Goal: Task Accomplishment & Management: Complete application form

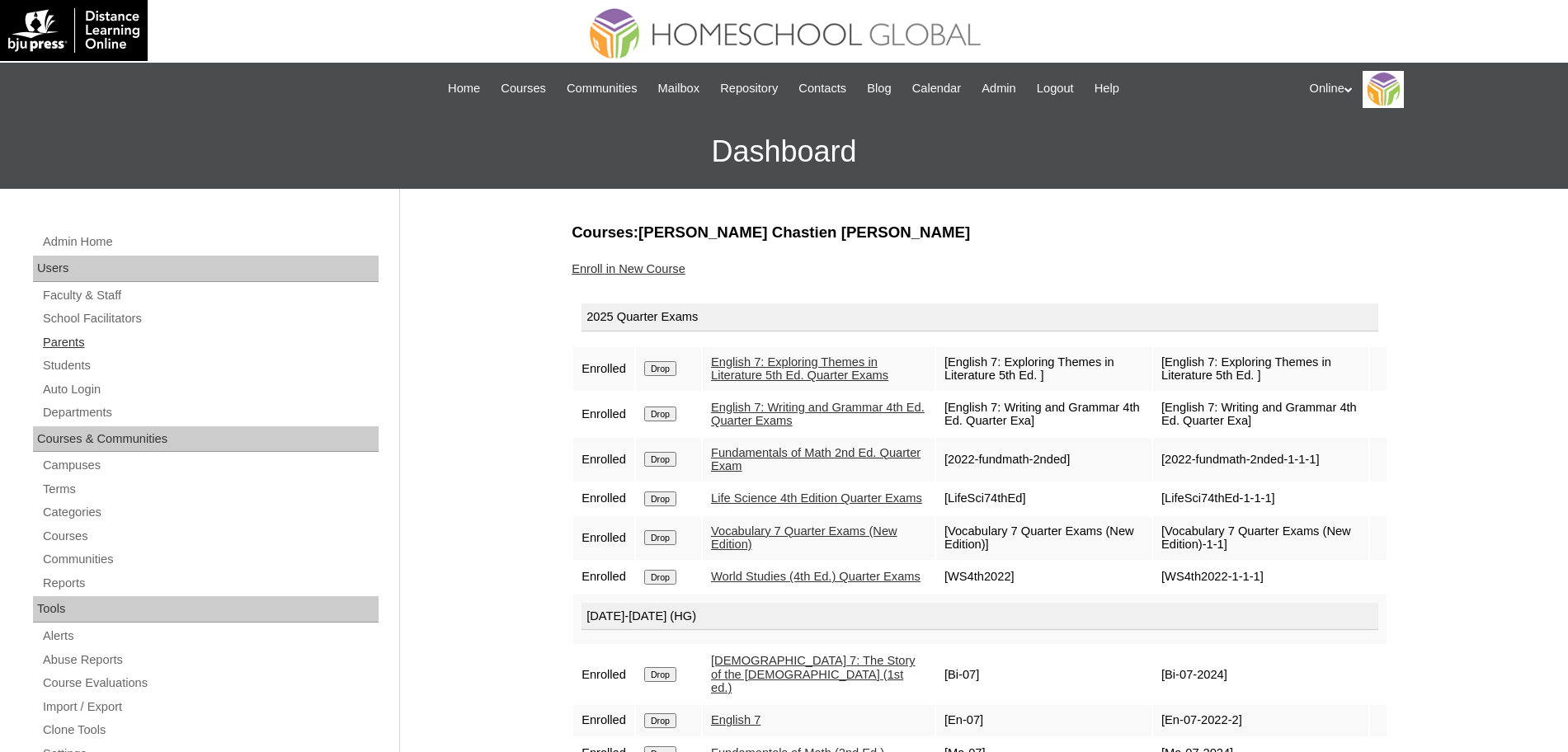
click at [71, 334] on link "Parents" at bounding box center [210, 343] width 337 height 21
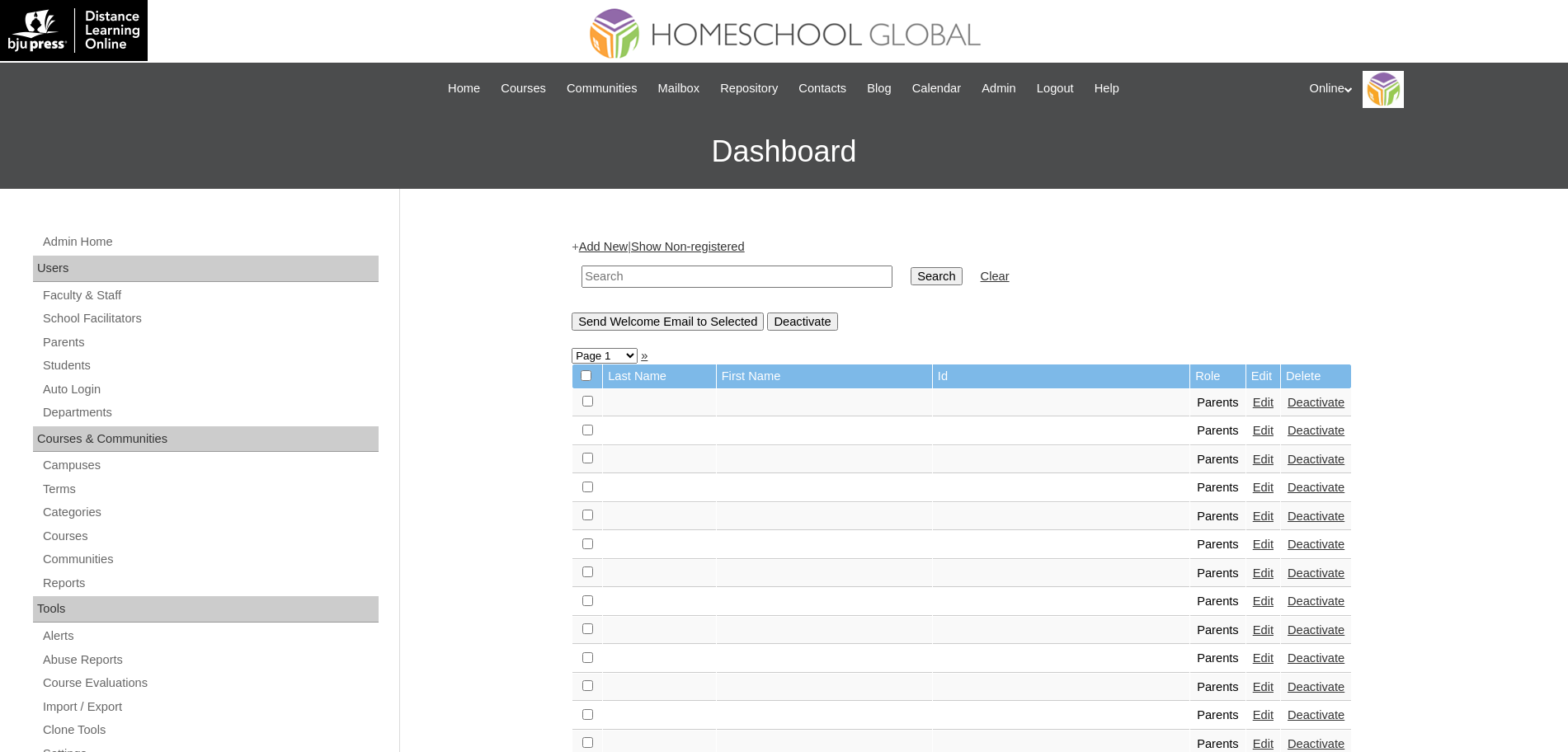
click at [677, 274] on input "text" at bounding box center [737, 277] width 311 height 23
paste input "[PERSON_NAME]"
type input "[PERSON_NAME]"
click at [911, 274] on input "Search" at bounding box center [936, 277] width 51 height 18
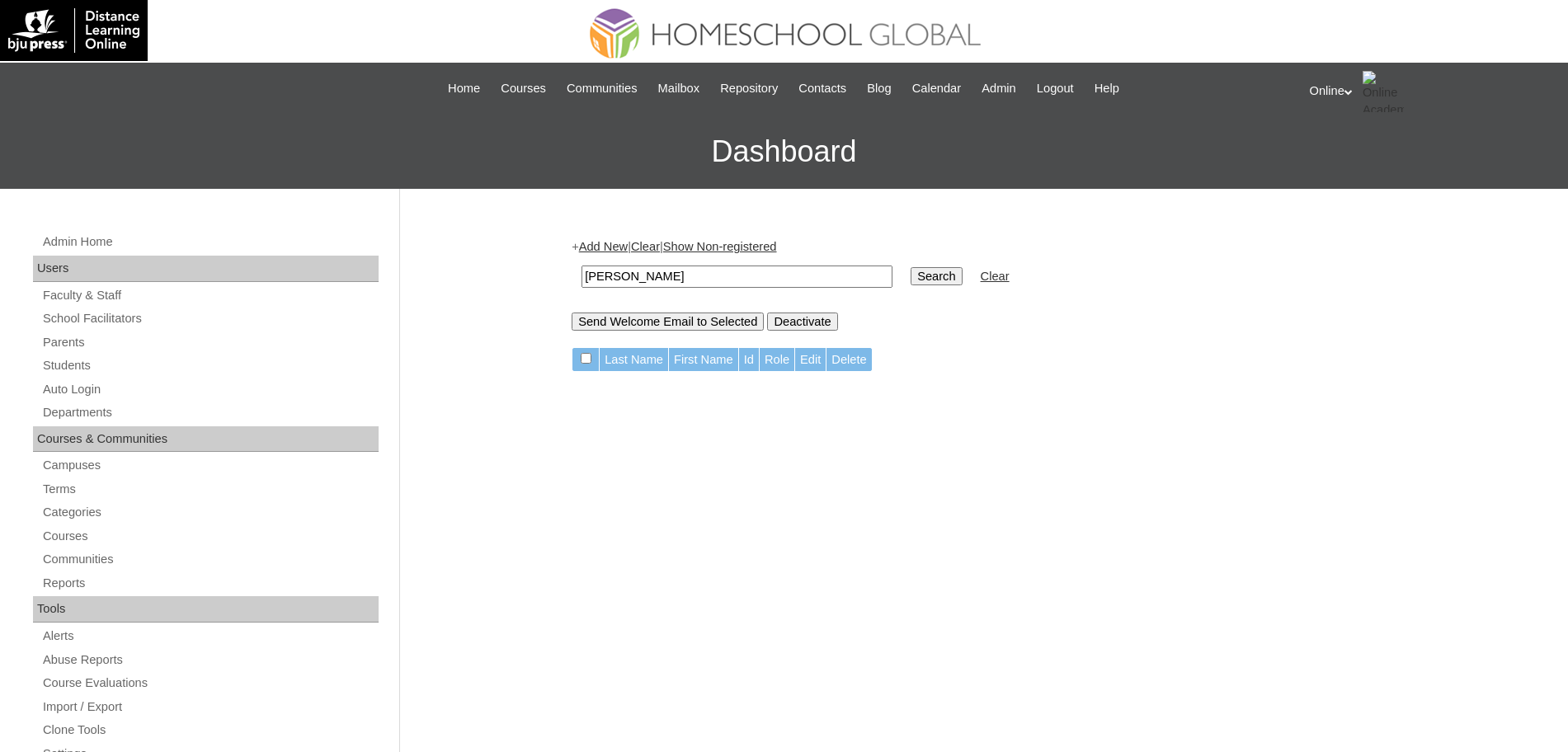
click at [623, 277] on input "Marlet Rosquillo" at bounding box center [737, 277] width 311 height 23
type input "Rosquillo"
click at [911, 275] on input "Search" at bounding box center [936, 277] width 51 height 18
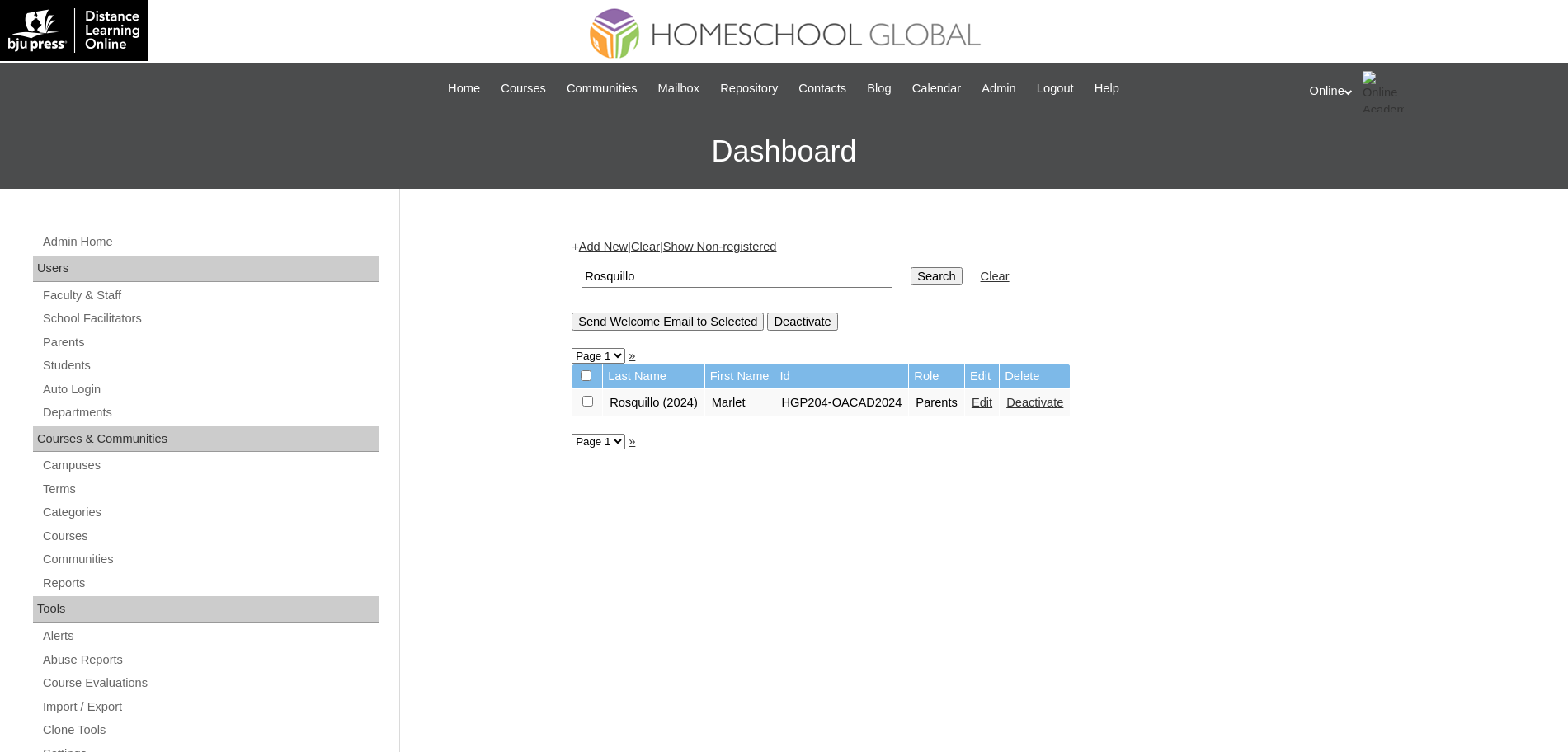
click at [983, 403] on link "Edit" at bounding box center [982, 403] width 21 height 13
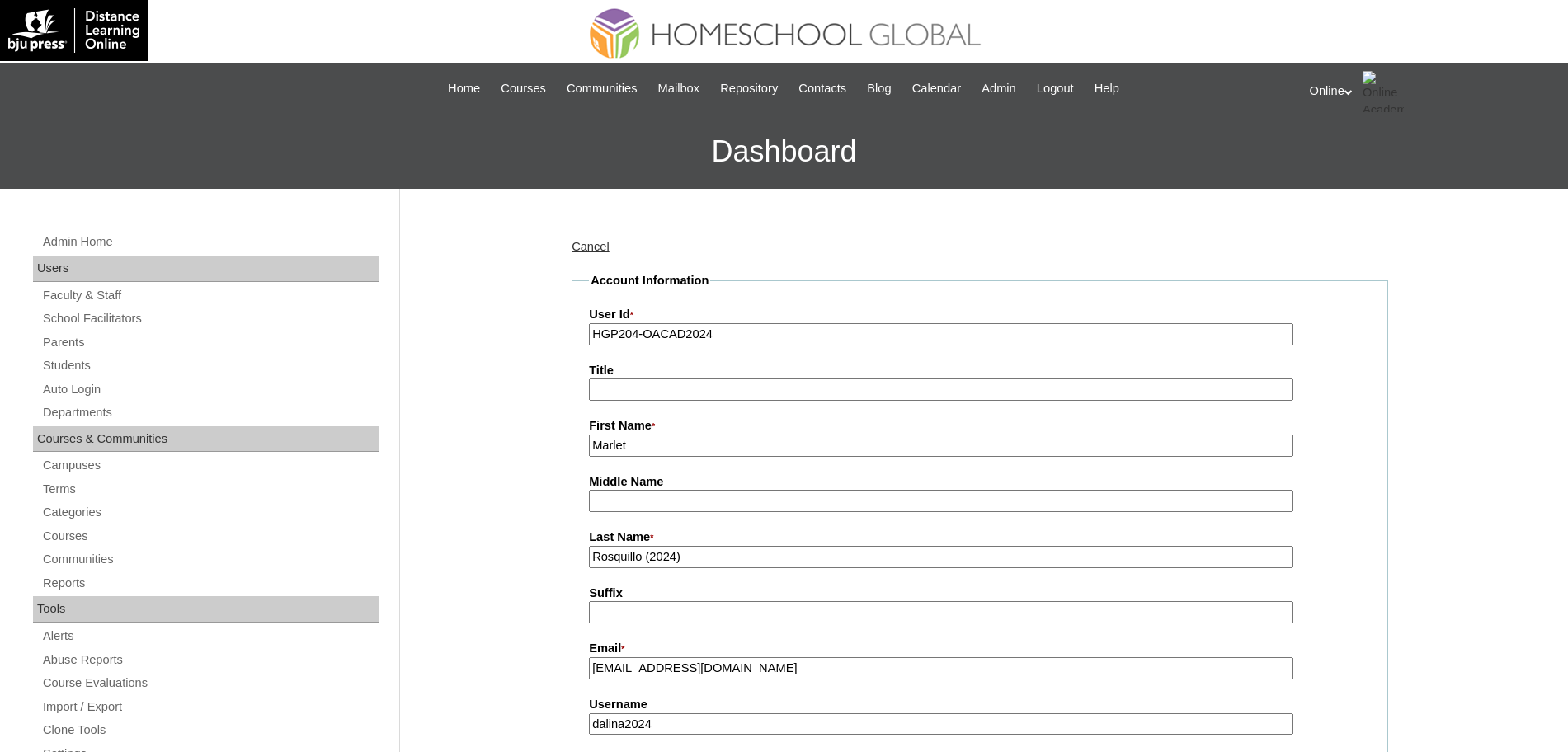
click at [704, 551] on input "Rosquillo (2024)" at bounding box center [941, 557] width 703 height 23
type input "Rosquillo"
click at [683, 444] on input "Marlet" at bounding box center [941, 445] width 703 height 23
paste input "(2024)"
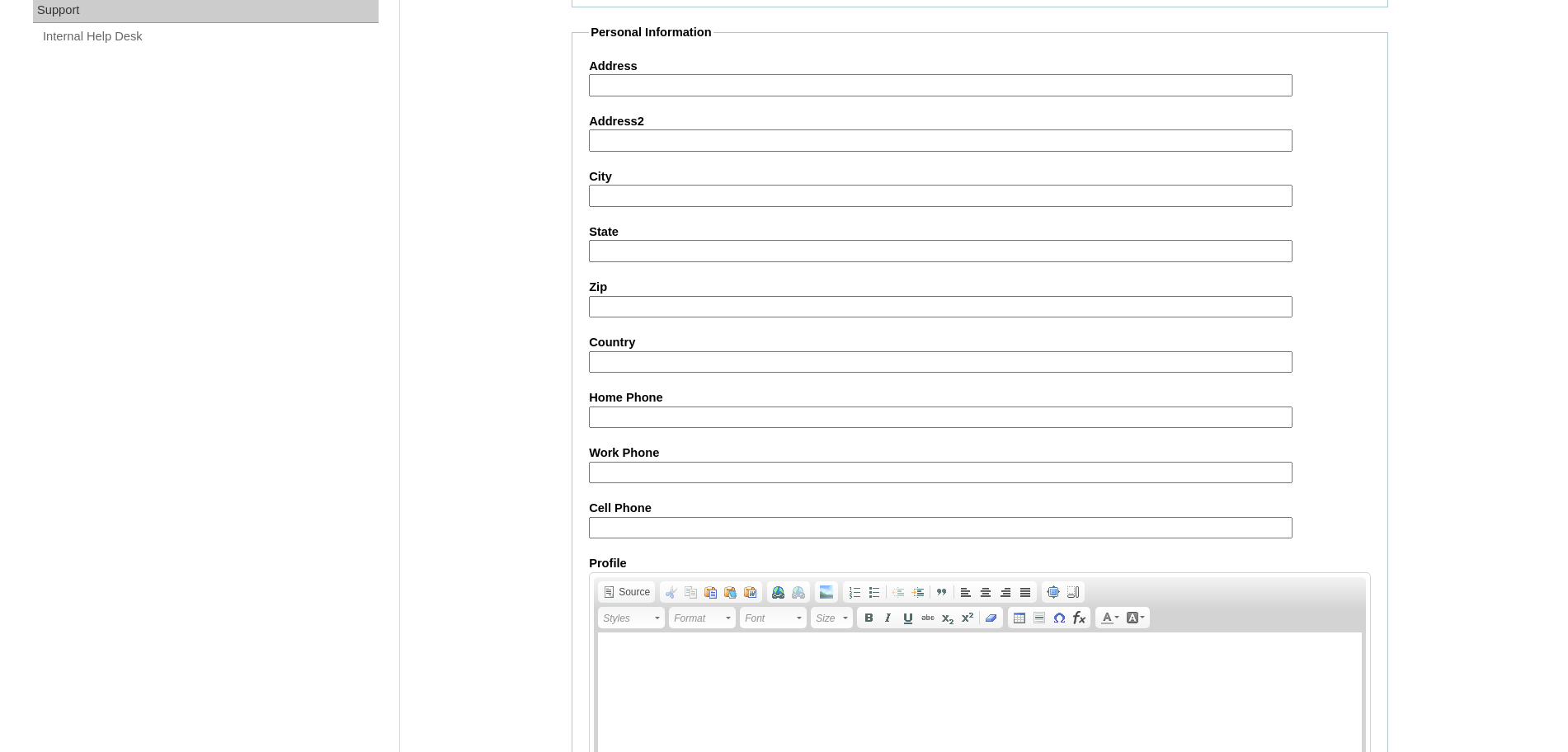
scroll to position [1415, 0]
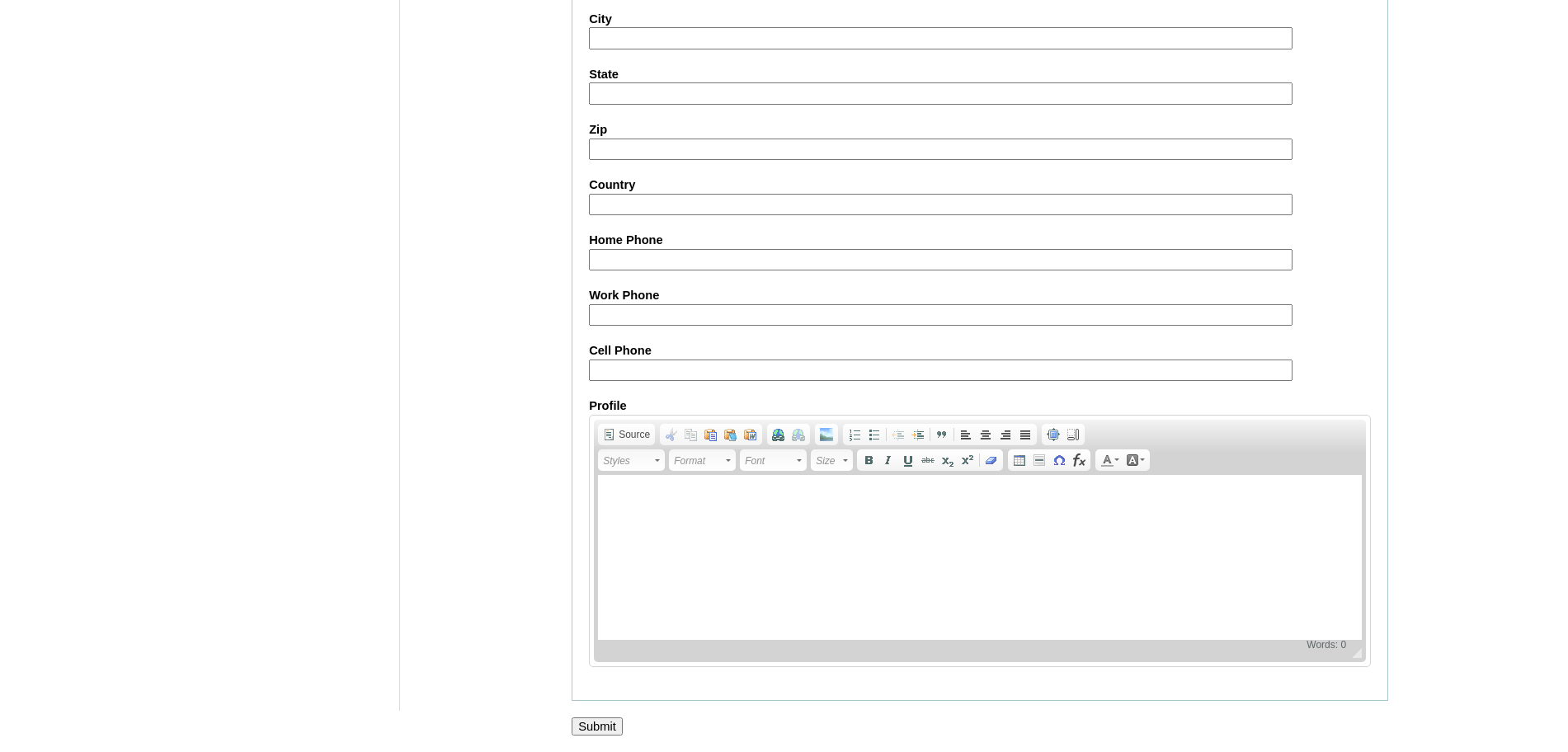
type input "Marlet (2024)"
click at [576, 726] on input "Submit" at bounding box center [596, 727] width 51 height 18
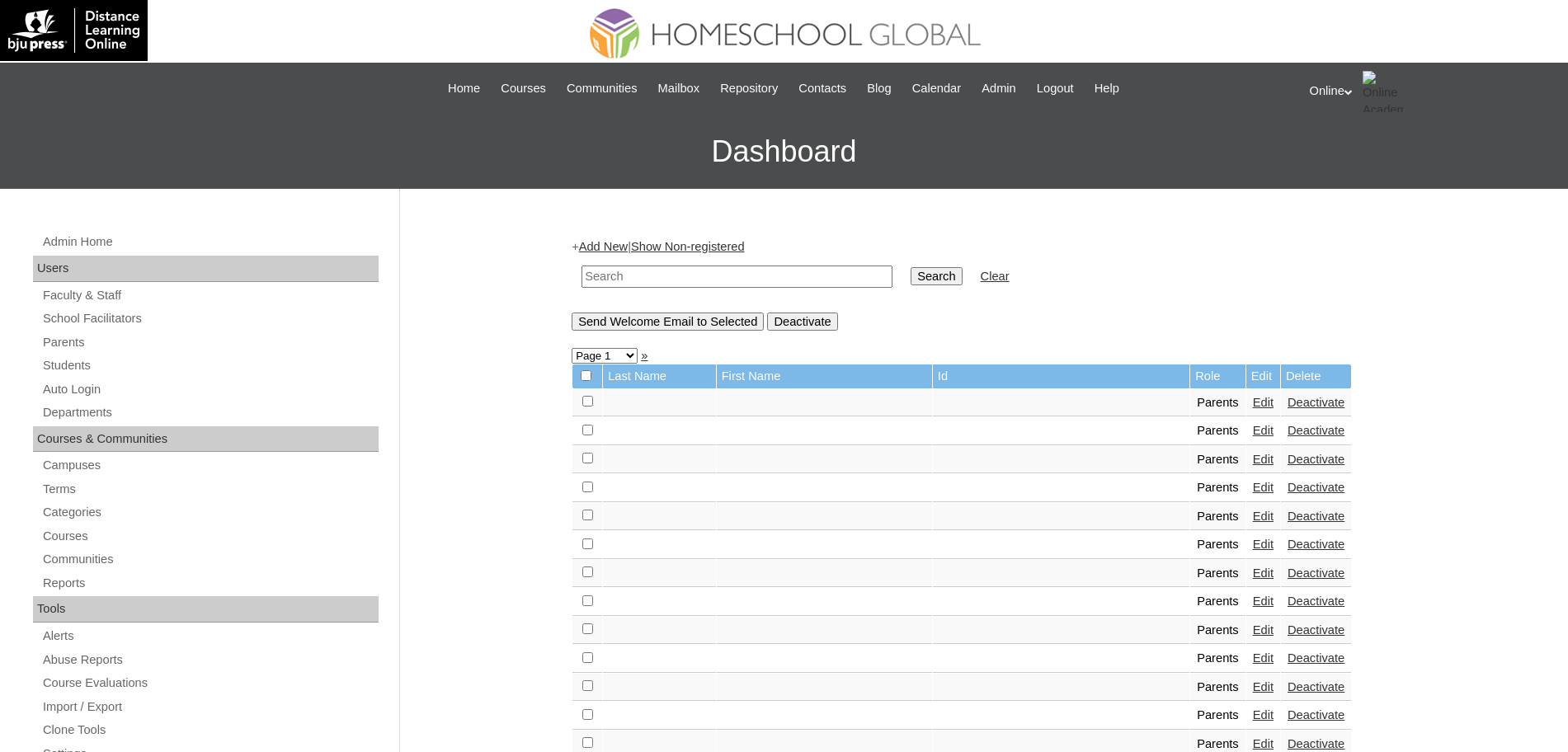
click at [742, 269] on input "text" at bounding box center [737, 277] width 311 height 23
type input "verano"
click at [911, 267] on input "Search" at bounding box center [936, 277] width 51 height 18
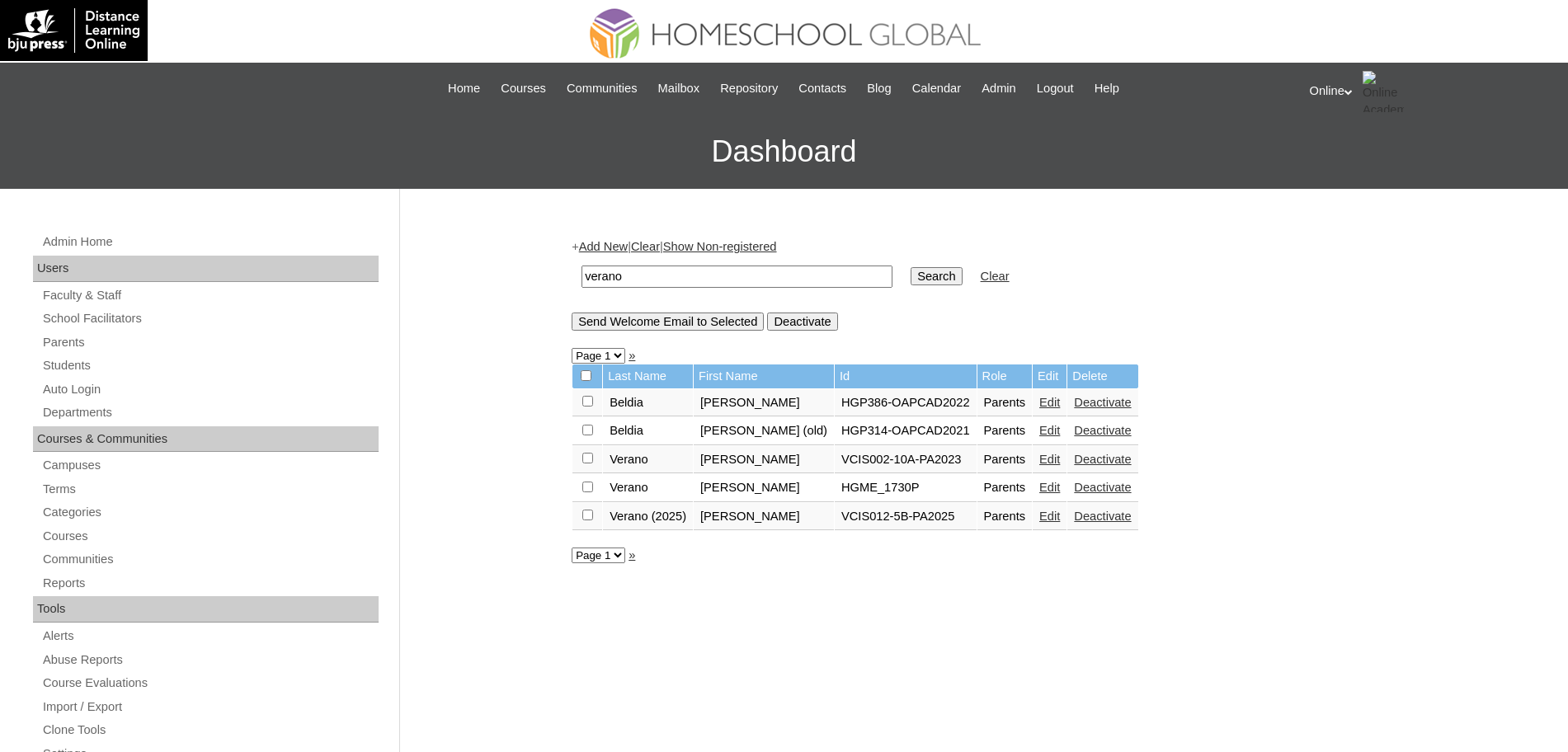
click at [713, 277] on input "verano" at bounding box center [737, 277] width 311 height 23
click at [1042, 517] on link "Edit" at bounding box center [1049, 516] width 21 height 13
click at [672, 283] on input "verano" at bounding box center [737, 277] width 311 height 23
type input "v"
type input "[PERSON_NAME]"
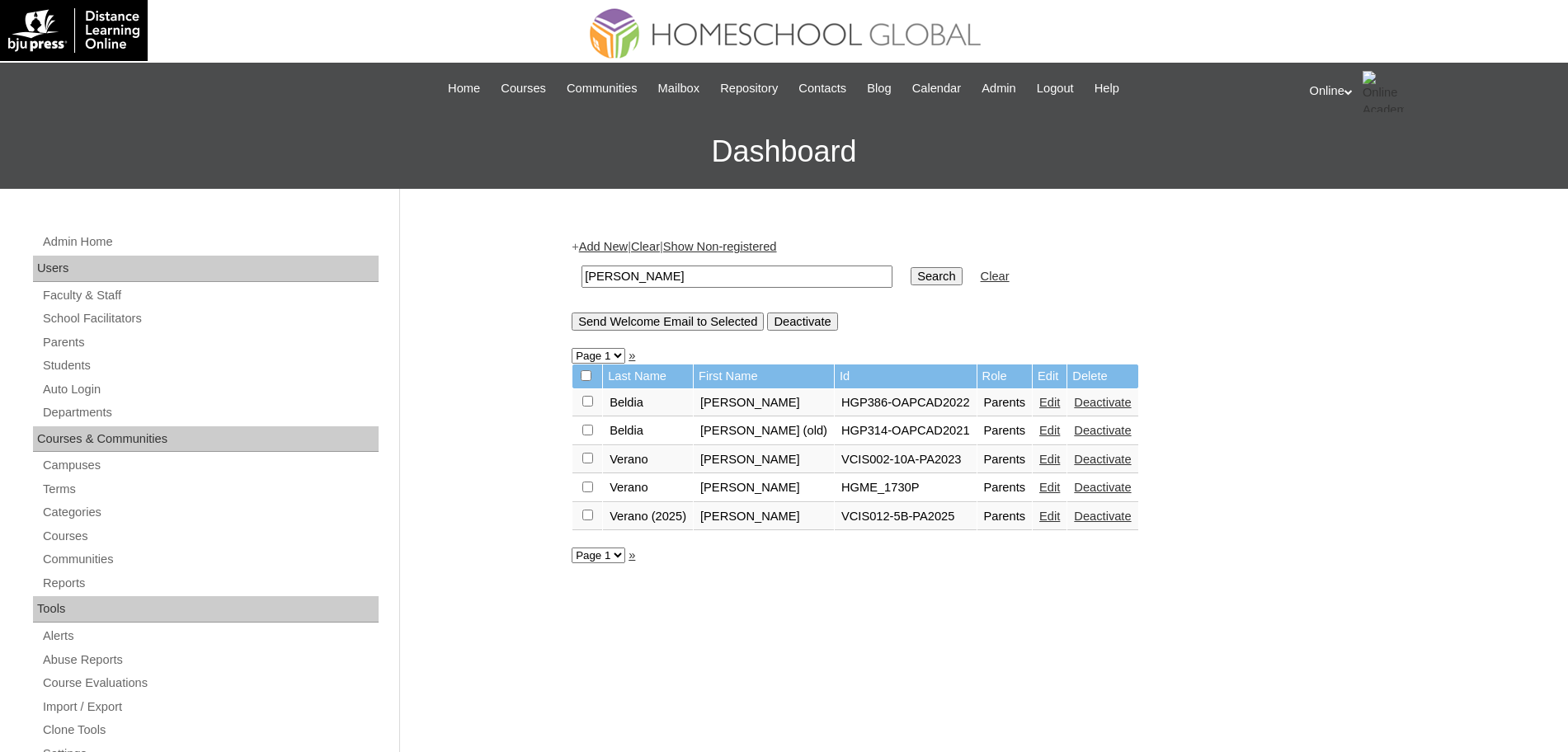
click at [911, 267] on input "Search" at bounding box center [936, 277] width 51 height 18
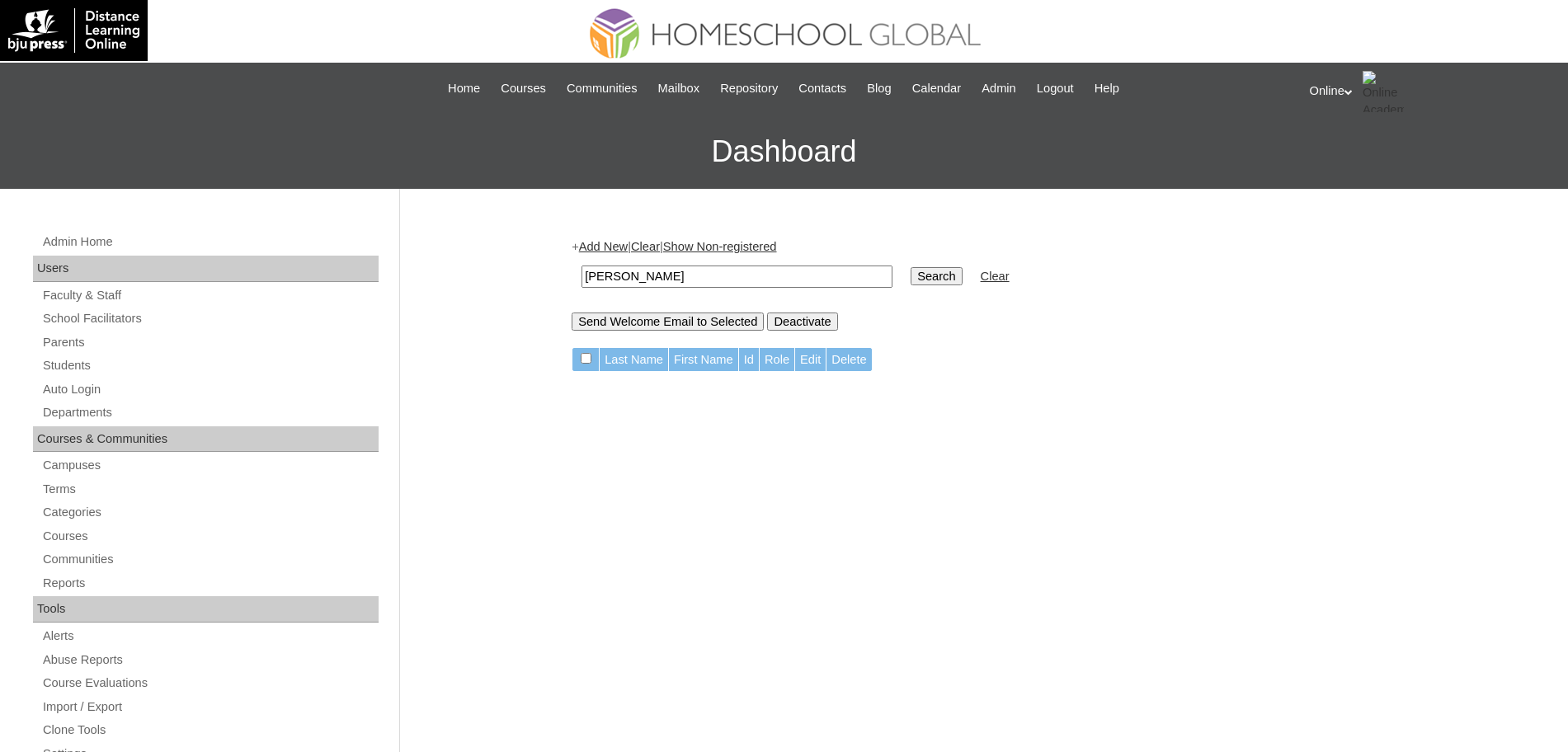
click at [672, 283] on input "kurt" at bounding box center [737, 277] width 311 height 23
paste input "Maria Carmela Roman"
type input "Maria Carmela Roman"
click at [911, 267] on input "Search" at bounding box center [936, 277] width 51 height 18
click at [750, 272] on input "[PERSON_NAME]" at bounding box center [737, 277] width 311 height 23
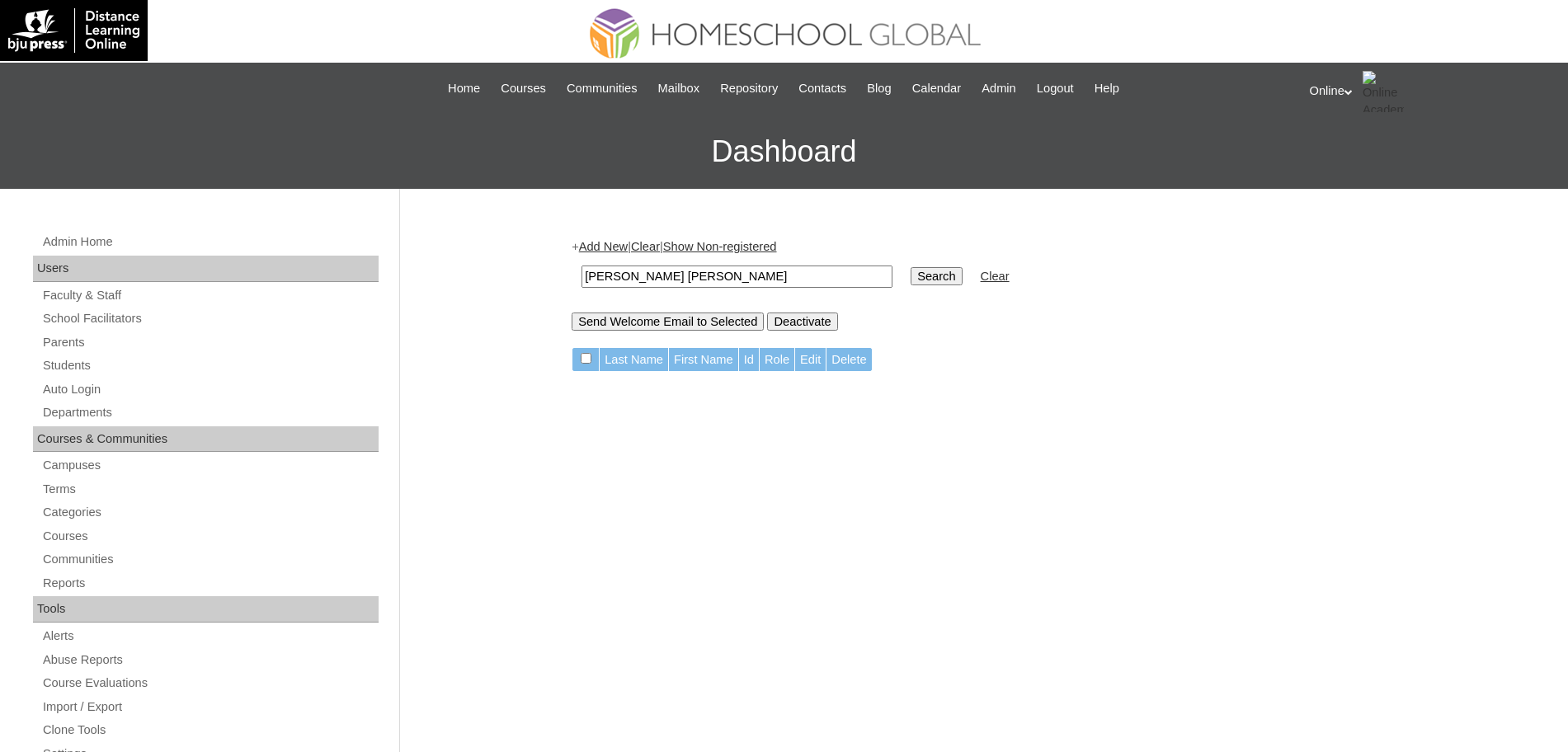
type input "[PERSON_NAME] [PERSON_NAME]"
click at [911, 276] on input "Search" at bounding box center [936, 277] width 51 height 18
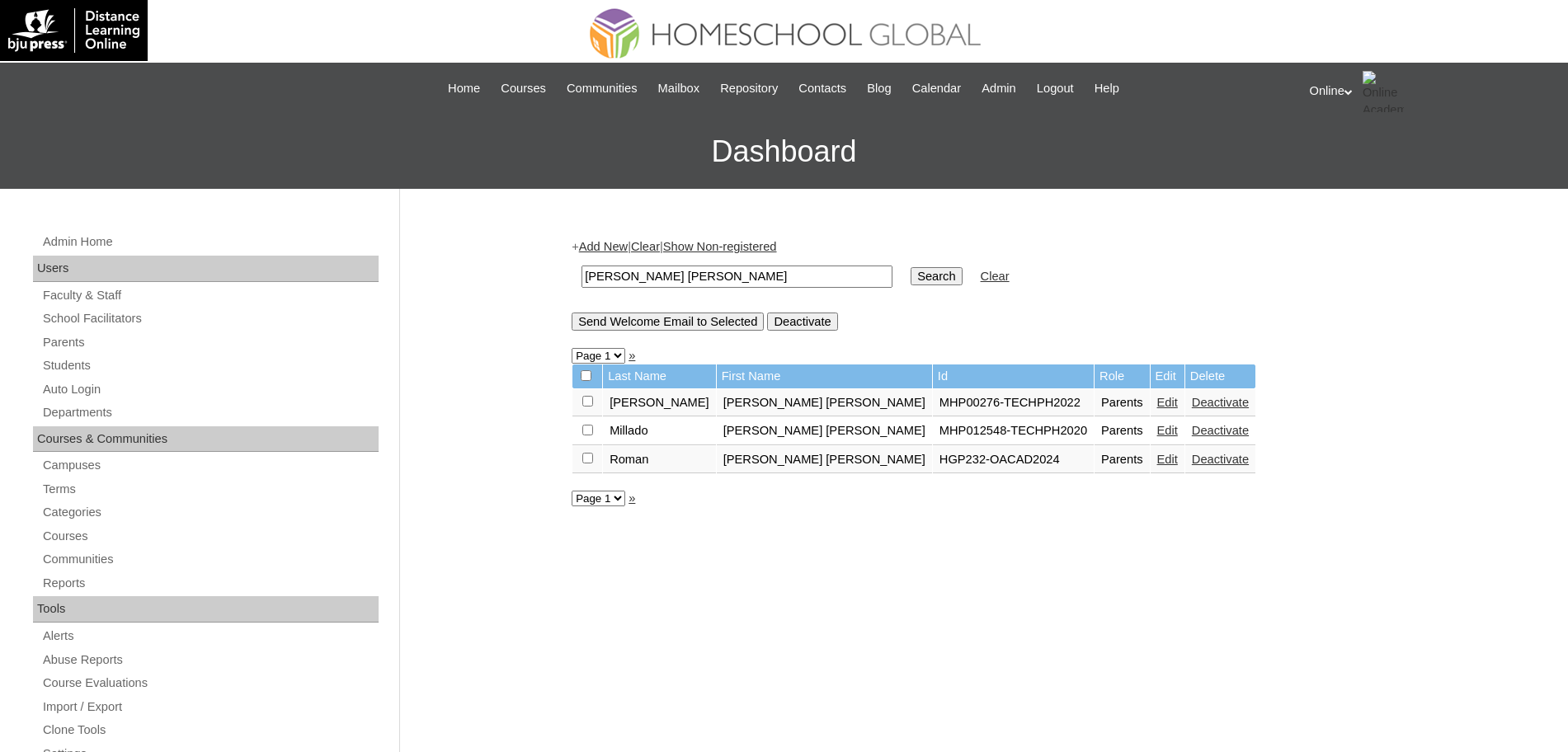
click at [1157, 456] on link "Edit" at bounding box center [1167, 460] width 21 height 13
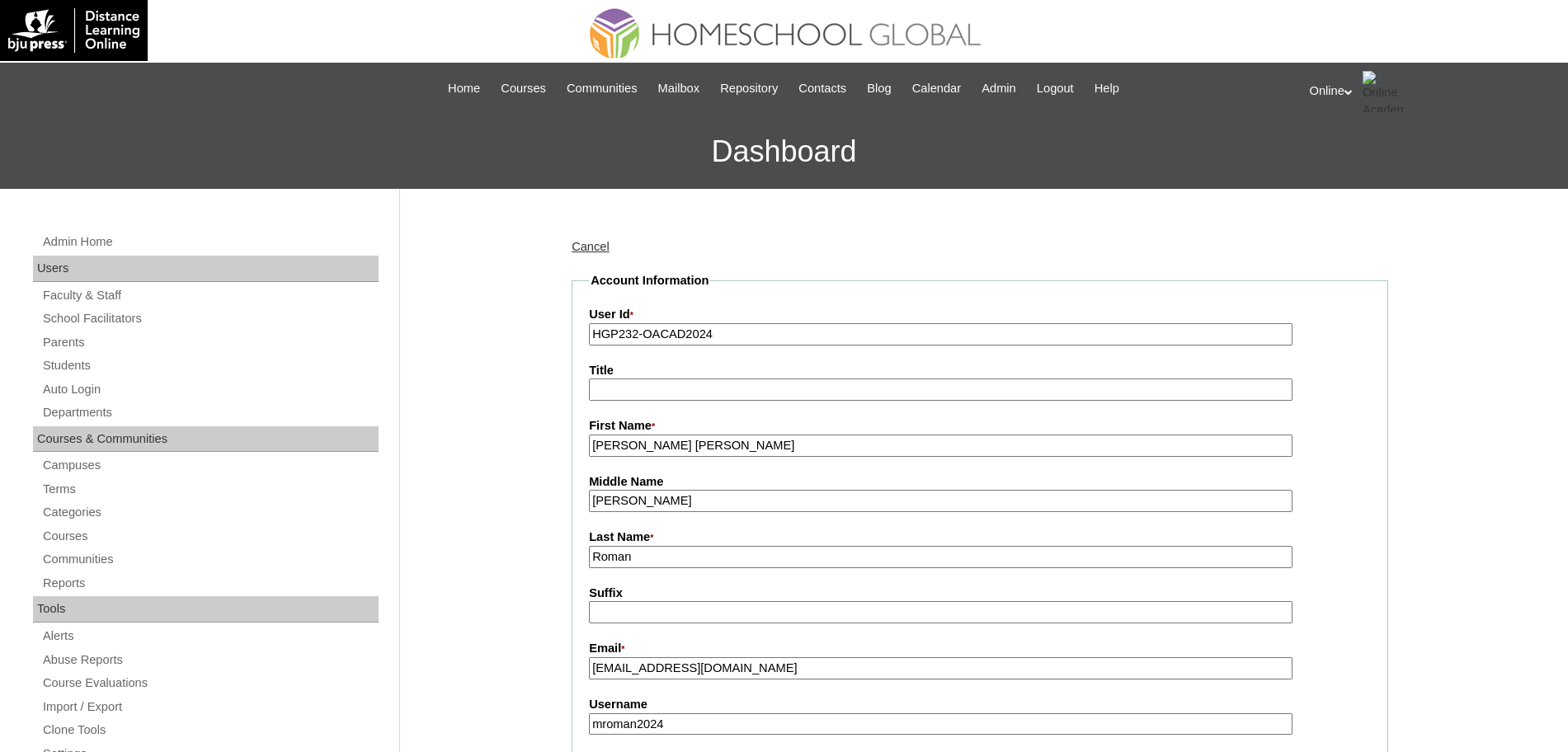
click at [751, 445] on input "Maria Carmela" at bounding box center [941, 445] width 703 height 23
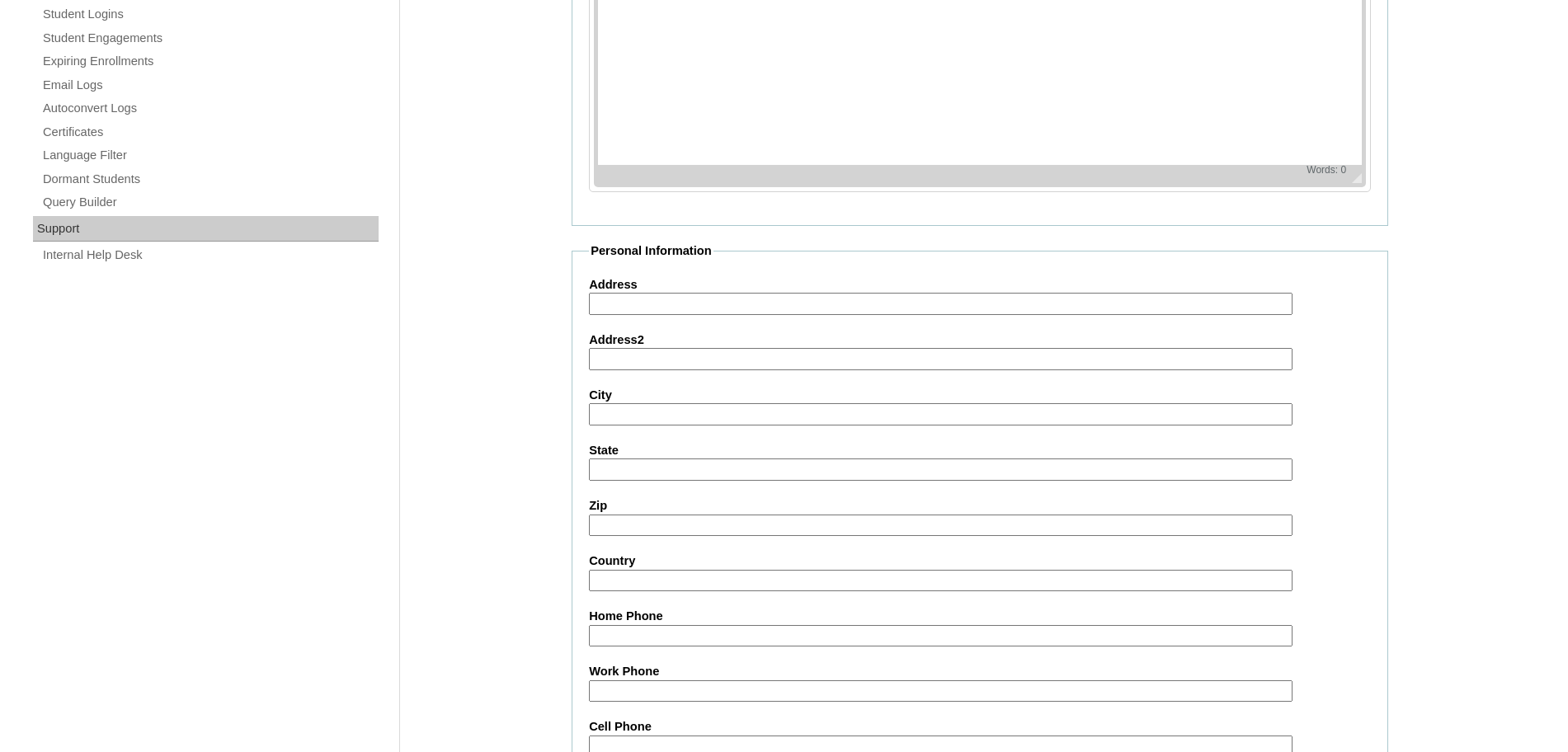
scroll to position [1415, 0]
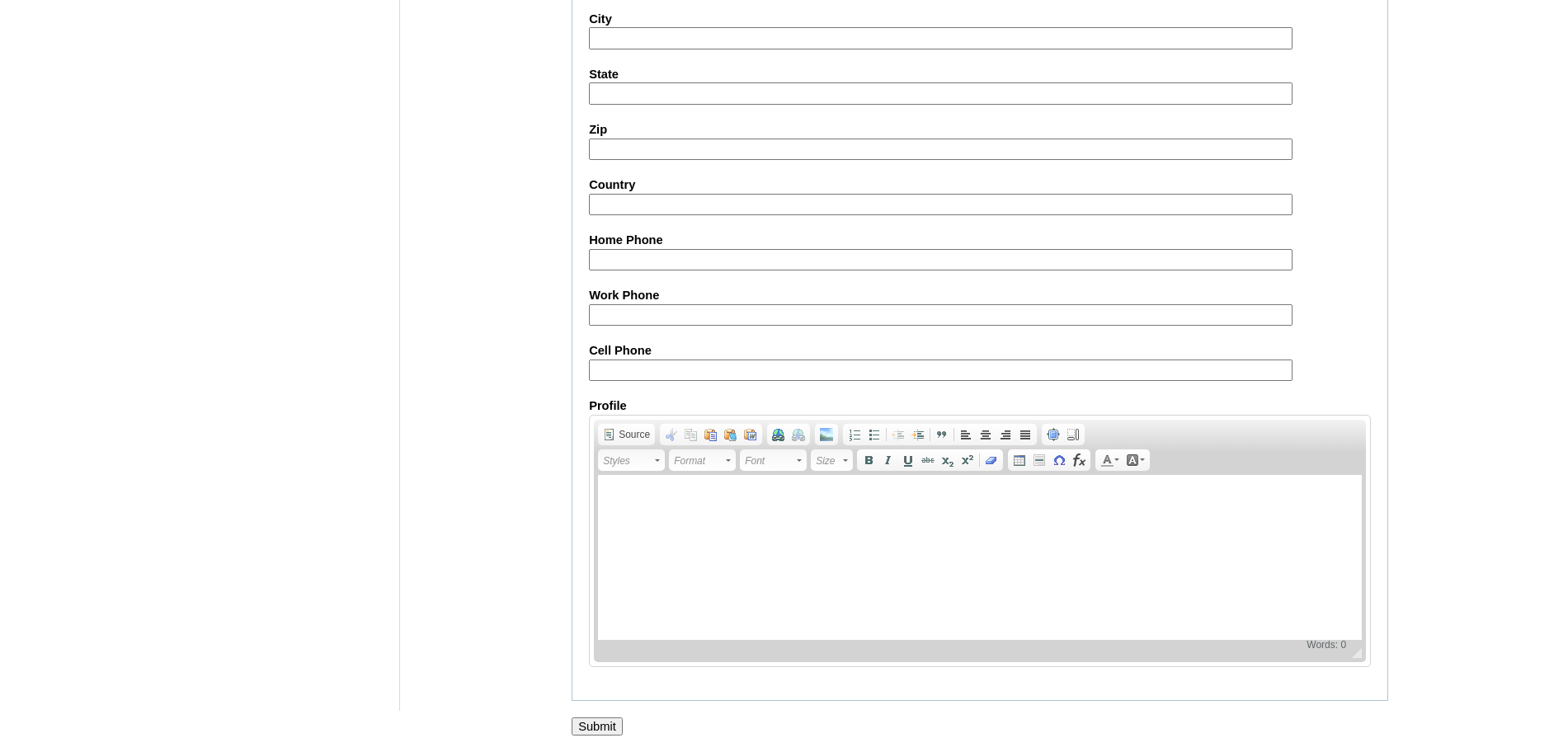
type input "Maria Carmela (old account)"
click at [600, 719] on input "Submit" at bounding box center [596, 727] width 51 height 18
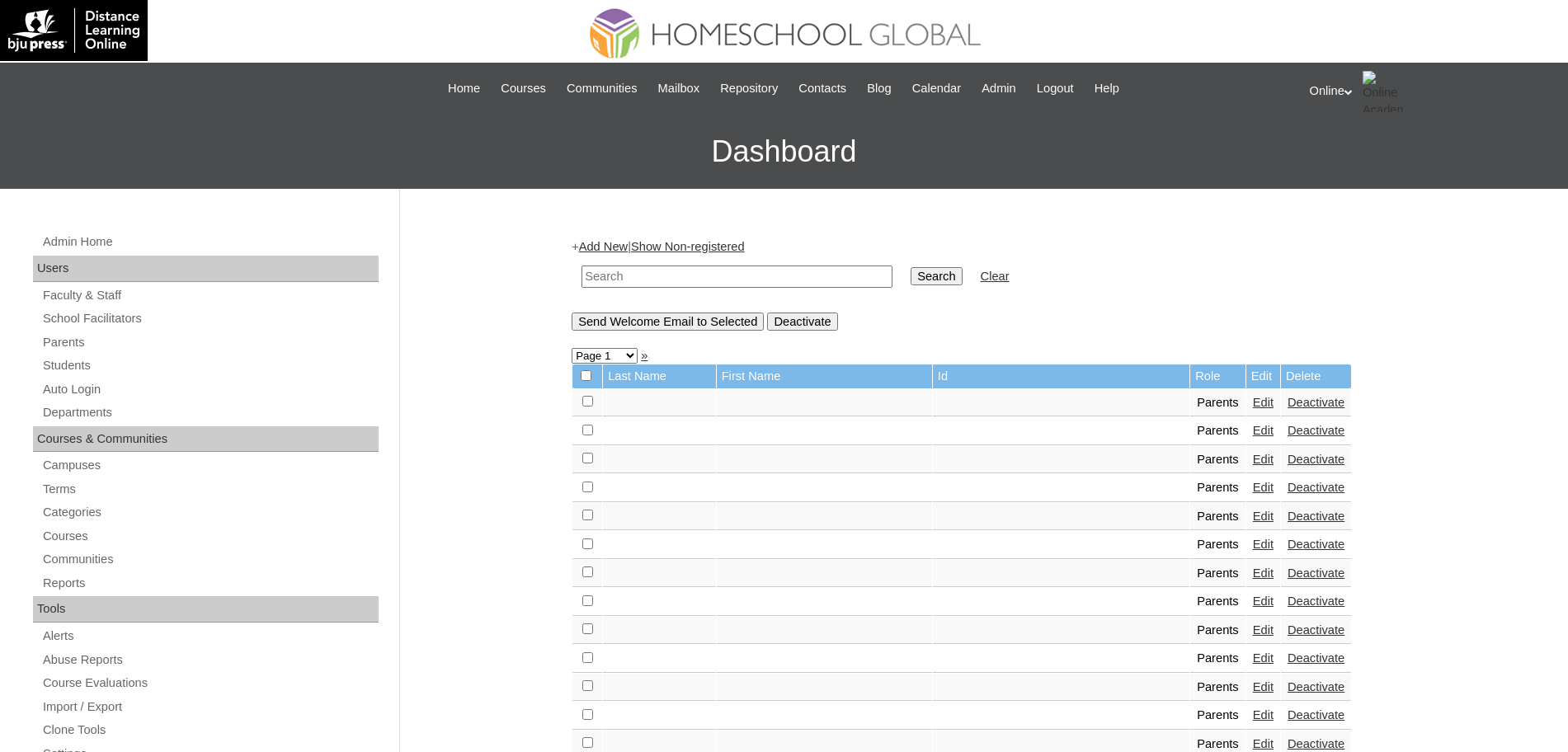
click at [620, 242] on link "Add New" at bounding box center [603, 246] width 48 height 13
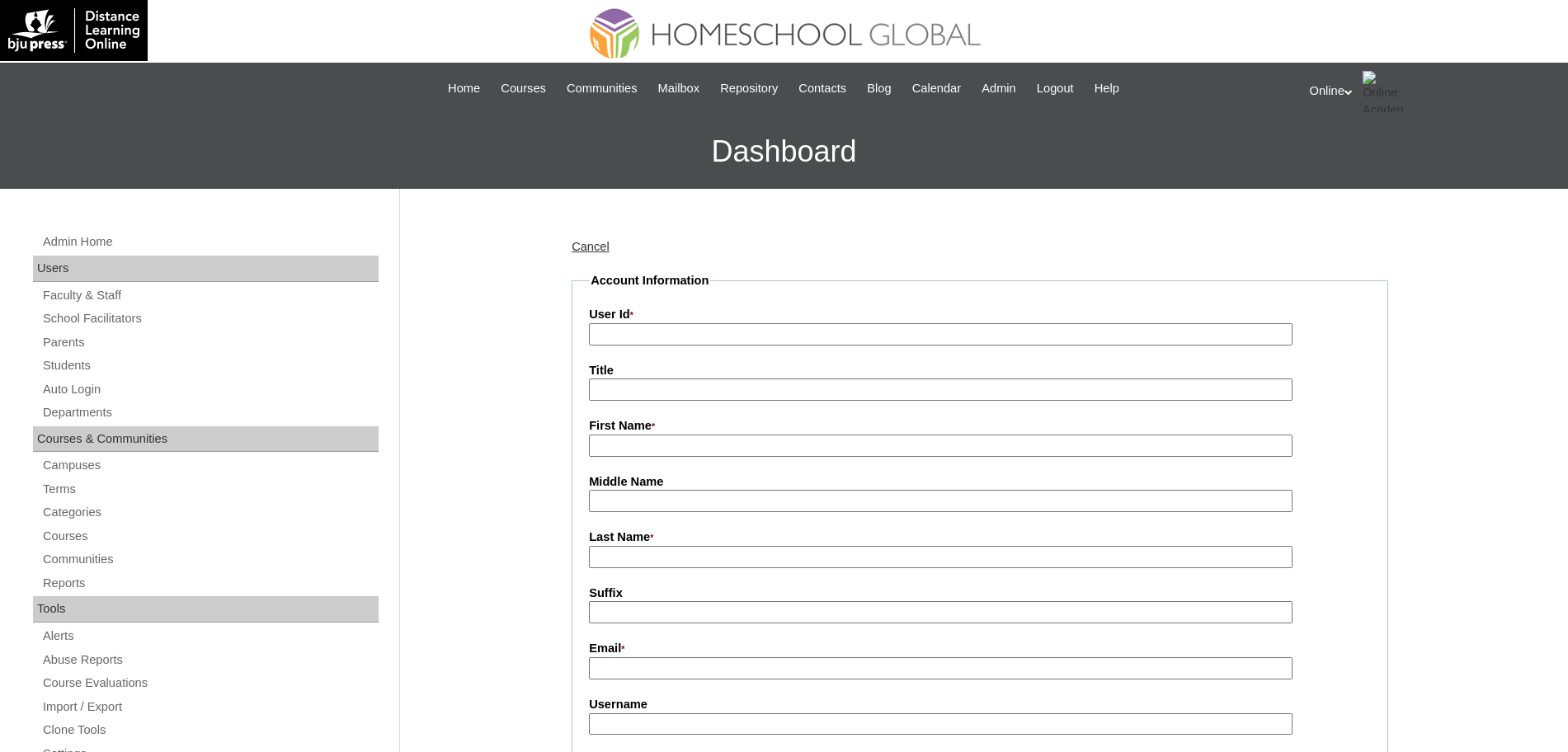
click at [789, 330] on input "User Id *" at bounding box center [941, 334] width 703 height 23
paste input "HGP0220-OACAD2025"
type input "HGP0220-OACAD2025"
click at [687, 443] on input "First Name *" at bounding box center [941, 445] width 703 height 23
type input "Marlet"
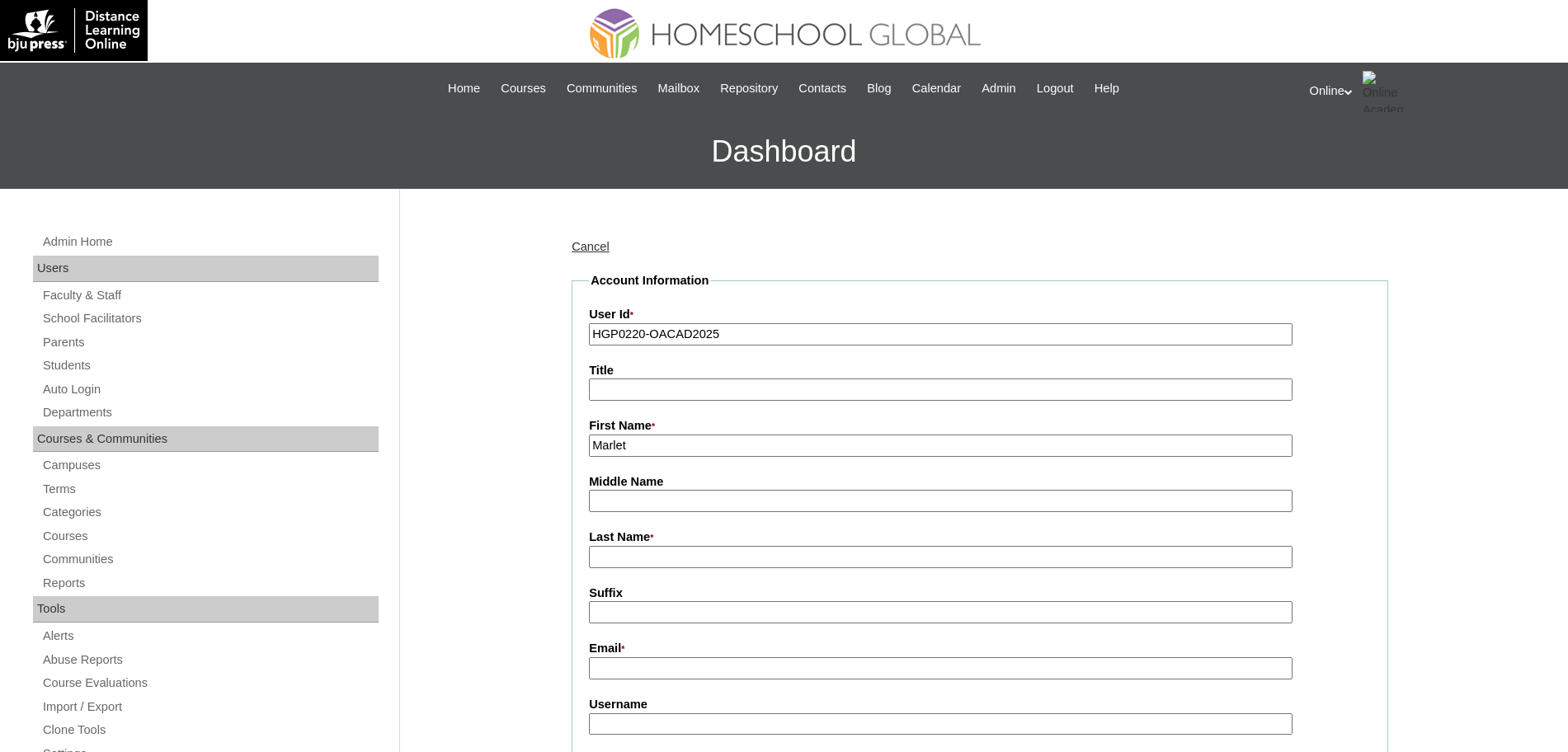
click at [689, 560] on input "Last Name *" at bounding box center [941, 557] width 703 height 23
type input "Rosquillo"
click at [674, 669] on input "Email *" at bounding box center [941, 668] width 703 height 23
paste input "execteam@bombyxmorri.co"
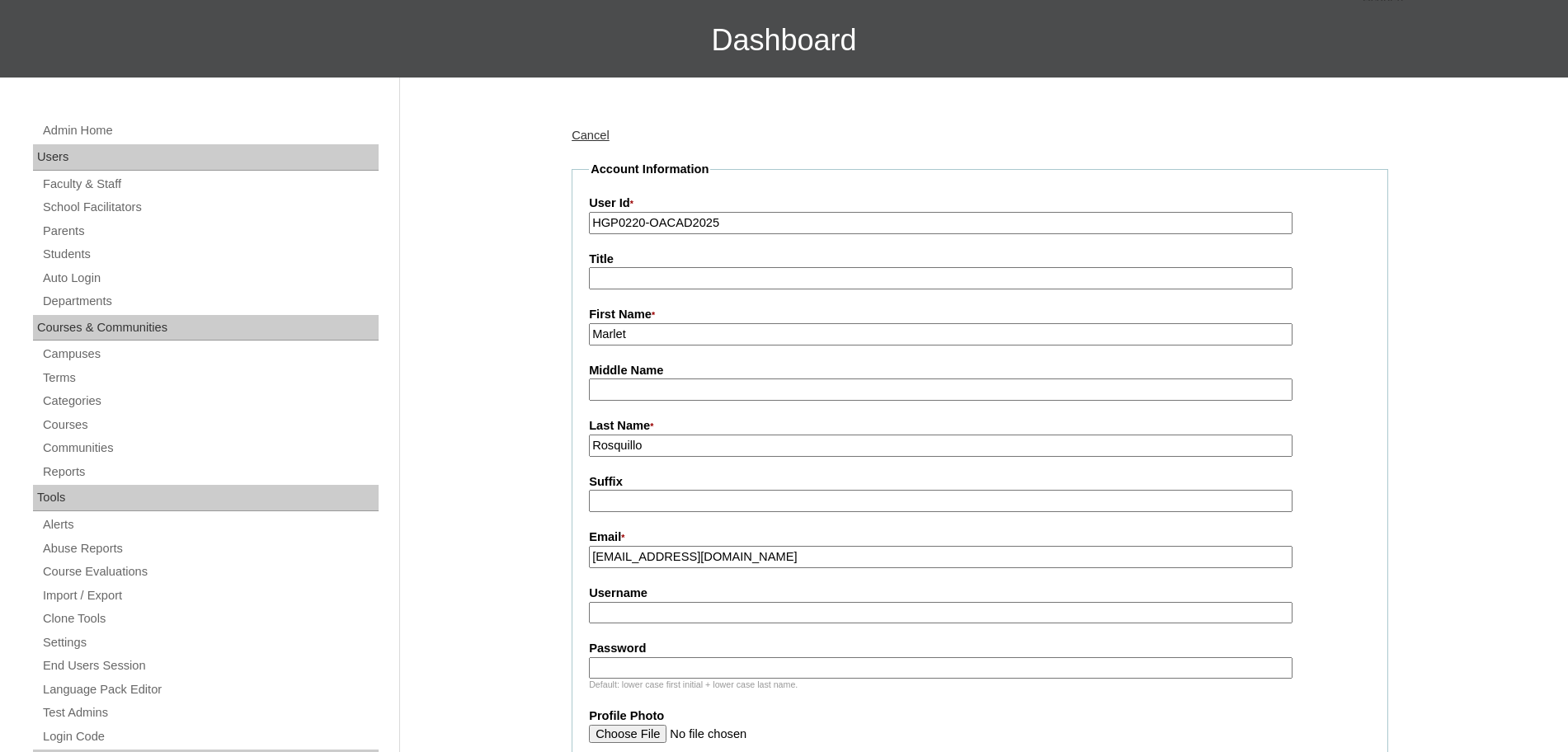
scroll to position [114, 0]
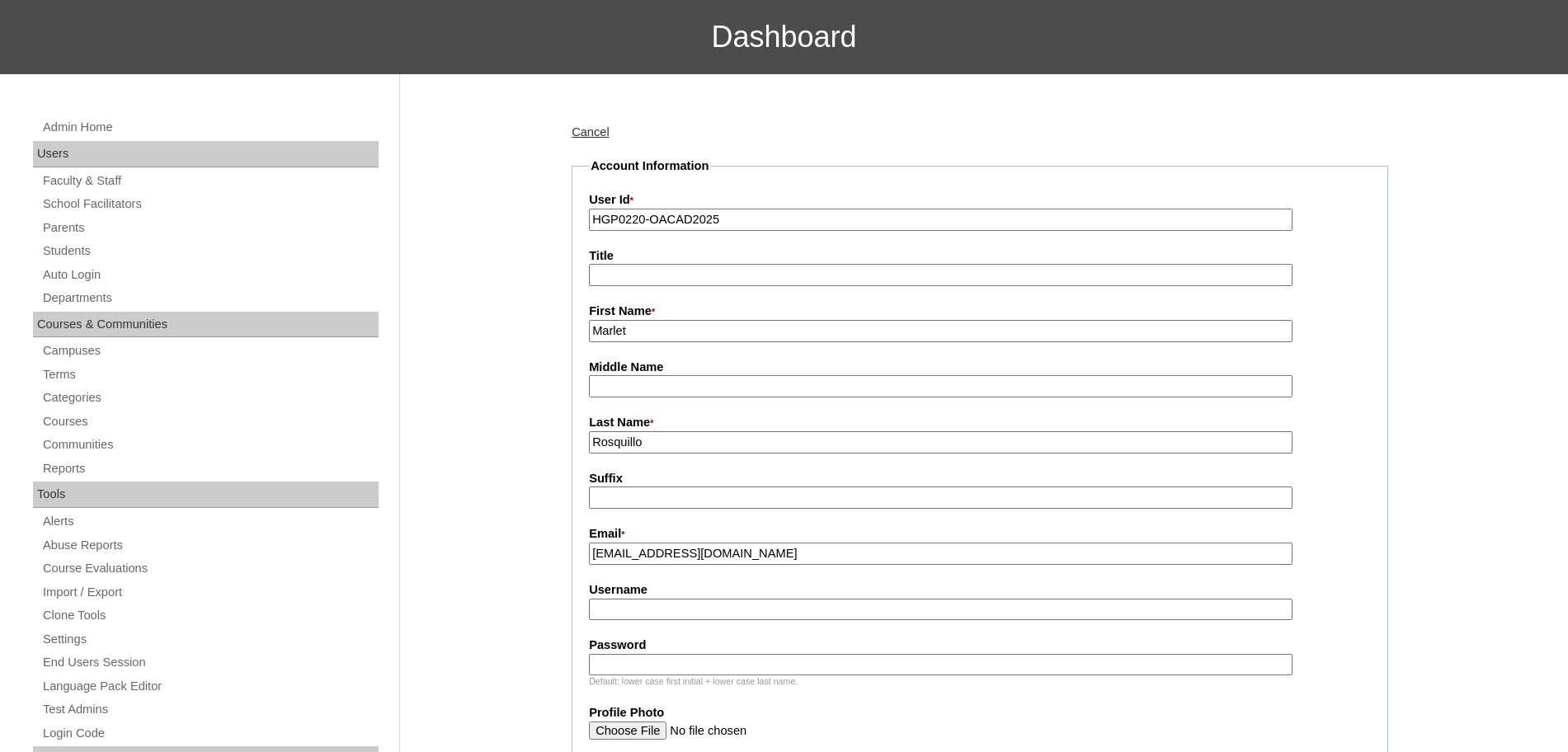
type input "execteam@bombyxmorri.co"
click at [742, 606] on input "Username" at bounding box center [941, 610] width 703 height 23
paste input "mrosquillo2025 Nbgc4"
type input "mrosquillo2025"
click at [698, 667] on input "Password" at bounding box center [941, 665] width 703 height 23
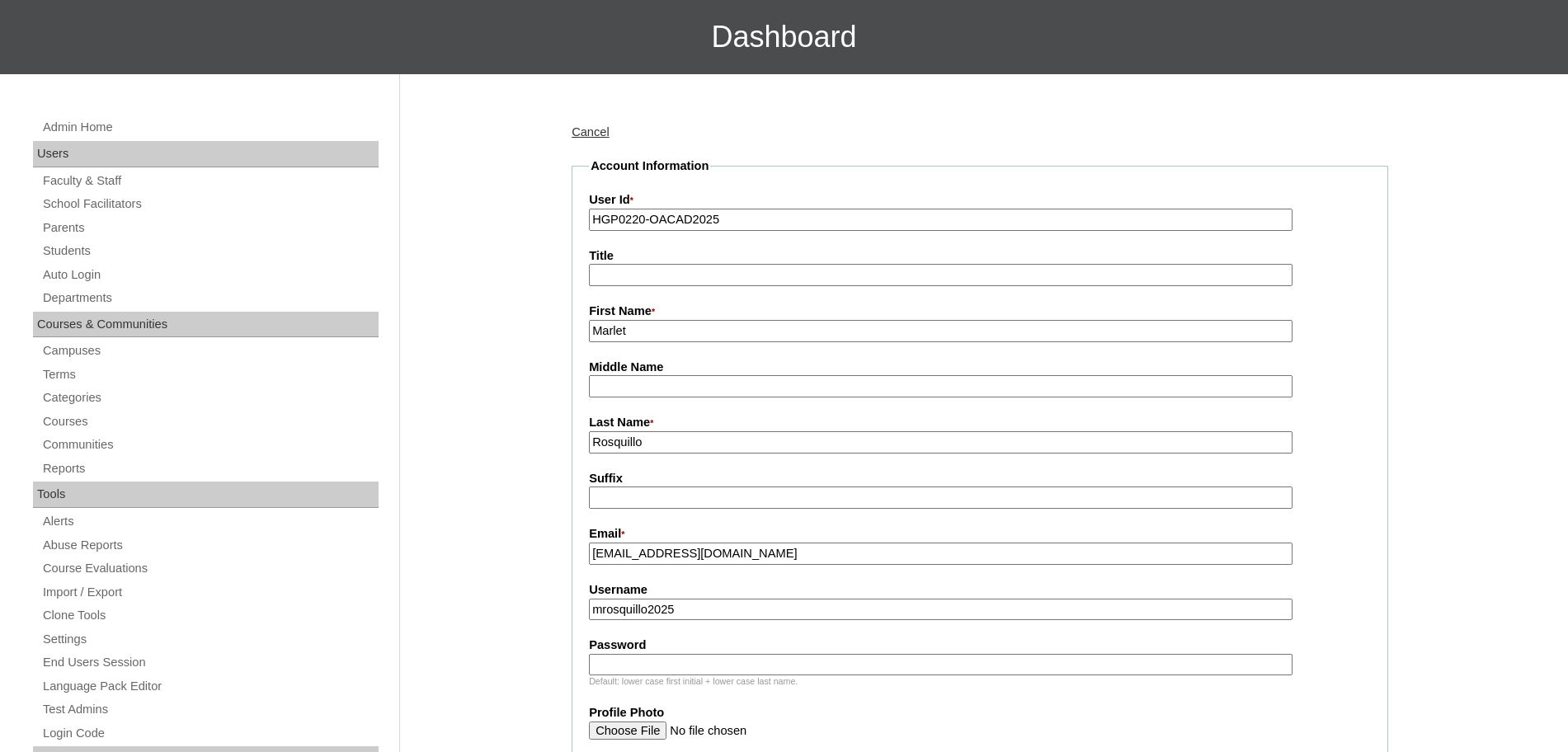
paste input "Nbgc4"
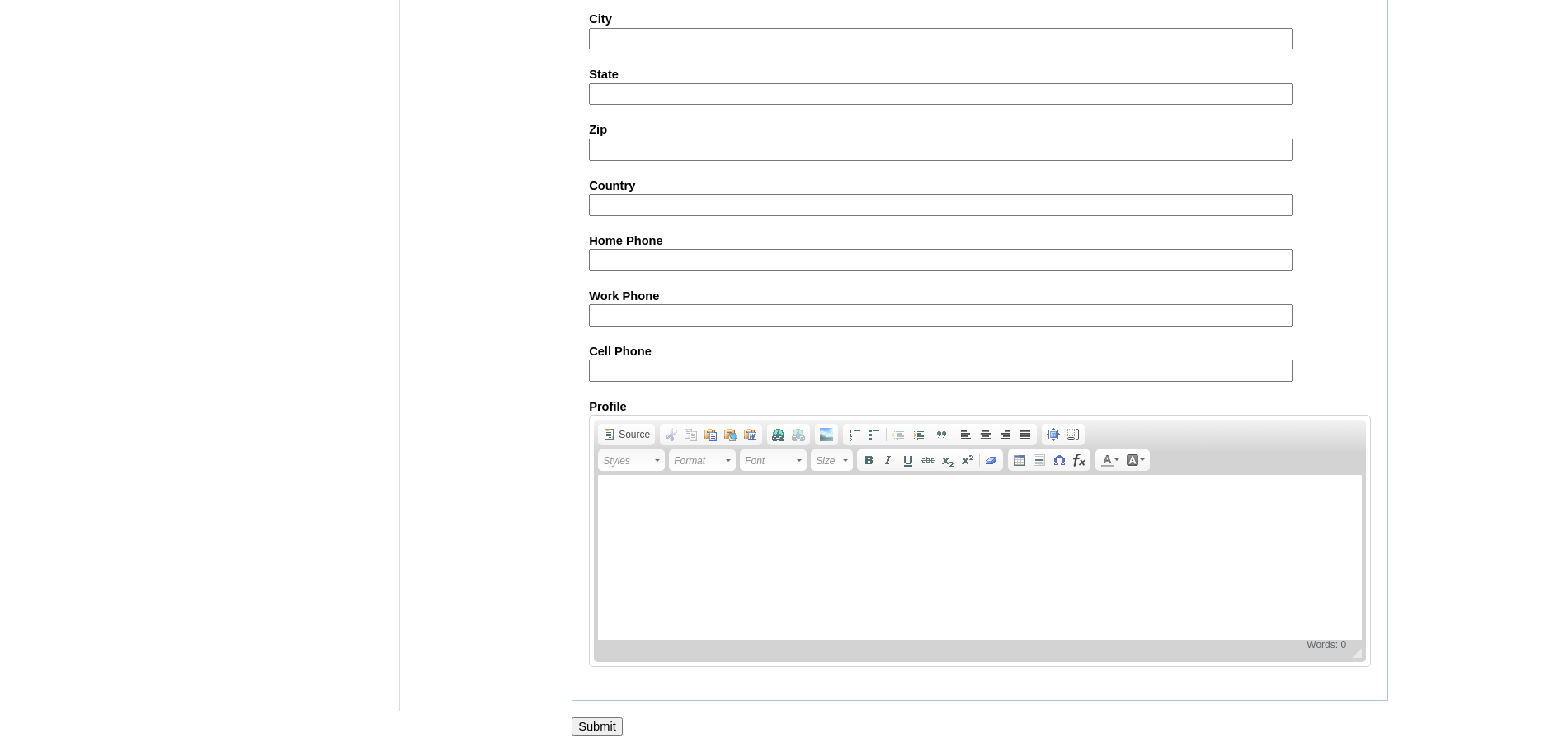
scroll to position [1476, 0]
type input "Nbgc4"
click at [601, 722] on input "Submit" at bounding box center [596, 726] width 51 height 18
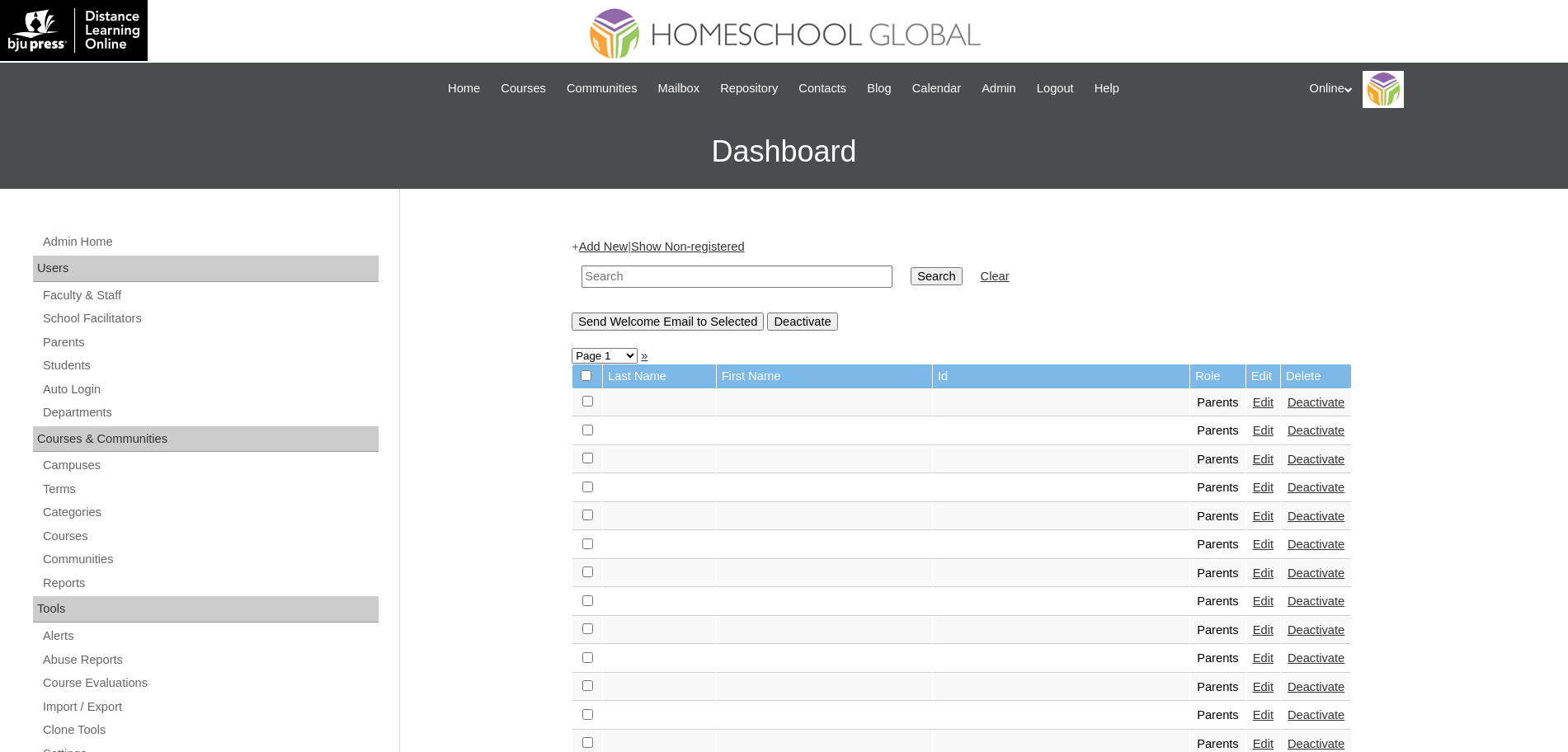
click at [617, 241] on link "Add New" at bounding box center [603, 246] width 48 height 13
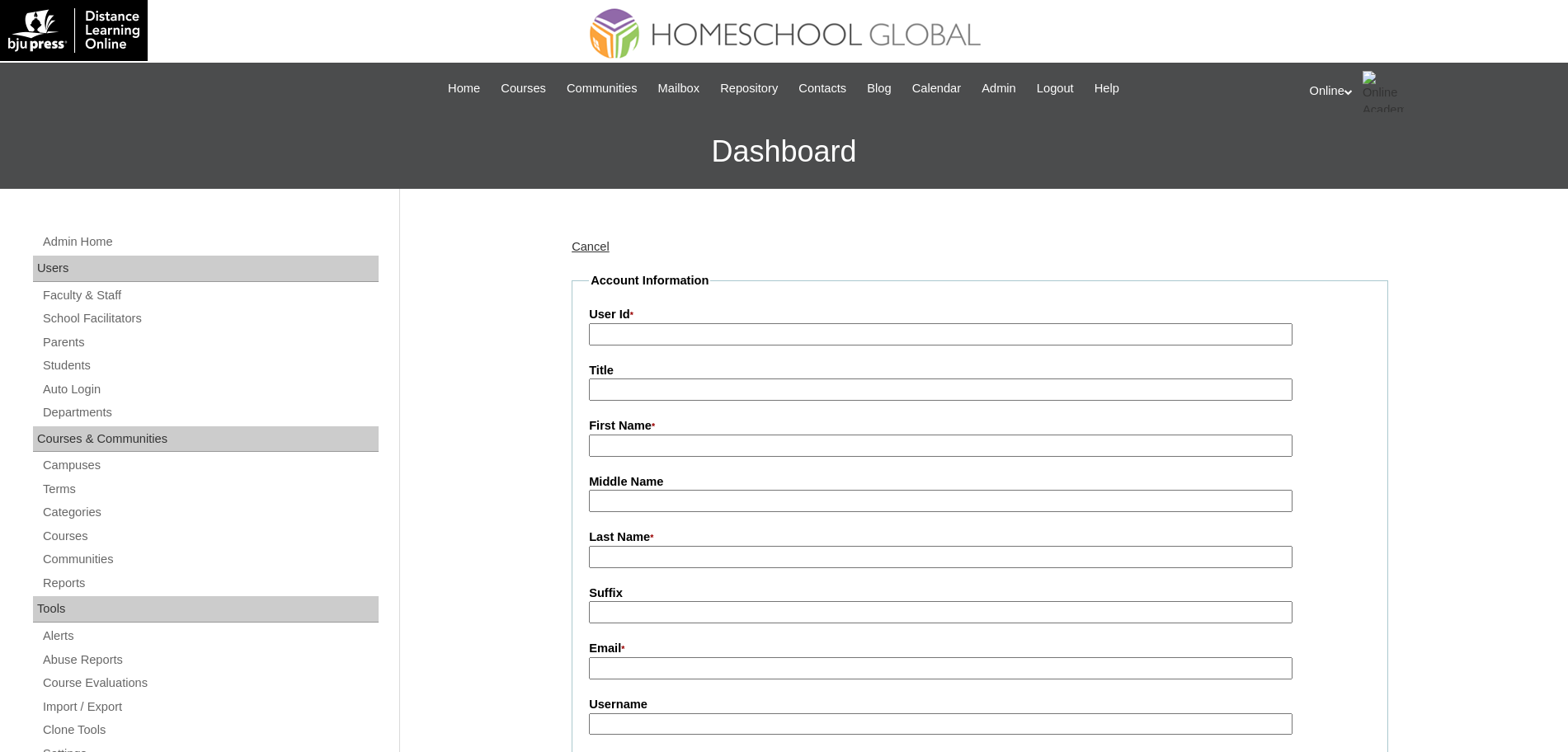
click at [647, 336] on input "User Id *" at bounding box center [941, 334] width 703 height 23
paste input "HGP0221-OACAD2025 kverano2025 Ju5fc"
type input "HGP0221-OACAD2025"
click at [681, 447] on input "First Name *" at bounding box center [941, 445] width 703 height 23
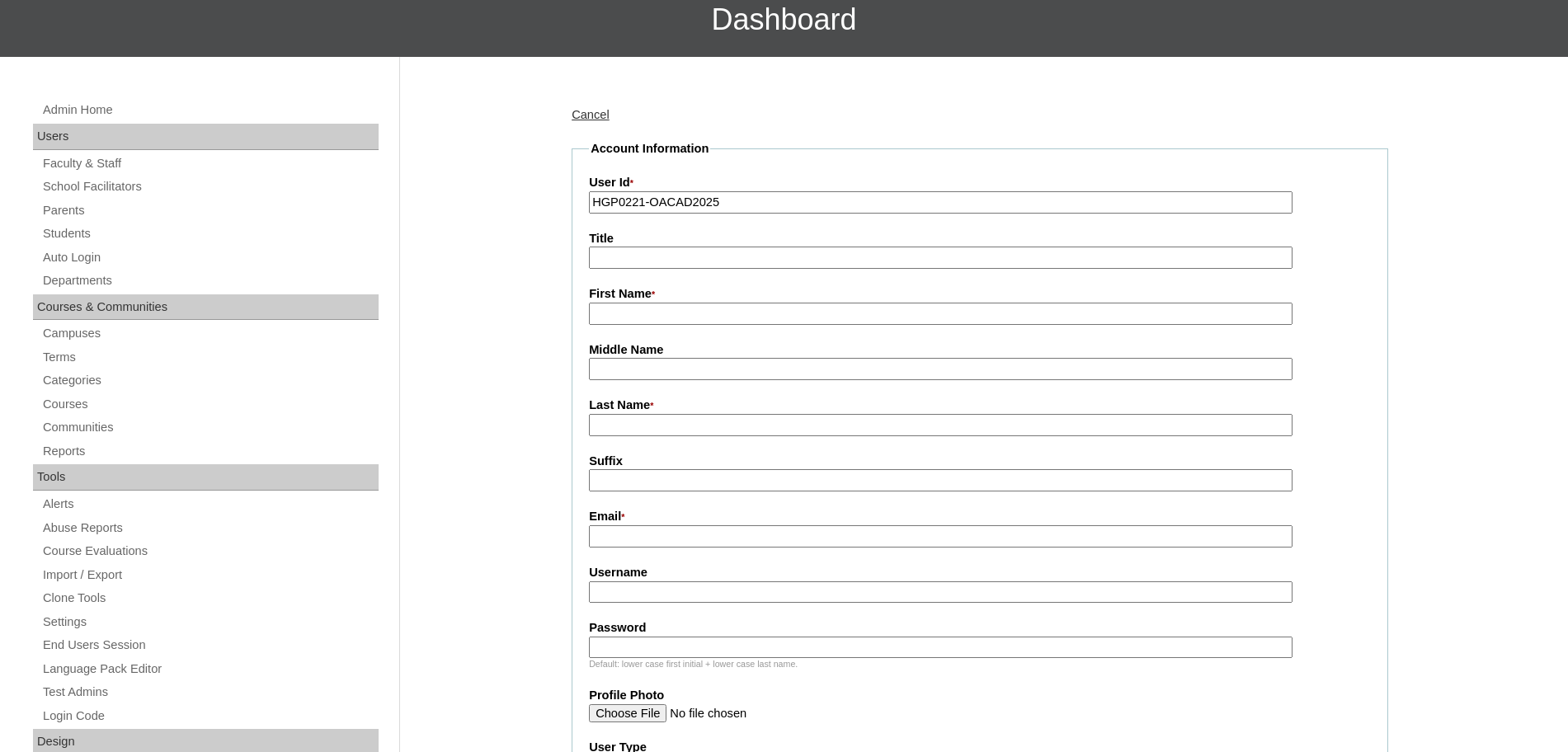
scroll to position [135, 0]
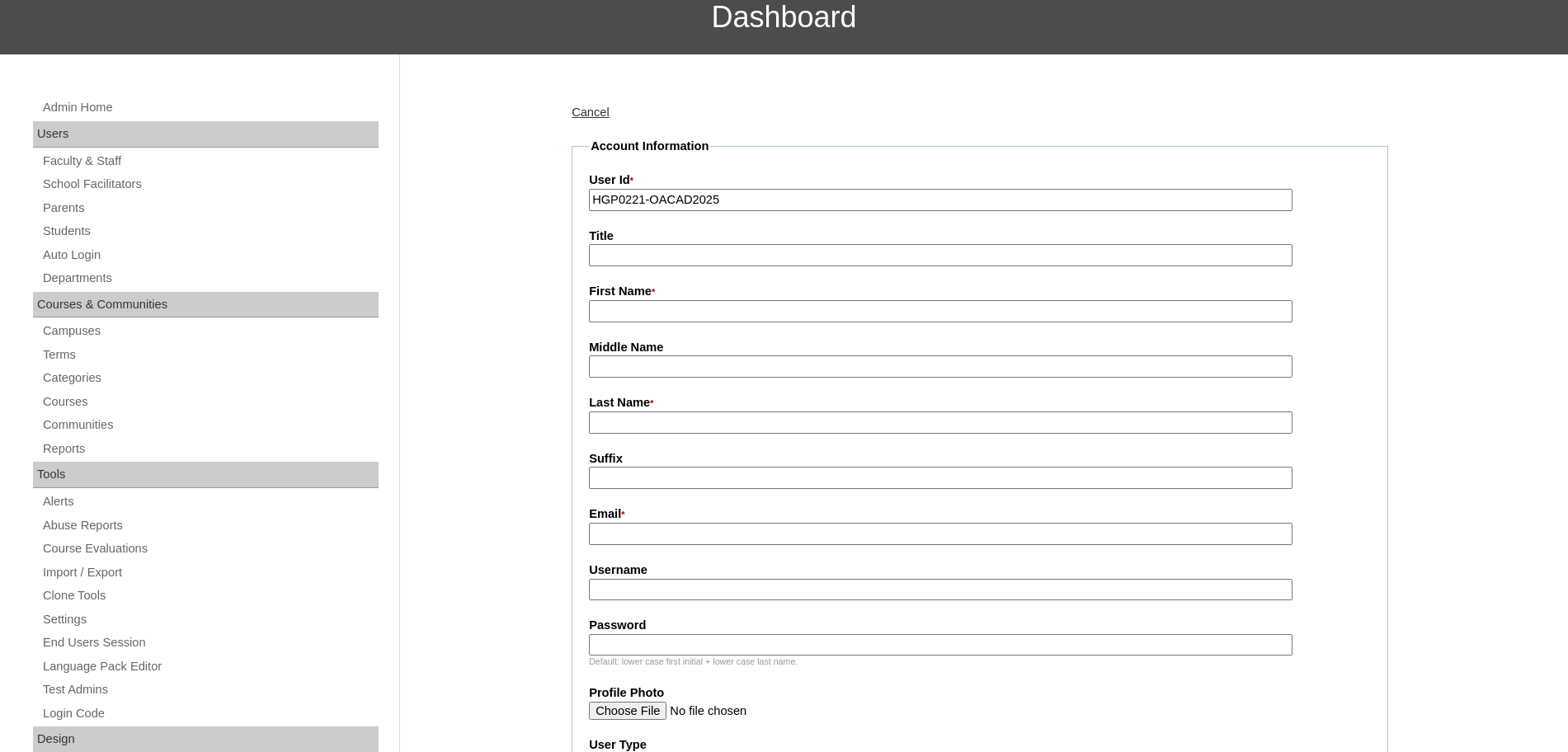
click at [662, 590] on input "Username" at bounding box center [941, 590] width 703 height 23
paste input "kverano2025 Ju5fc"
type input "kverano2025"
click at [648, 648] on input "Password" at bounding box center [941, 645] width 703 height 23
paste input "Ju5fc"
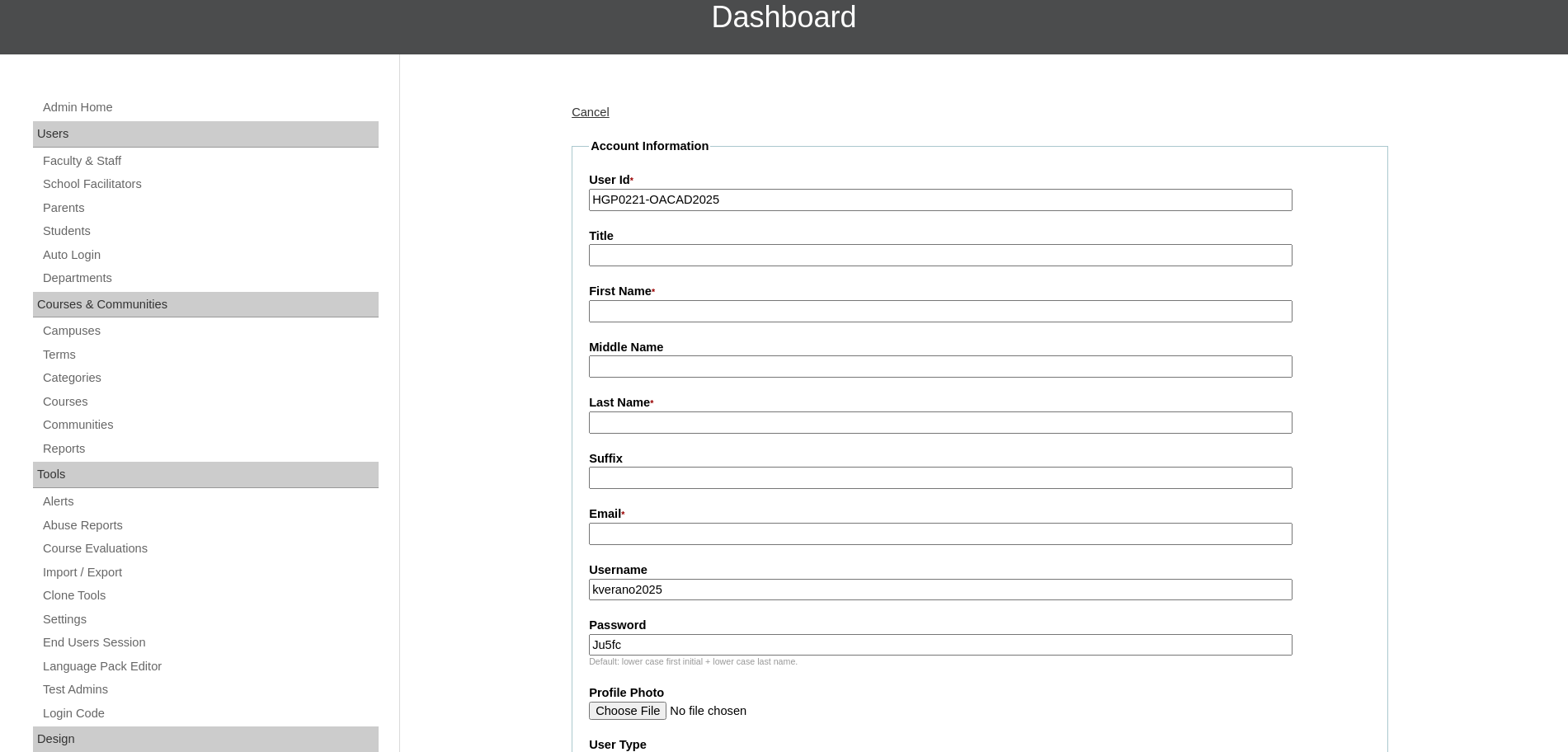
type input "Ju5fc"
click at [640, 319] on input "First Name *" at bounding box center [941, 311] width 703 height 23
type input "Kurt"
click at [641, 428] on input "Last Name *" at bounding box center [941, 423] width 703 height 23
type input "Verano"
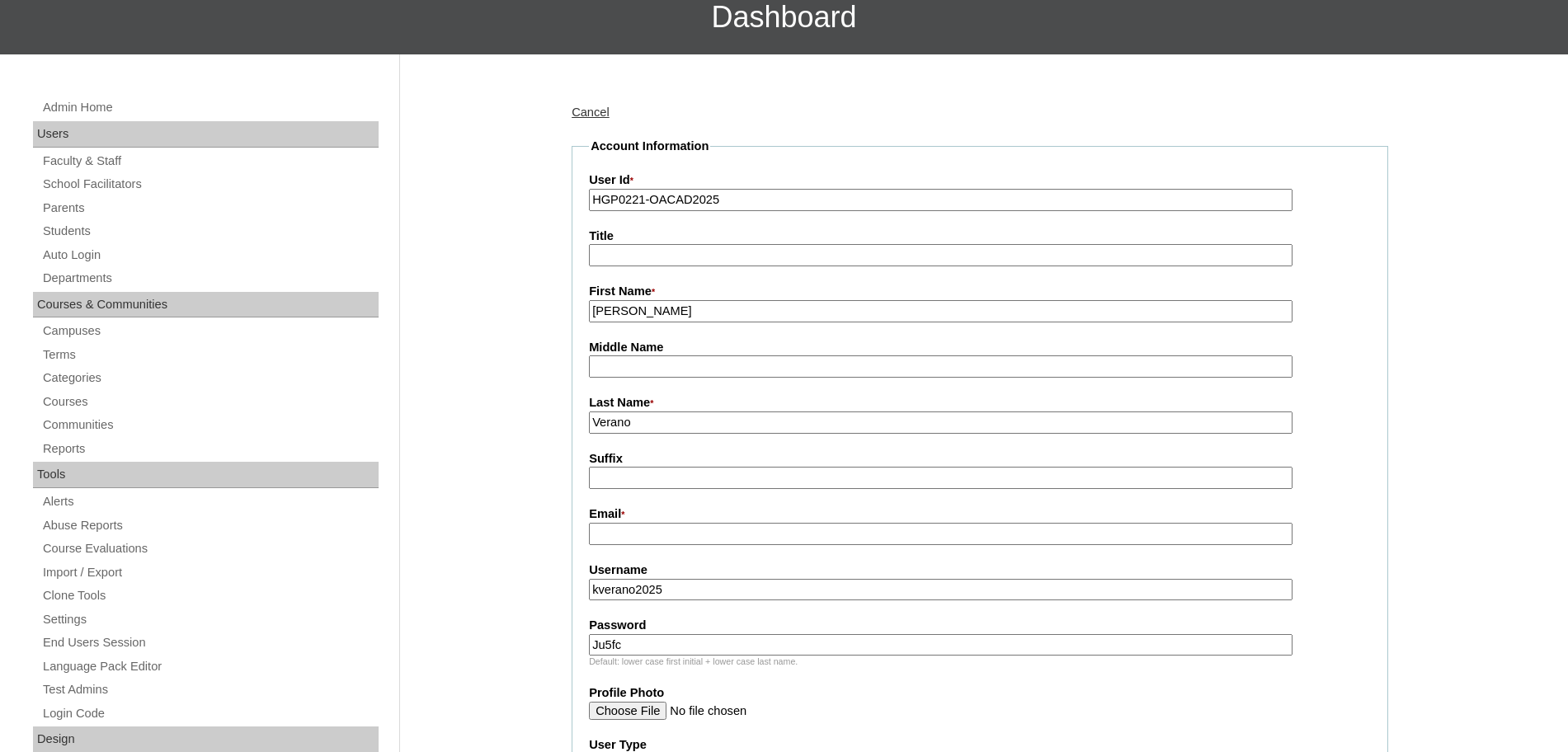
click at [657, 536] on input "Email *" at bounding box center [941, 534] width 703 height 23
paste input "kurtvee@gmail.com"
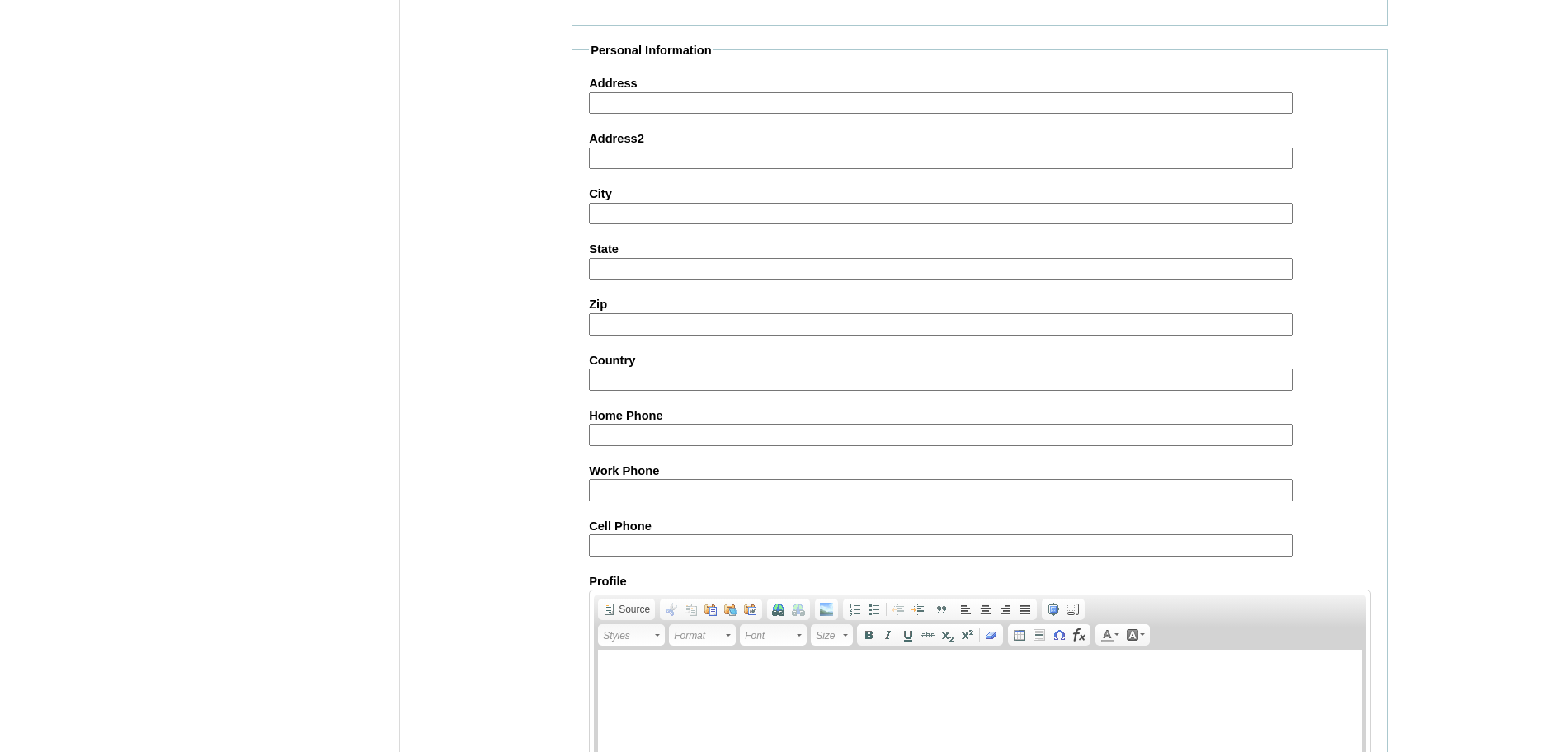
scroll to position [1476, 0]
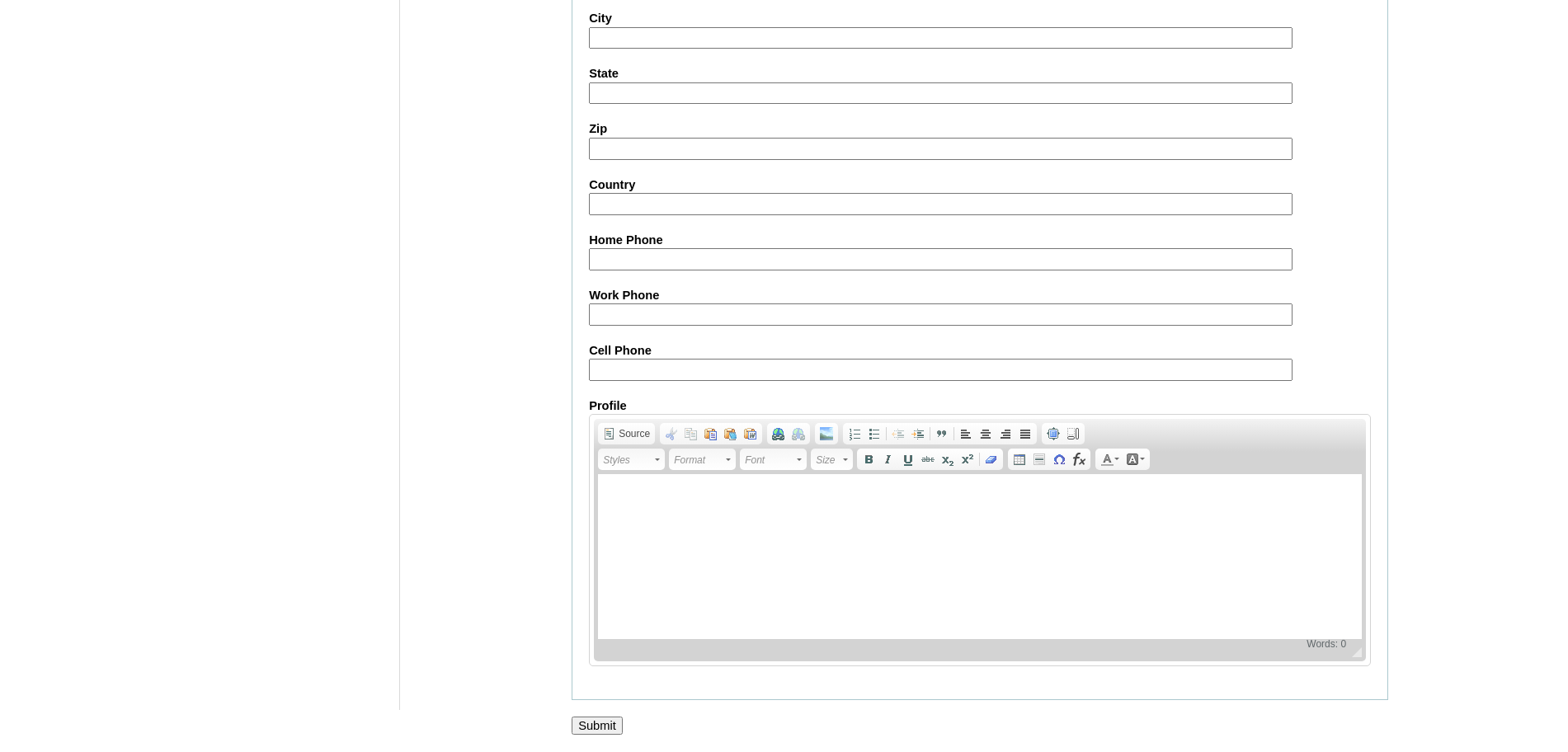
type input "kurtvee@gmail.com"
click at [606, 721] on input "Submit" at bounding box center [596, 726] width 51 height 18
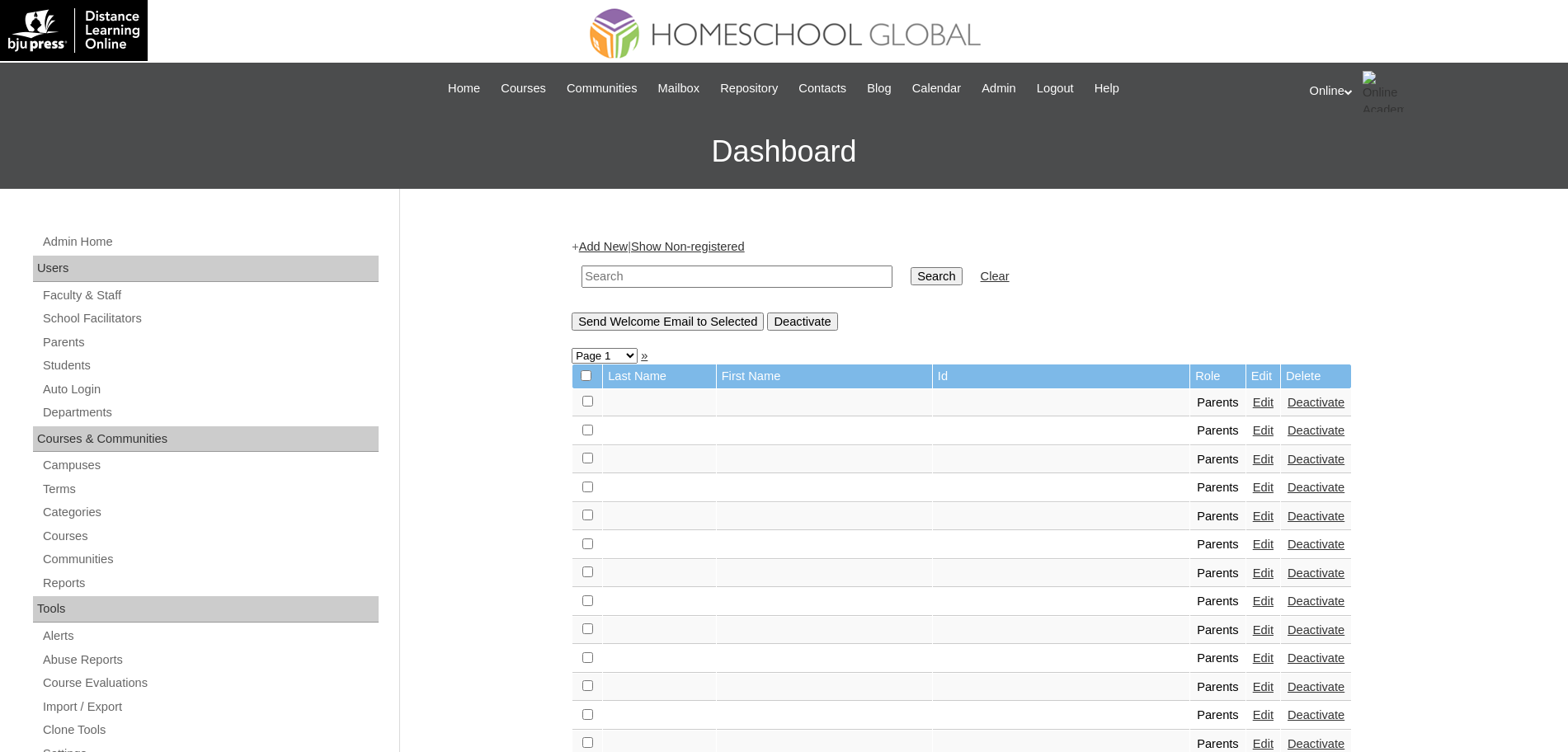
click at [615, 242] on link "Add New" at bounding box center [603, 246] width 48 height 13
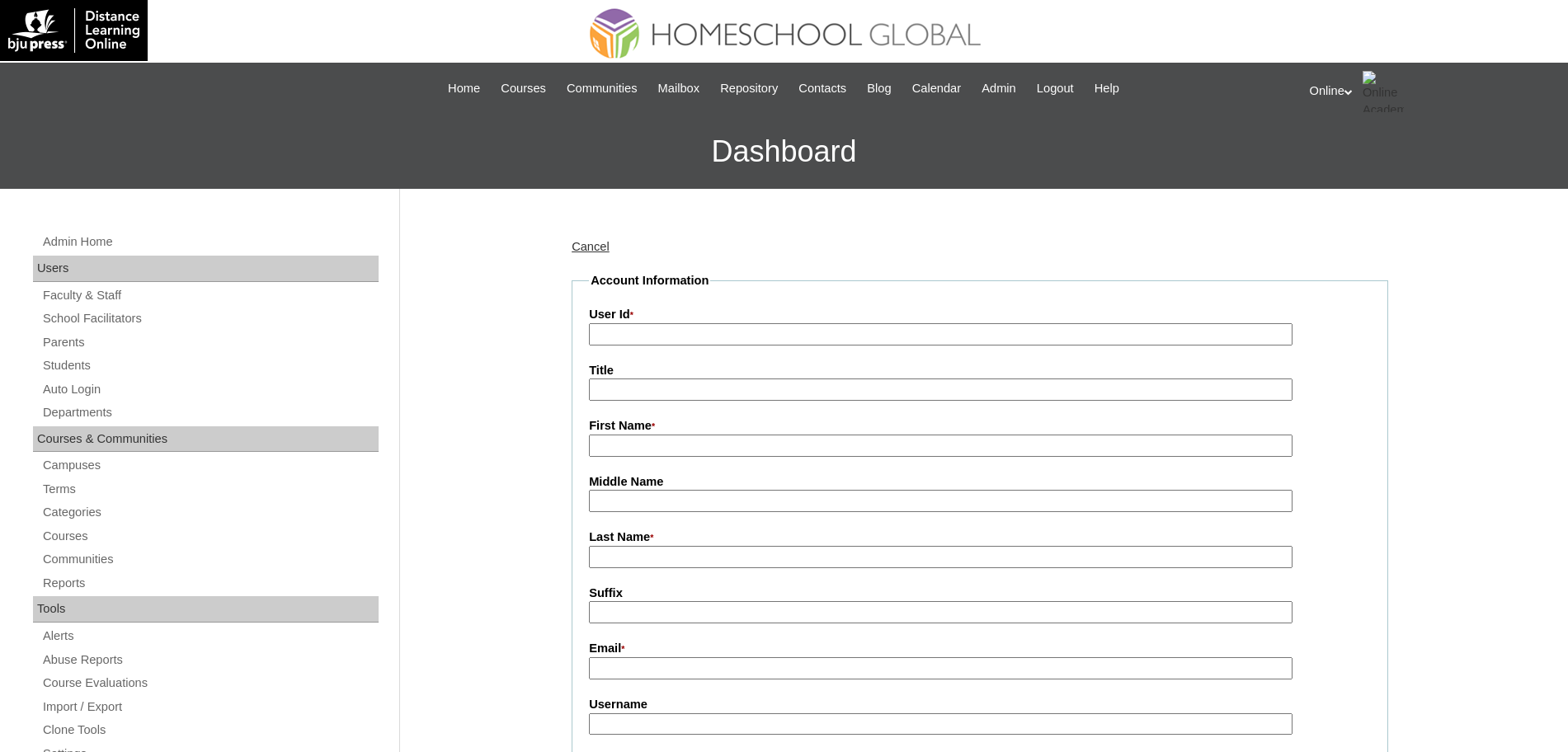
click at [755, 332] on input "User Id *" at bounding box center [941, 334] width 703 height 23
click at [657, 669] on input "Email *" at bounding box center [941, 668] width 703 height 23
paste input "[EMAIL_ADDRESS][DOMAIN_NAME]"
type input "[EMAIL_ADDRESS][DOMAIN_NAME]"
click at [685, 449] on input "First Name *" at bounding box center [941, 445] width 703 height 23
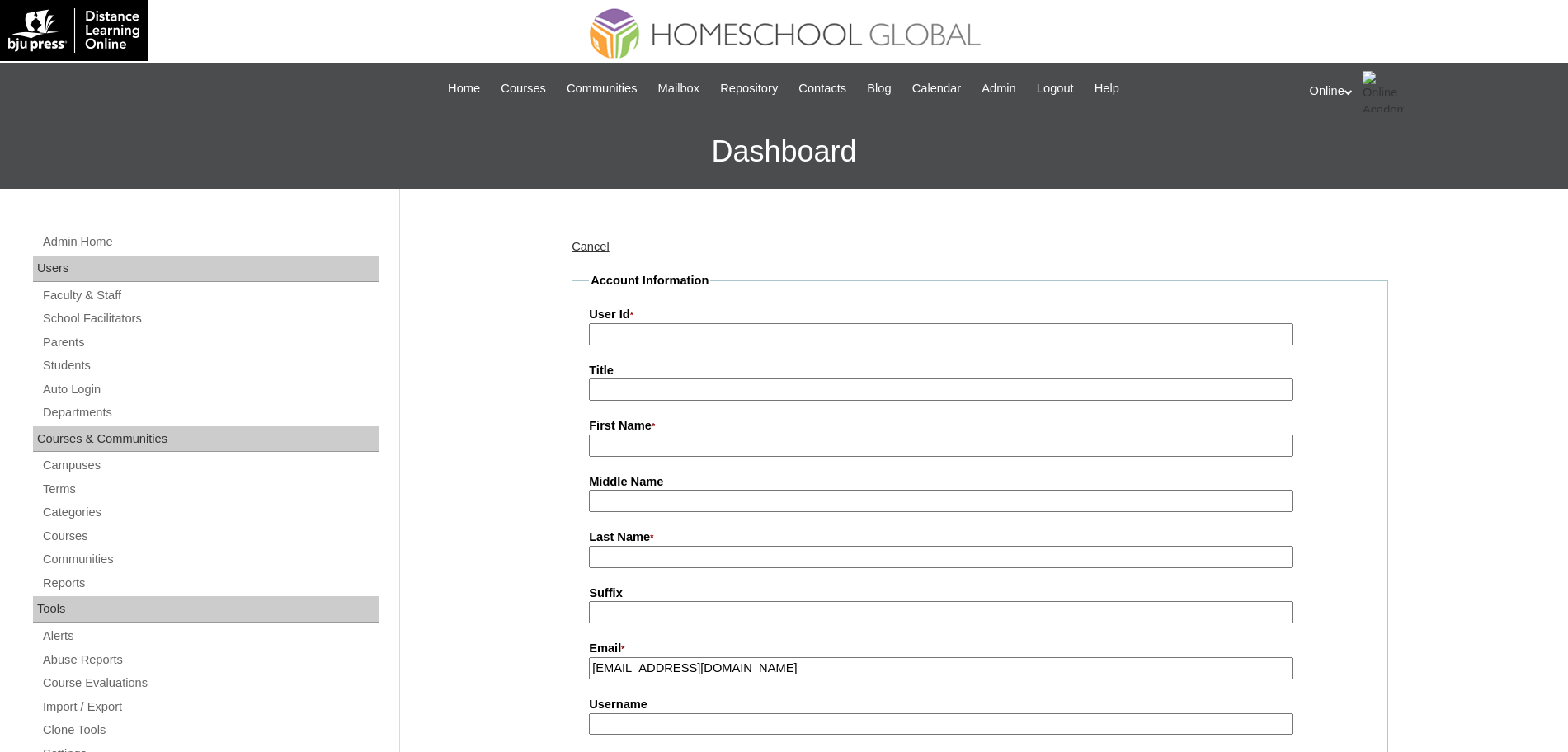
paste input "[PERSON_NAME]"
type input "[PERSON_NAME] [PERSON_NAME]"
click at [666, 556] on input "Last Name *" at bounding box center [941, 557] width 703 height 23
paste input "Roman"
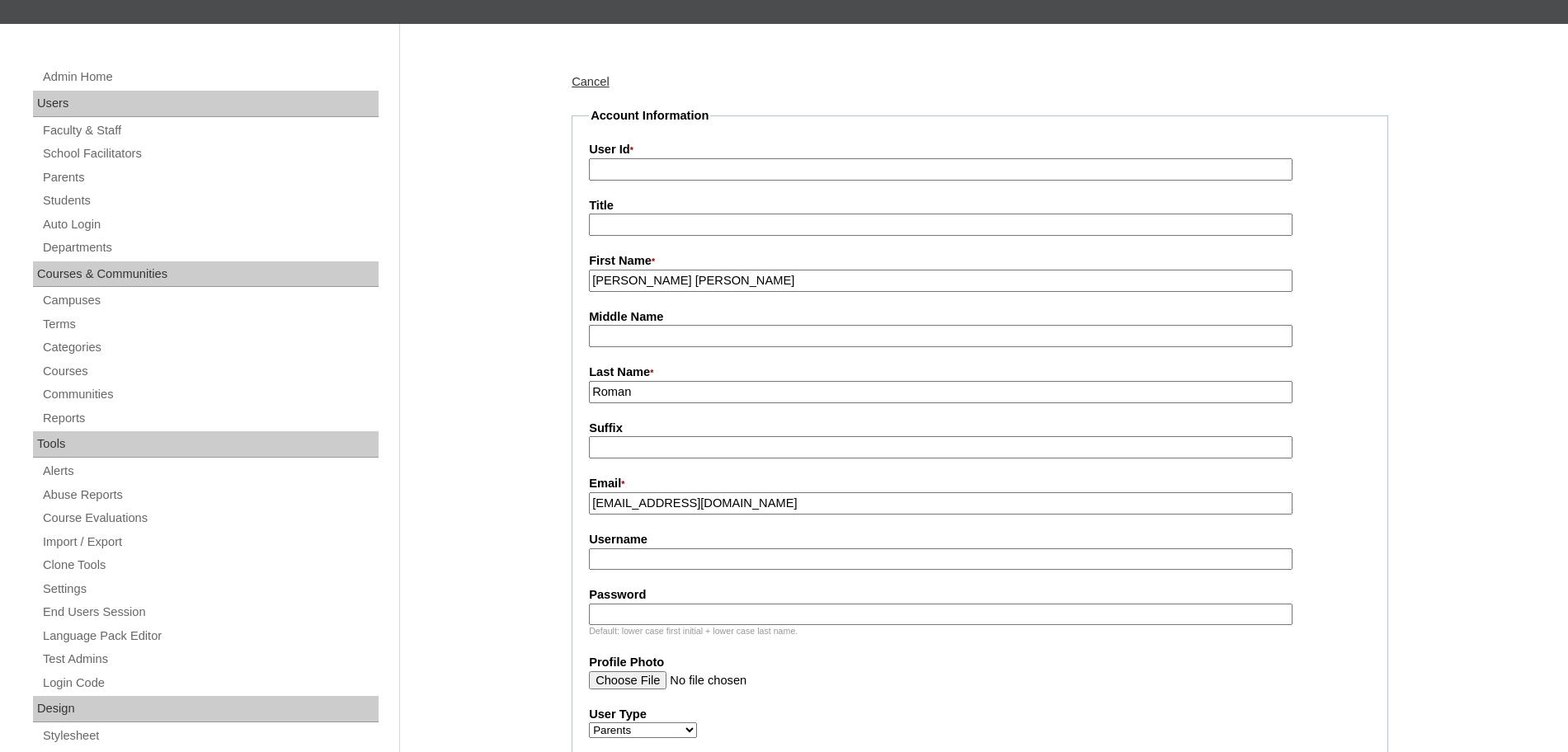
scroll to position [168, 0]
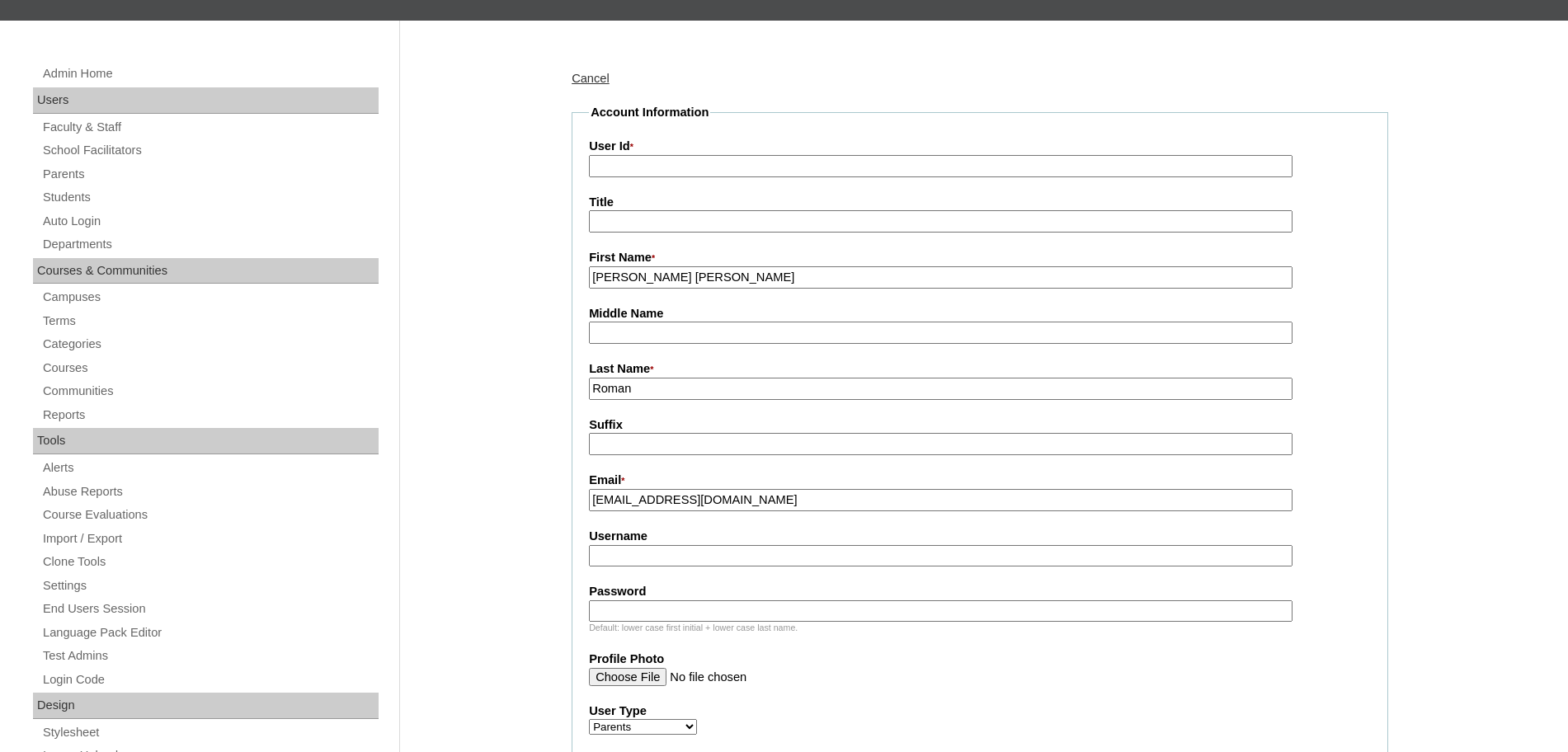
type input "Roman"
click at [674, 557] on input "Username" at bounding box center [941, 556] width 703 height 23
click at [760, 163] on input "User Id *" at bounding box center [941, 166] width 703 height 23
paste input "HGP0222-OACAD2025 mcroman2025 Hvd3s"
type input "HGP0222-OACAD2025 mcroman2025"
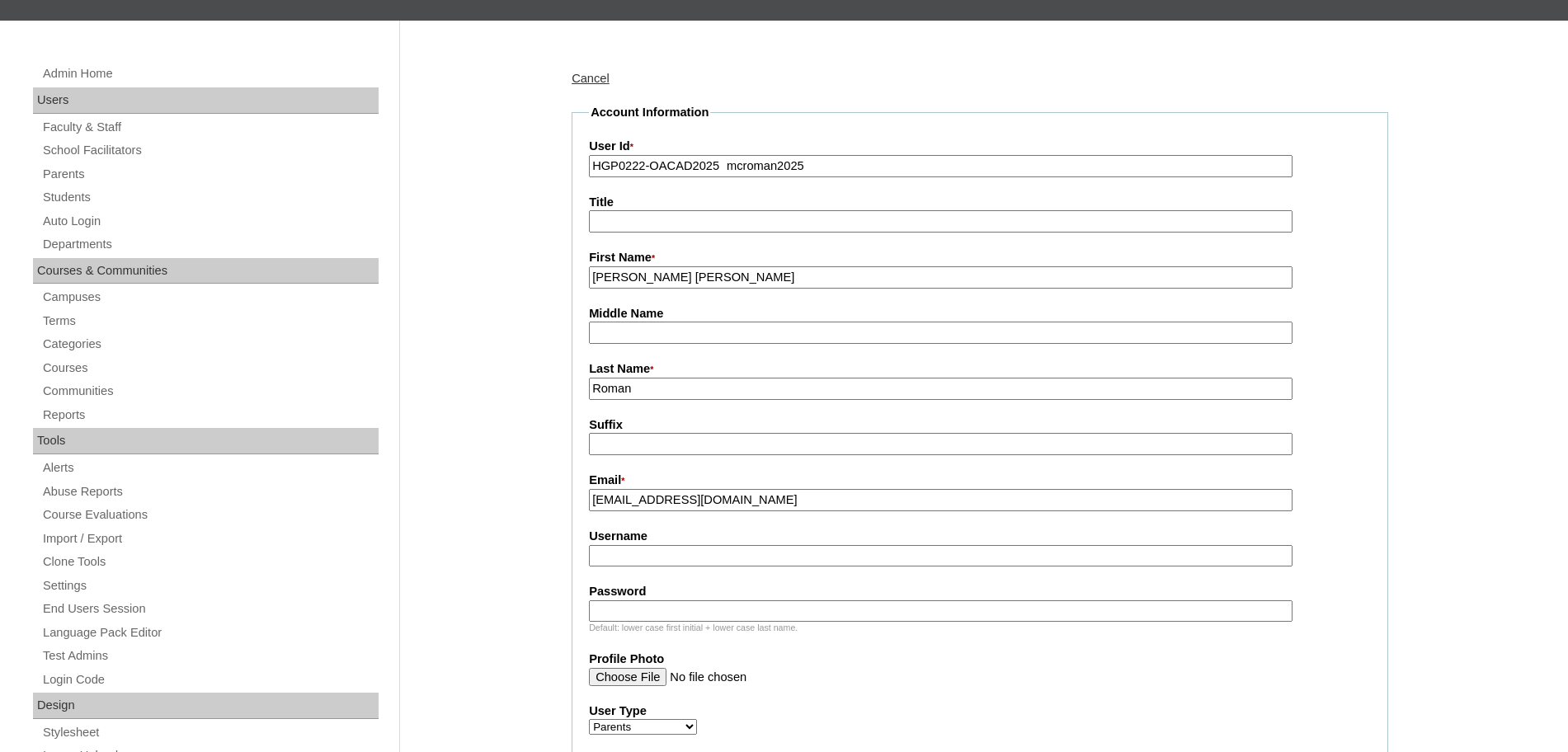
click at [684, 611] on input "Password" at bounding box center [941, 612] width 703 height 23
paste input "Hvd3s"
type input "Hvd3s"
click at [816, 163] on input "HGP0222-OACAD2025 mcroman2025" at bounding box center [941, 166] width 703 height 23
type input "HGP0222-OACAD2025"
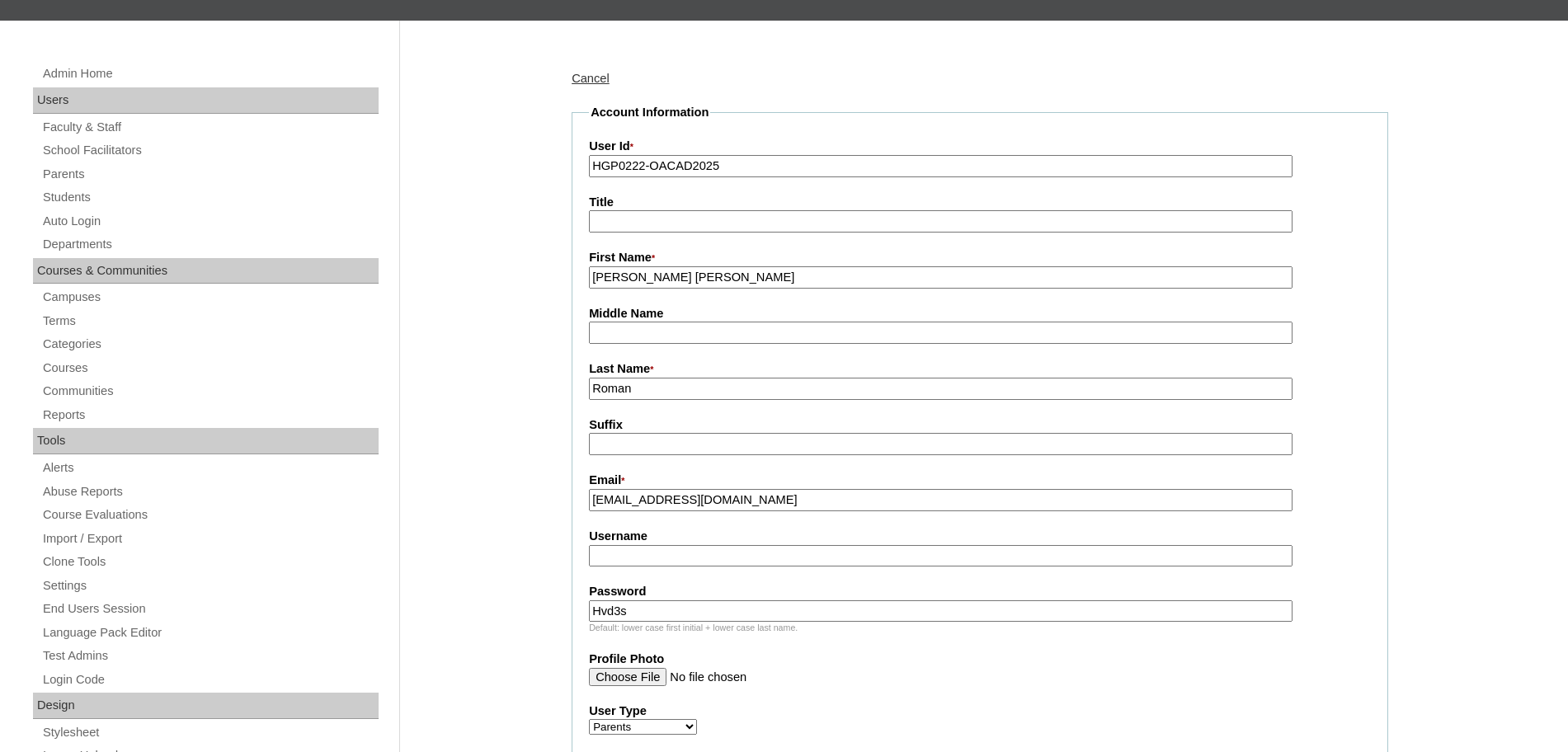
click at [654, 553] on input "Username" at bounding box center [941, 556] width 703 height 23
paste input "mcroman2025"
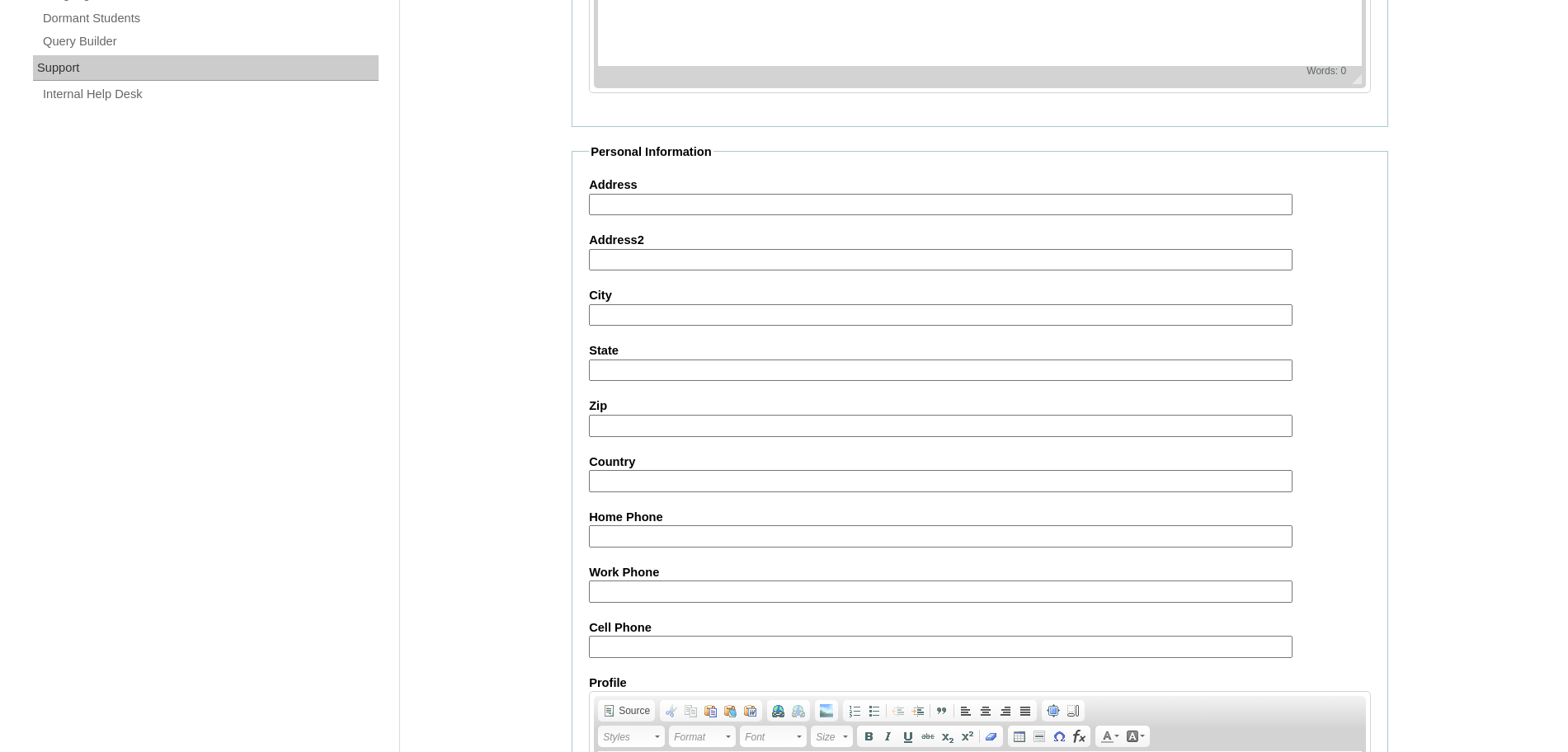
scroll to position [1476, 0]
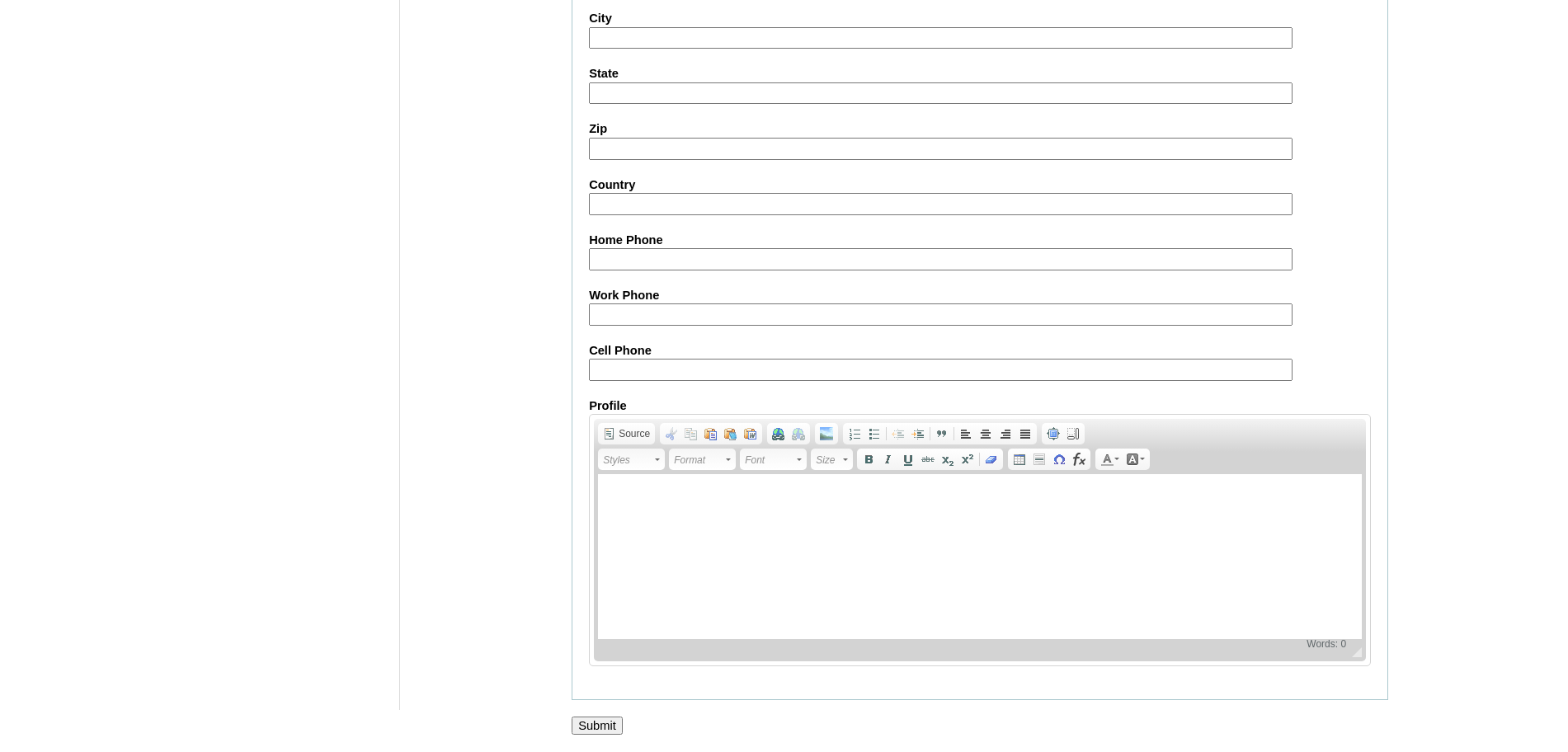
type input "mcroman2025"
click at [598, 722] on input "Submit" at bounding box center [596, 726] width 51 height 18
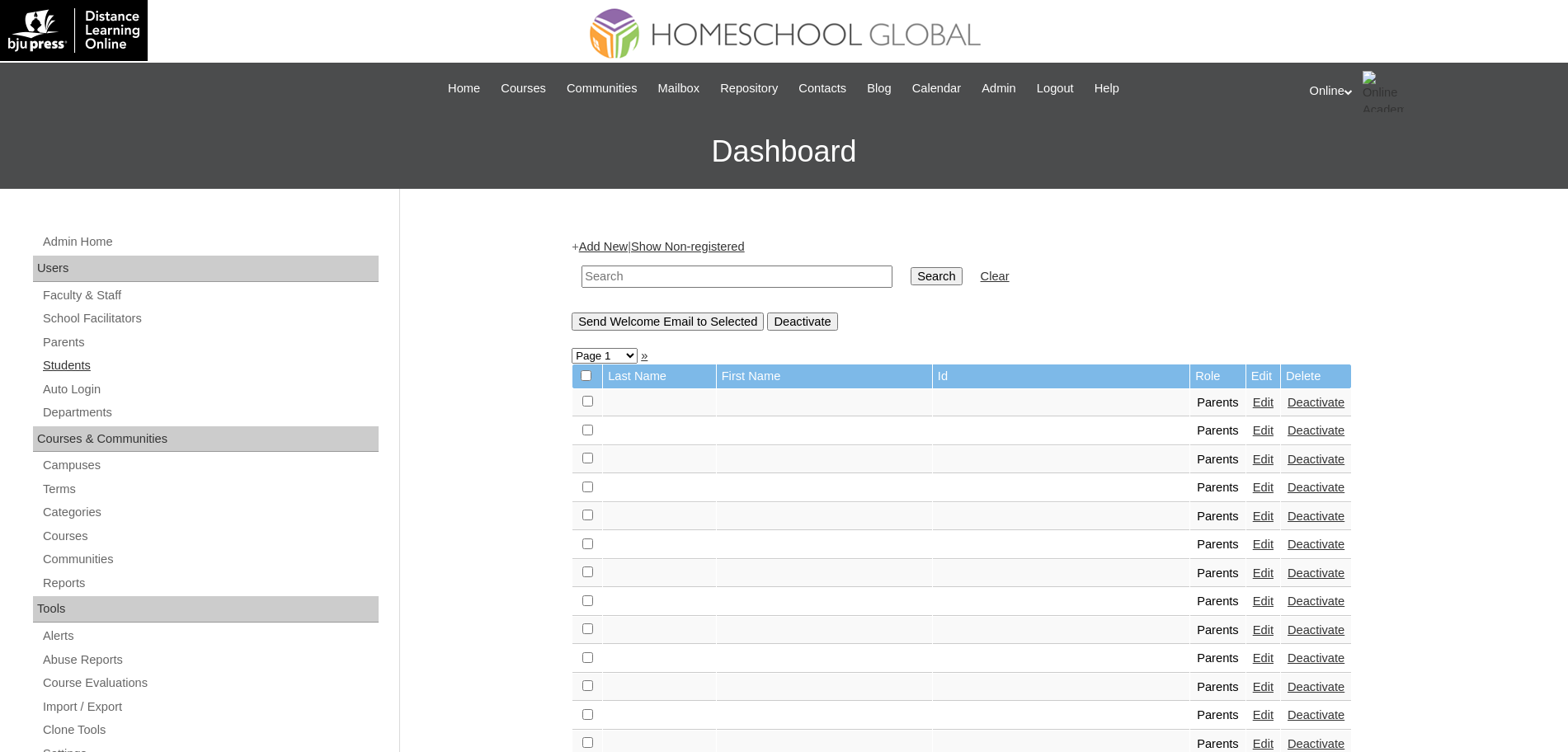
click at [78, 363] on link "Students" at bounding box center [210, 366] width 337 height 21
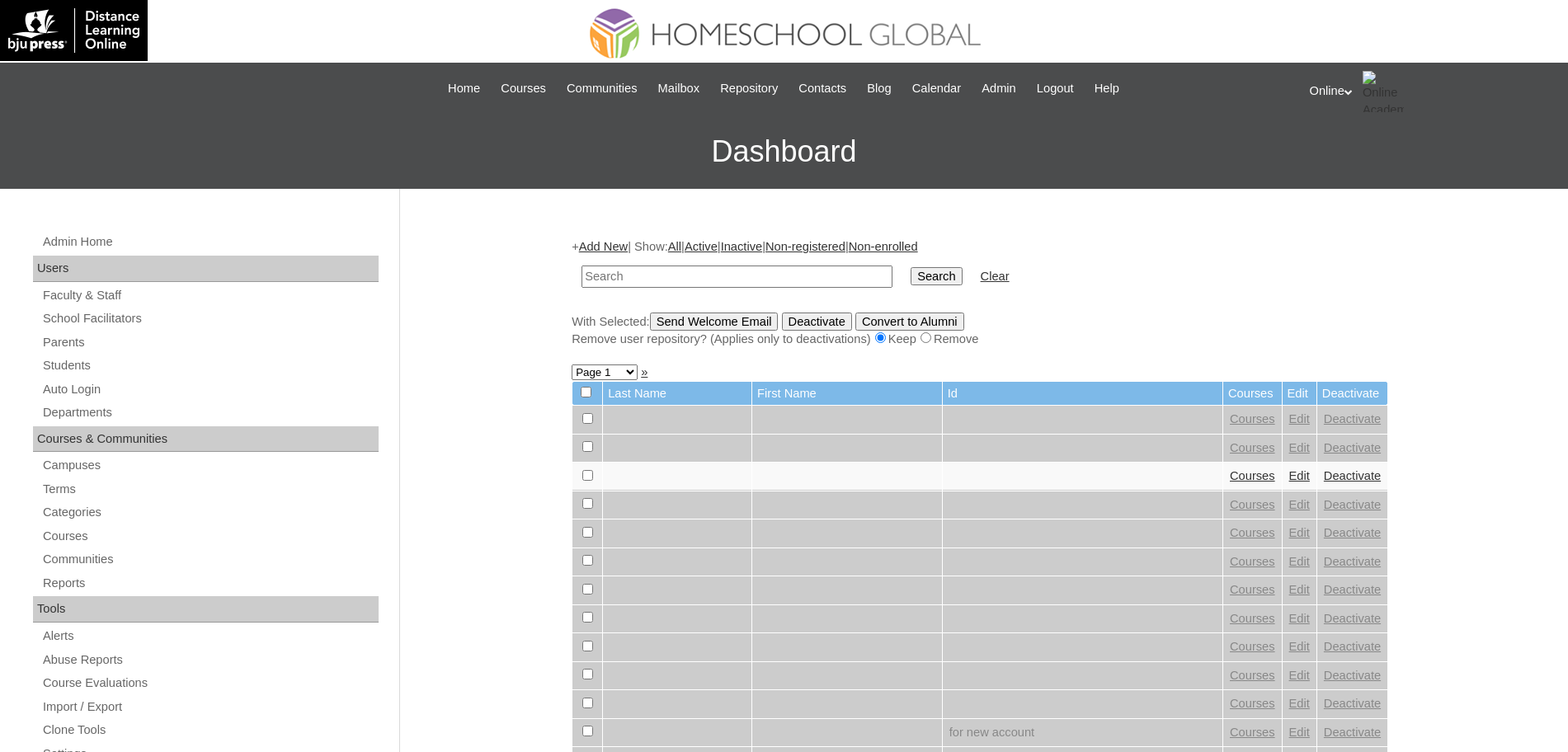
click at [667, 277] on input "text" at bounding box center [737, 277] width 311 height 23
click at [616, 246] on link "Add New" at bounding box center [603, 246] width 48 height 13
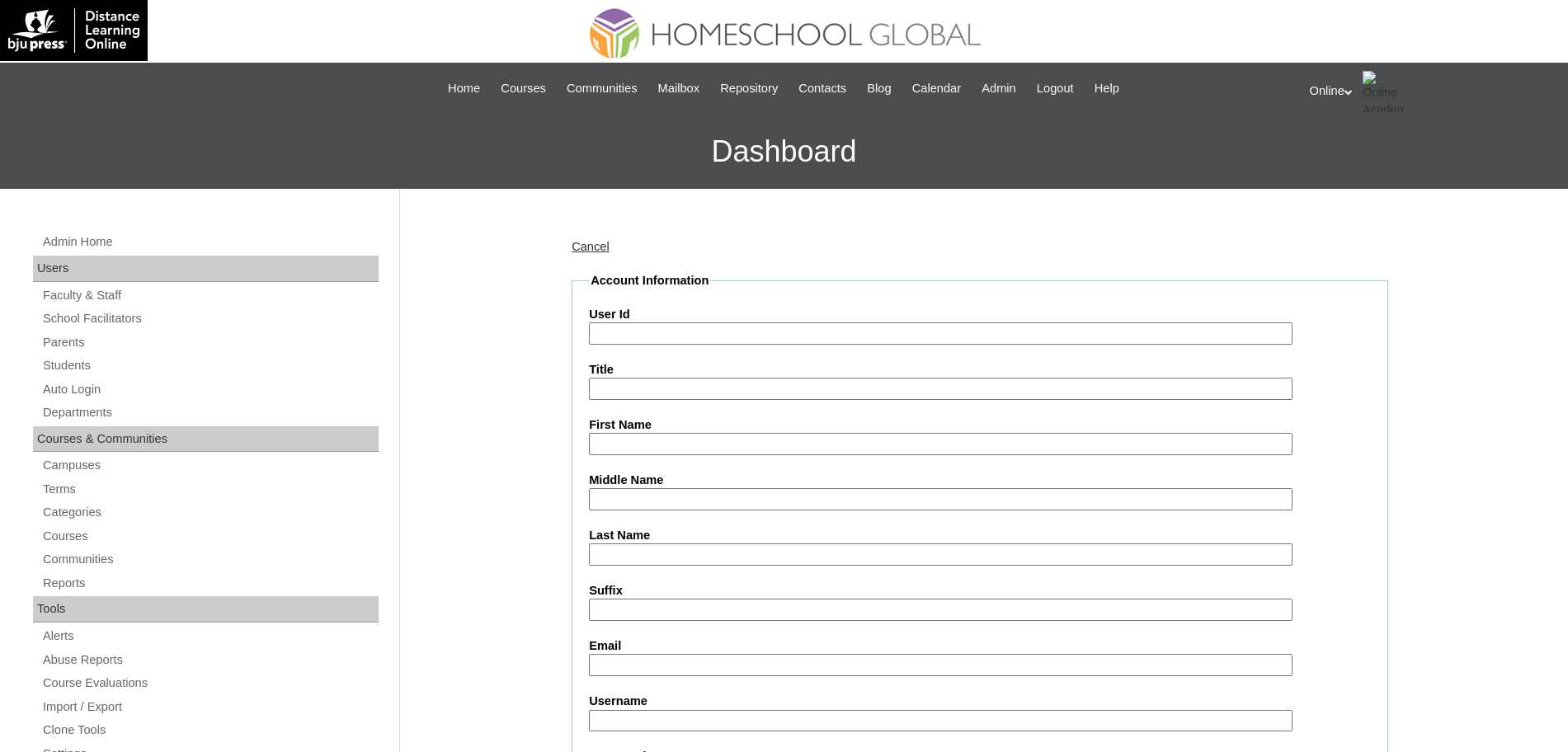
click at [765, 332] on input "User Id" at bounding box center [941, 333] width 703 height 23
paste input "HG268OACAD2025 benice.dalina2025 A2dxc"
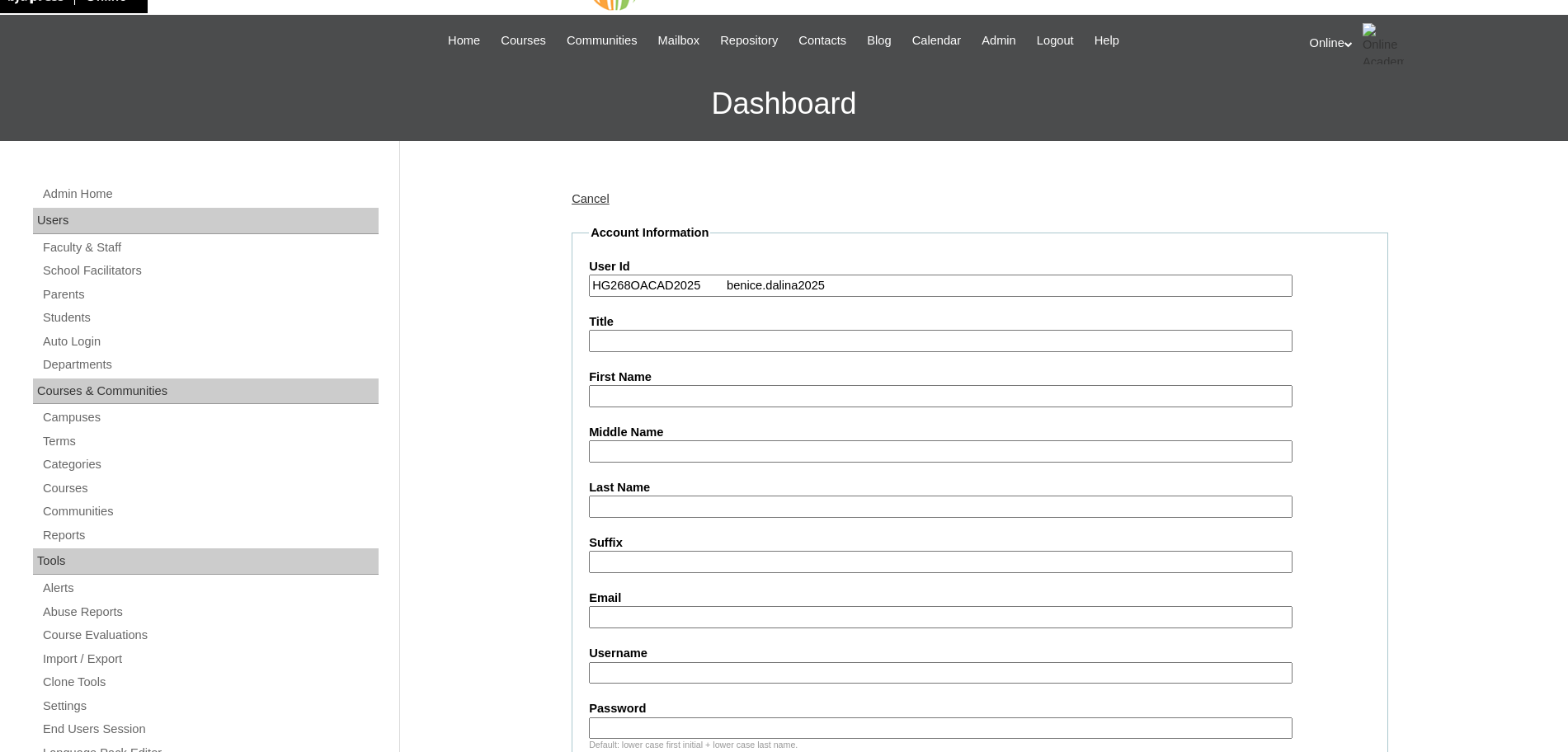
type input "HG268OACAD2025 benice.dalina2025"
click at [648, 724] on input "Password" at bounding box center [941, 729] width 703 height 23
paste input "A2dxc"
type input "A2dxc"
click at [847, 282] on input "HG268OACAD2025 benice.dalina2025" at bounding box center [941, 286] width 703 height 23
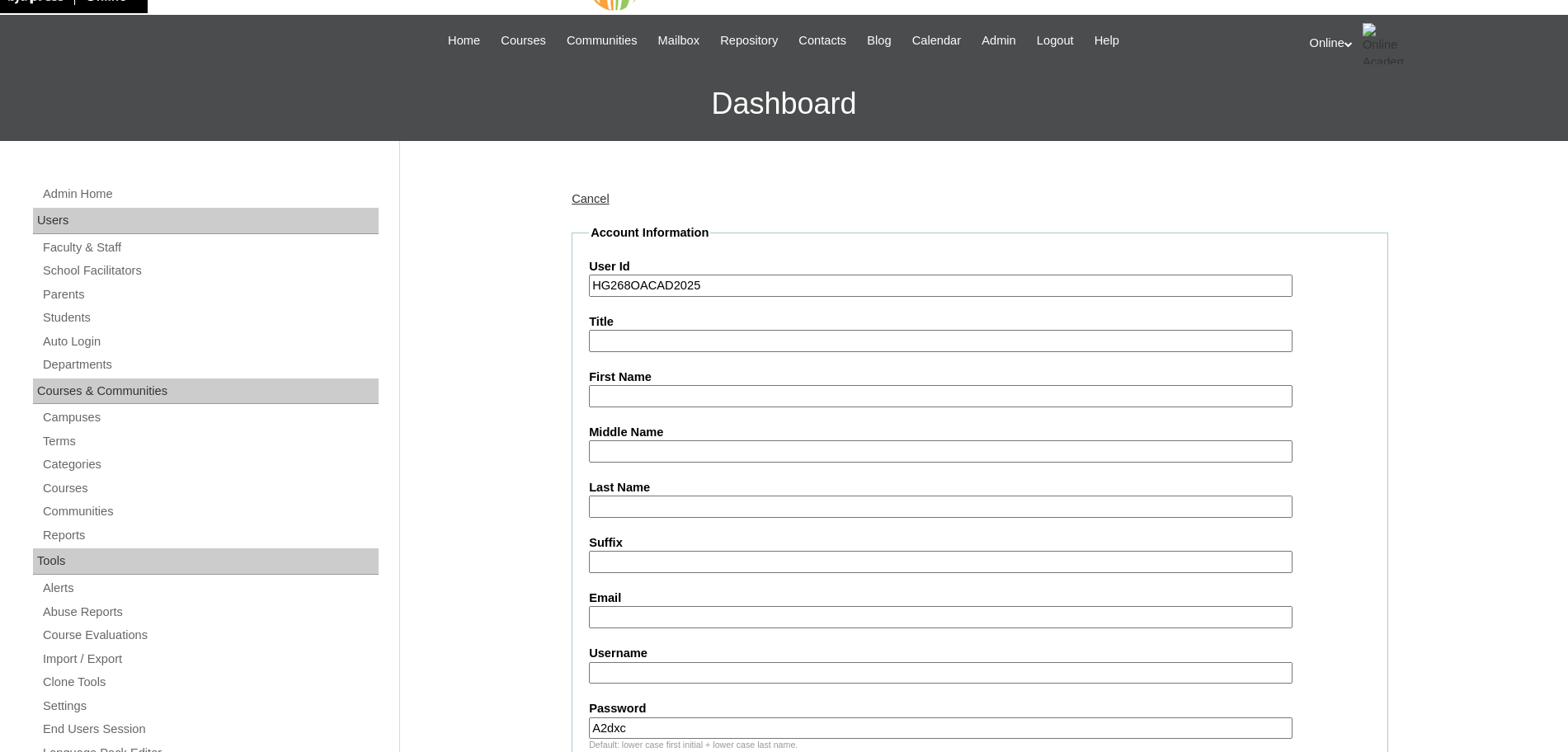
type input "HG268OACAD2025"
click at [657, 672] on input "Username" at bounding box center [941, 673] width 703 height 23
paste input "benice.dalina2025"
type input "benice.dalina2025"
click at [712, 617] on input "Email" at bounding box center [941, 617] width 703 height 23
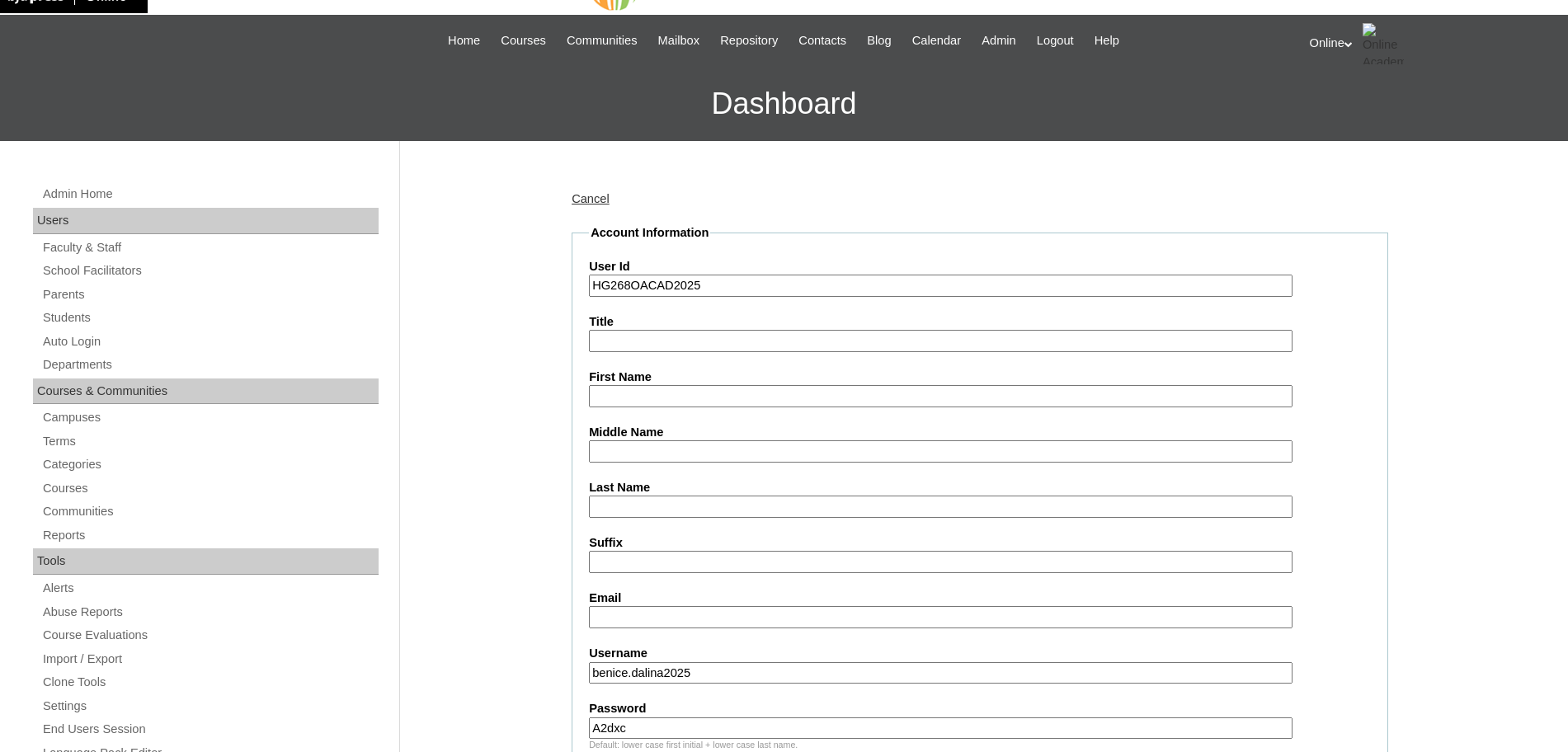
paste input "execteam@bombyxmorri.co"
type input "execteam@bombyxmorri.co"
click at [669, 395] on input "First Name" at bounding box center [941, 396] width 703 height 23
paste input "Benice Marri Rosquillo DALINA"
type input "Benice Marri"
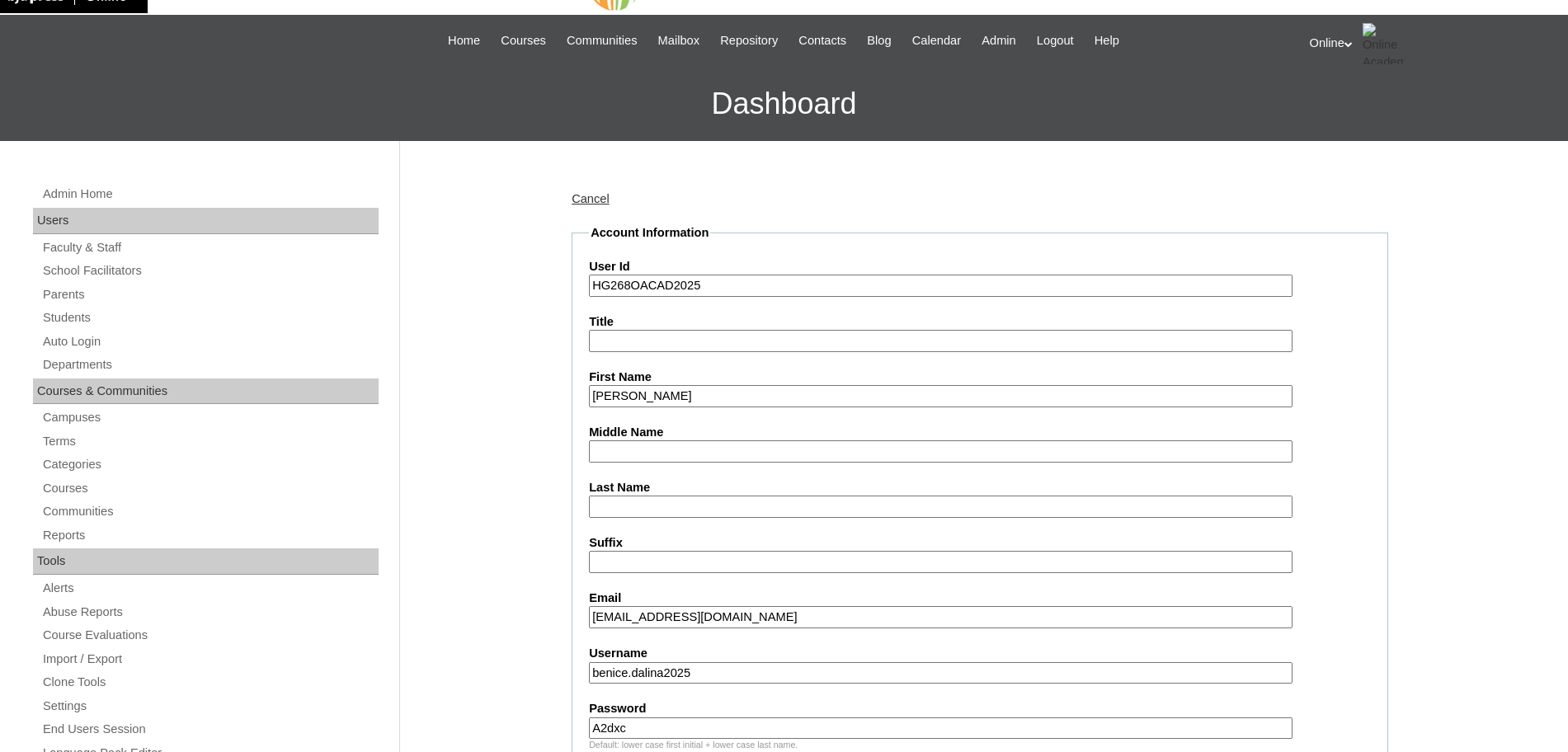
click at [735, 447] on input "Middle Name" at bounding box center [941, 451] width 703 height 23
click at [642, 504] on input "Last Name" at bounding box center [941, 506] width 703 height 23
paste input "Rosquillo DALINA"
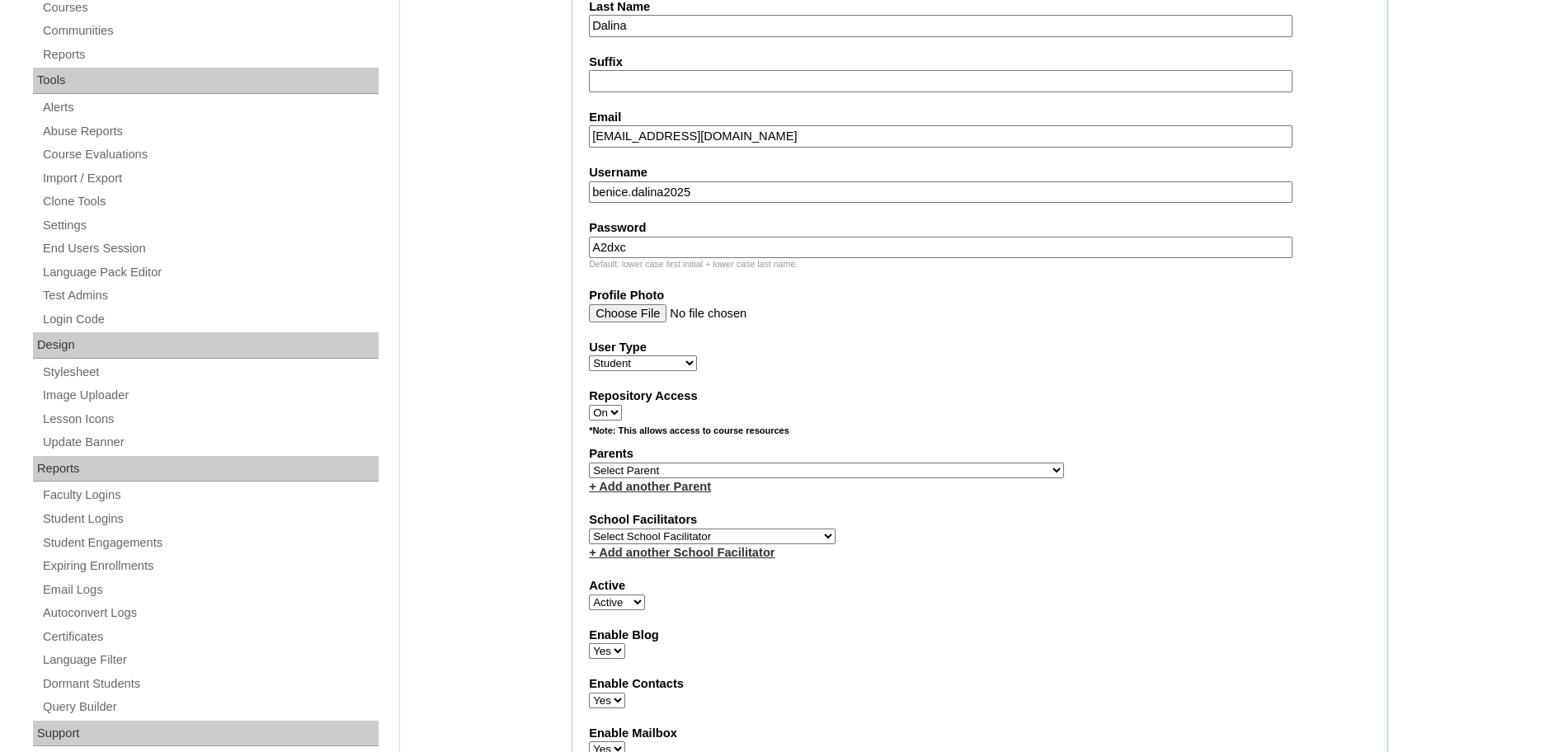
scroll to position [531, 0]
type input "Dalina"
click at [691, 467] on select "Select Parent , , , , , , , , , , , , , , , , , , , , , , , , , , , , , , , , ,…" at bounding box center [826, 468] width 475 height 16
click at [754, 463] on select "Select Parent , , , , , , , , , , , , , , , , , , , , , , , , , , , , , , , , ,…" at bounding box center [826, 468] width 475 height 16
select select "43952"
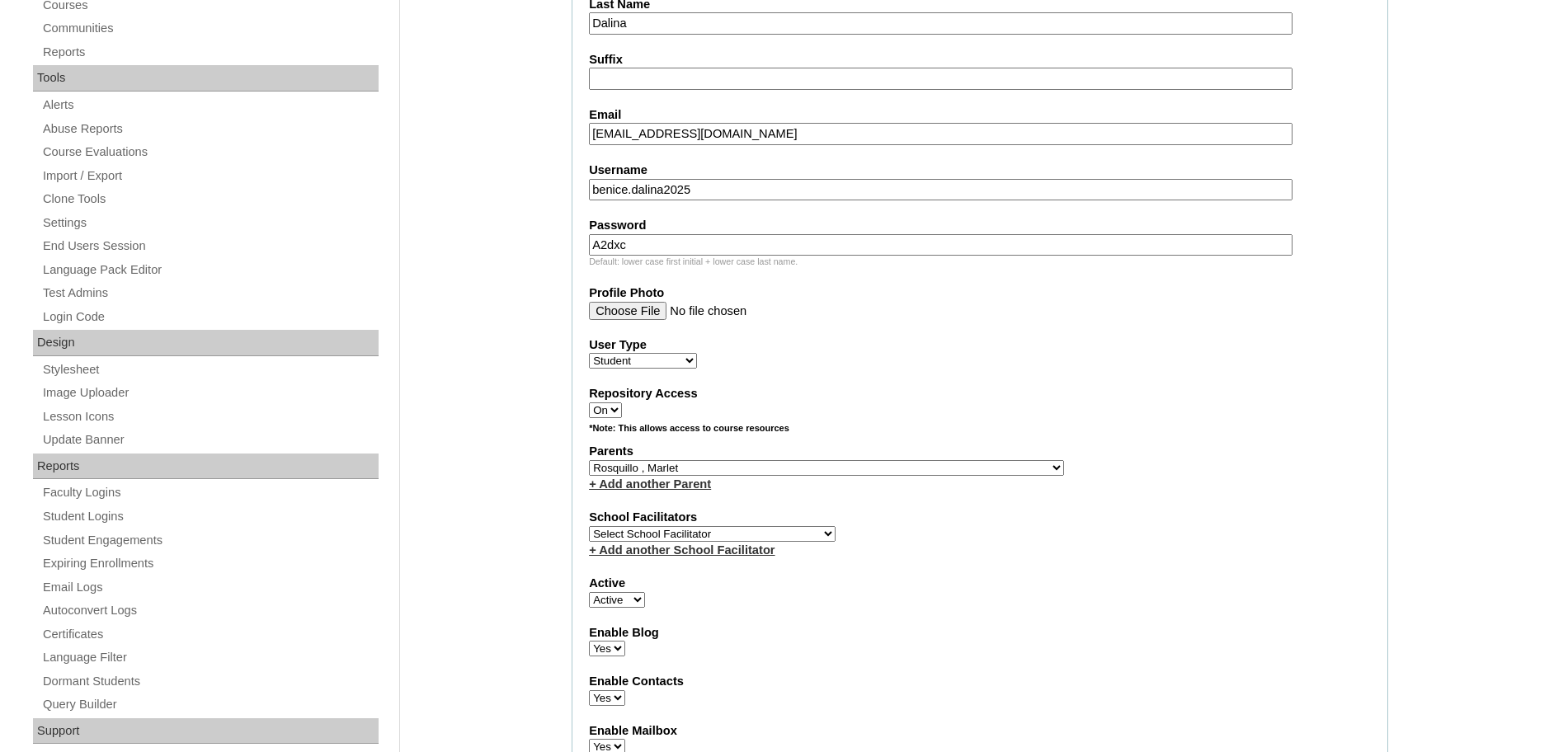
click at [589, 460] on select "Select Parent , , , , , , , , , , , , , , , , , , , , , , , , , , , , , , , , ,…" at bounding box center [826, 468] width 475 height 16
click at [730, 536] on select "Select School Facilitator Norman Añain Ruffa Abadijas Mary Abella Gloryfe Abion…" at bounding box center [712, 534] width 246 height 16
select select "43686"
click at [589, 526] on select "Select School Facilitator Norman Añain Ruffa Abadijas Mary Abella Gloryfe Abion…" at bounding box center [712, 534] width 246 height 16
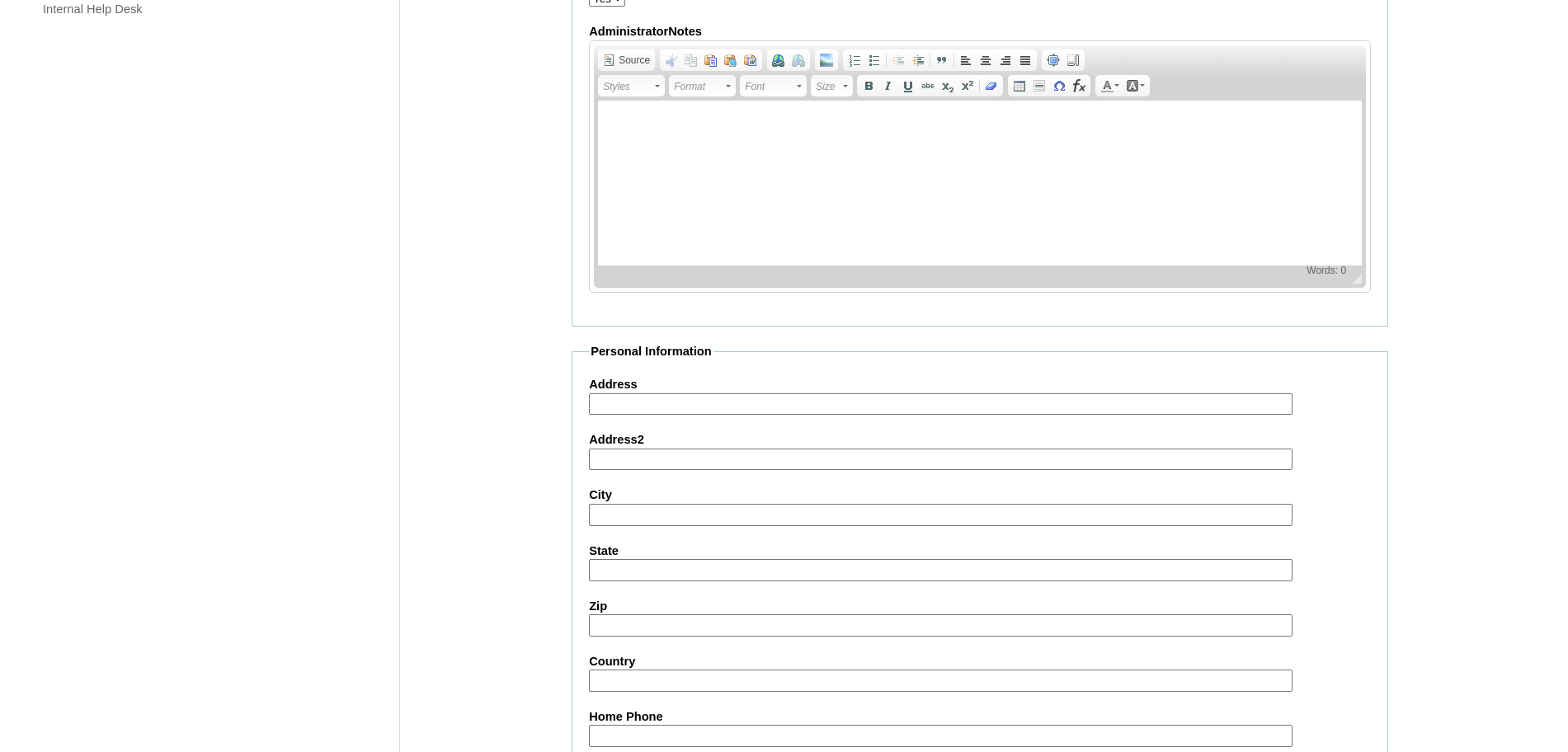
scroll to position [1758, 0]
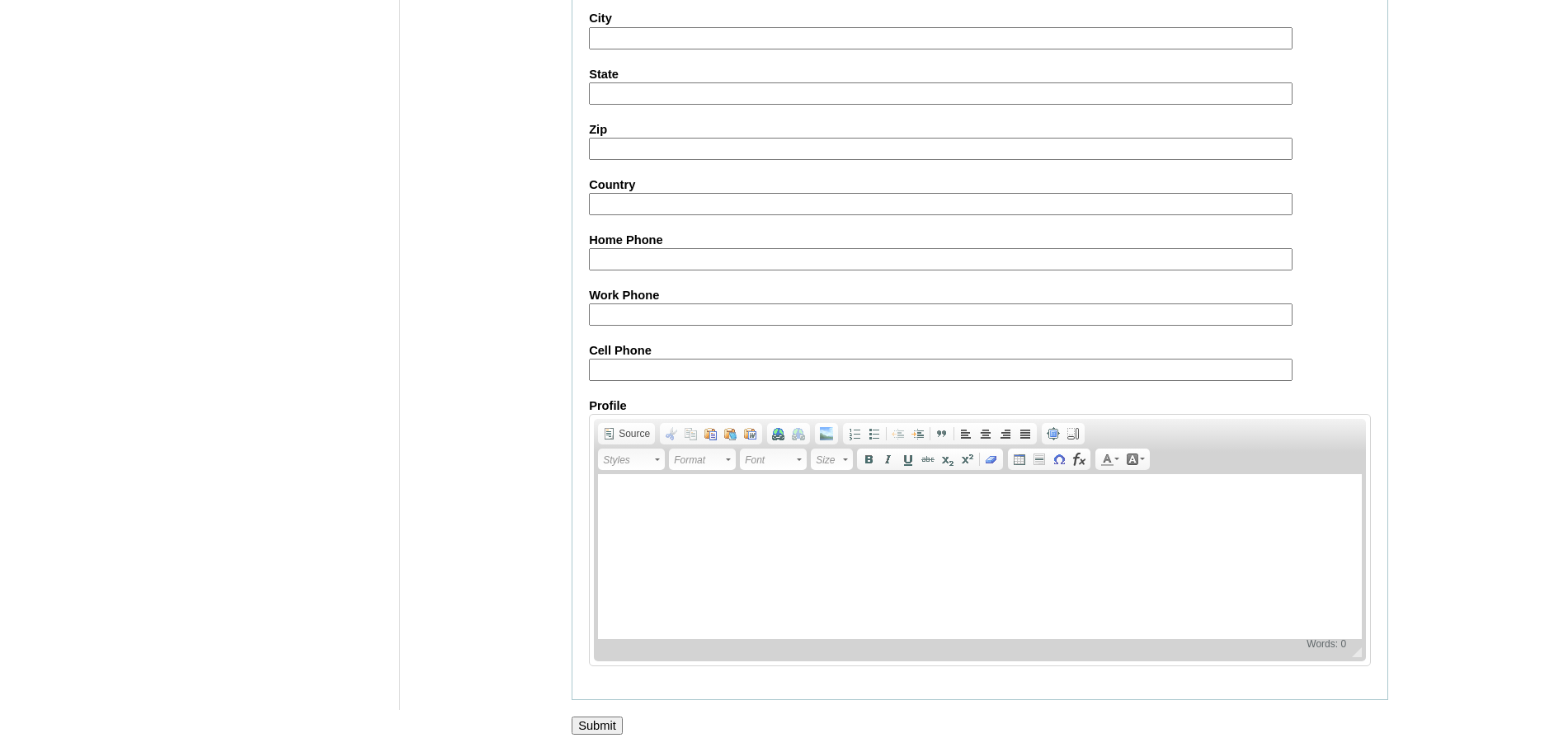
click at [596, 721] on input "Submit" at bounding box center [596, 726] width 51 height 18
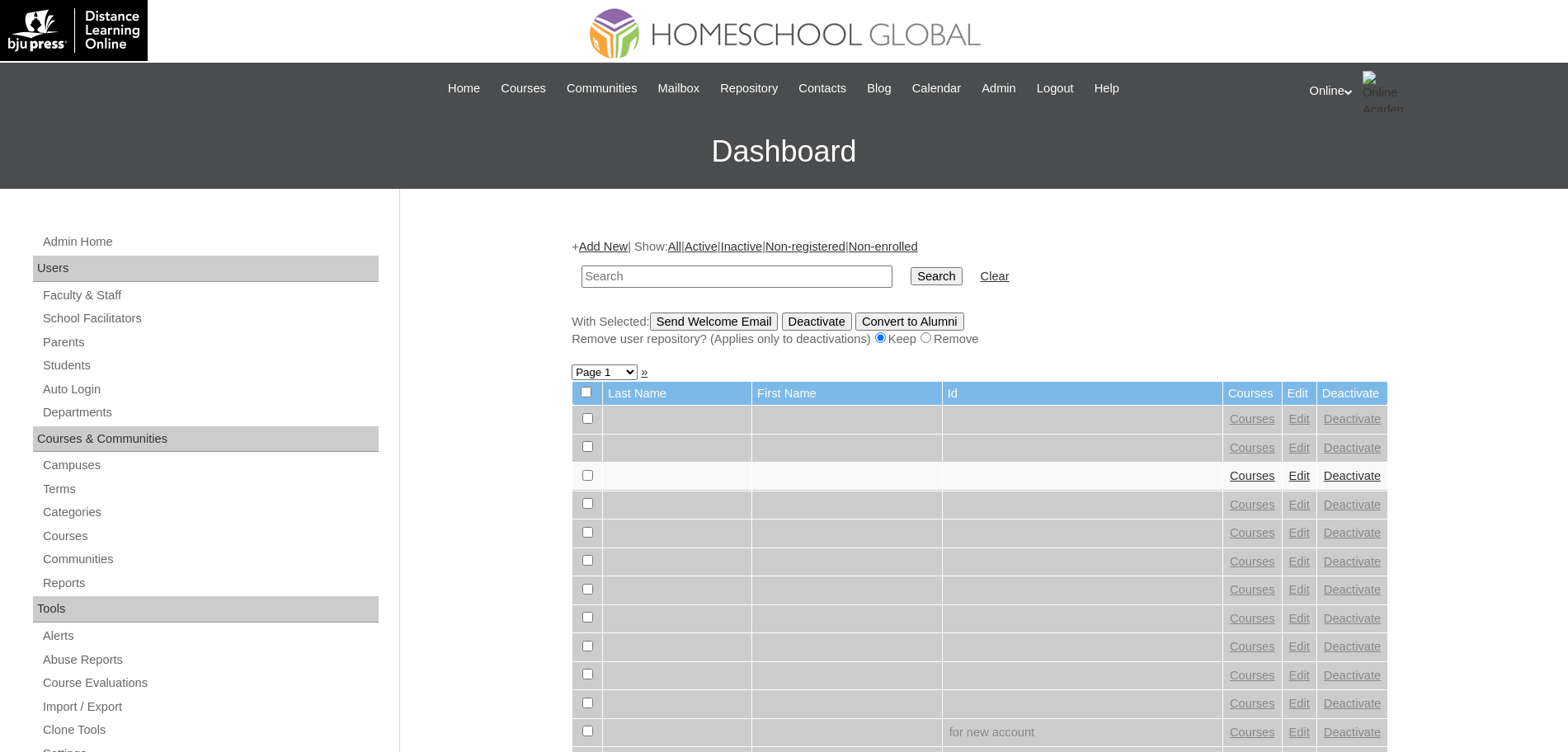
click at [605, 248] on link "Add New" at bounding box center [603, 246] width 48 height 13
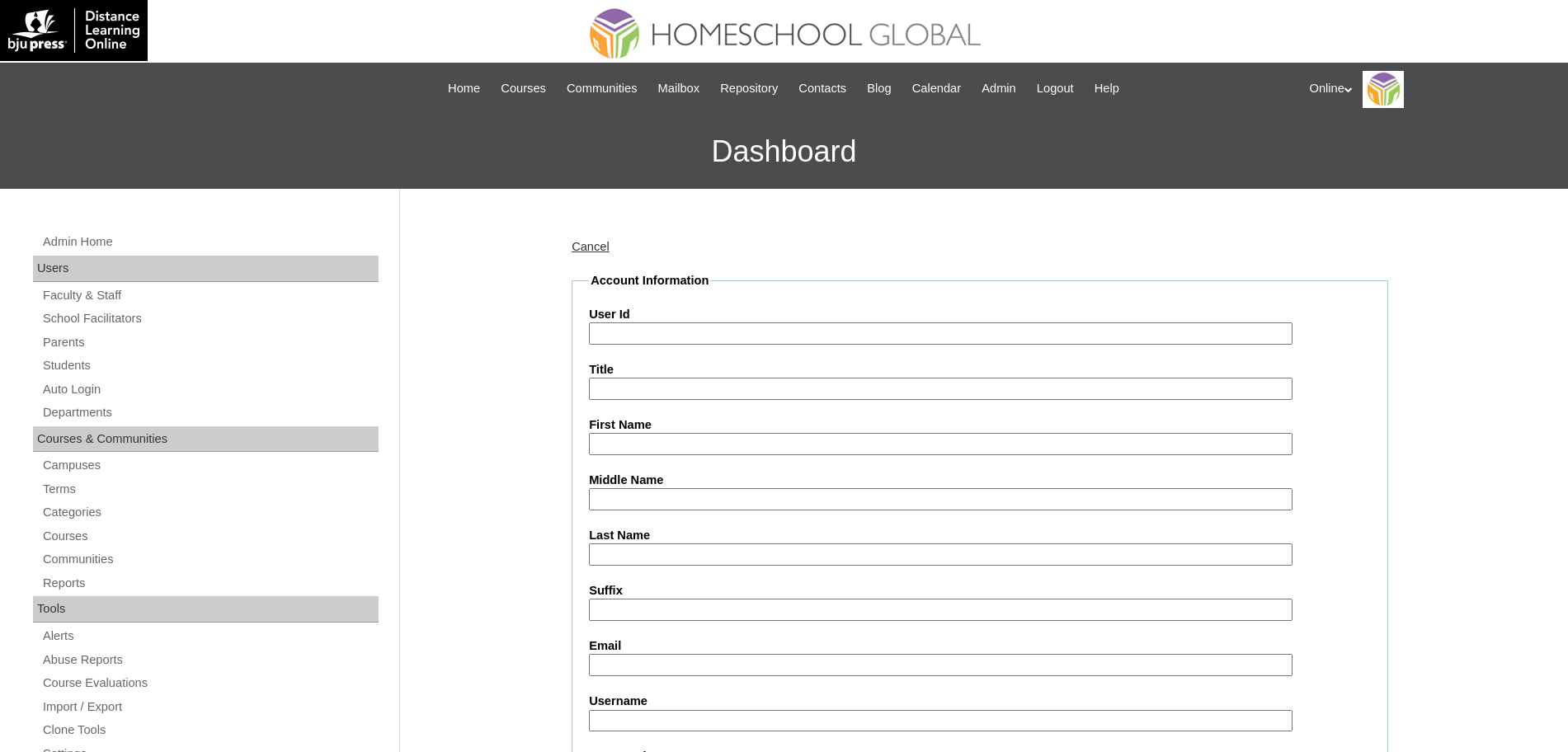
click at [631, 327] on input "User Id" at bounding box center [941, 333] width 703 height 23
click at [620, 661] on input "Email" at bounding box center [941, 665] width 703 height 23
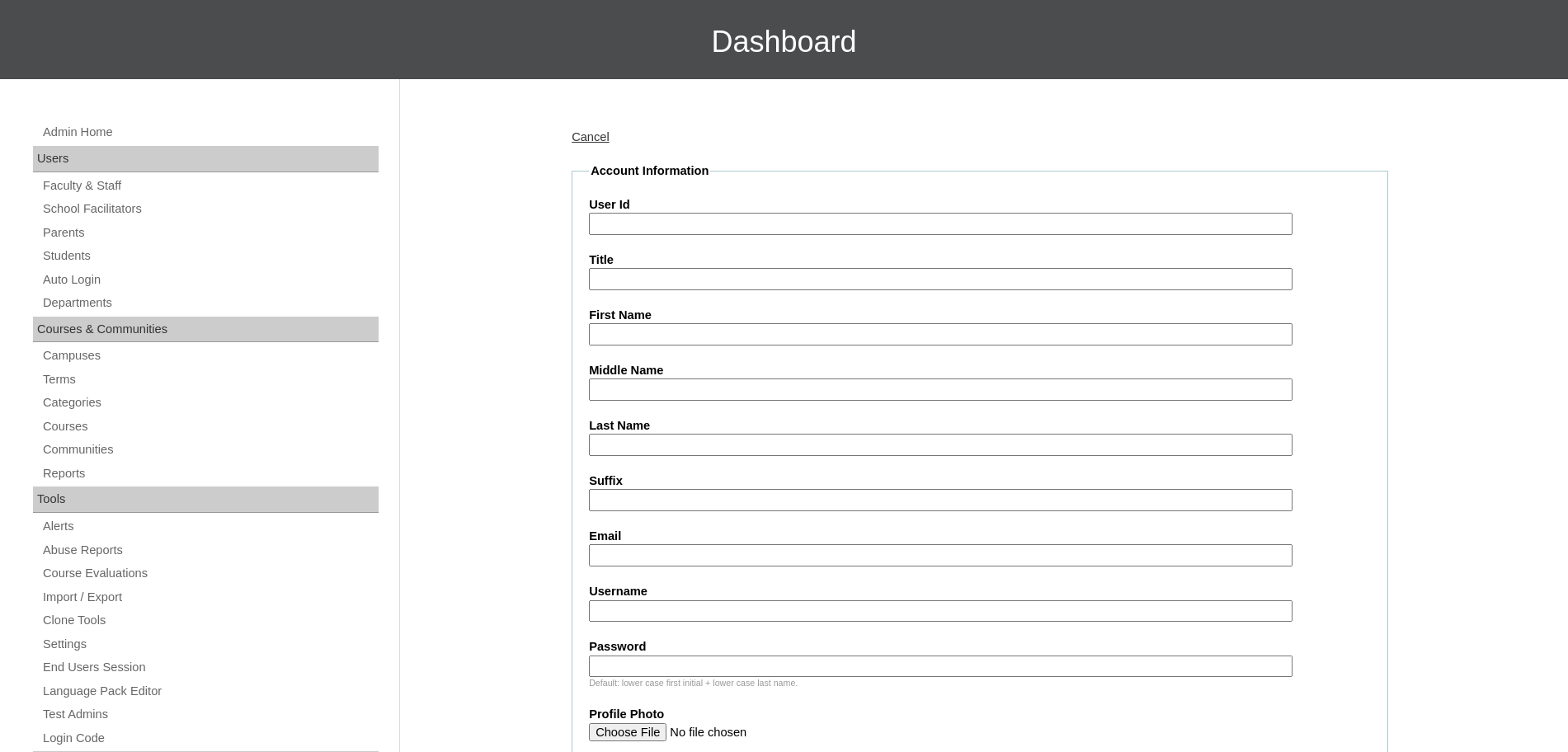
scroll to position [116, 0]
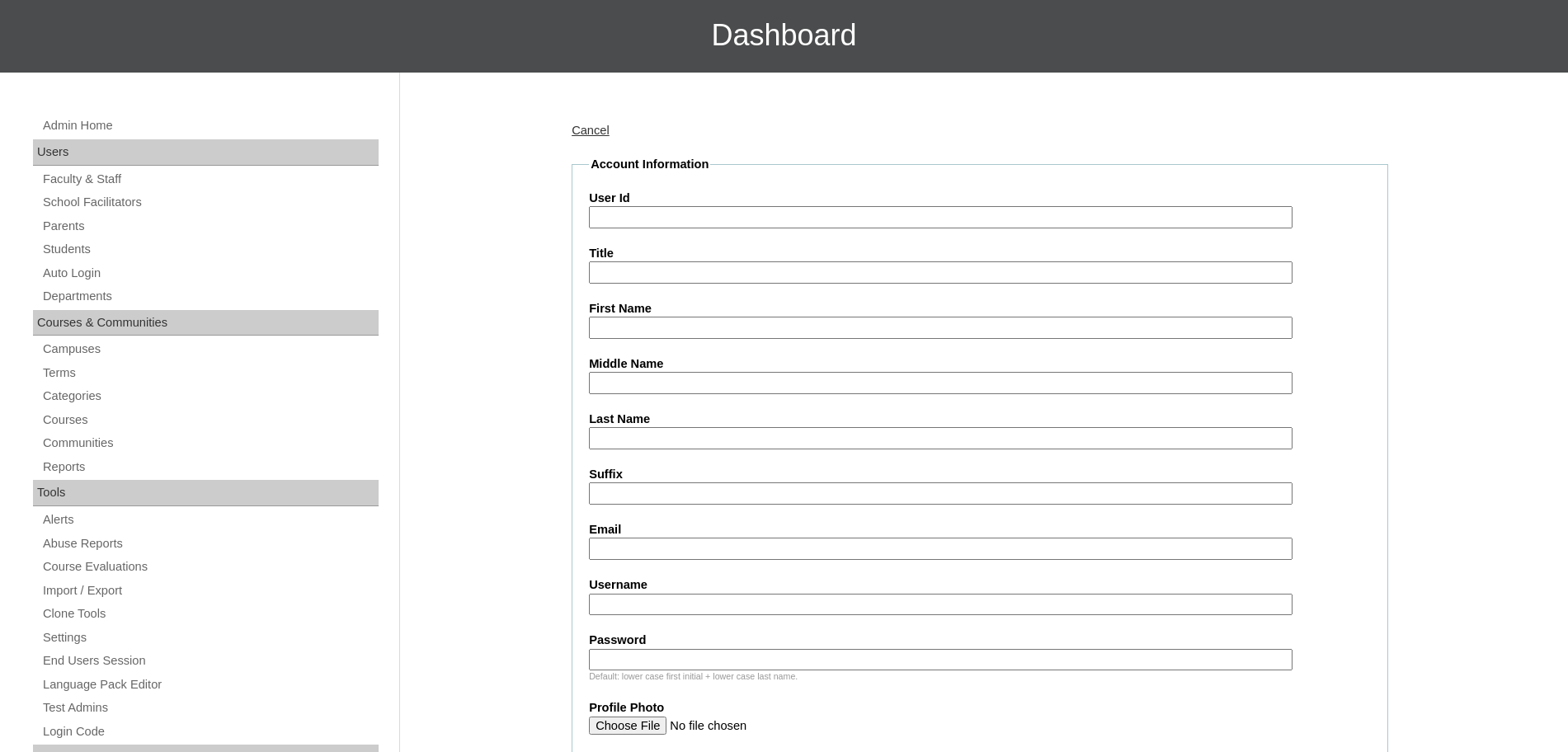
paste input "execteam@bombyxmorri.co"
type input "execteam@bombyxmorri.co"
click at [794, 214] on input "User Id" at bounding box center [941, 217] width 703 height 23
paste input "HG269OACAD2025 beautriz.dalina2025 G5ds"
type input "HG269OACAD2025 beautriz.dalina2025"
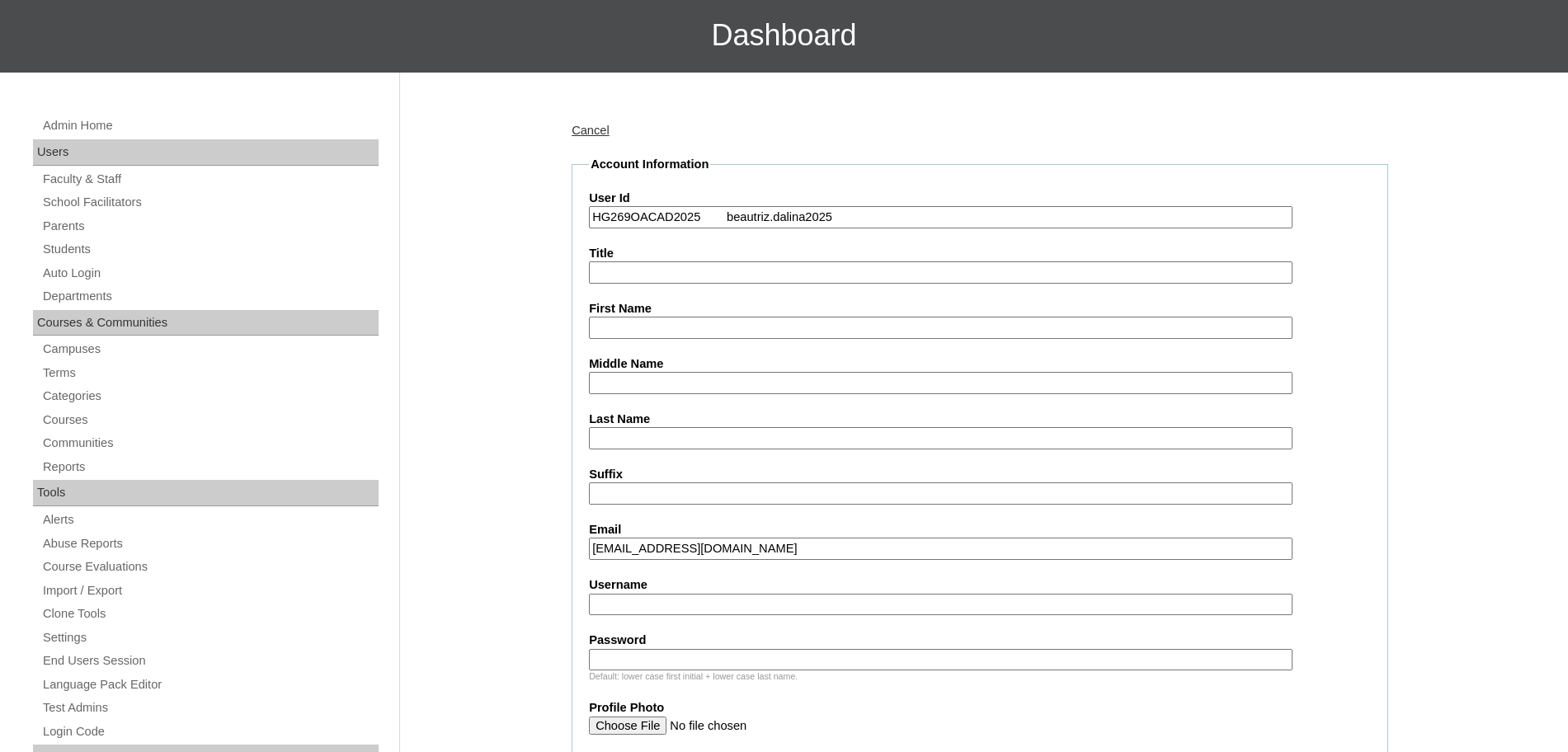
click at [632, 654] on input "Password" at bounding box center [941, 660] width 703 height 23
paste input "G5ds"
type input "G5ds"
click at [854, 212] on input "HG269OACAD2025 beautriz.dalina2025" at bounding box center [941, 217] width 703 height 23
type input "HG269OACAD2025"
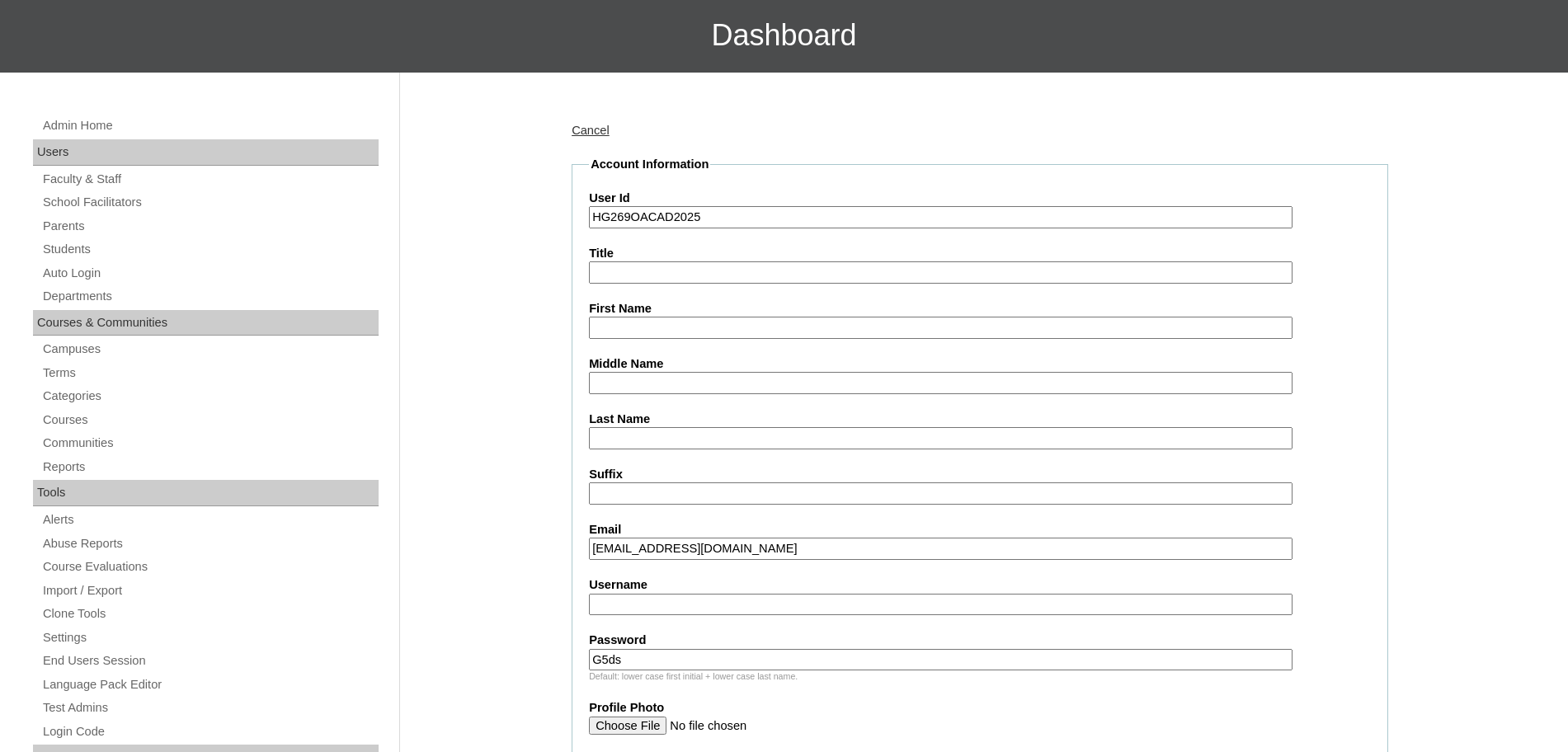
click at [640, 607] on input "Username" at bounding box center [941, 605] width 703 height 23
paste input "beautriz.dalina2025"
type input "beautriz.dalina2025"
click at [622, 327] on input "First Name" at bounding box center [941, 328] width 703 height 23
paste input "Beautriz Miel"
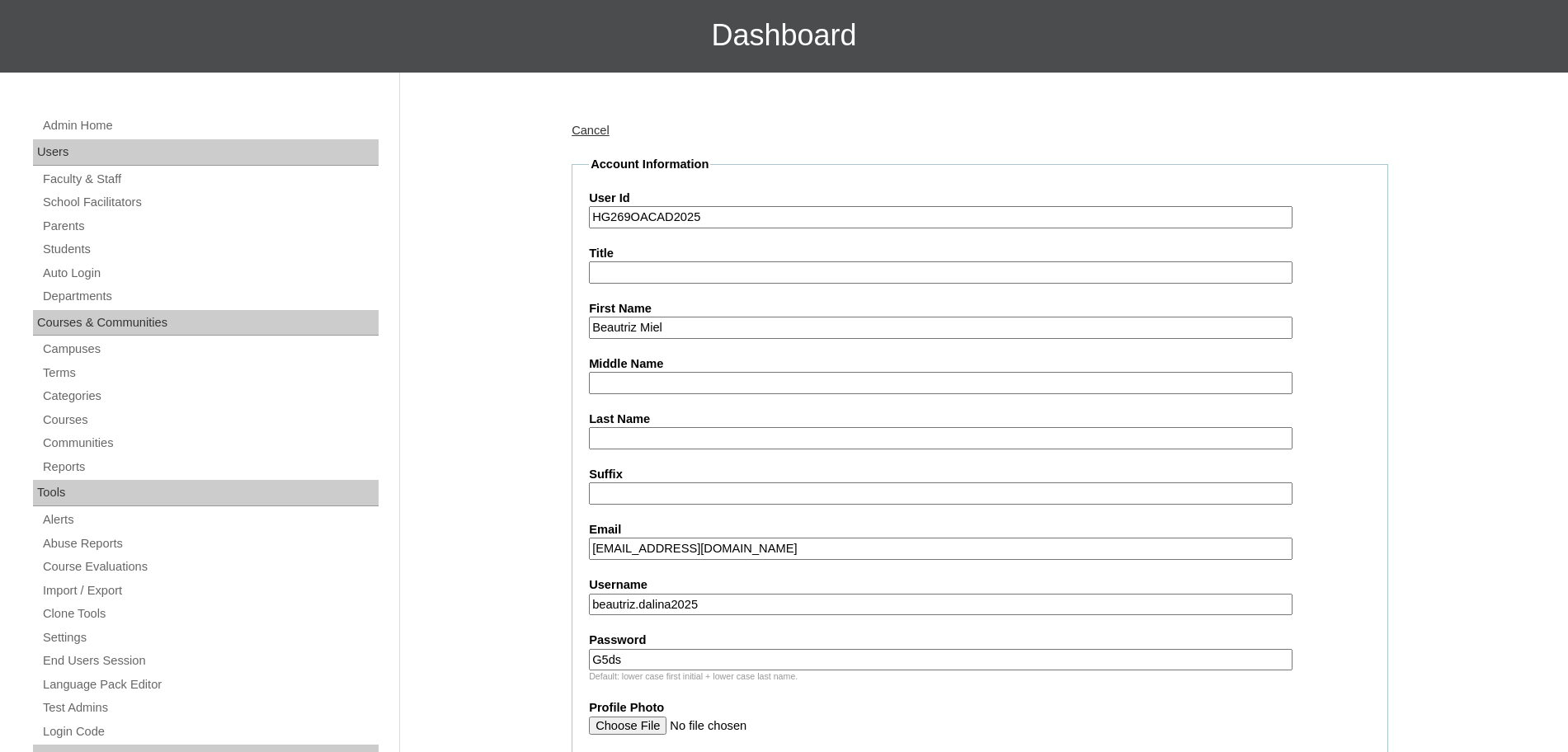
type input "Beautriz Miel"
click at [647, 440] on input "Last Name" at bounding box center [941, 438] width 703 height 23
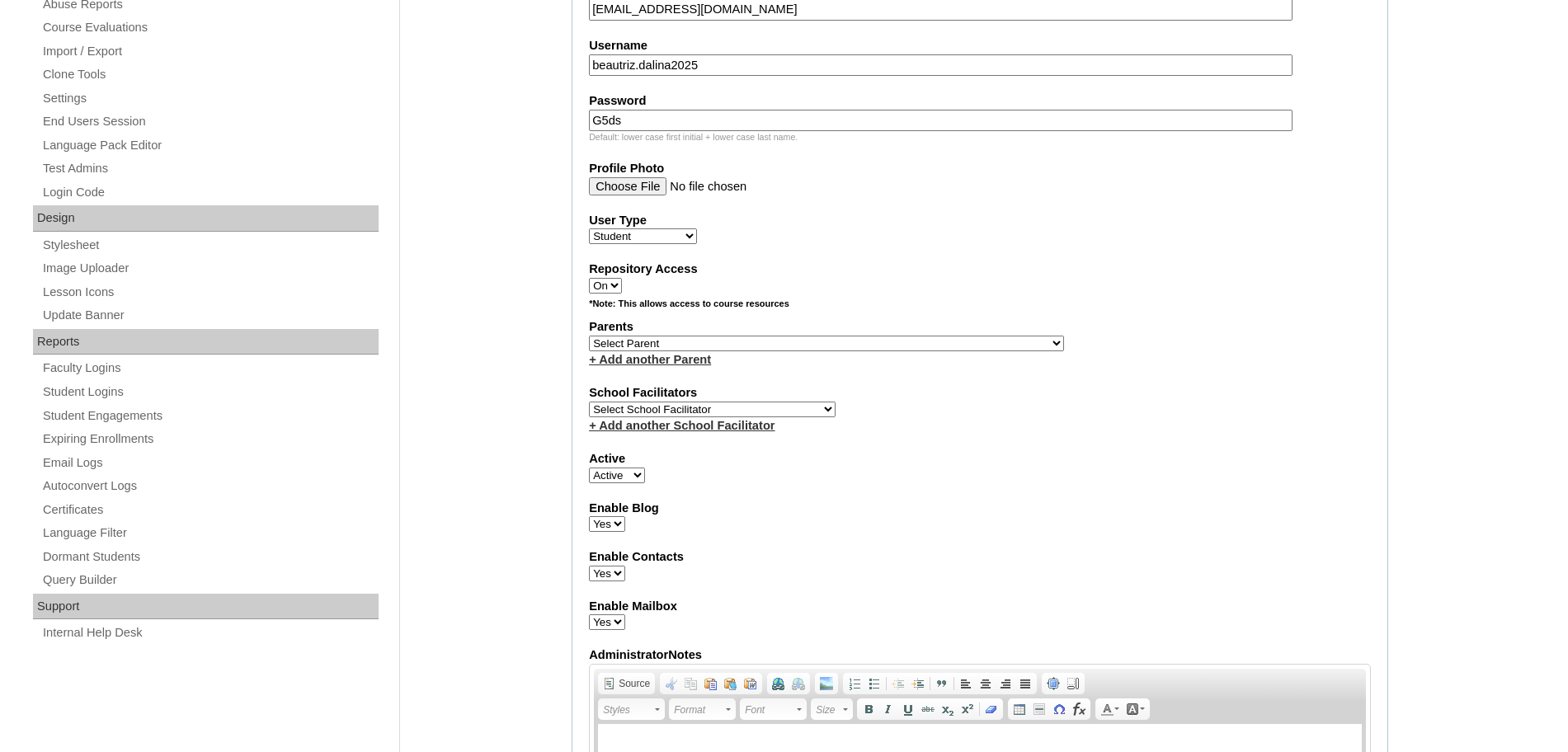
scroll to position [676, 0]
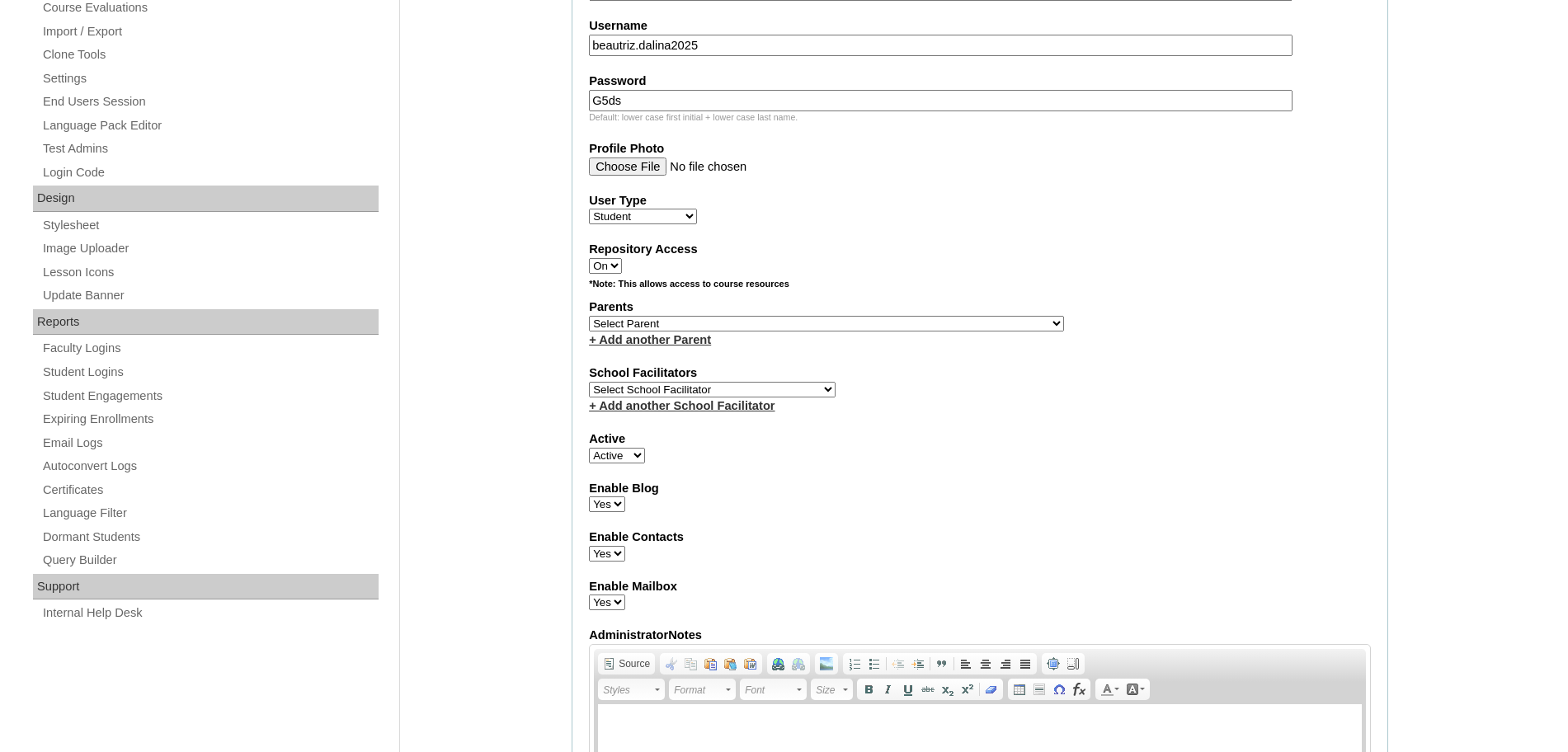
type input "Dalina"
click at [797, 322] on select "Select Parent , , , , , , , , , , , , , , , , , , , , , , , , , , , , , , , , ,…" at bounding box center [826, 323] width 475 height 16
drag, startPoint x: 796, startPoint y: 322, endPoint x: 850, endPoint y: 321, distance: 54.0
click at [797, 322] on select "Select Parent , , , , , , , , , , , , , , , , , , , , , , , , , , , , , , , , ,…" at bounding box center [826, 323] width 475 height 16
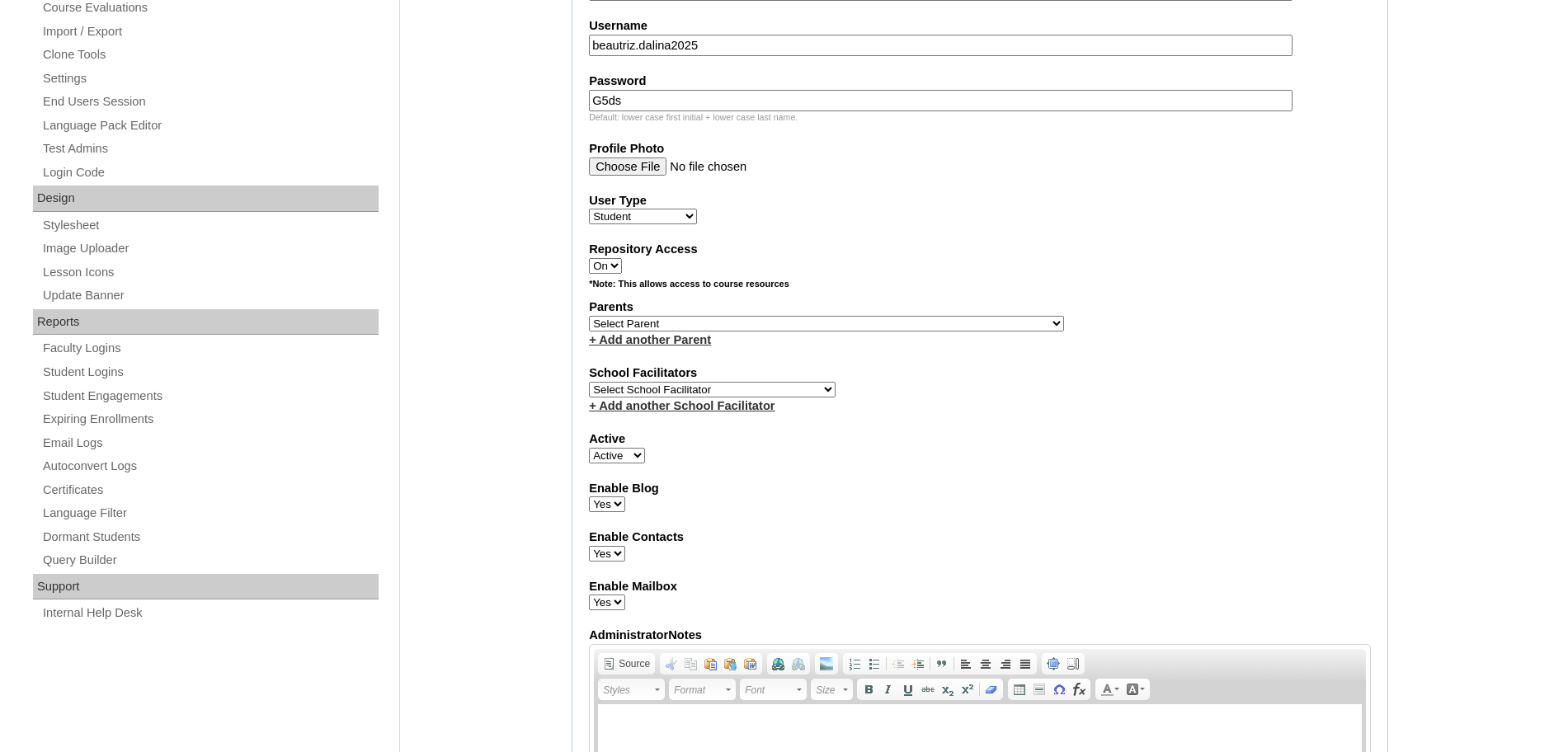
click at [859, 320] on select "Select Parent , , , , , , , , , , , , , , , , , , , , , , , , , , , , , , , , ,…" at bounding box center [826, 323] width 475 height 16
click at [850, 321] on select "Select Parent , , , , , , , , , , , , , , , , , , , , , , , , , , , , , , , , ,…" at bounding box center [826, 323] width 475 height 16
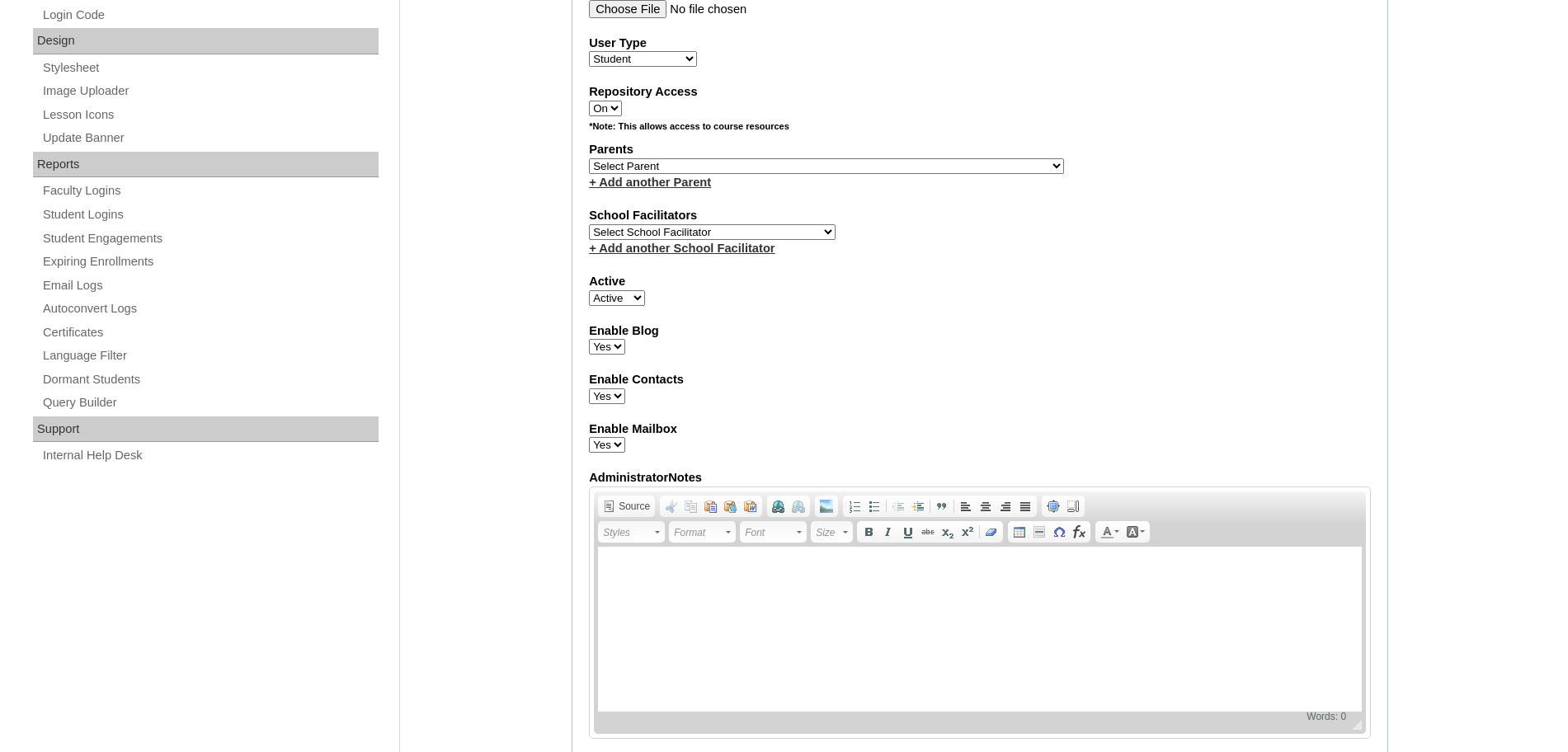
click at [871, 161] on select "Select Parent , , , , , , , , , , , , , , , , , , , , , , , , , , , , , , , , ,…" at bounding box center [826, 166] width 475 height 16
select select "43952"
click at [589, 159] on select "Select Parent , , , , , , , , , , , , , , , , , , , , , , , , , , , , , , , , ,…" at bounding box center [826, 166] width 475 height 16
click at [747, 234] on select "Select School Facilitator Norman Añain Ruffa Abadijas Mary Abella Gloryfe Abion…" at bounding box center [712, 232] width 246 height 16
select select "43686"
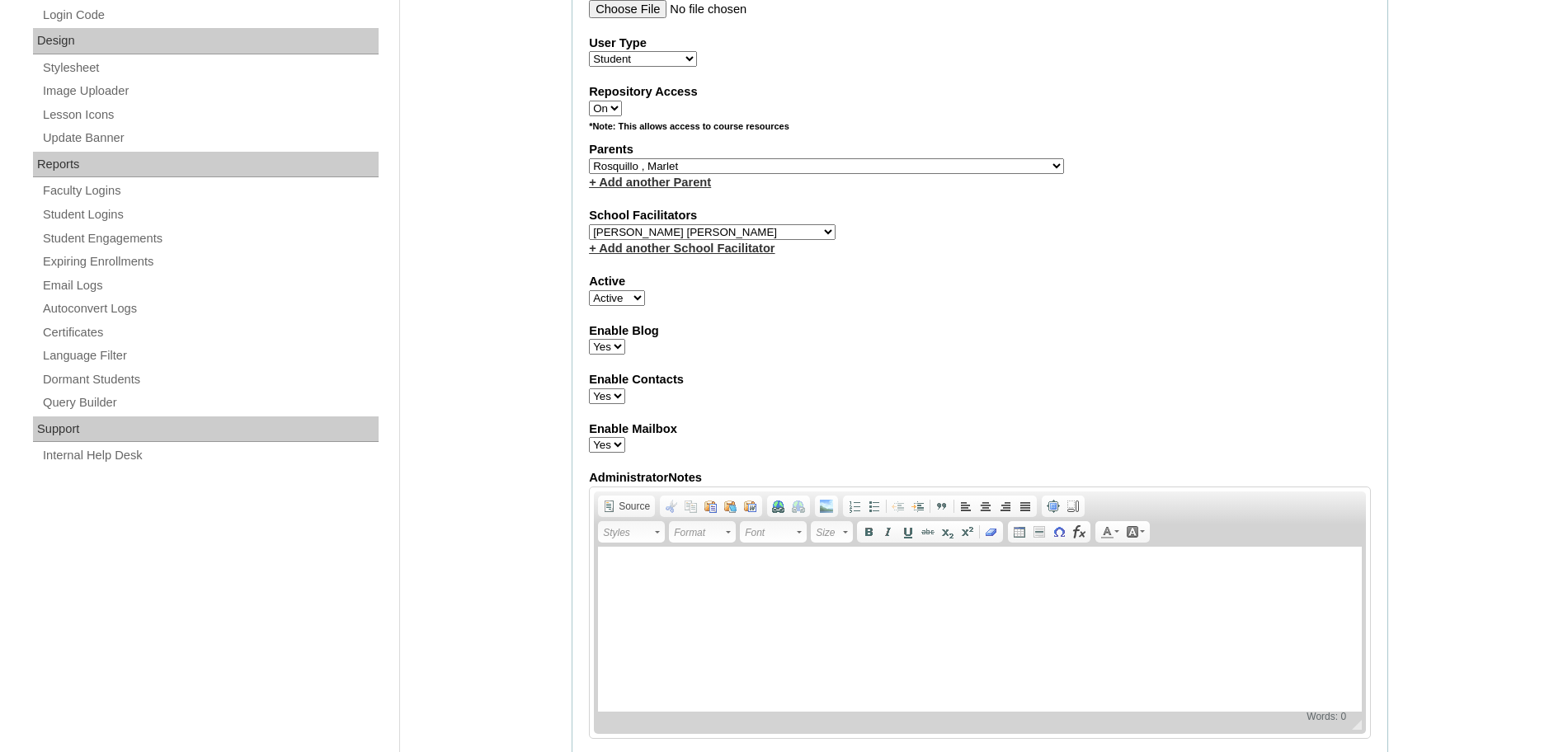
click at [589, 225] on select "Select School Facilitator Norman Añain Ruffa Abadijas Mary Abella Gloryfe Abion…" at bounding box center [712, 232] width 246 height 16
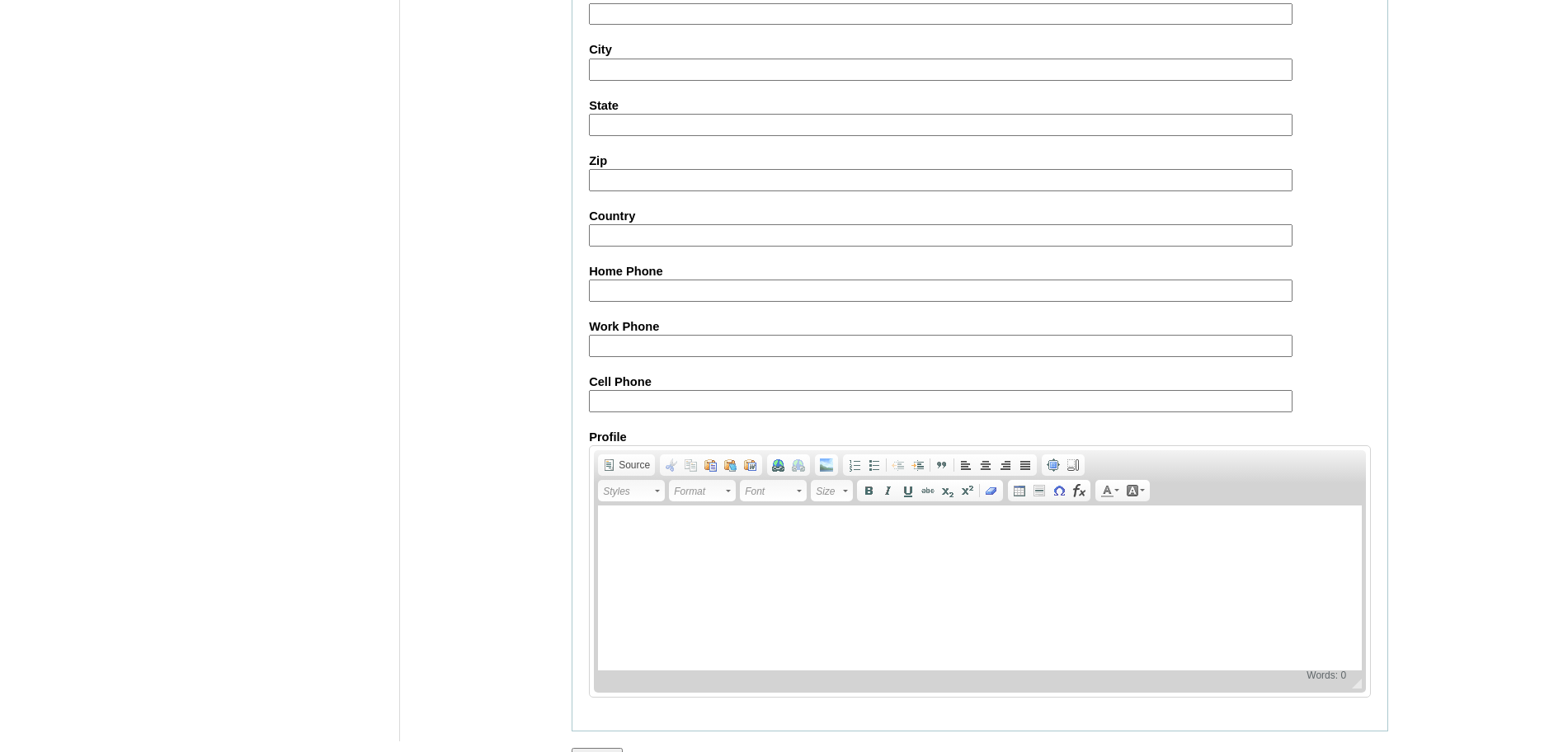
scroll to position [1758, 0]
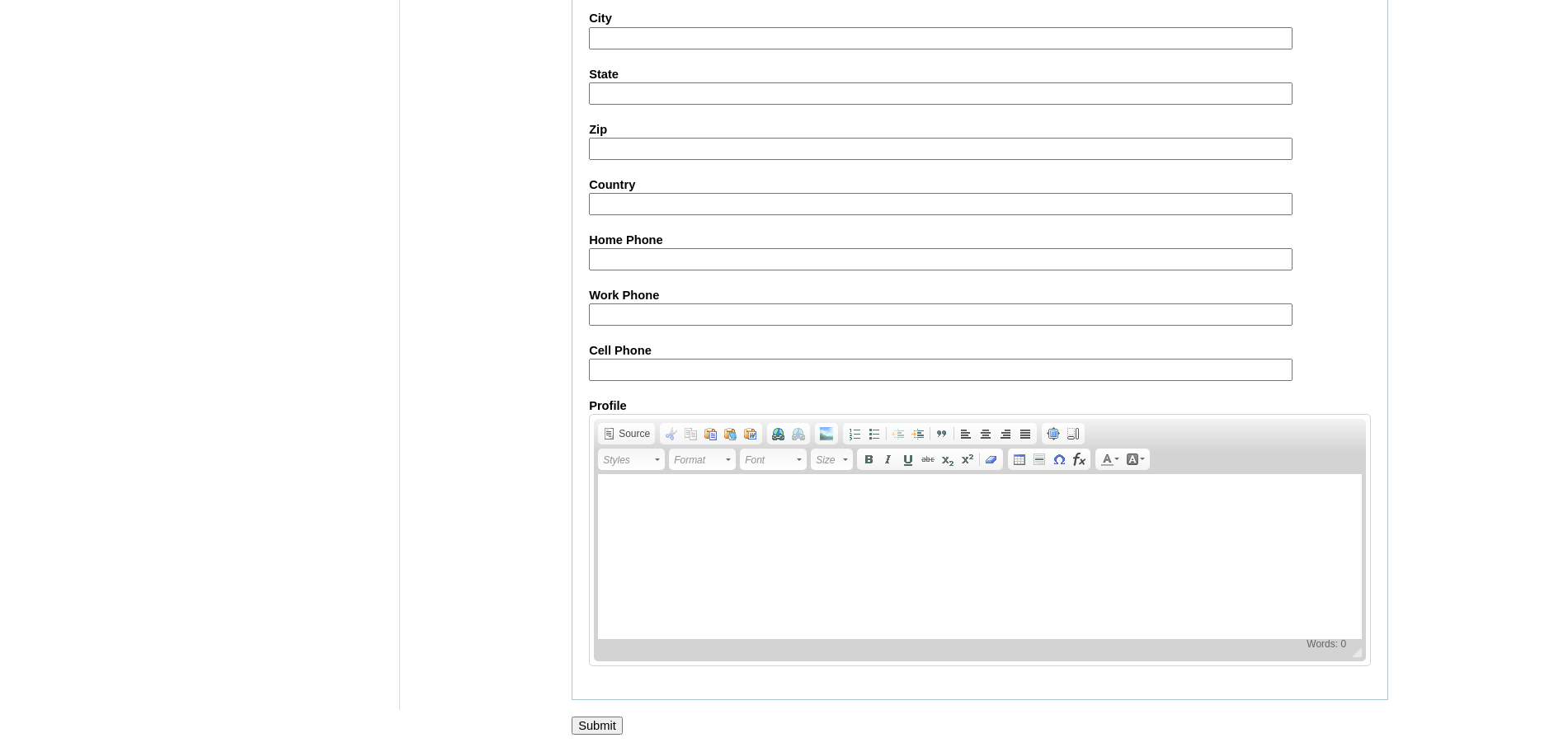
click at [581, 730] on input "Submit" at bounding box center [596, 726] width 51 height 18
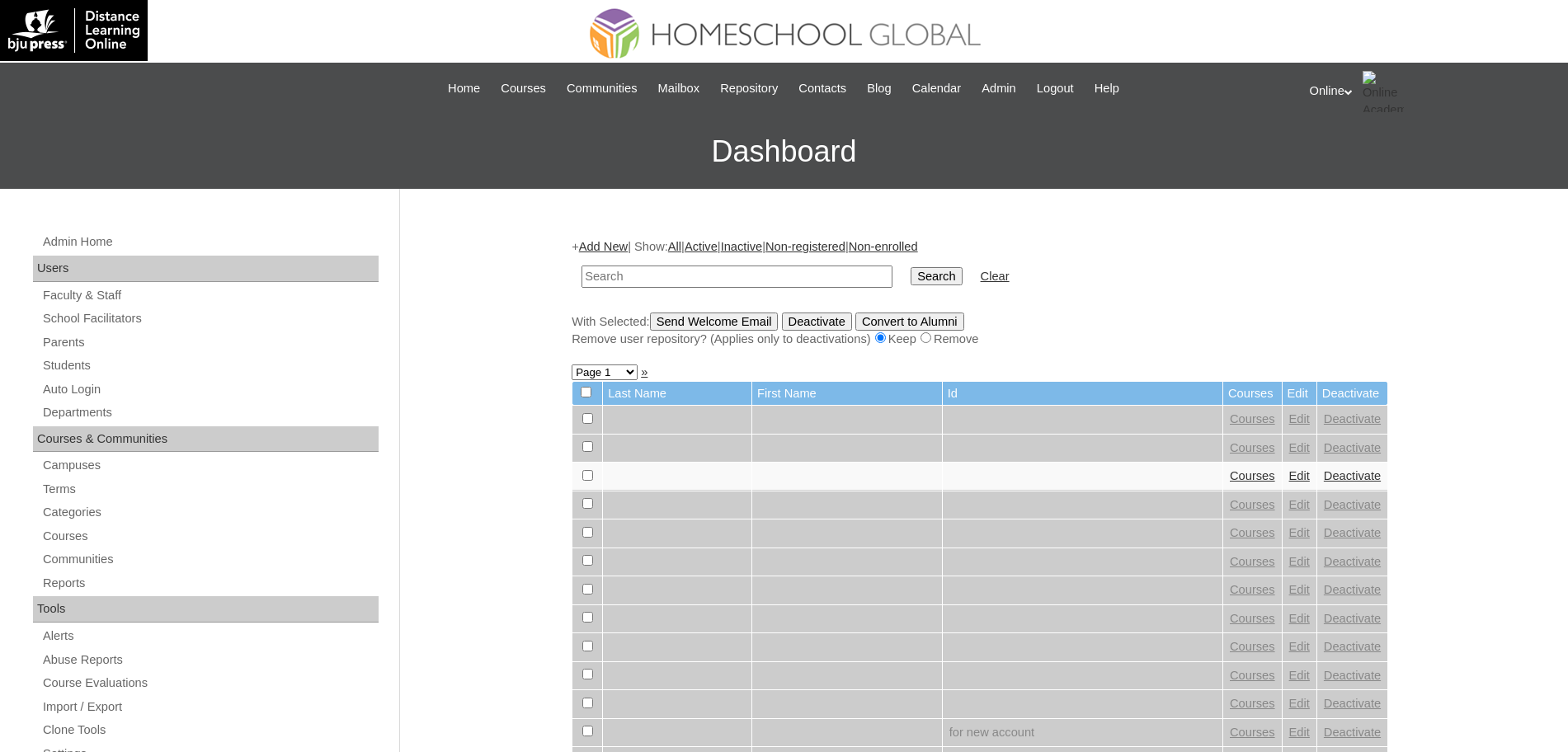
click at [616, 244] on link "Add New" at bounding box center [603, 246] width 48 height 13
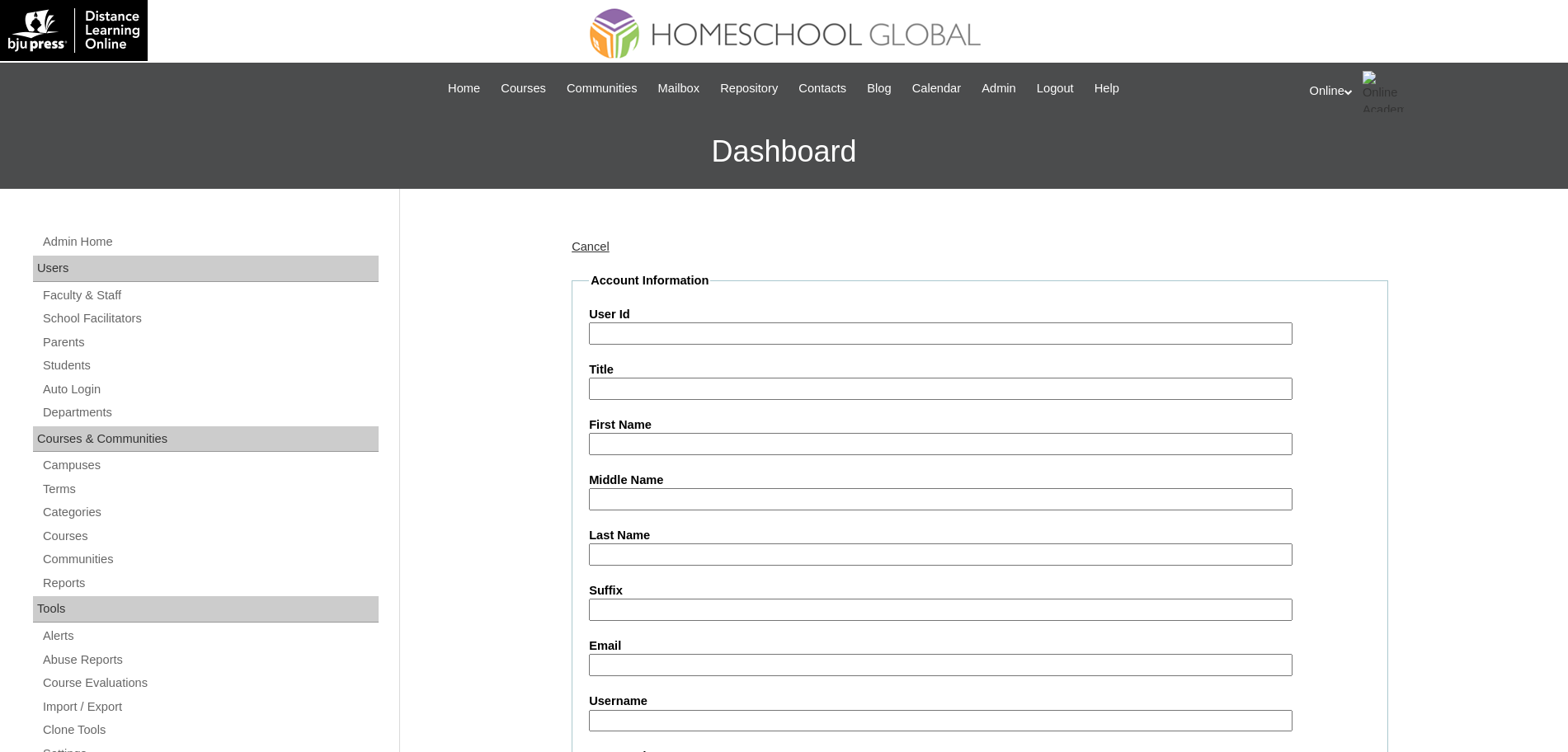
click at [689, 325] on input "User Id" at bounding box center [941, 333] width 703 height 23
paste input "Amanda Consuelo kurtvee@gmail.com HG270OACAD2025 amanda.verano2025 hT7gf"
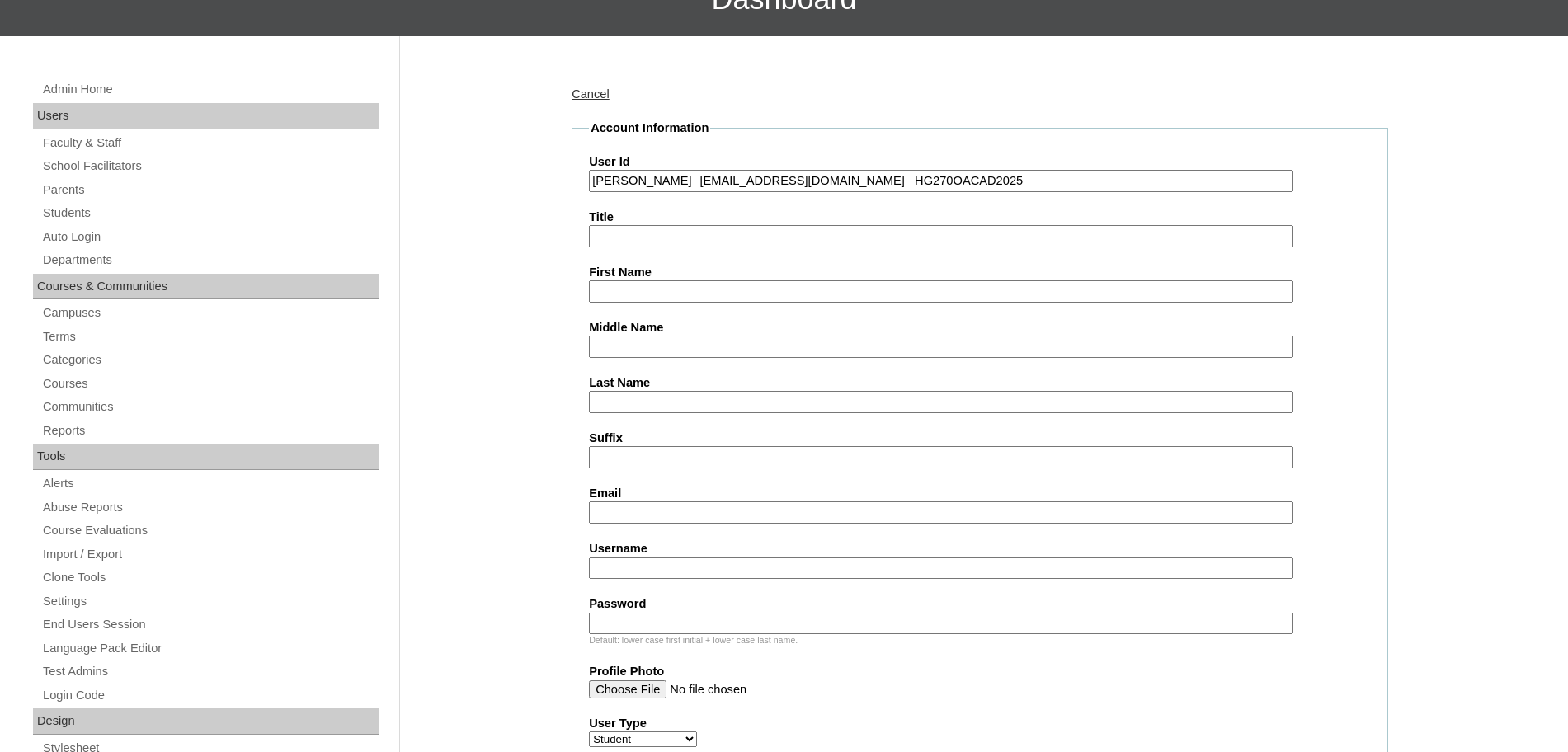
scroll to position [163, 0]
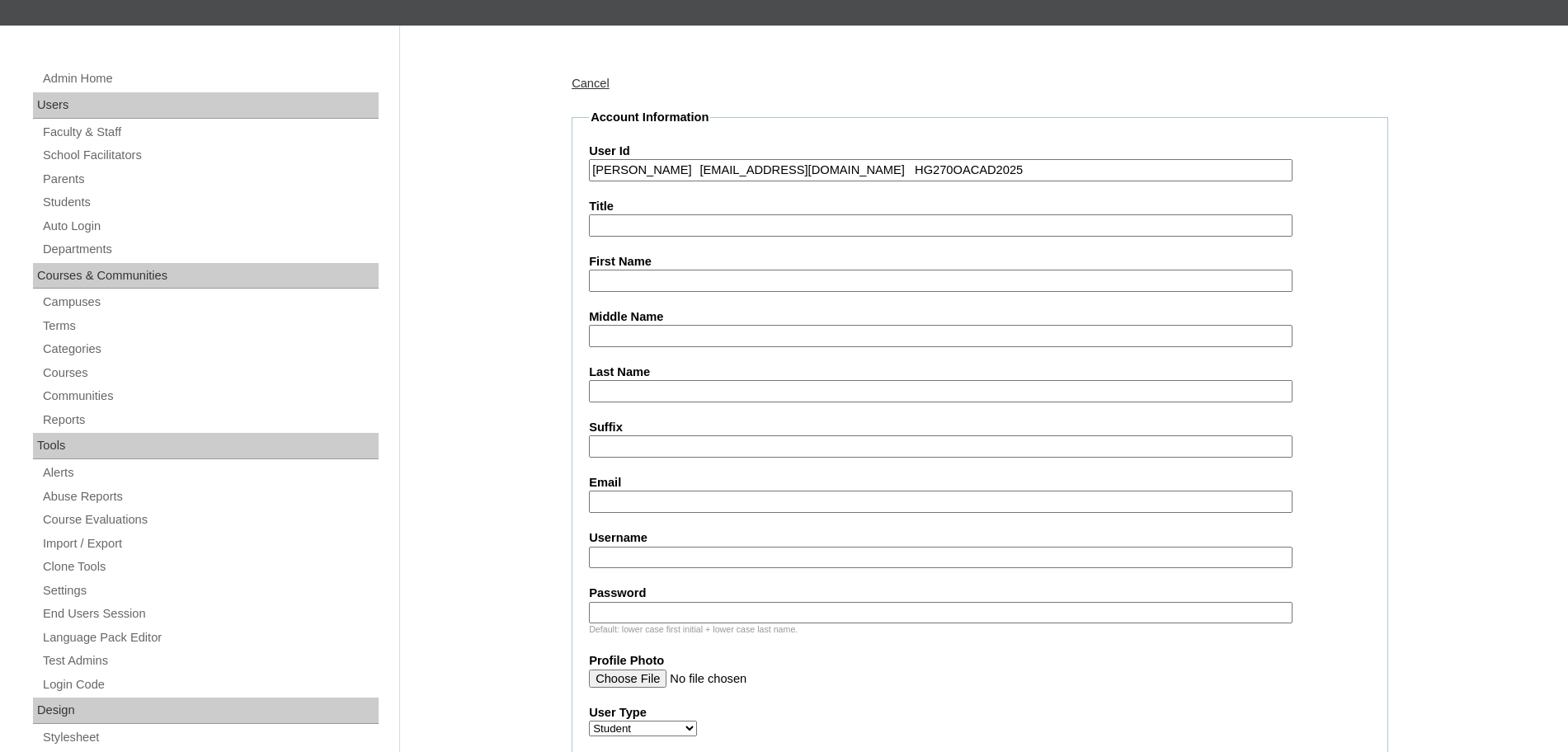
type input "Amanda Consuelo kurtvee@gmail.com HG270OACAD2025"
click at [649, 553] on input "Username" at bounding box center [941, 558] width 703 height 23
paste input "amanda.verano2025 hT7gf"
type input "amanda.verano2025"
click at [646, 607] on input "Password" at bounding box center [941, 613] width 703 height 23
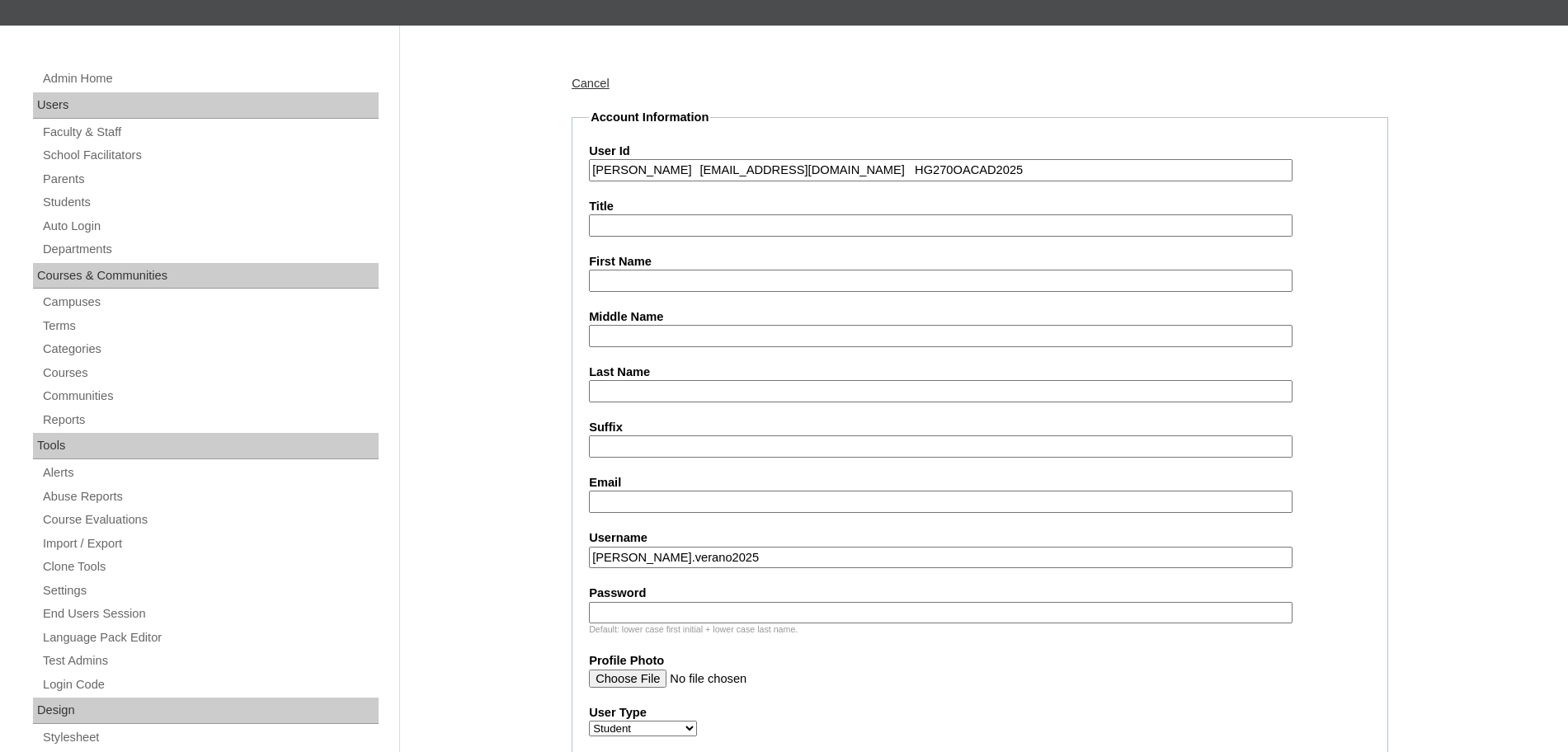
paste input "hT7gf"
type input "hT7gf"
click at [862, 167] on input "Amanda Consuelo kurtvee@gmail.com HG270OACAD2025" at bounding box center [941, 170] width 703 height 23
type input "HG270OACAD2025"
click at [687, 277] on input "First Name" at bounding box center [941, 281] width 703 height 23
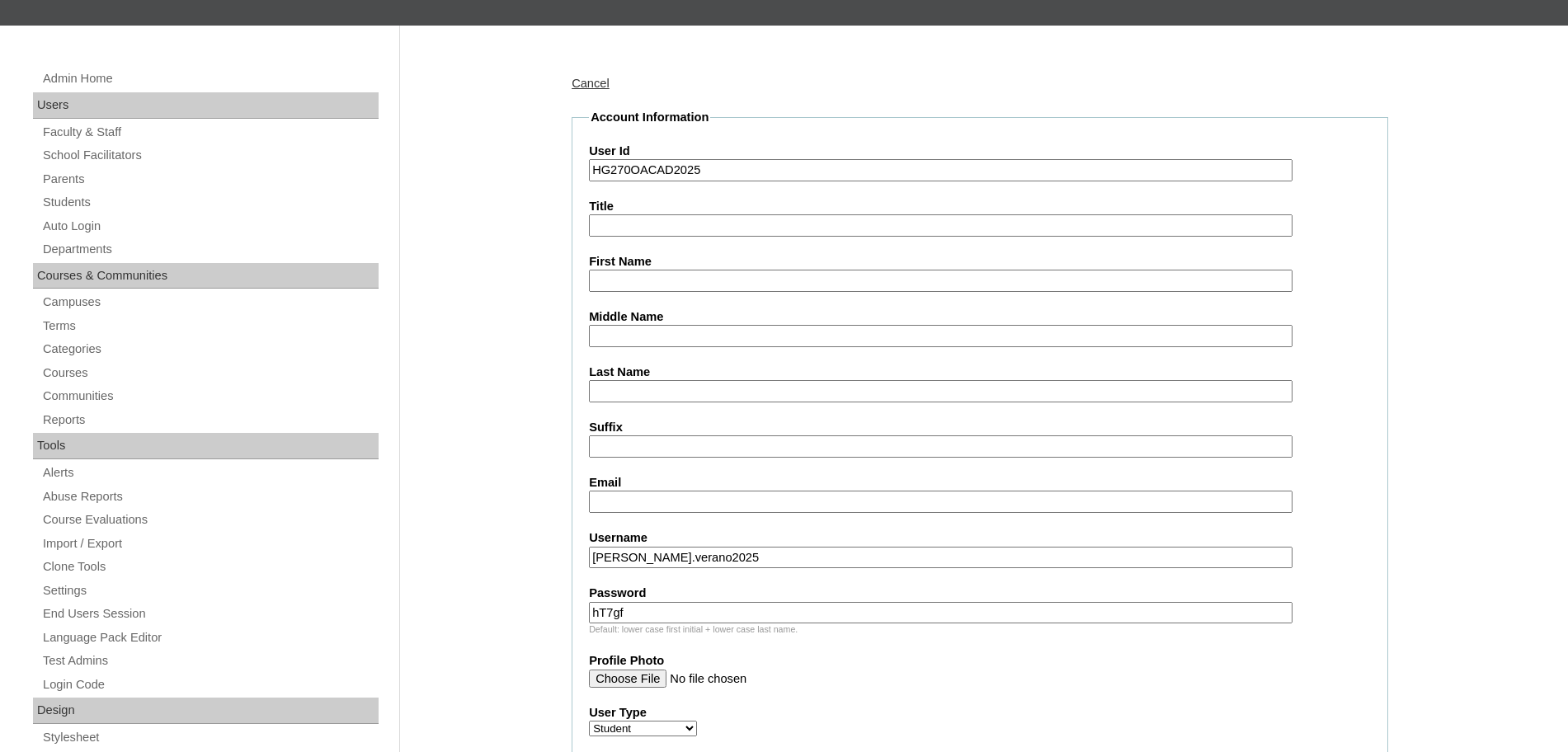
paste input "Amanda Consuelo kurtvee@gmail.com"
click at [728, 277] on input "Amanda Consuelo kurtvee@gmail.com" at bounding box center [941, 281] width 703 height 23
type input "Amanda Consuelo"
click at [647, 389] on input "Last Name" at bounding box center [941, 391] width 703 height 23
paste input "kurtvee@gmail.com"
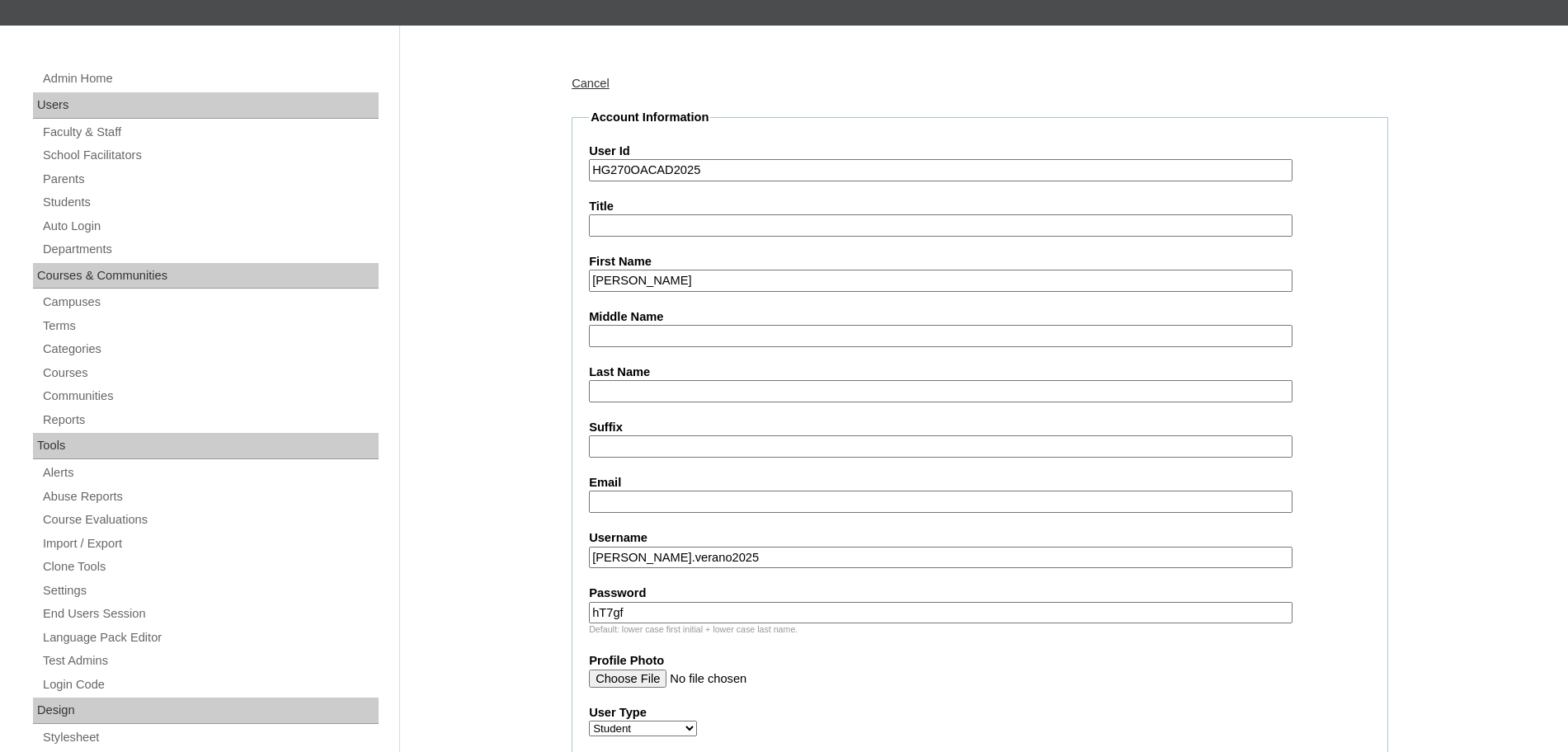
type input "kurtvee@gmail.com"
click at [614, 500] on input "Email" at bounding box center [941, 501] width 703 height 23
paste input "kurtvee@gmail.com"
type input "kurtvee@gmail.com"
click at [714, 274] on input "Amanda Consuelo" at bounding box center [941, 281] width 703 height 23
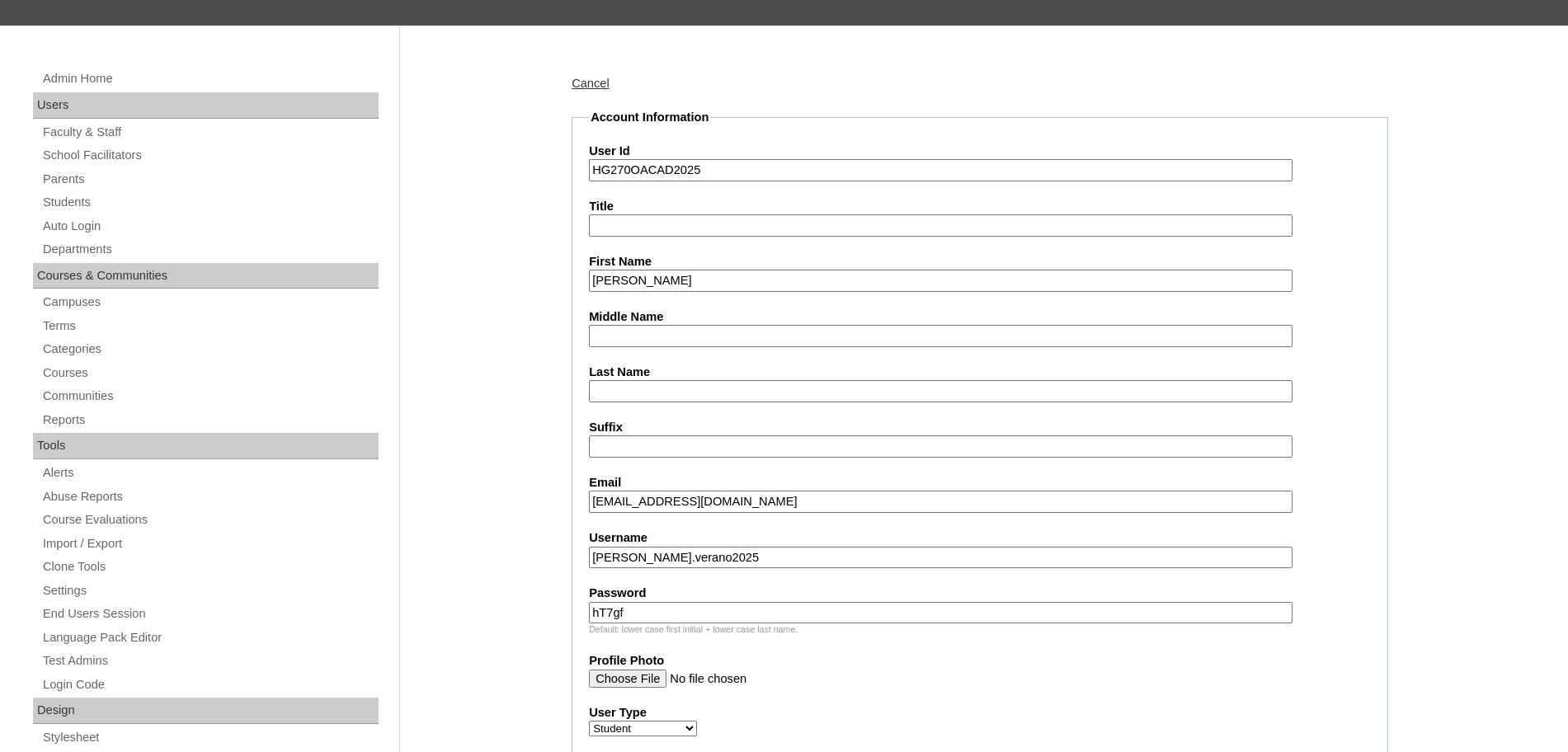
type input "Amanda"
click at [669, 389] on input "Last Name" at bounding box center [941, 391] width 703 height 23
paste input "Consuelo"
type input "Consuelo"
type input "Amanda Consuelo"
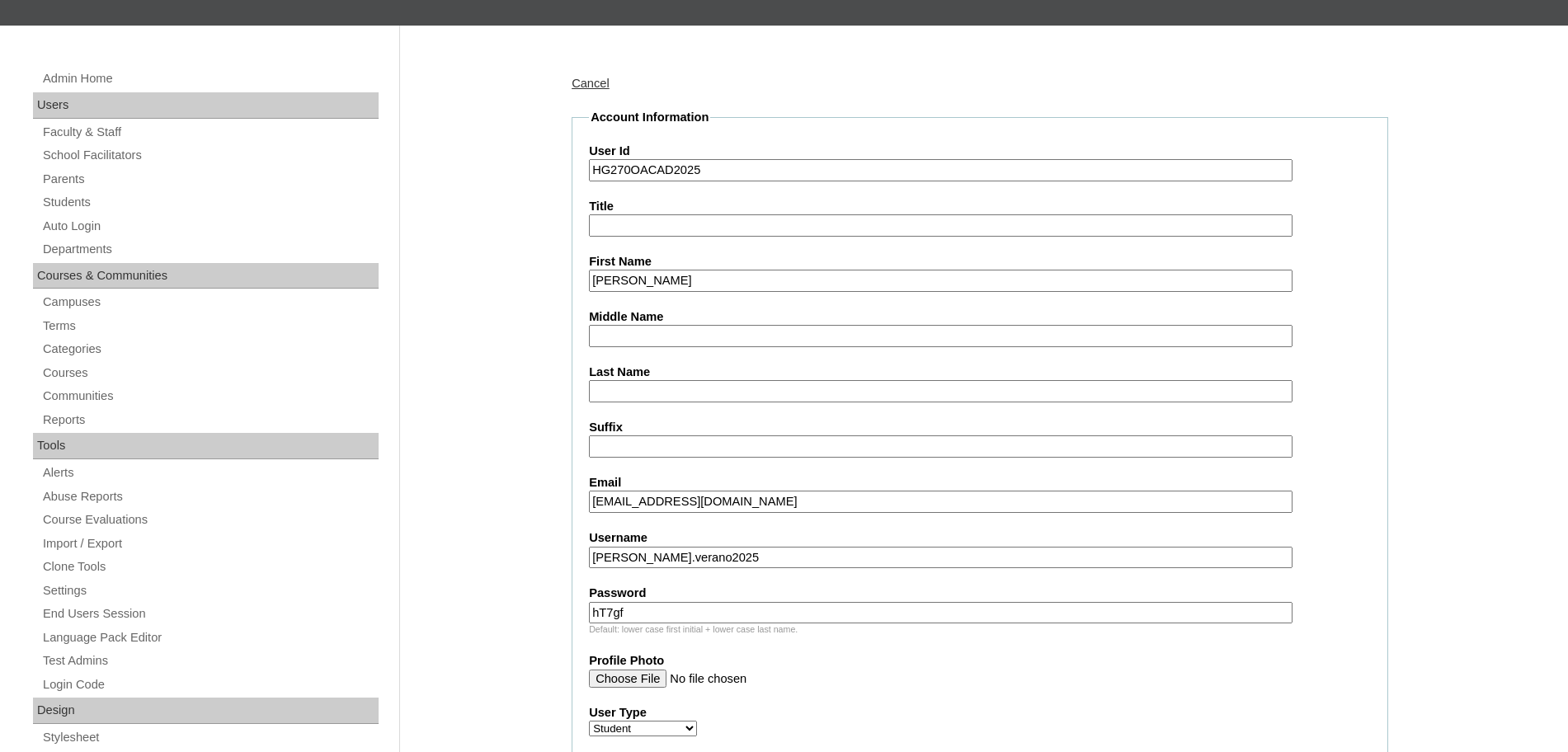
click at [659, 395] on input "Last Name" at bounding box center [941, 391] width 703 height 23
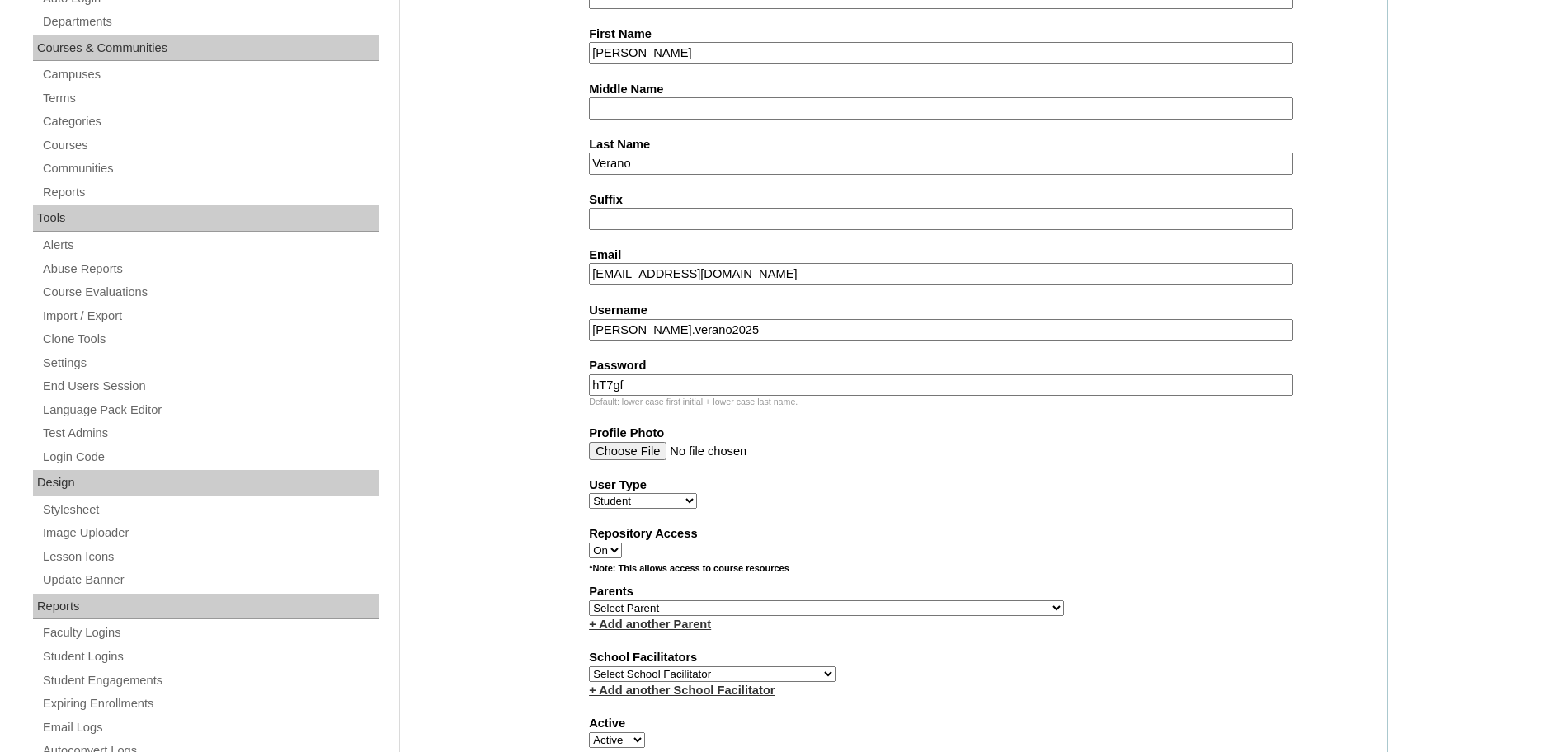
scroll to position [429, 0]
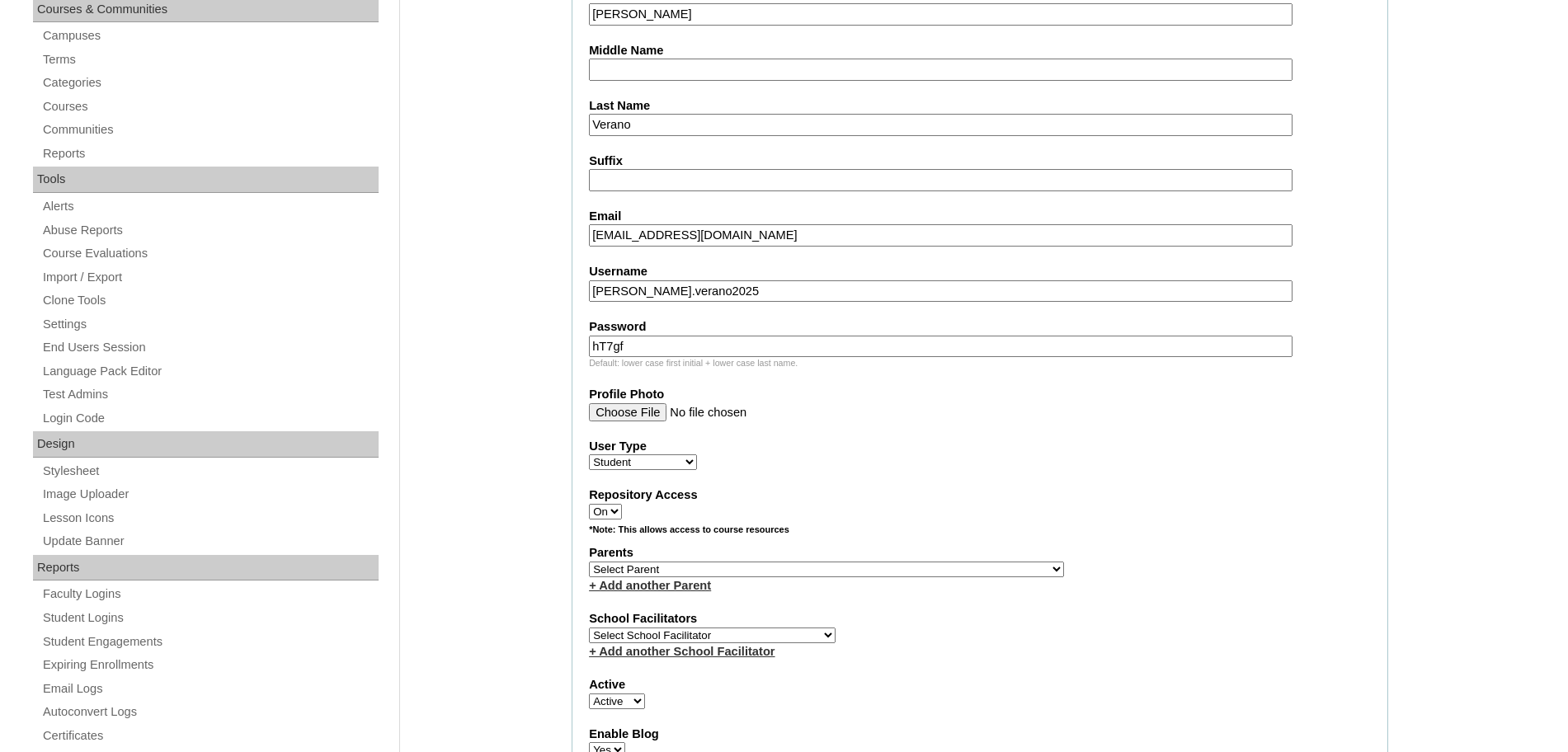
type input "Verano"
click at [675, 457] on select "Faculty Staff Student Parents School Facilitators" at bounding box center [642, 462] width 108 height 16
click at [589, 455] on select "Faculty Staff Student Parents School Facilitators" at bounding box center [642, 462] width 108 height 16
click at [694, 568] on select "Select Parent , , , , , , , , , , , , , , , , , , , , , , , , , , , , , , , , ,…" at bounding box center [826, 569] width 475 height 16
select select "43953"
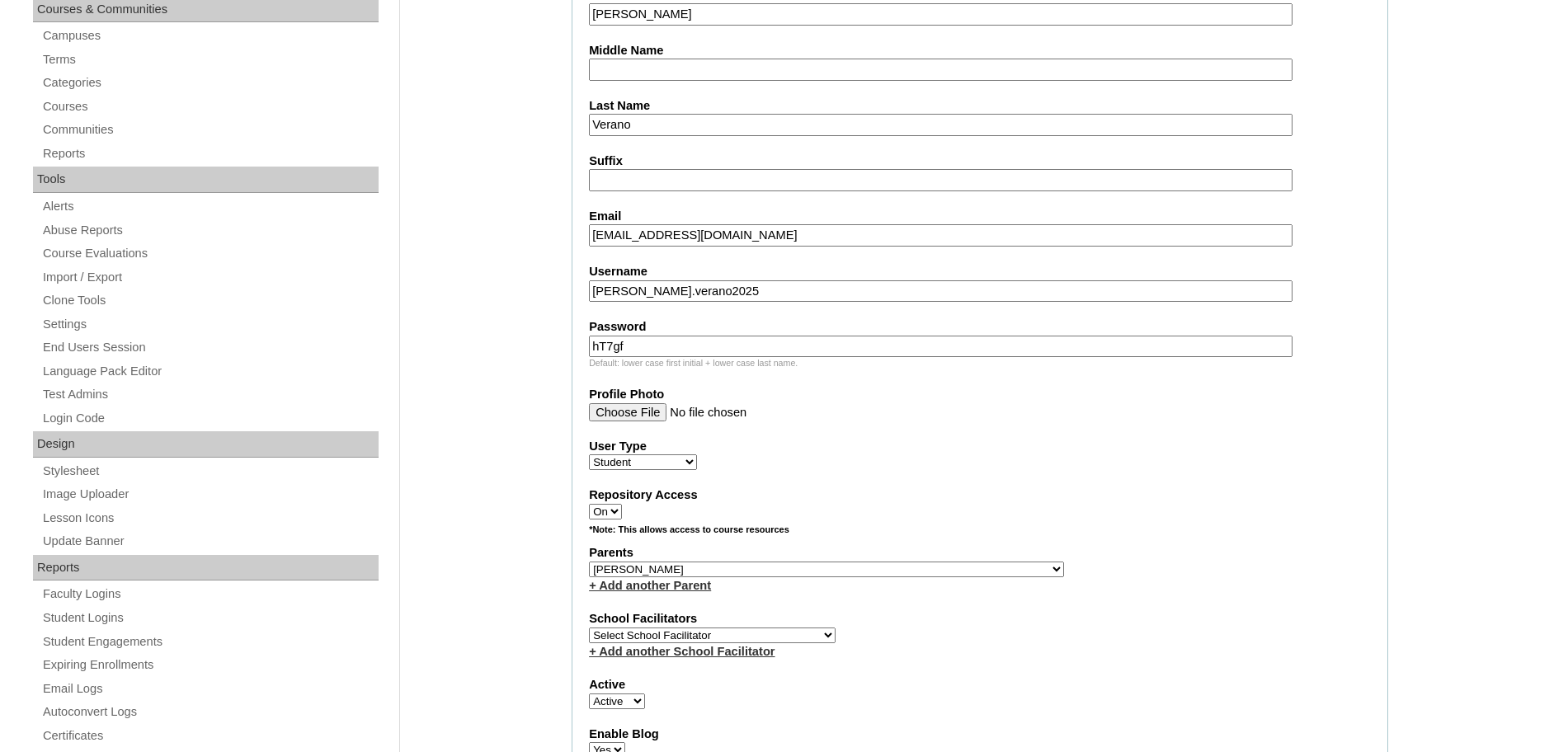
click at [589, 561] on select "Select Parent , , , , , , , , , , , , , , , , , , , , , , , , , , , , , , , , ,…" at bounding box center [826, 569] width 475 height 16
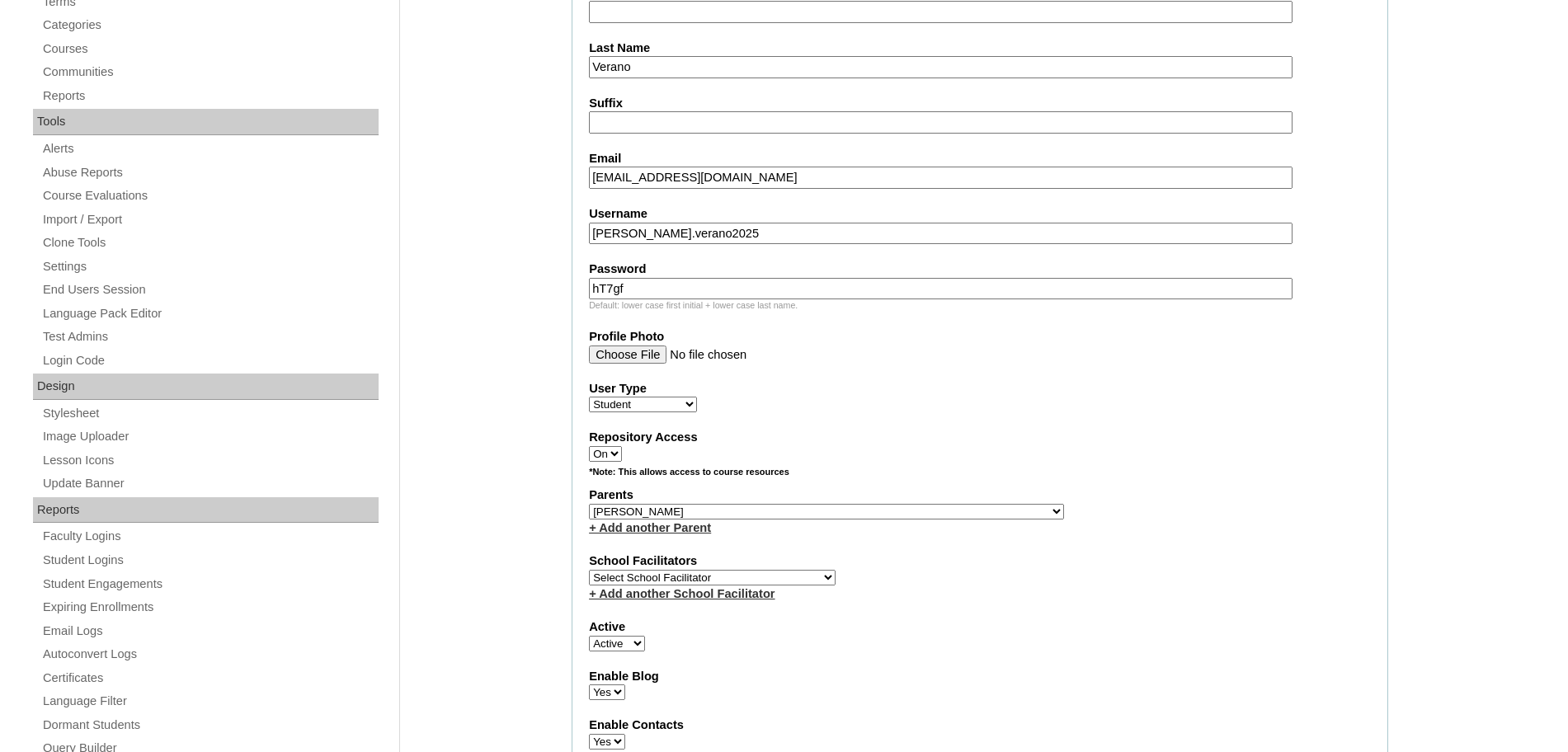
scroll to position [490, 0]
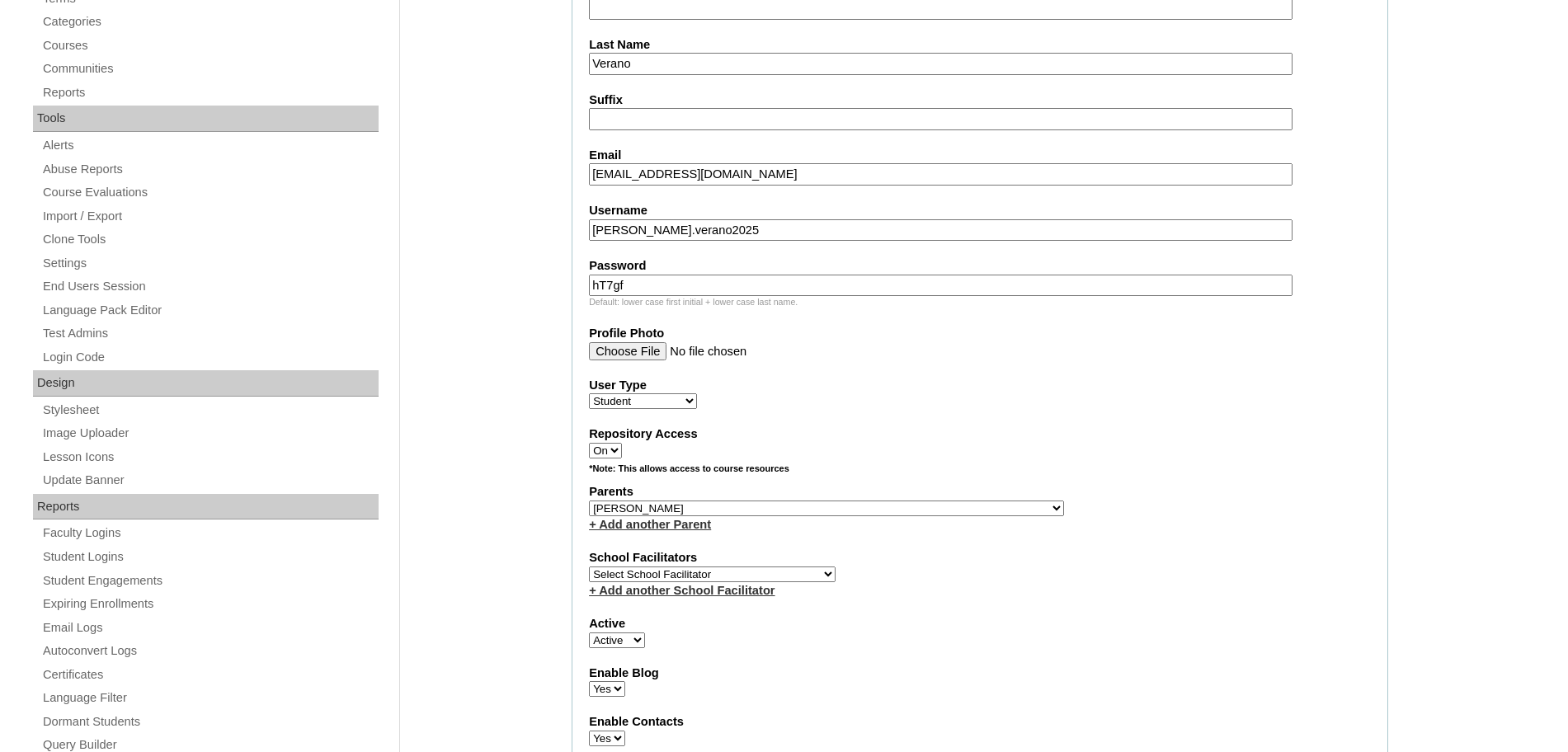
click at [769, 567] on select "Select School Facilitator [PERSON_NAME] [PERSON_NAME] Gloryfe [PERSON_NAME] [PE…" at bounding box center [712, 574] width 246 height 16
select select "43686"
click at [589, 567] on select "Select School Facilitator [PERSON_NAME] [PERSON_NAME] Gloryfe [PERSON_NAME] [PE…" at bounding box center [712, 574] width 246 height 16
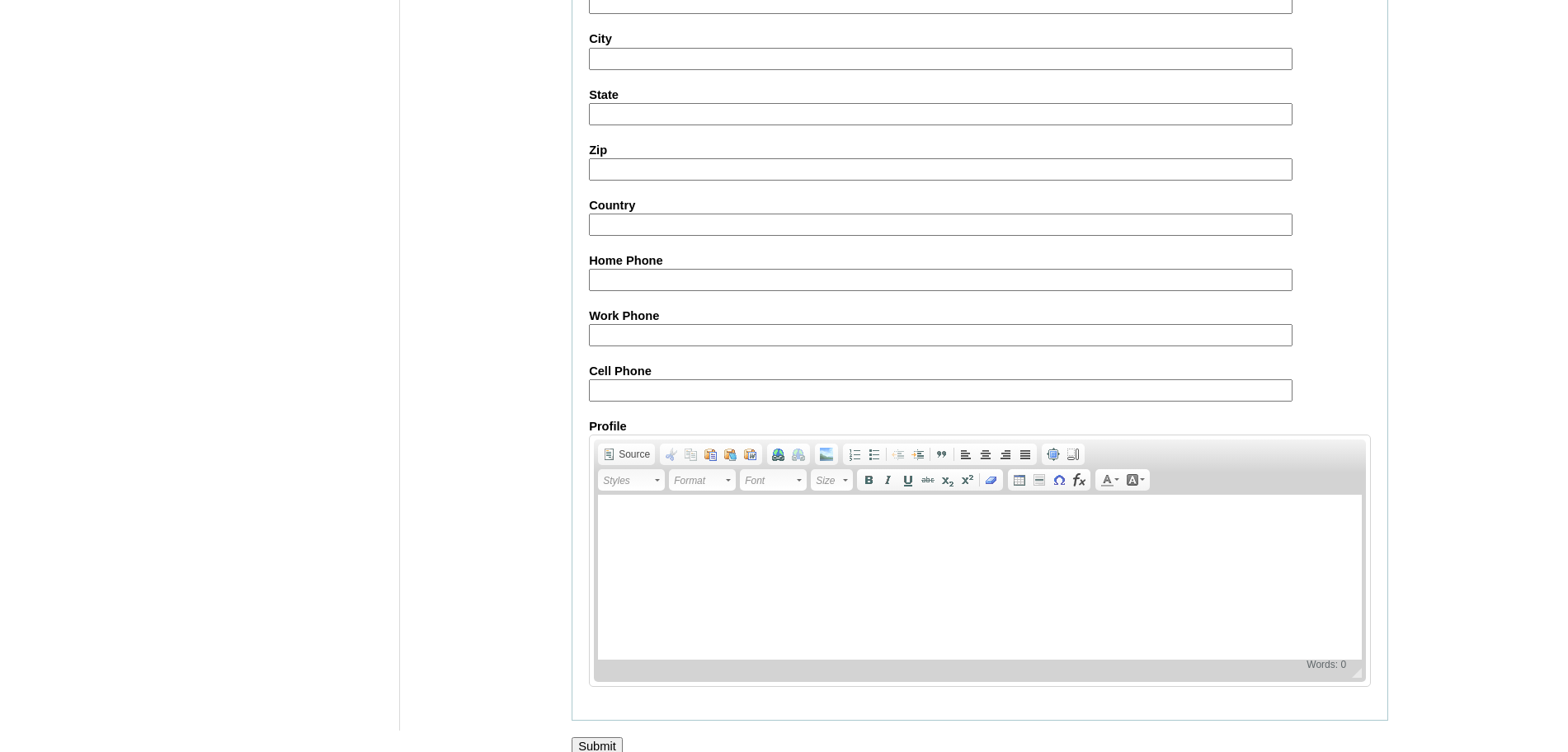
scroll to position [1758, 0]
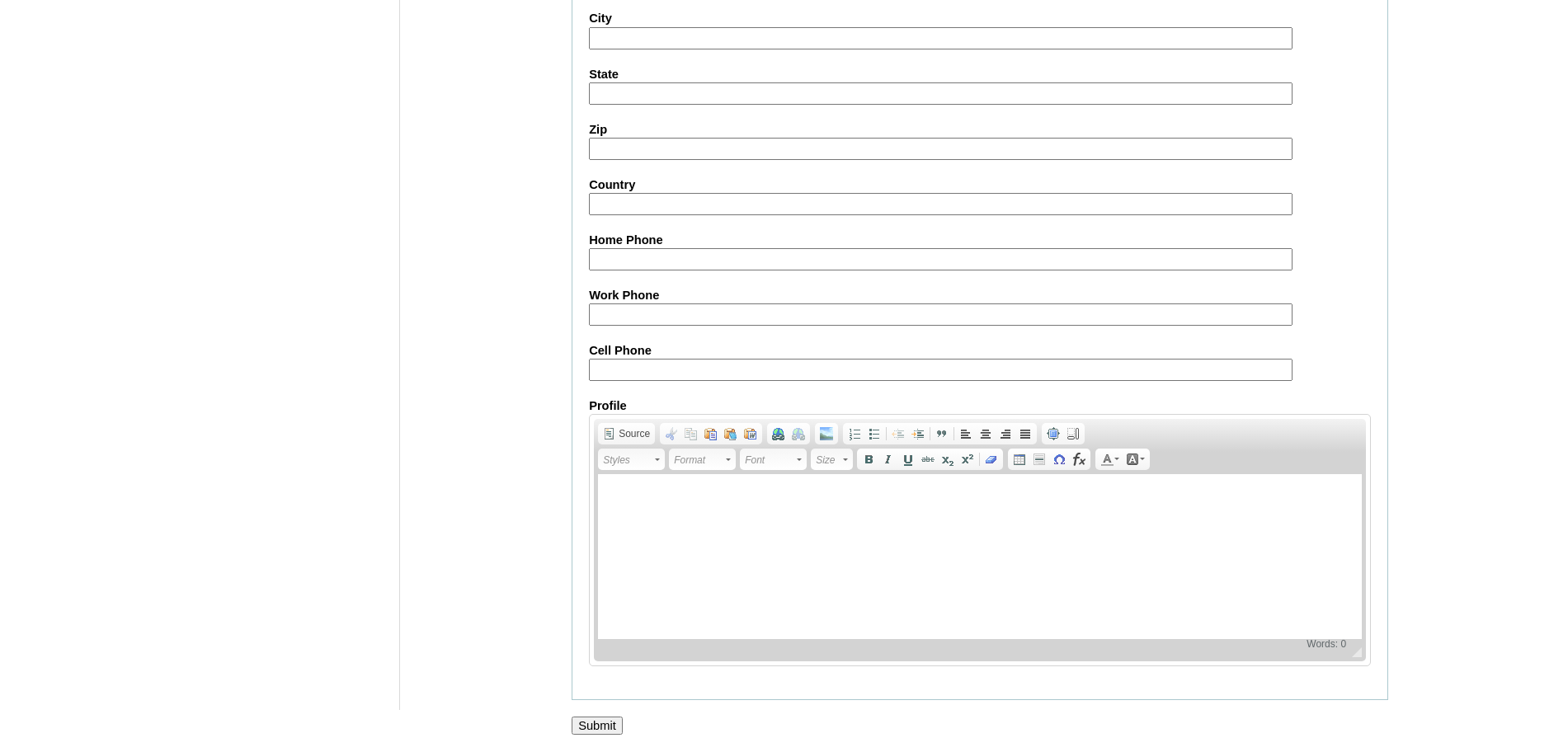
click at [603, 725] on input "Submit" at bounding box center [596, 726] width 51 height 18
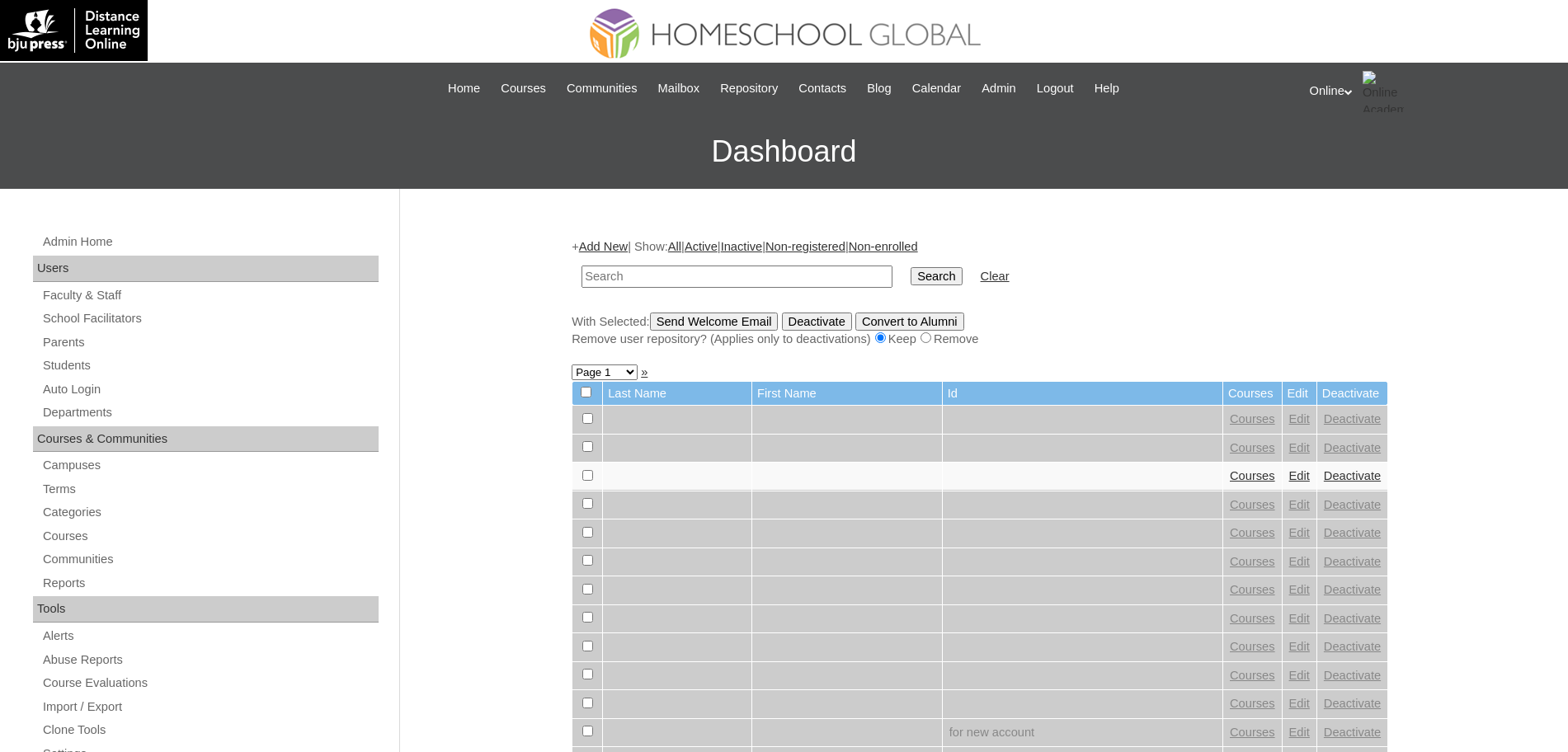
click at [601, 241] on link "Add New" at bounding box center [603, 246] width 48 height 13
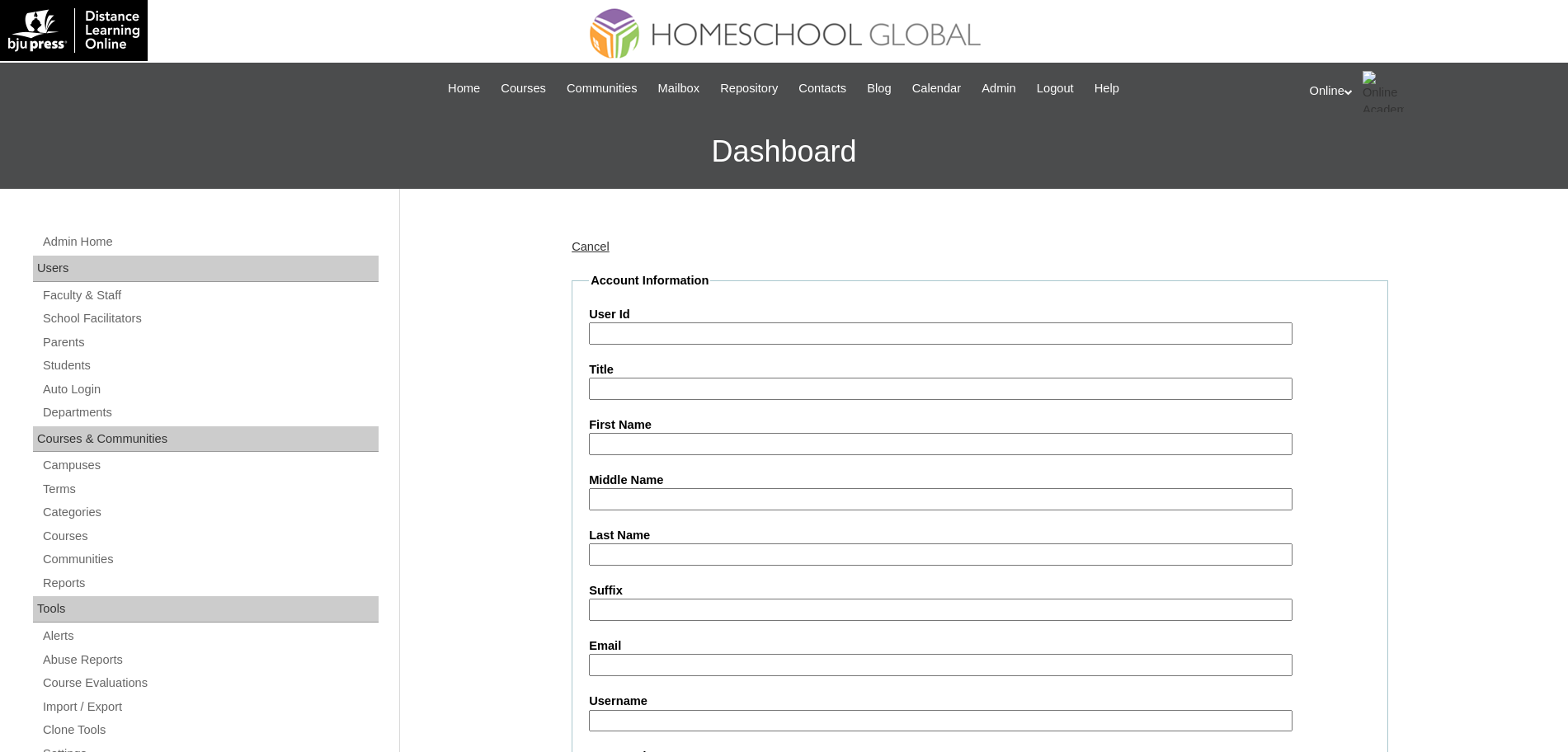
click at [728, 436] on input "First Name" at bounding box center [941, 444] width 703 height 23
paste input "[PERSON_NAME] Faith [EMAIL_ADDRESS][DOMAIN_NAME] HG271OACAD2025 [PERSON_NAME].m…"
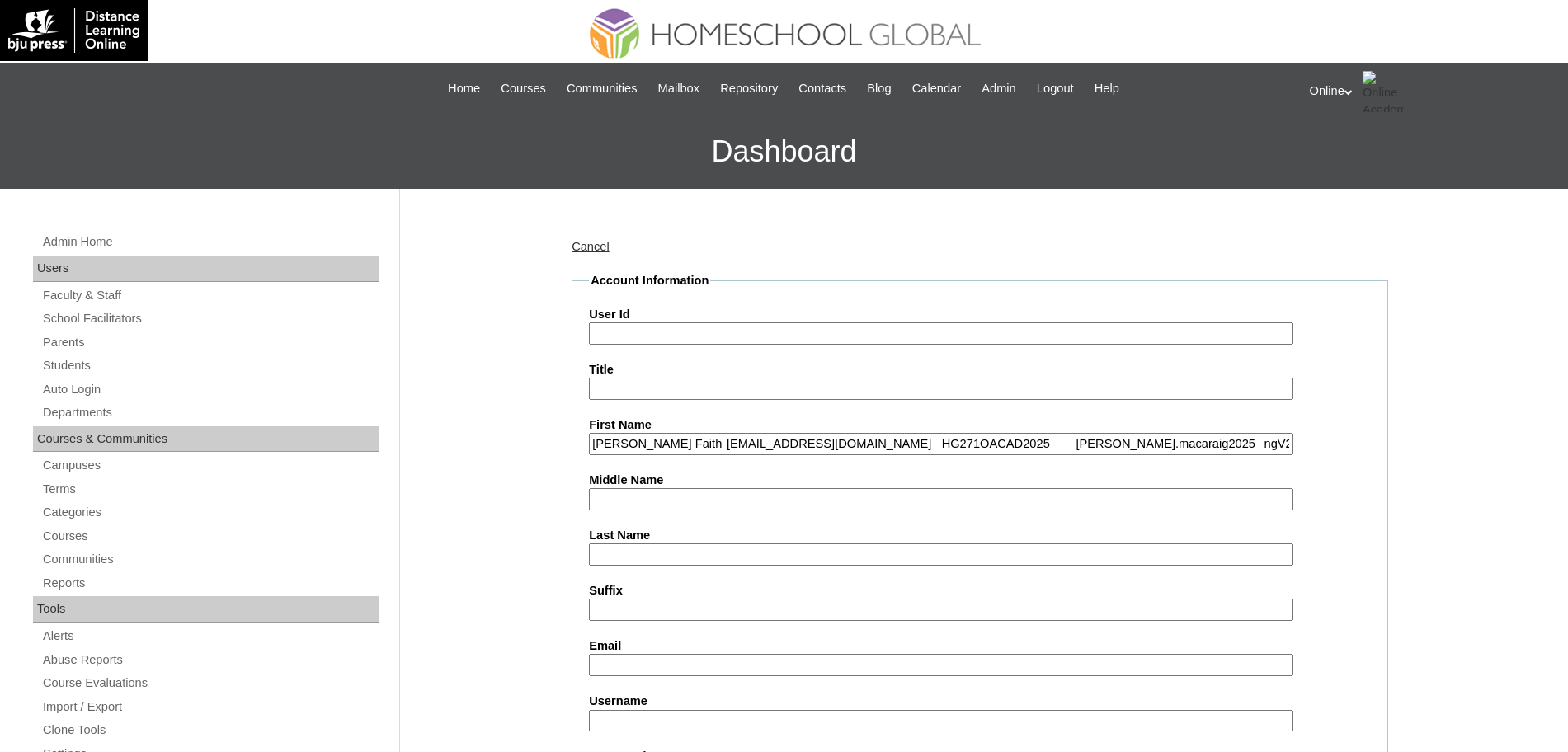
click at [673, 443] on input "[PERSON_NAME] Faith [EMAIL_ADDRESS][DOMAIN_NAME] HG271OACAD2025 [PERSON_NAME].m…" at bounding box center [941, 444] width 703 height 23
type input "[PERSON_NAME] Faith [EMAIL_ADDRESS][DOMAIN_NAME] HG271OACAD2025 [PERSON_NAME].m…"
click at [635, 551] on input "Last Name" at bounding box center [941, 555] width 703 height 23
paste input "Macaraig"
type input "Macaraig"
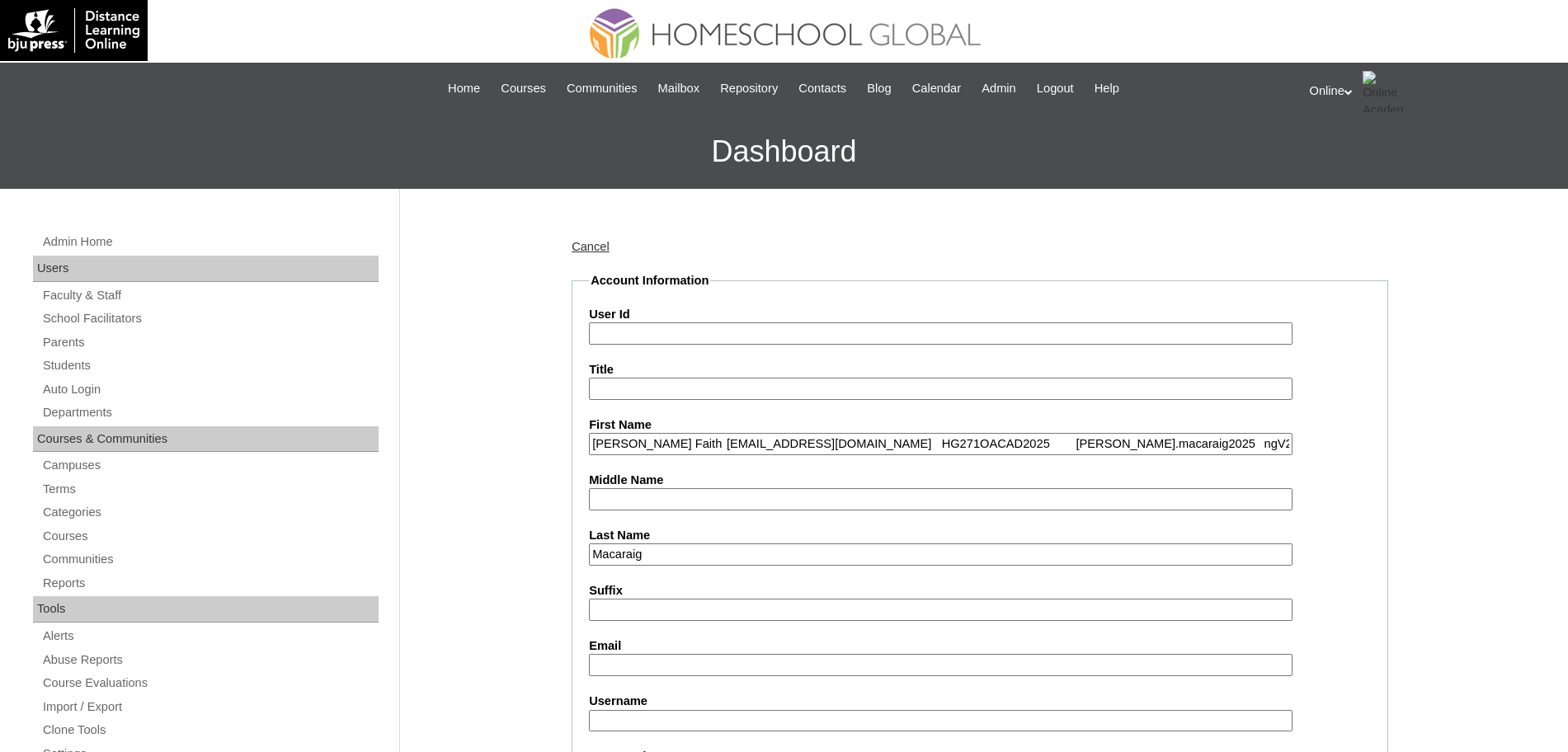
click at [699, 444] on input "[PERSON_NAME] Faith [EMAIL_ADDRESS][DOMAIN_NAME] HG271OACAD2025 [PERSON_NAME].m…" at bounding box center [941, 444] width 703 height 23
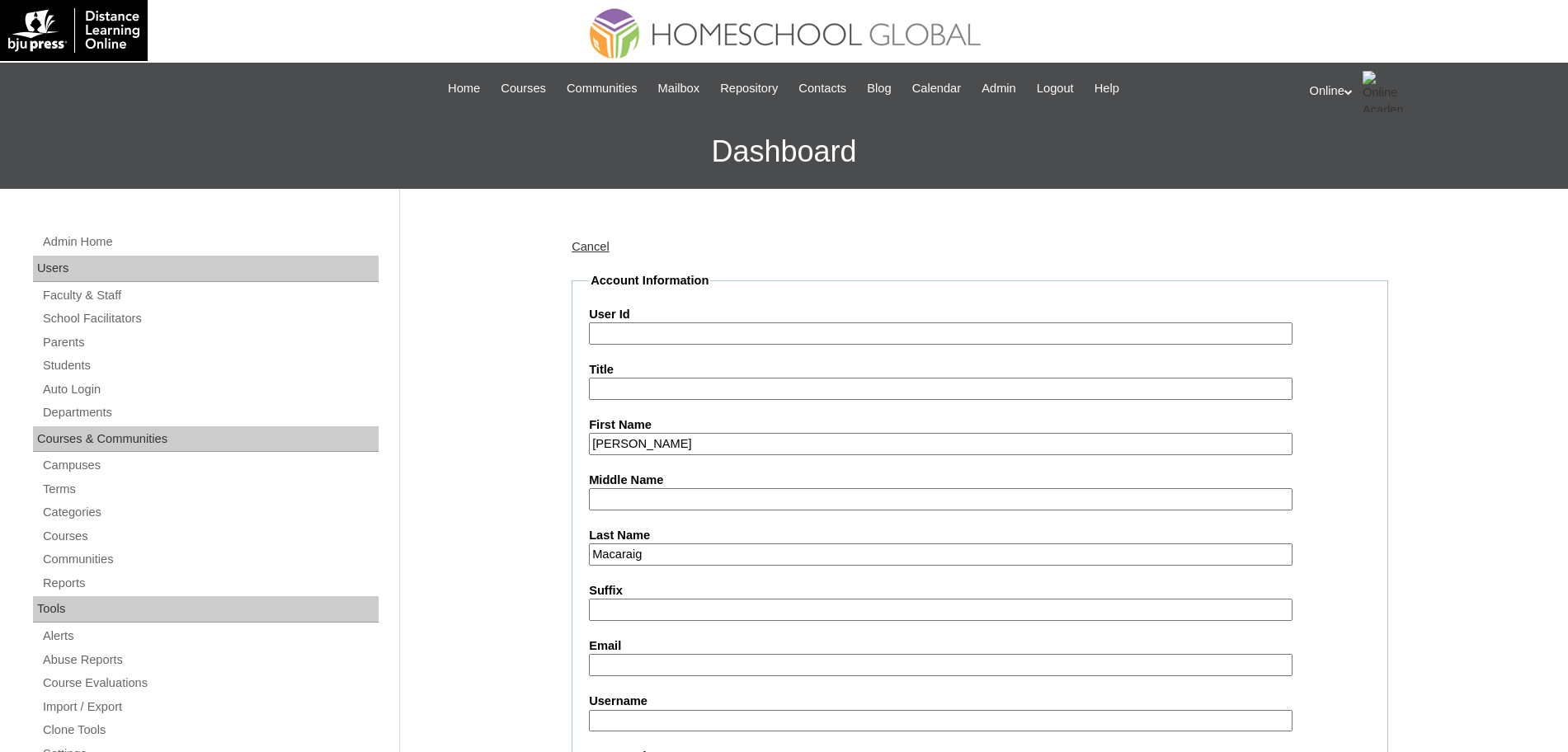
type input "[PERSON_NAME]"
click at [647, 334] on input "User Id" at bounding box center [941, 333] width 703 height 23
paste input "[EMAIL_ADDRESS][DOMAIN_NAME] HG271OACAD2025 [PERSON_NAME].macaraig2025 ngV2s"
click at [754, 333] on input "[EMAIL_ADDRESS][DOMAIN_NAME] HG271OACAD2025 [PERSON_NAME].macaraig2025 ngV2s" at bounding box center [941, 333] width 703 height 23
type input "HG271OACAD2025 [PERSON_NAME].macaraig2025 ngV2s"
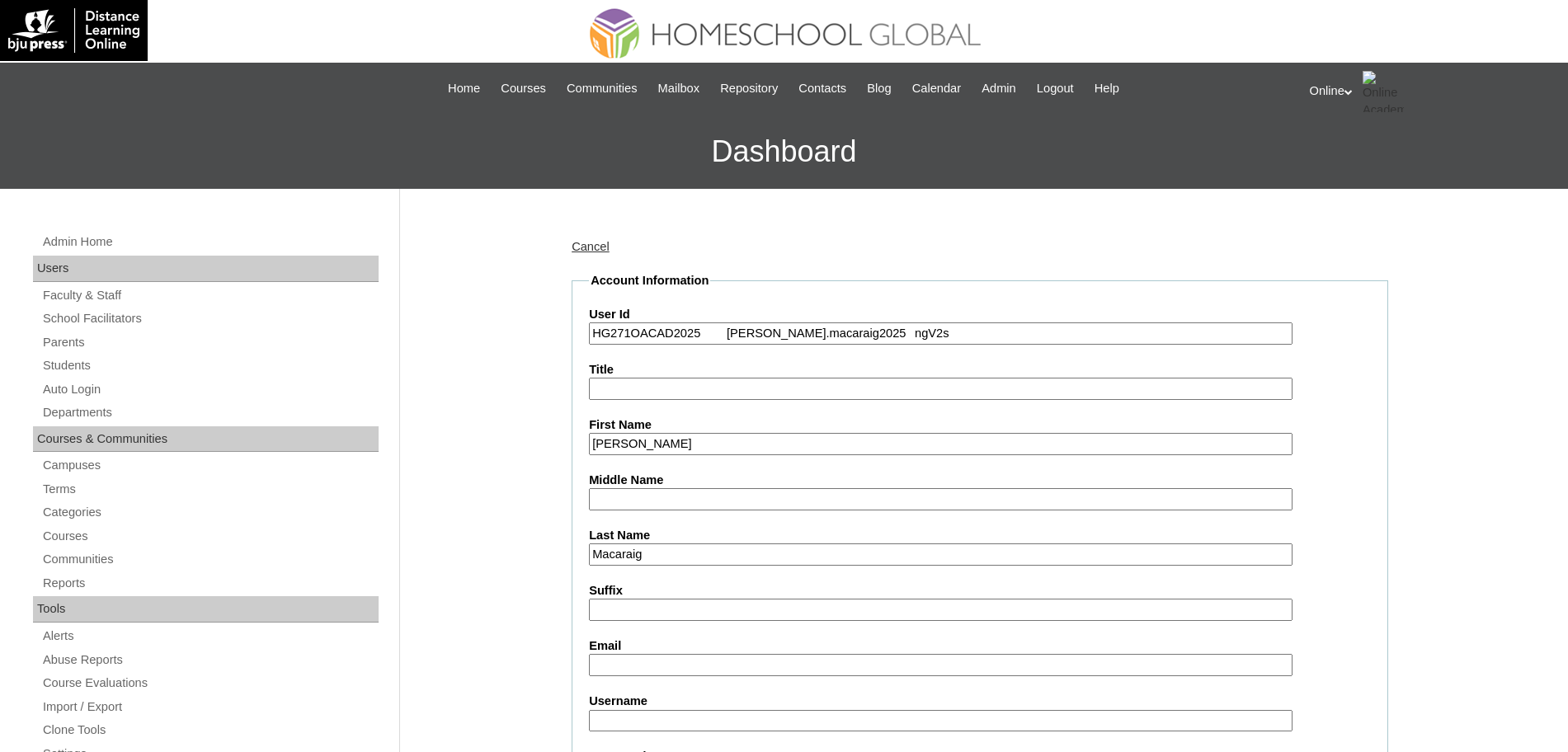
click at [672, 665] on input "Email" at bounding box center [941, 665] width 703 height 23
paste input "[EMAIL_ADDRESS][DOMAIN_NAME]"
type input "[EMAIL_ADDRESS][DOMAIN_NAME]"
click at [729, 333] on input "HG271OACAD2025 [PERSON_NAME].macaraig2025 ngV2s" at bounding box center [941, 333] width 703 height 23
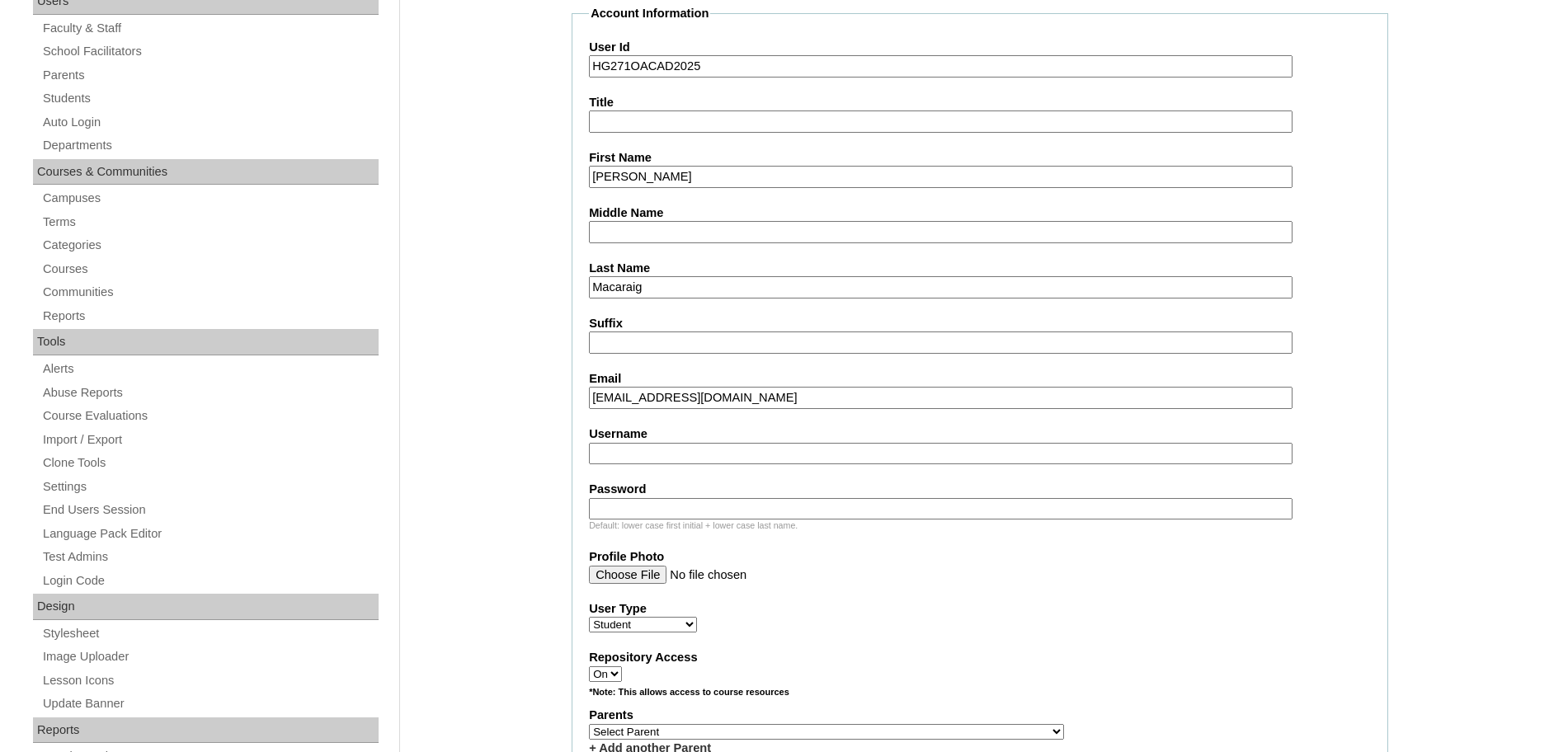
scroll to position [268, 0]
type input "HG271OACAD2025"
click at [683, 448] on input "Username" at bounding box center [941, 453] width 703 height 23
paste input "[PERSON_NAME].macaraig2025 ngV2s"
type input "[PERSON_NAME].macaraig2025"
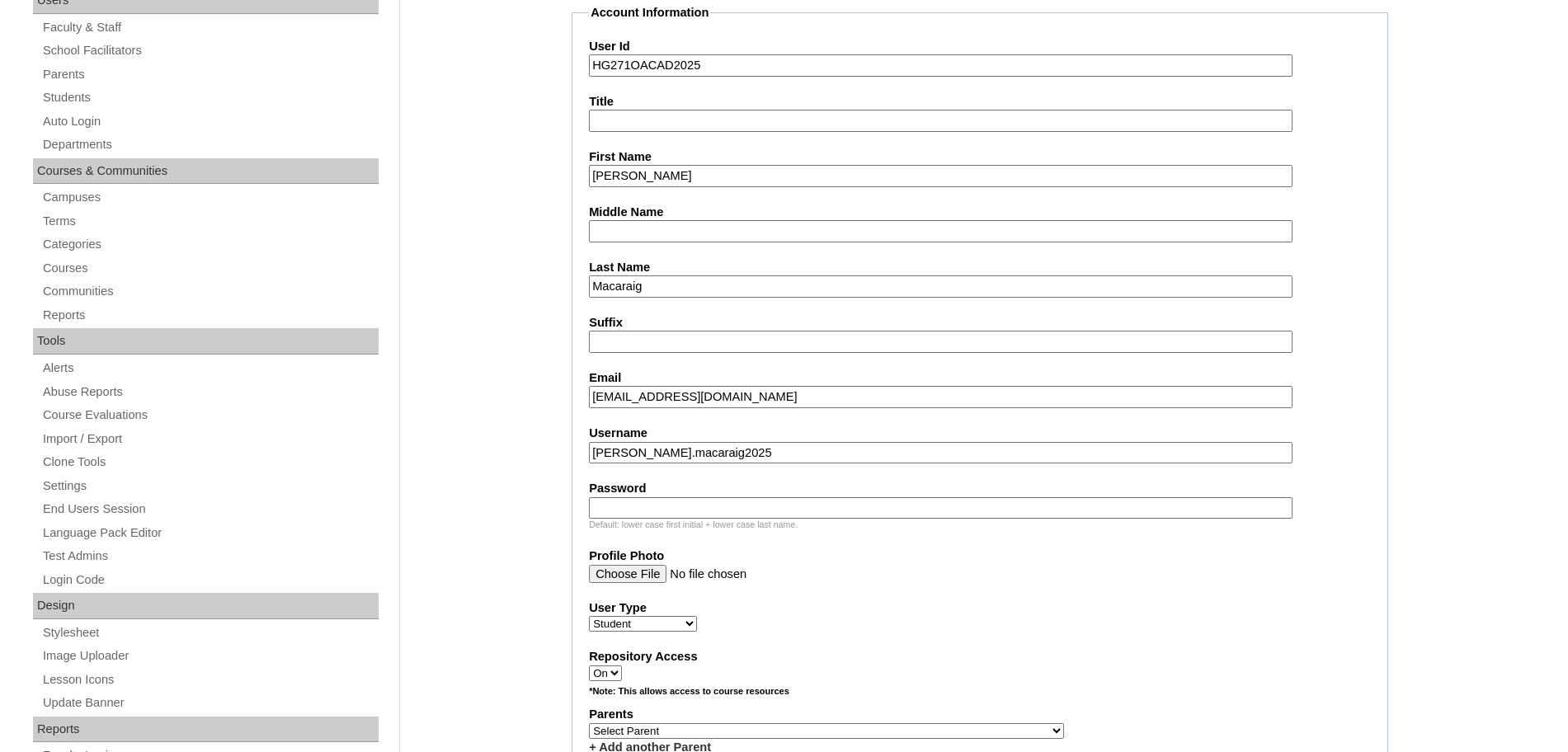
click at [674, 506] on input "Password" at bounding box center [941, 508] width 703 height 23
paste input "ngV2s"
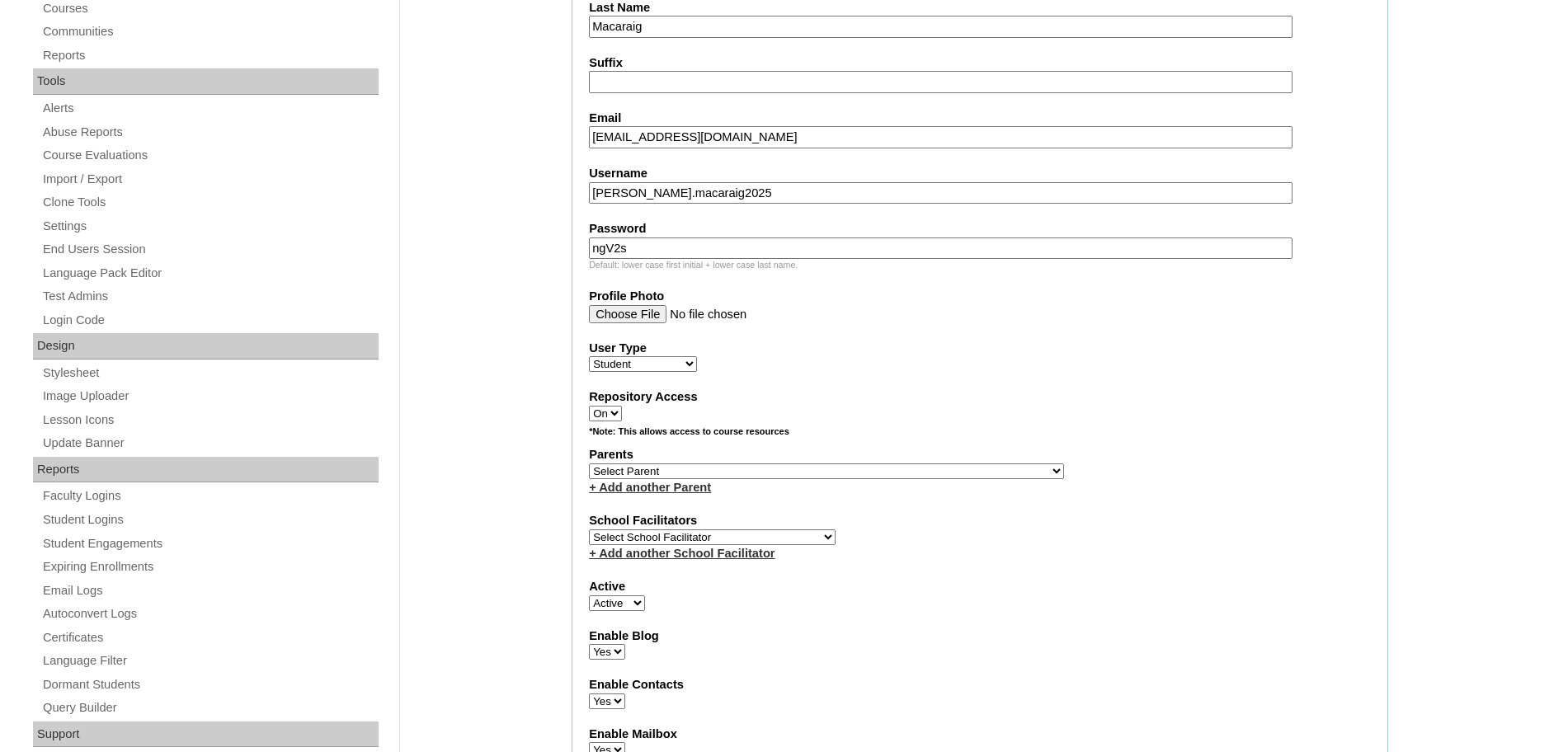
scroll to position [536, 0]
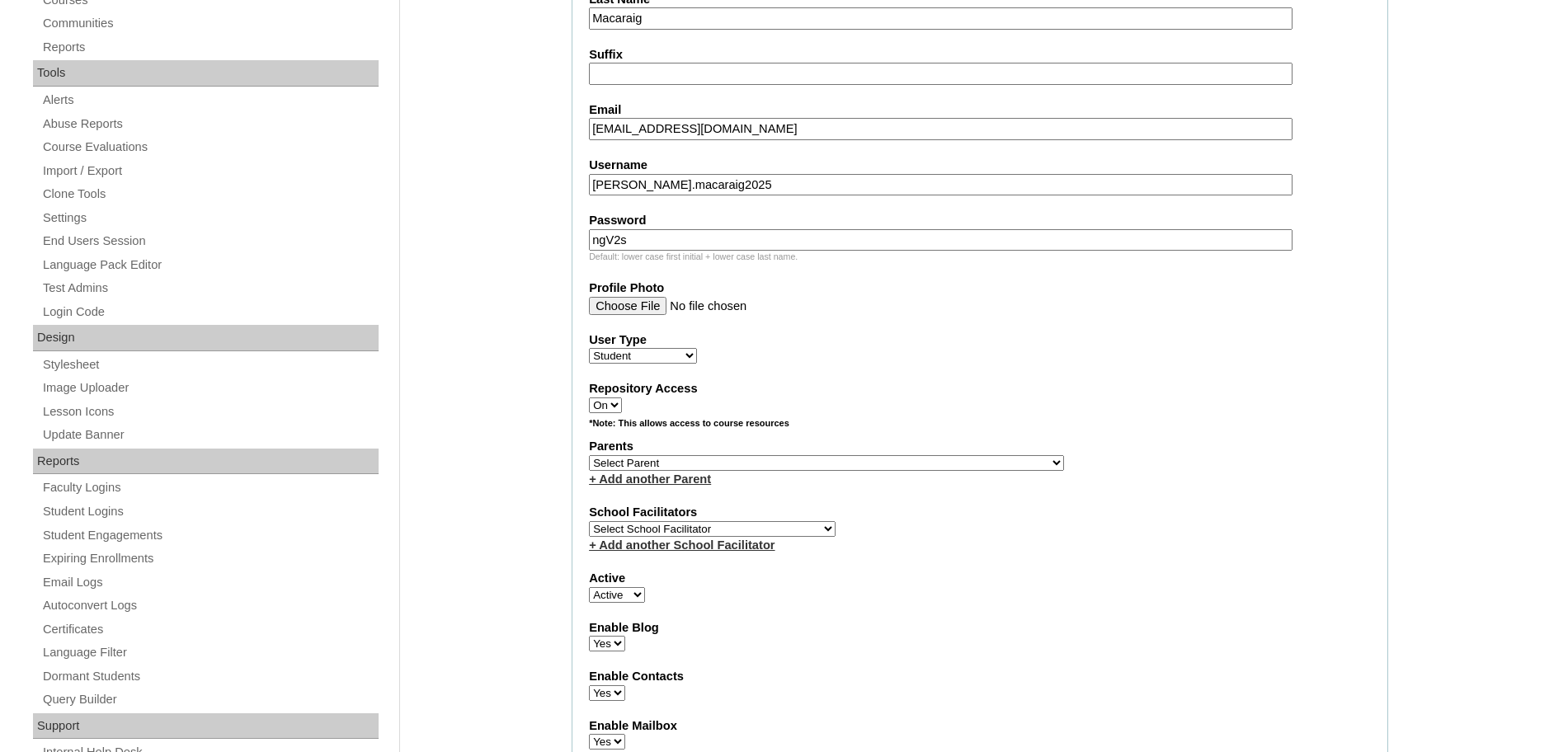
type input "ngV2s"
click at [722, 460] on select "Select Parent , , , , , , , , , , , , , , , , , , , , , , , , , , , , , , , , ,…" at bounding box center [826, 463] width 475 height 16
click at [849, 457] on select "Select Parent , , , , , , , , , , , , , , , , , , , , , , , , , , , , , , , , ,…" at bounding box center [826, 463] width 475 height 16
select select "43954"
click at [589, 455] on select "Select Parent , , , , , , , , , , , , , , , , , , , , , , , , , , , , , , , , ,…" at bounding box center [826, 463] width 475 height 16
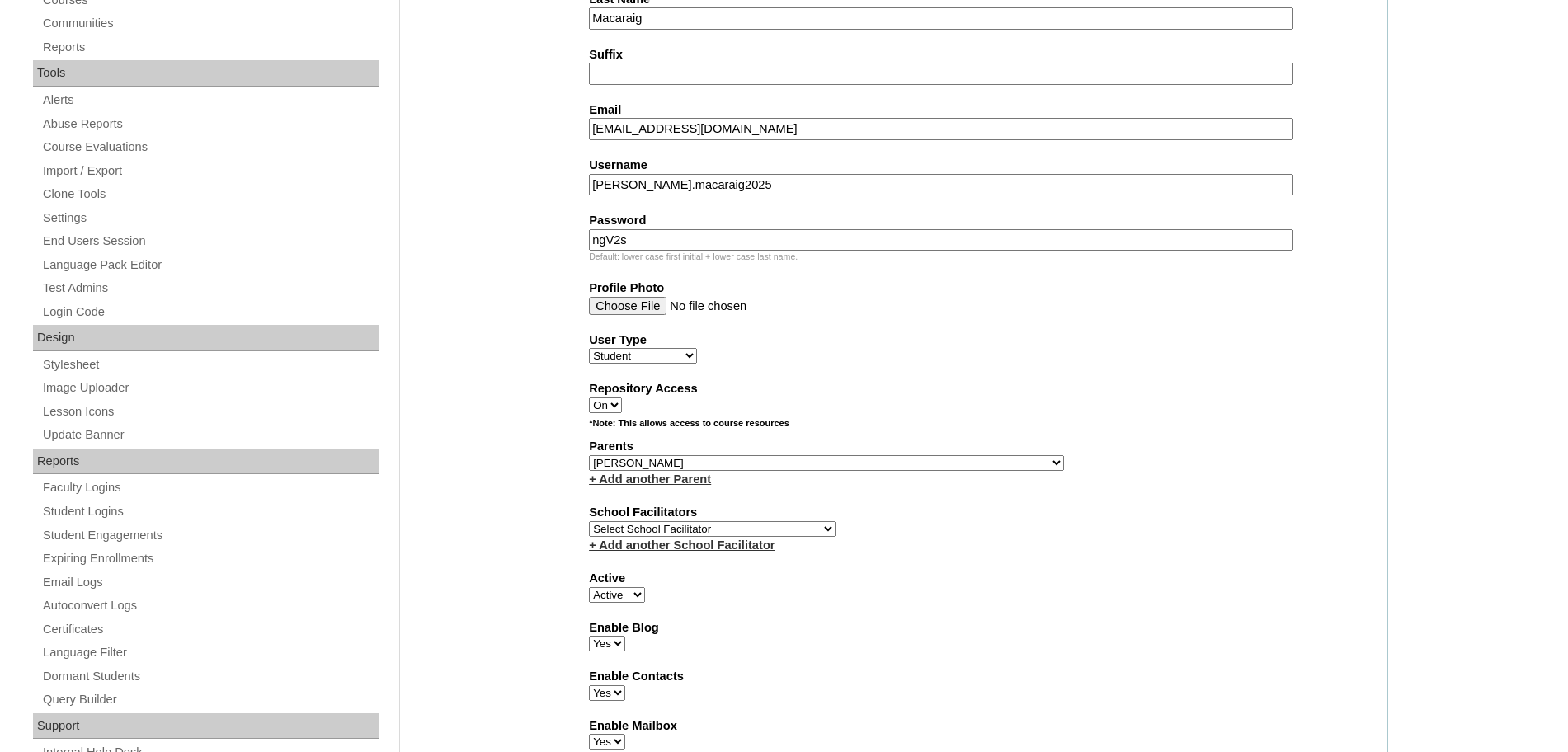
click at [751, 528] on select "Select School Facilitator [PERSON_NAME] [PERSON_NAME] Gloryfe [PERSON_NAME] [PE…" at bounding box center [712, 529] width 246 height 16
select select "43686"
click at [589, 521] on select "Select School Facilitator [PERSON_NAME] [PERSON_NAME] Gloryfe [PERSON_NAME] [PE…" at bounding box center [712, 529] width 246 height 16
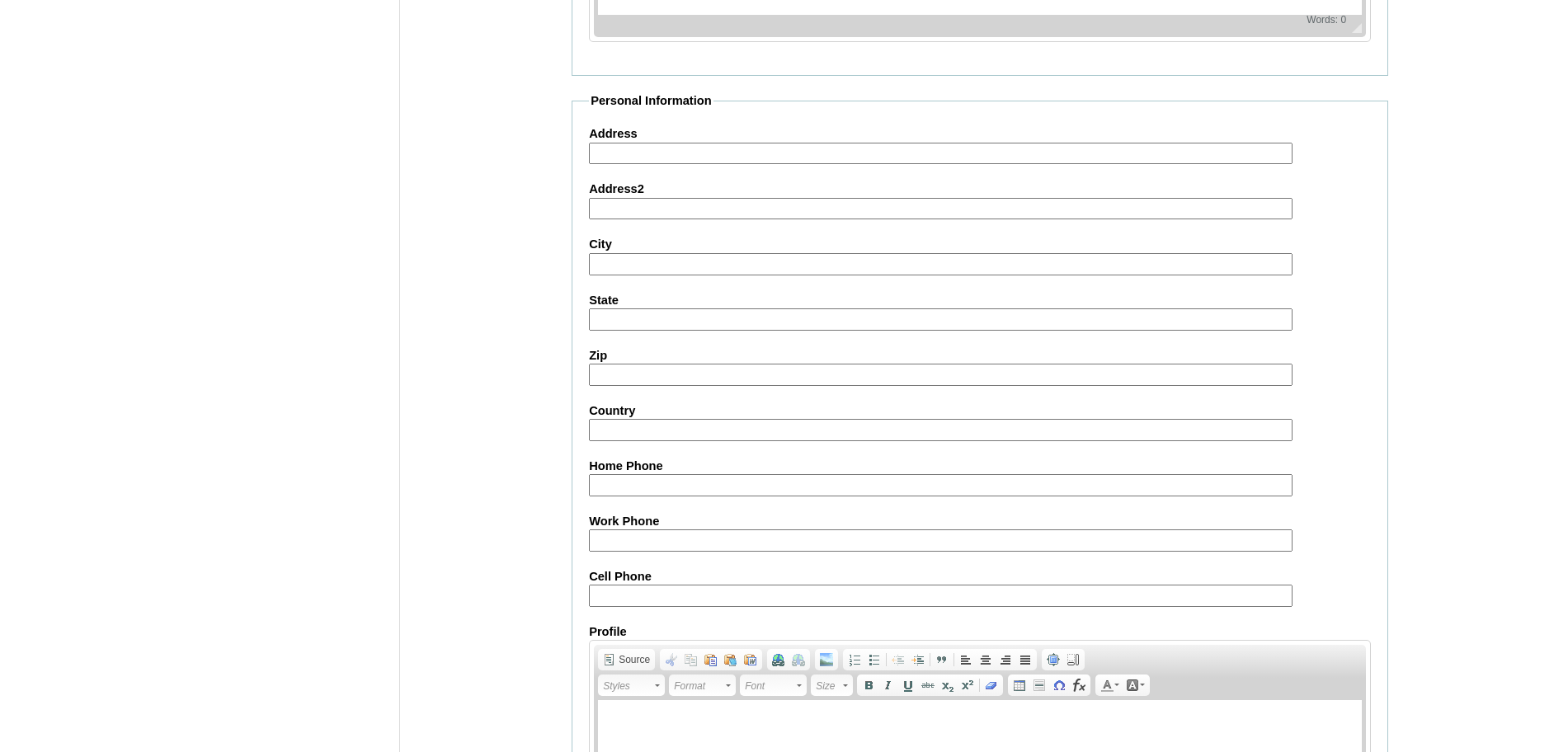
scroll to position [1758, 0]
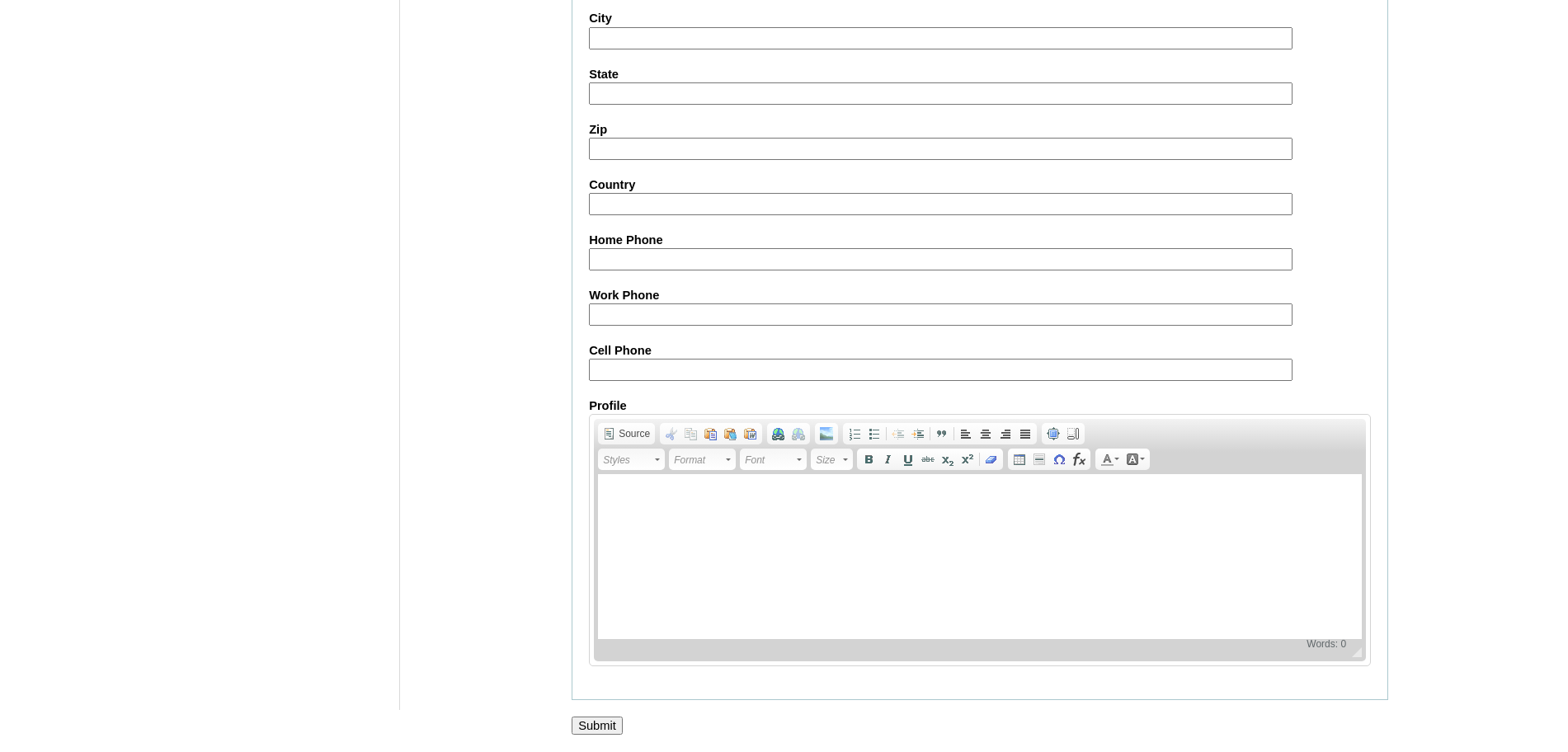
click at [606, 720] on input "Submit" at bounding box center [596, 726] width 51 height 18
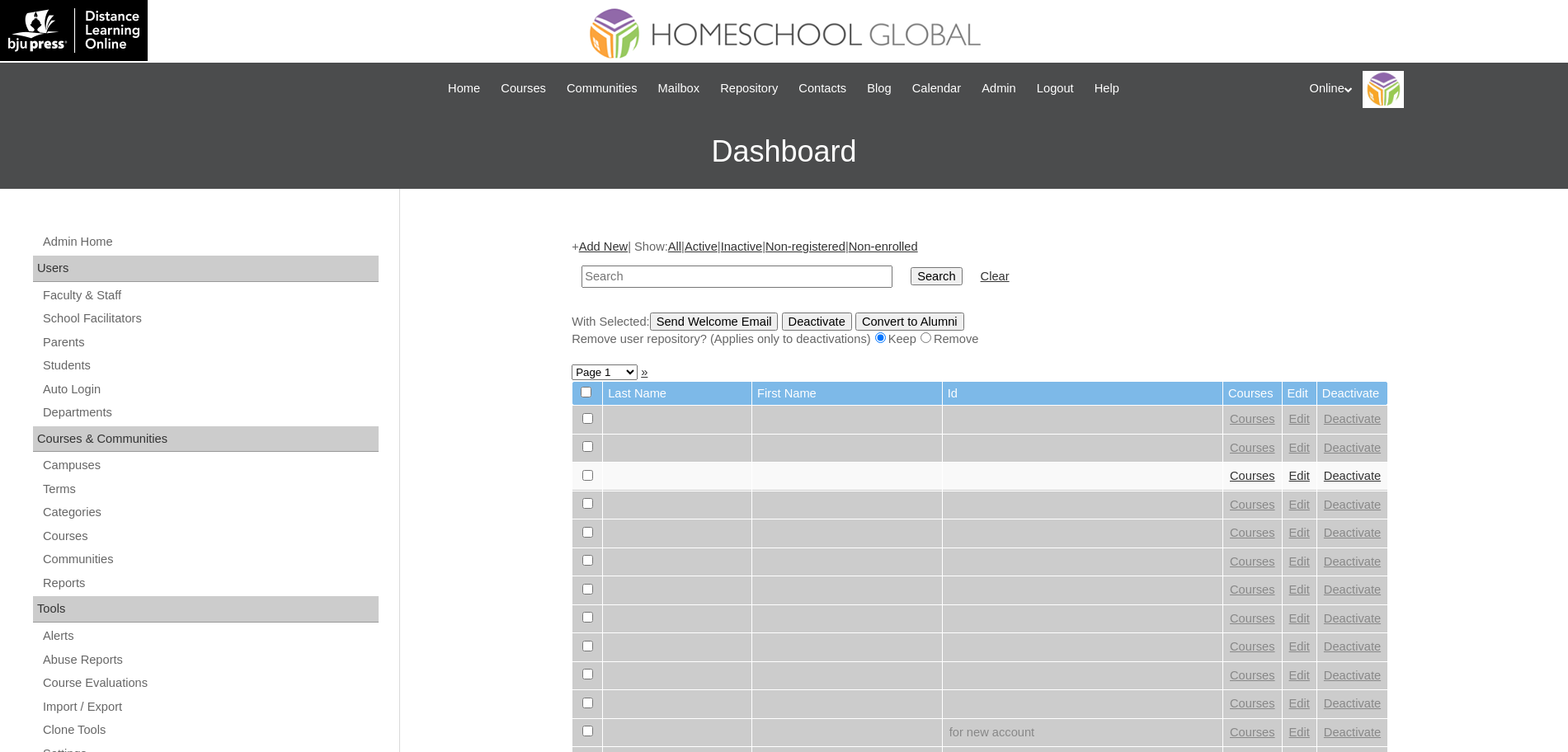
click at [632, 269] on input "text" at bounding box center [737, 277] width 311 height 23
paste input "HG268OACAD2025"
type input "HG268OACAD2025"
click at [911, 272] on input "Search" at bounding box center [936, 277] width 51 height 18
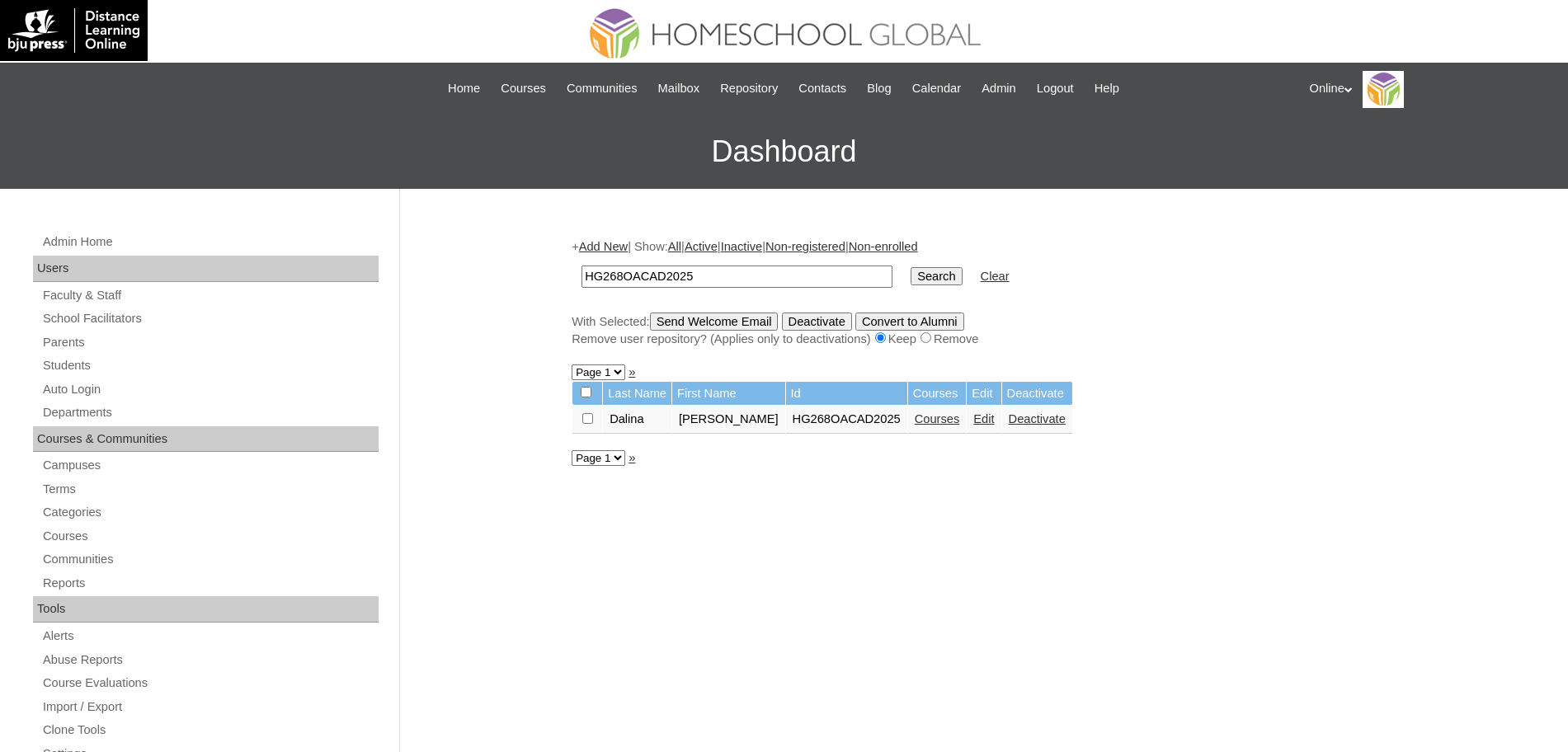
click at [917, 415] on link "Courses" at bounding box center [937, 419] width 45 height 13
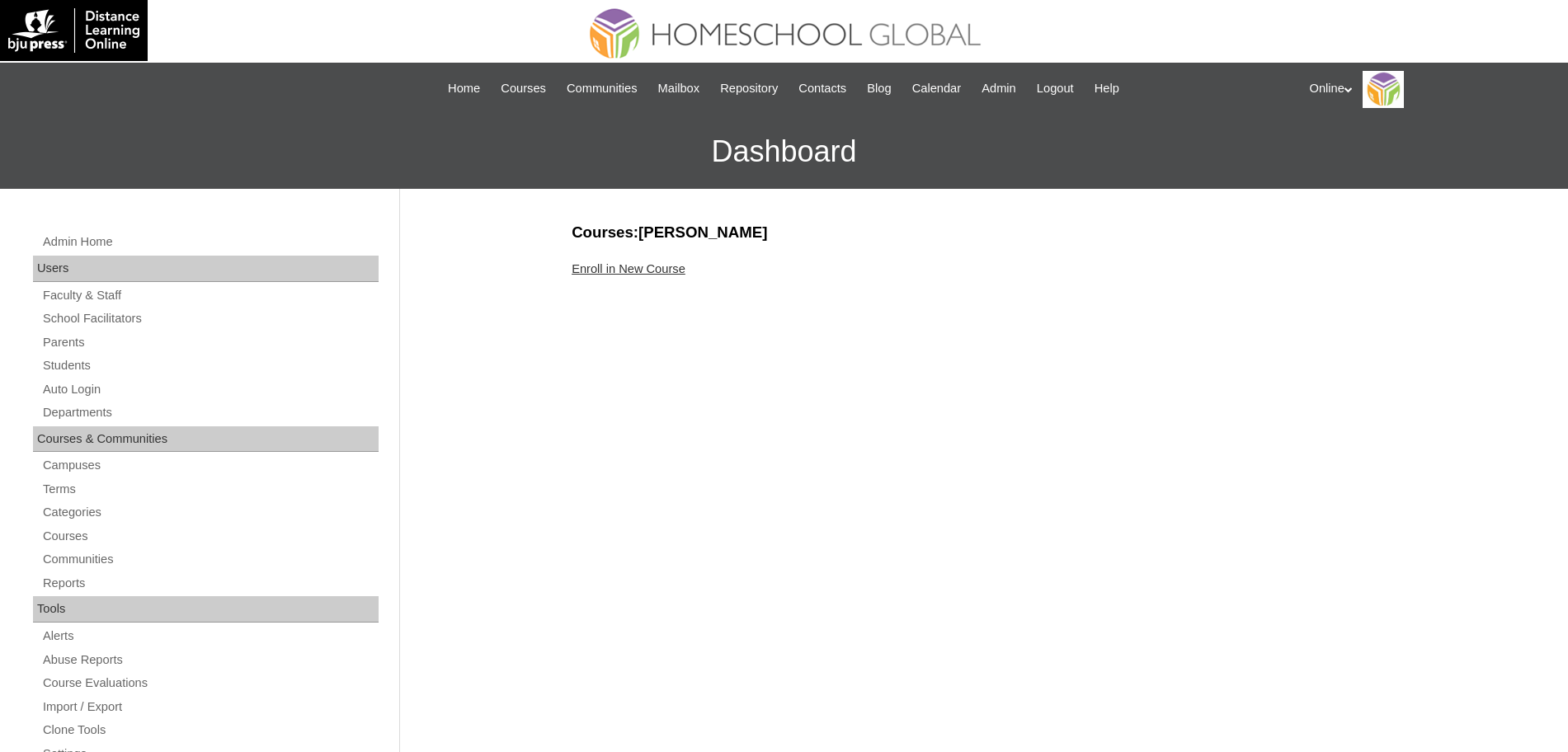
click at [632, 268] on link "Enroll in New Course" at bounding box center [628, 269] width 114 height 13
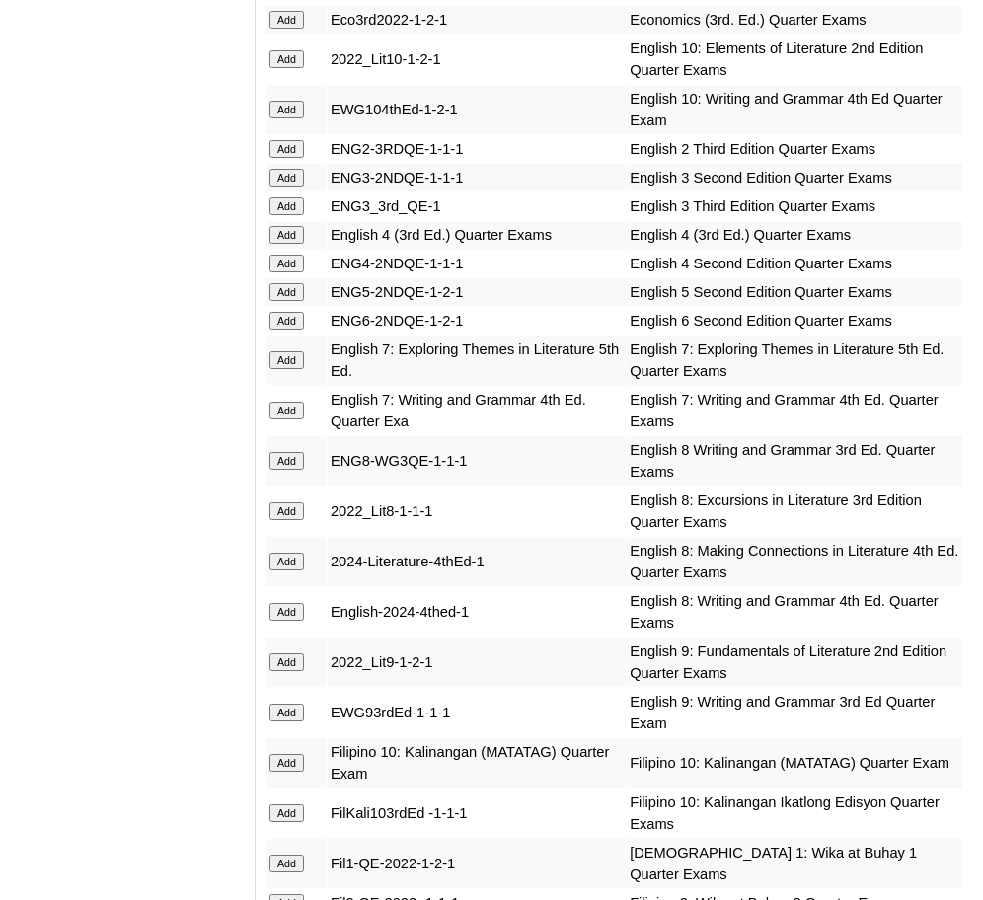
scroll to position [2862, 0]
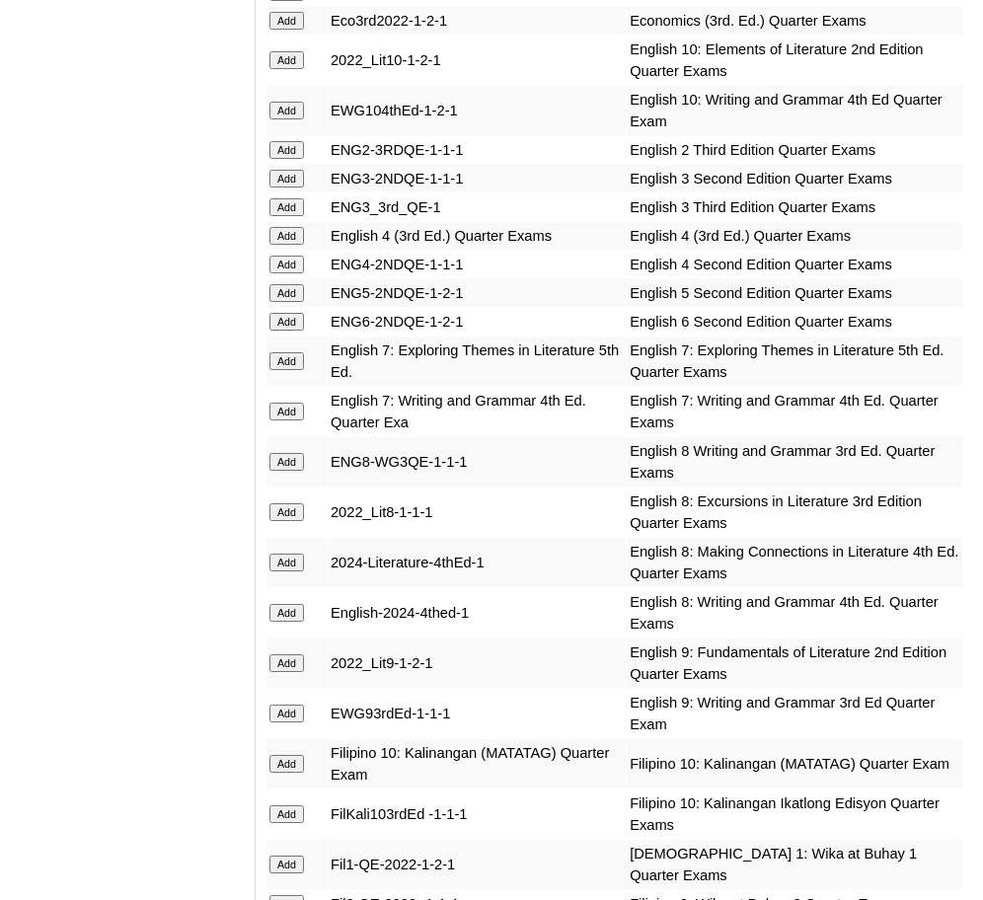
click at [284, 51] on input "Add" at bounding box center [287, 60] width 35 height 18
click at [285, 102] on input "Add" at bounding box center [287, 111] width 35 height 18
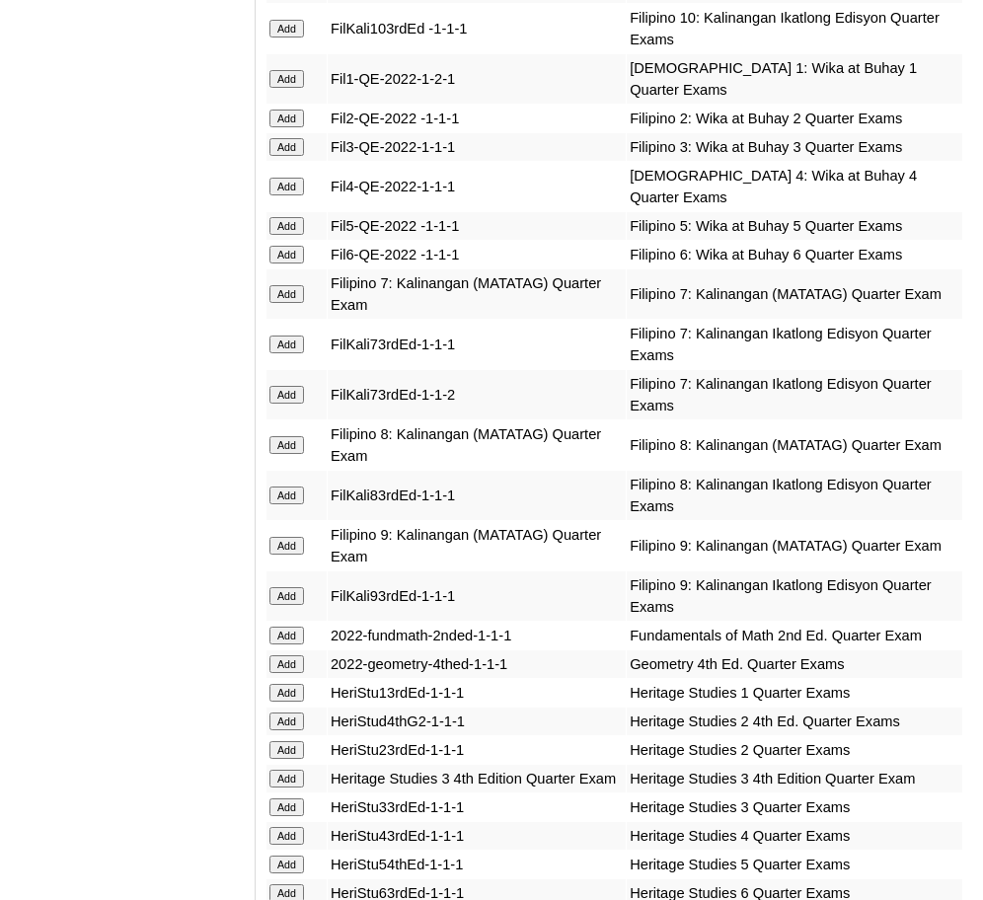
scroll to position [3654, 0]
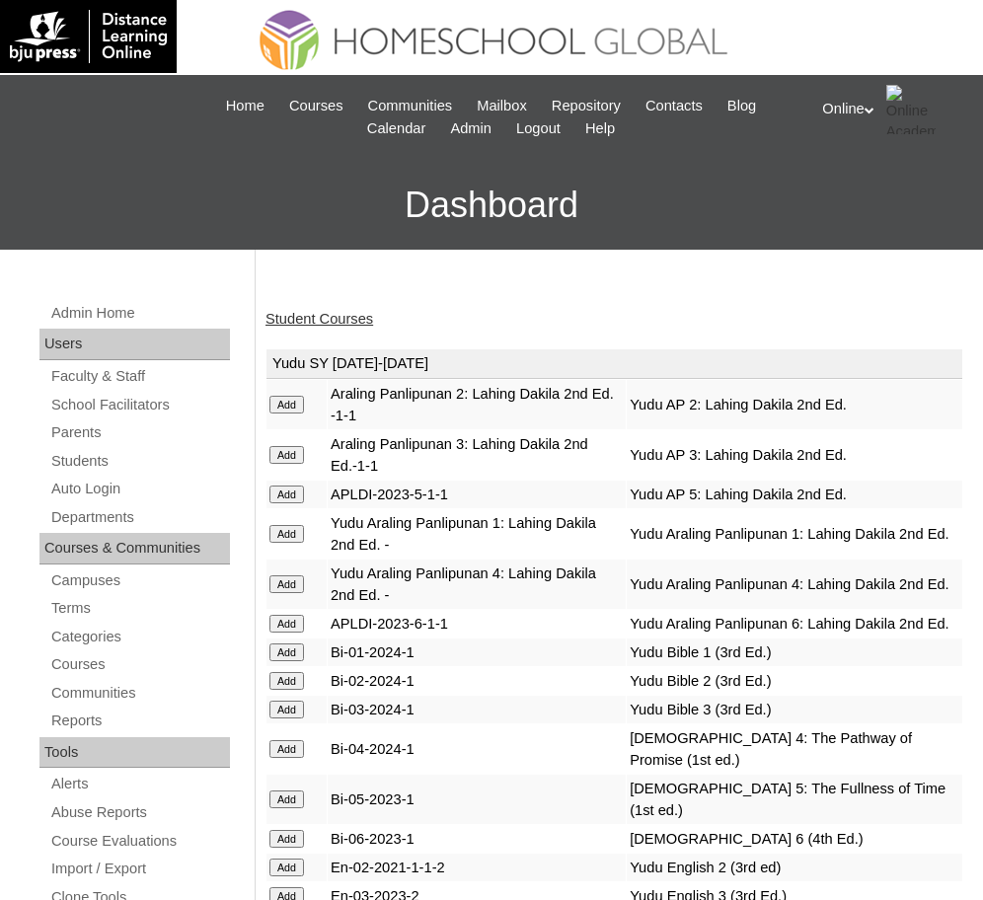
click at [303, 320] on link "Student Courses" at bounding box center [320, 319] width 108 height 16
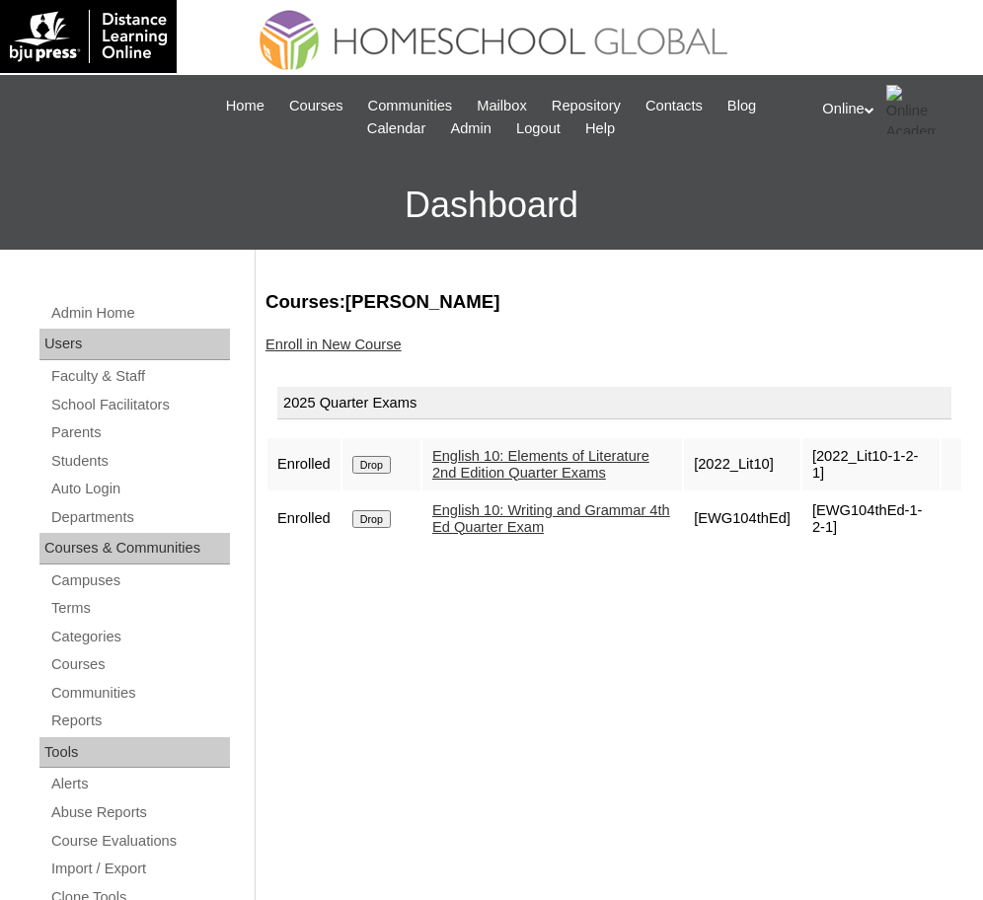
click at [303, 337] on link "Enroll in New Course" at bounding box center [334, 345] width 136 height 16
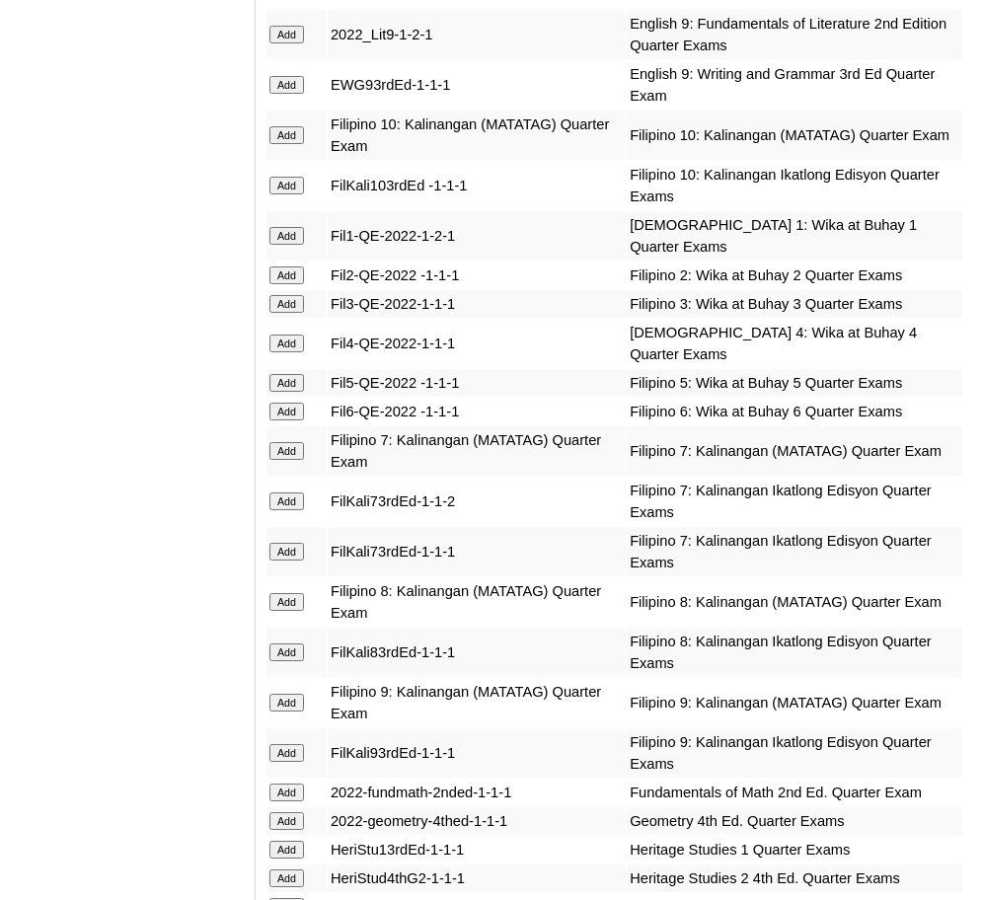
scroll to position [3493, 0]
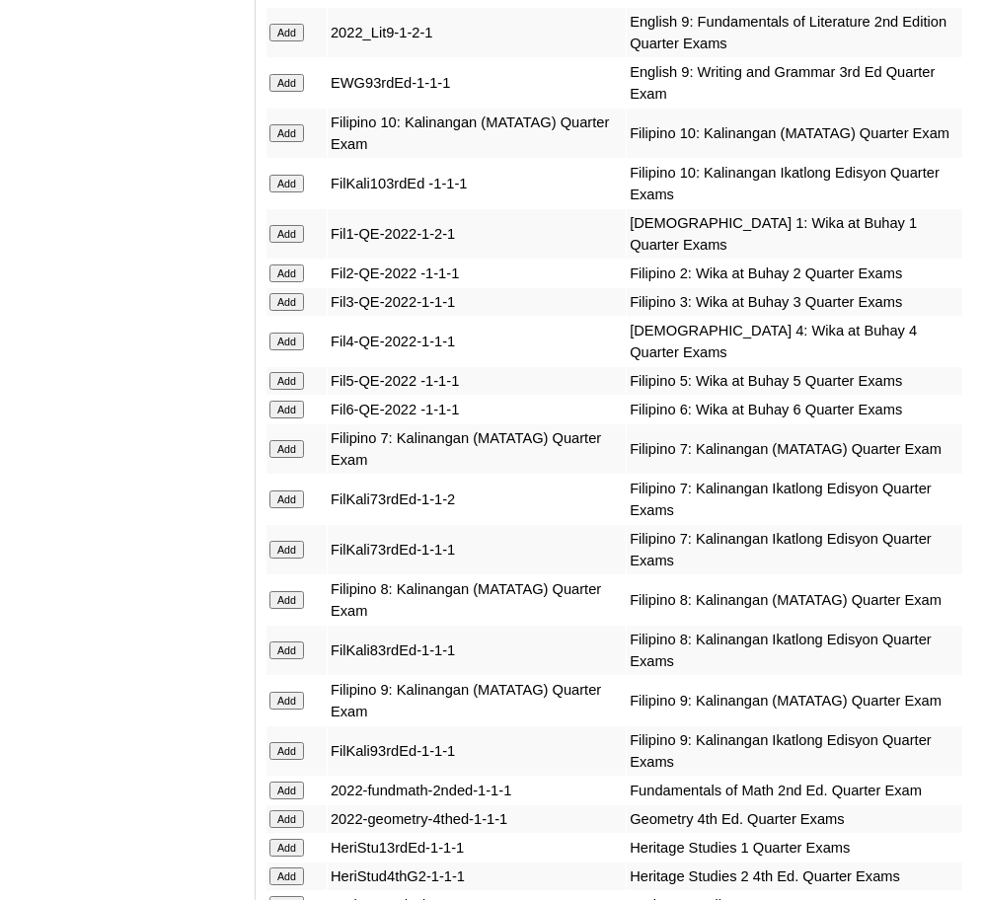
click at [285, 124] on input "Add" at bounding box center [287, 133] width 35 height 18
click at [292, 811] on input "Add" at bounding box center [287, 820] width 35 height 18
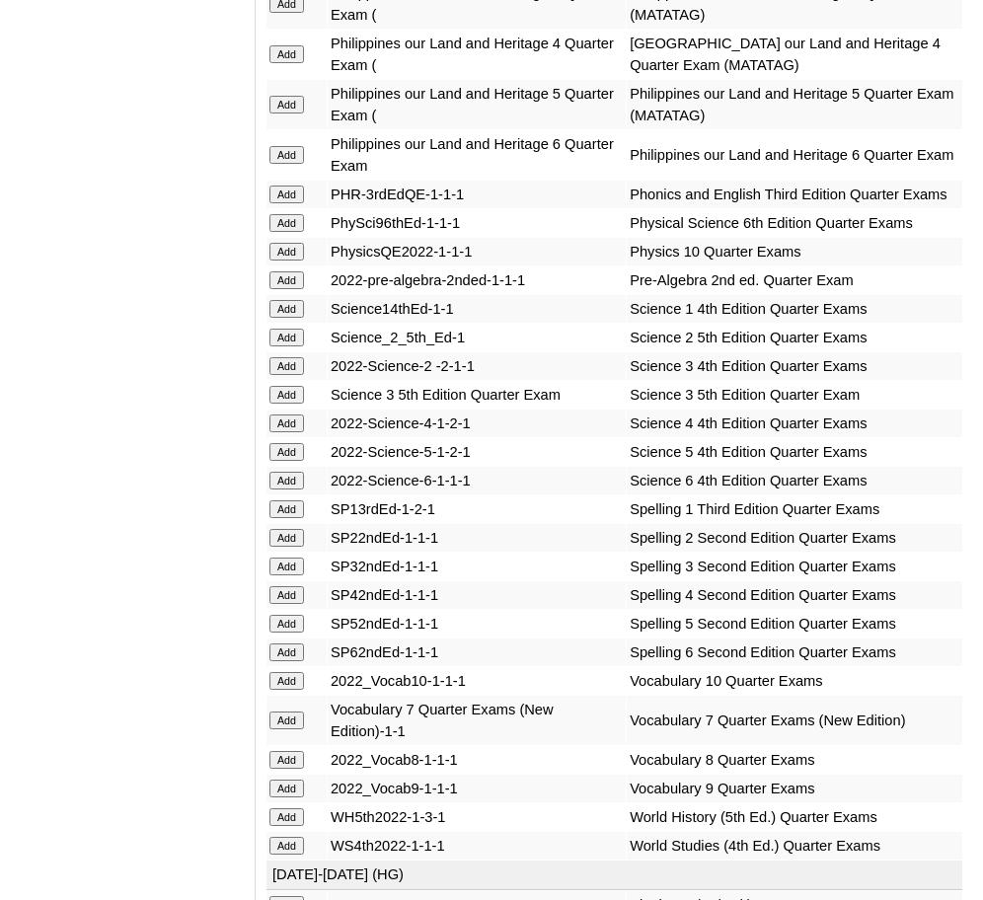
scroll to position [4935, 0]
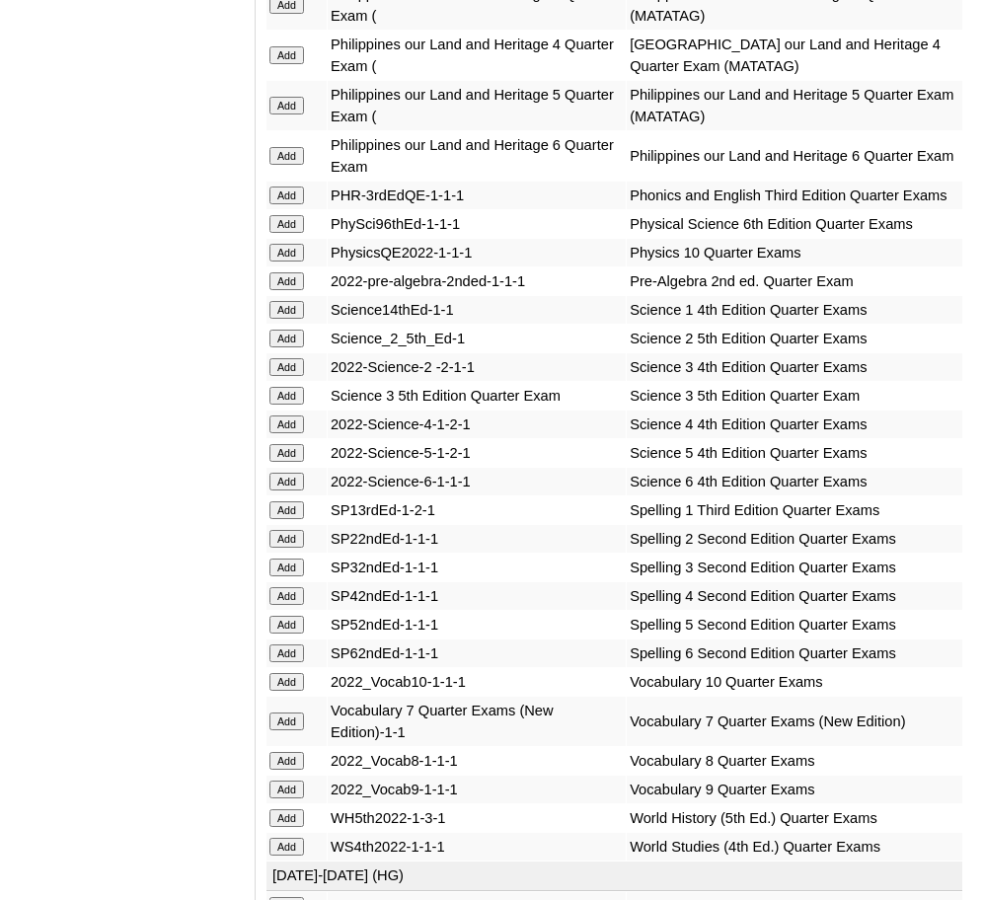
click at [285, 673] on input "Add" at bounding box center [287, 682] width 35 height 18
click at [292, 244] on input "Add" at bounding box center [287, 253] width 35 height 18
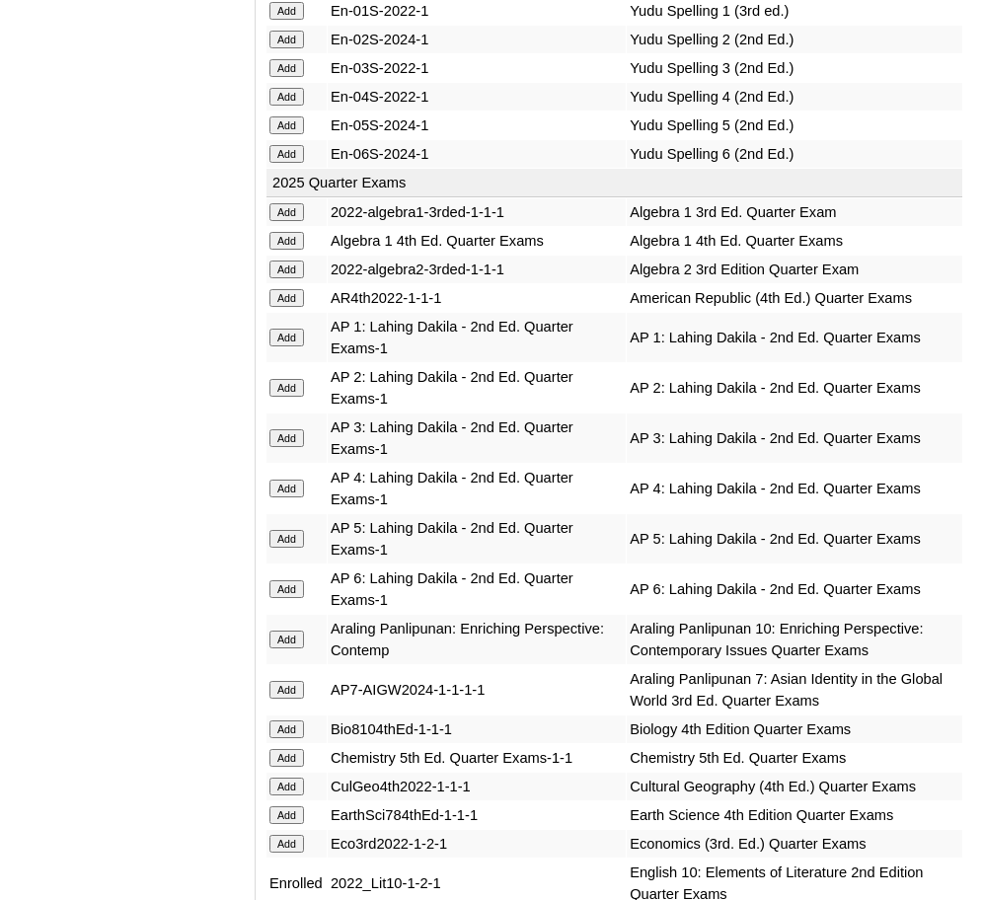
scroll to position [2038, 0]
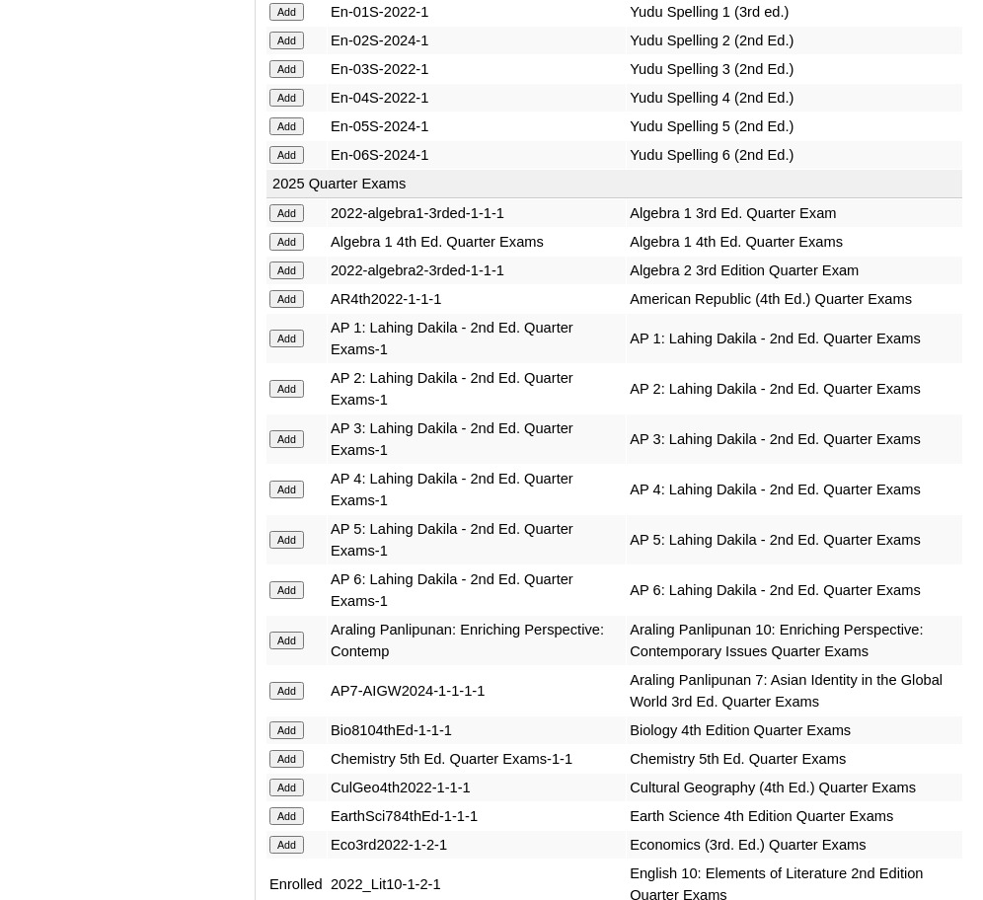
click at [290, 632] on input "Add" at bounding box center [287, 641] width 35 height 18
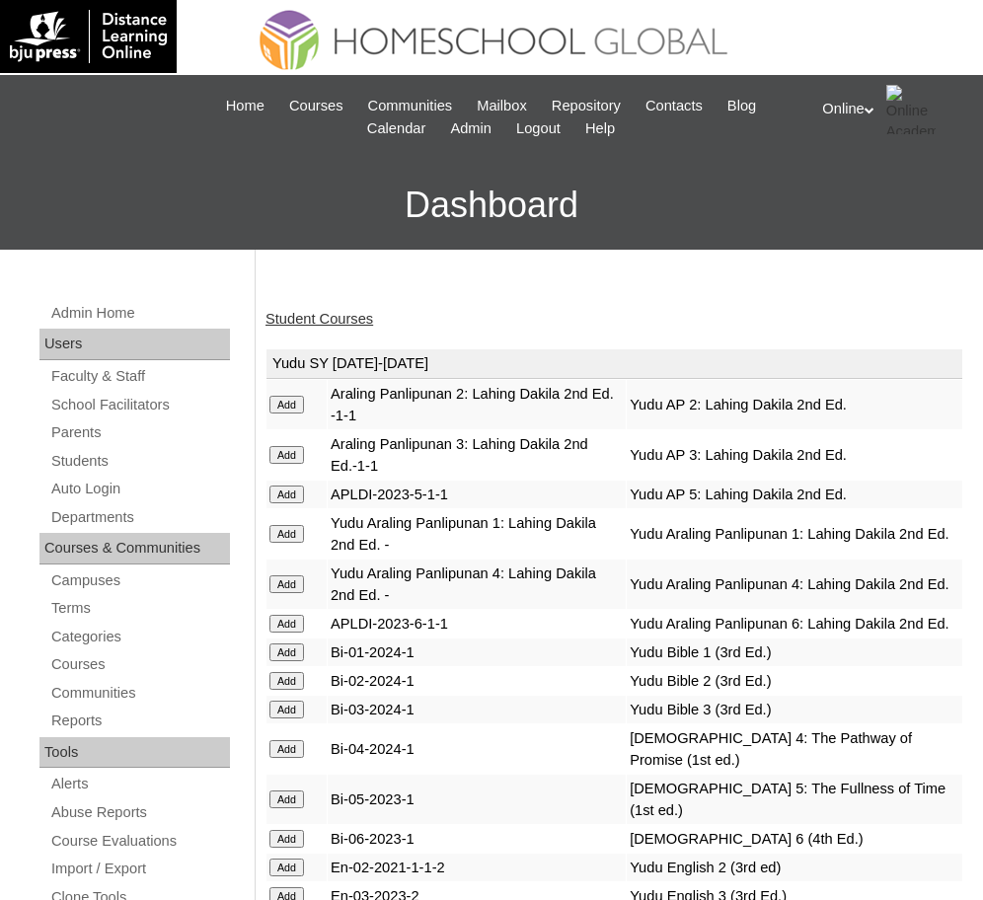
click at [314, 318] on link "Student Courses" at bounding box center [320, 319] width 108 height 16
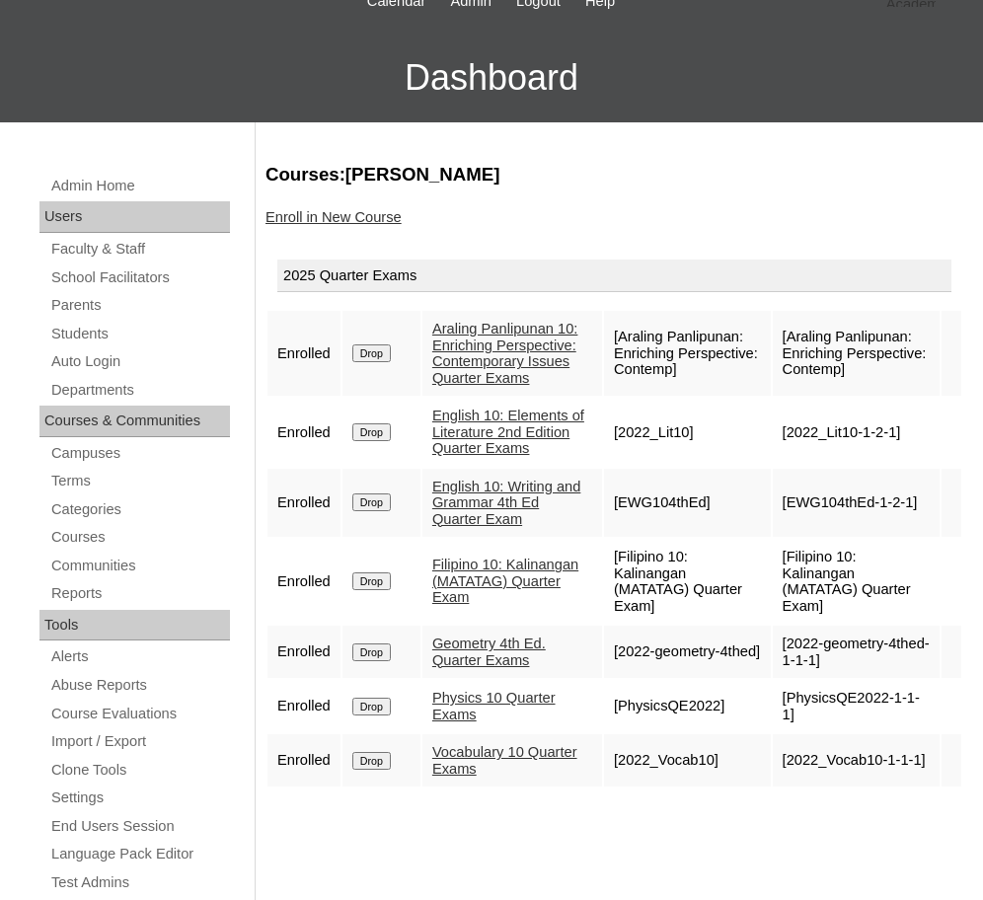
scroll to position [128, 0]
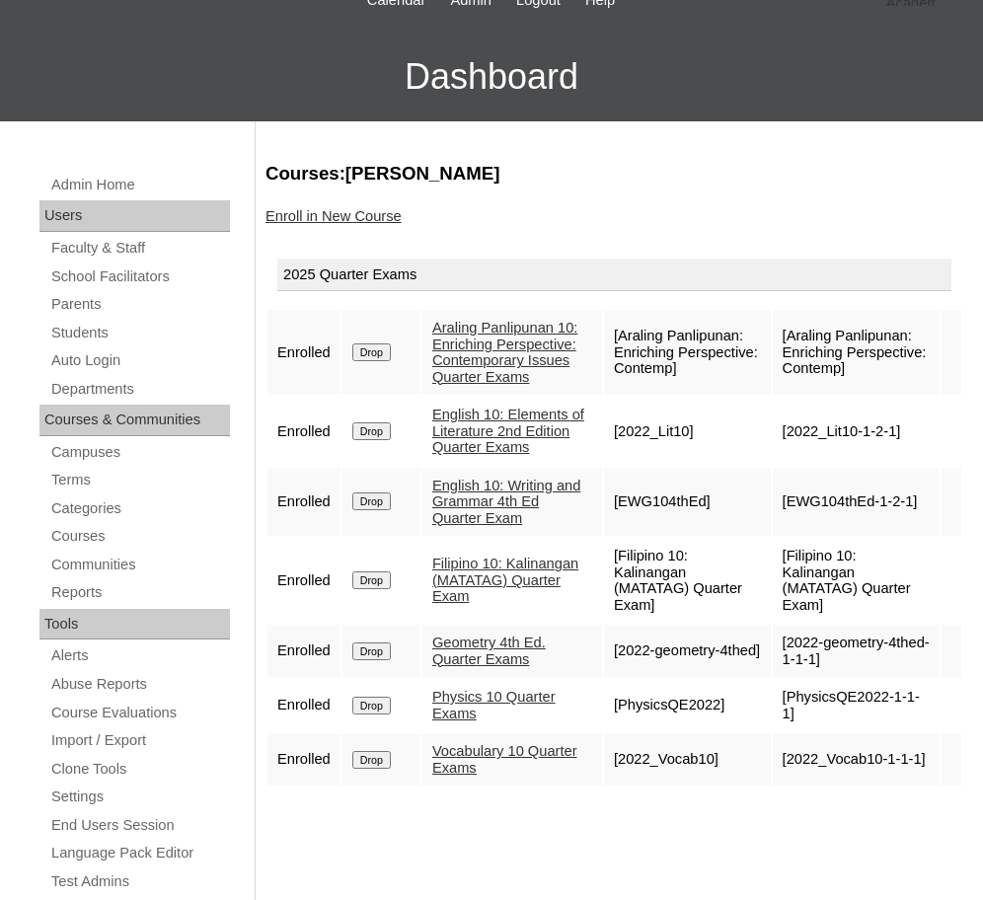
click at [308, 216] on link "Enroll in New Course" at bounding box center [334, 216] width 136 height 16
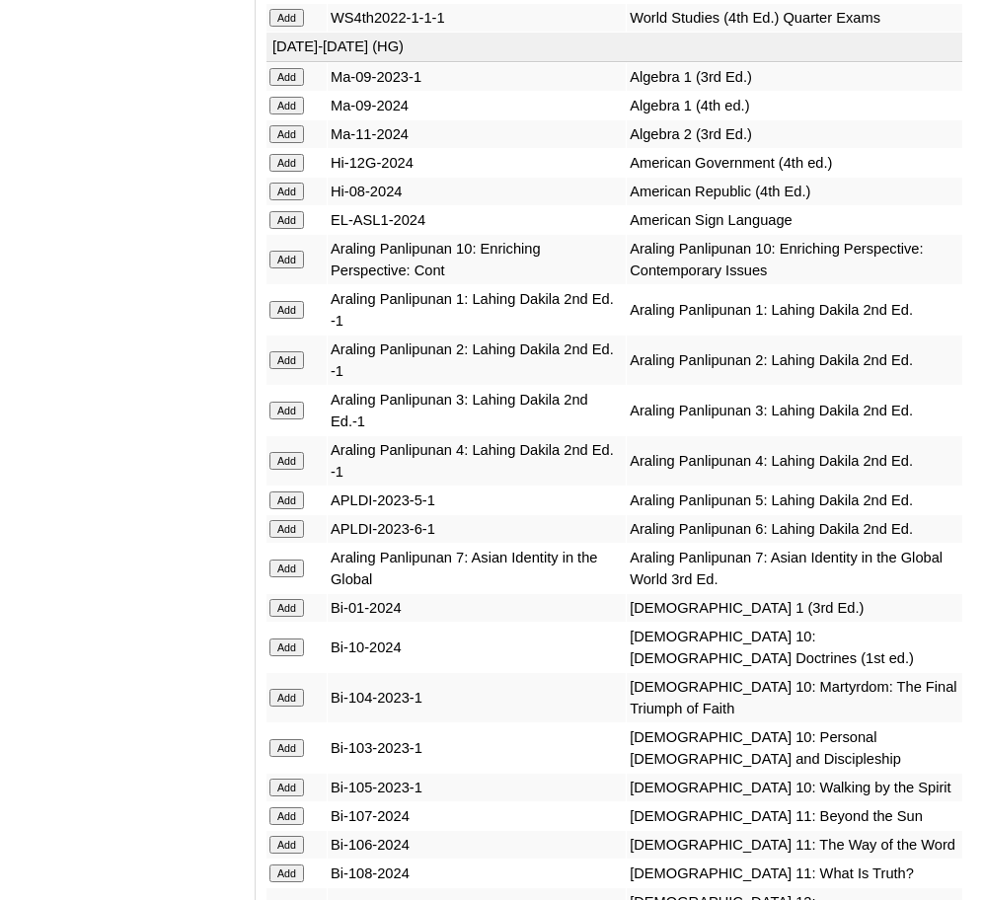
scroll to position [5762, 0]
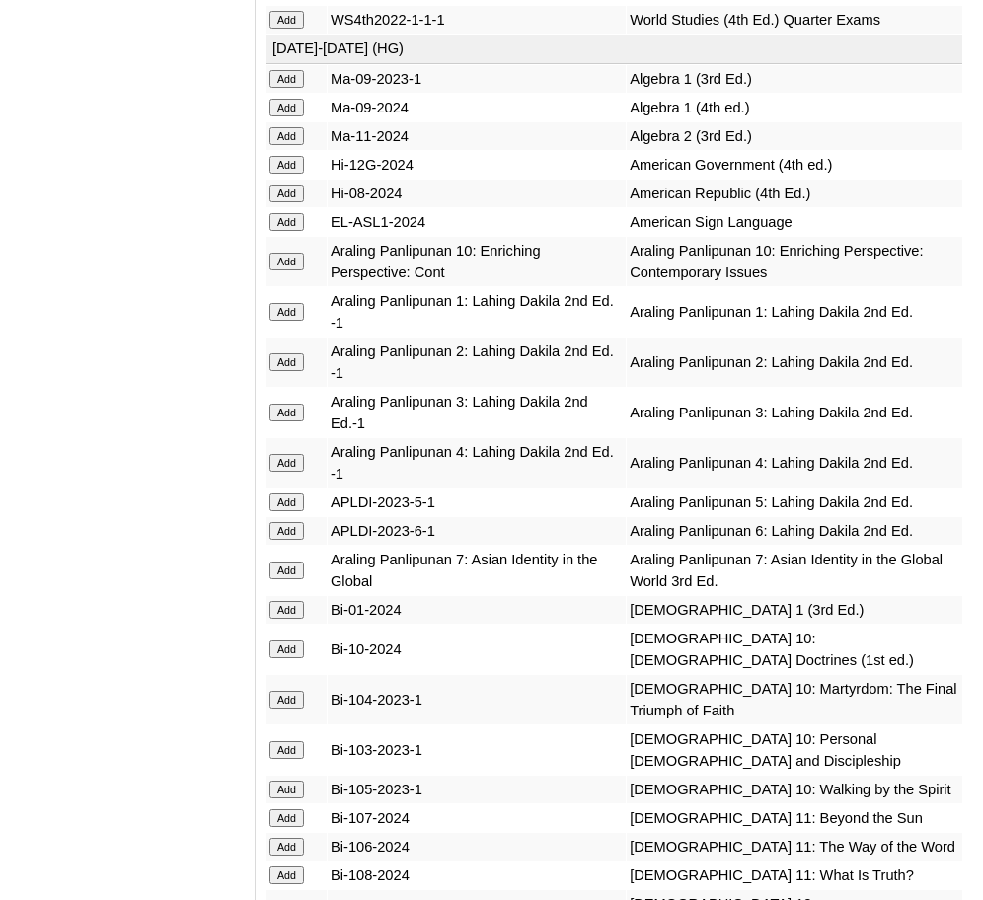
click at [297, 253] on input "Add" at bounding box center [287, 262] width 35 height 18
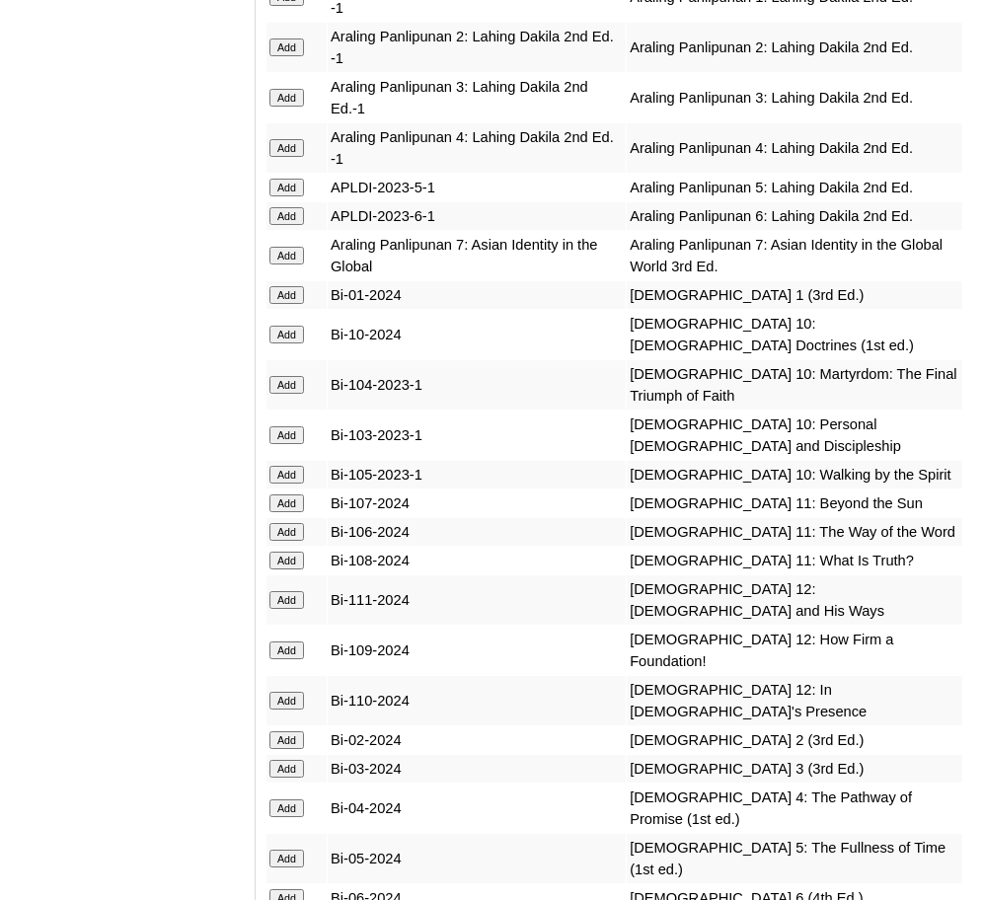
scroll to position [6085, 0]
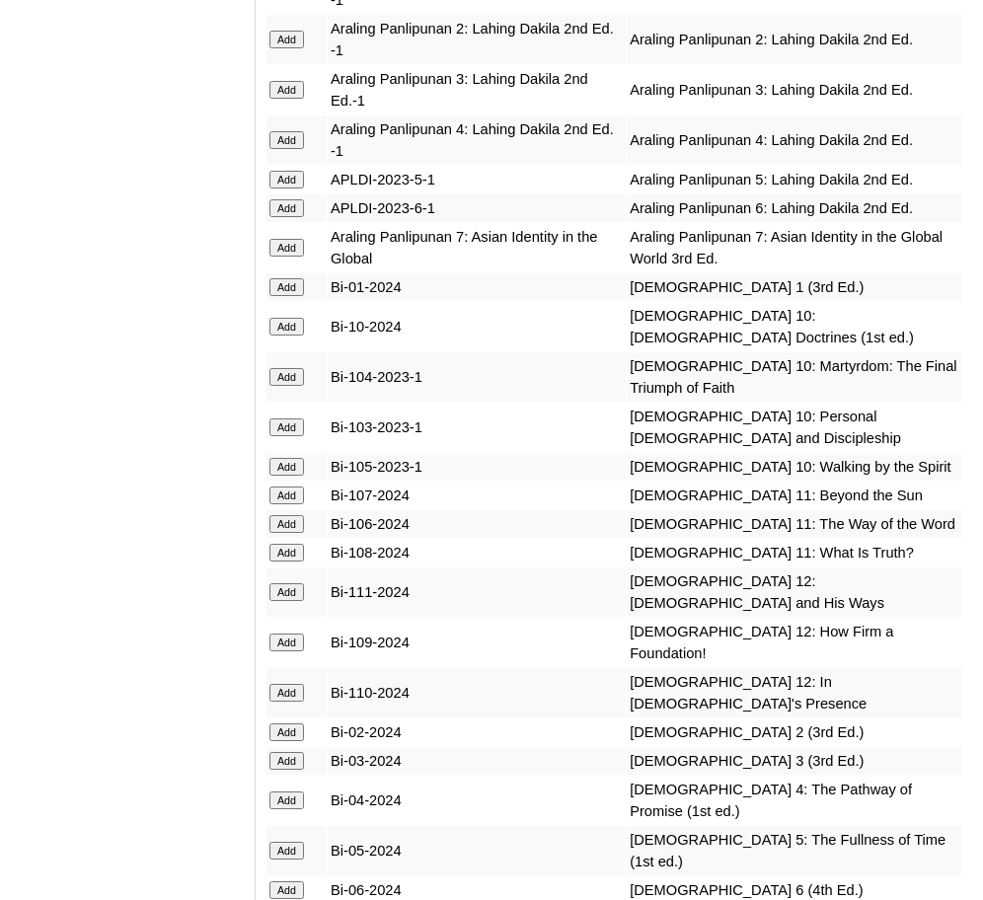
click at [293, 318] on input "Add" at bounding box center [287, 327] width 35 height 18
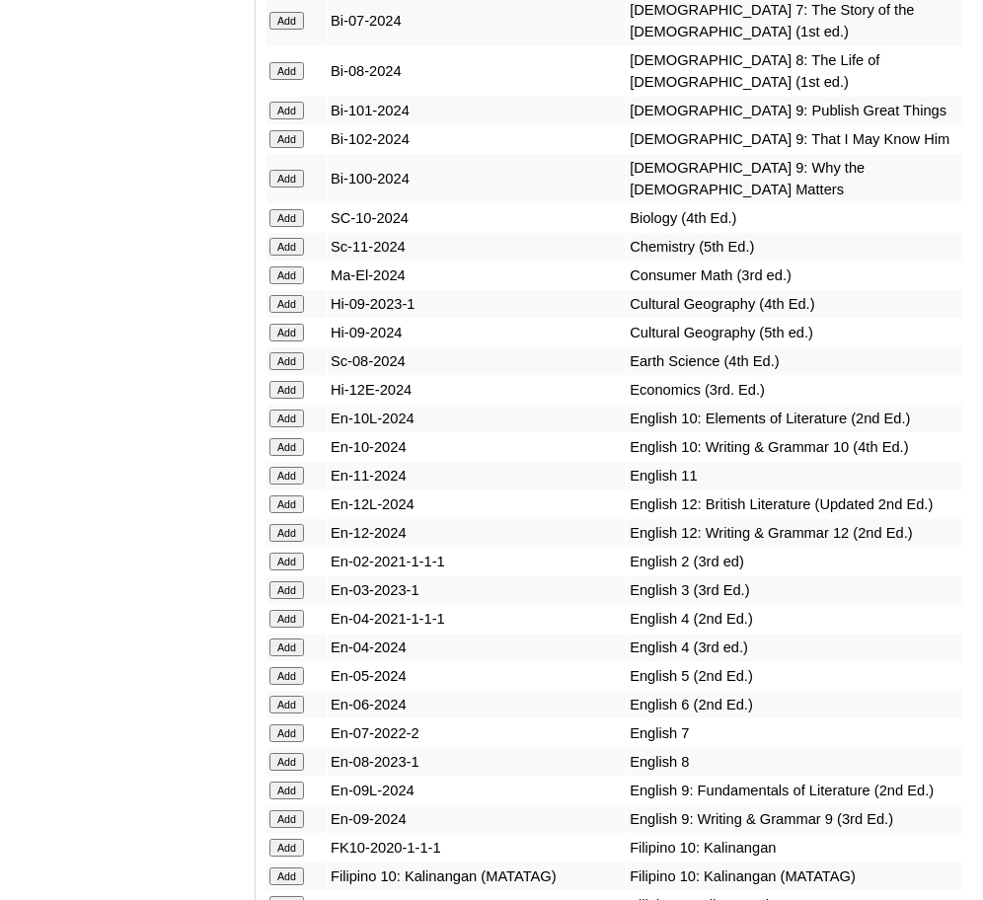
scroll to position [6989, 0]
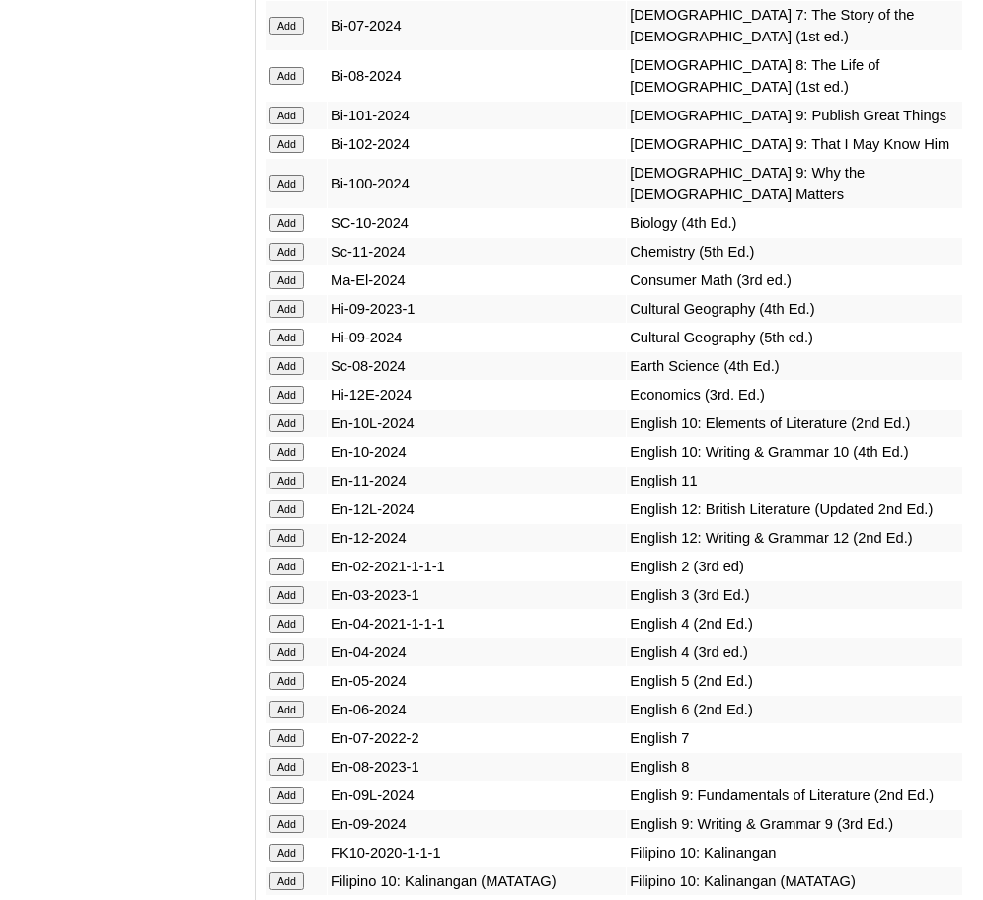
click at [298, 415] on input "Add" at bounding box center [287, 424] width 35 height 18
click at [293, 443] on input "Add" at bounding box center [287, 452] width 35 height 18
click at [286, 873] on input "Add" at bounding box center [287, 882] width 35 height 18
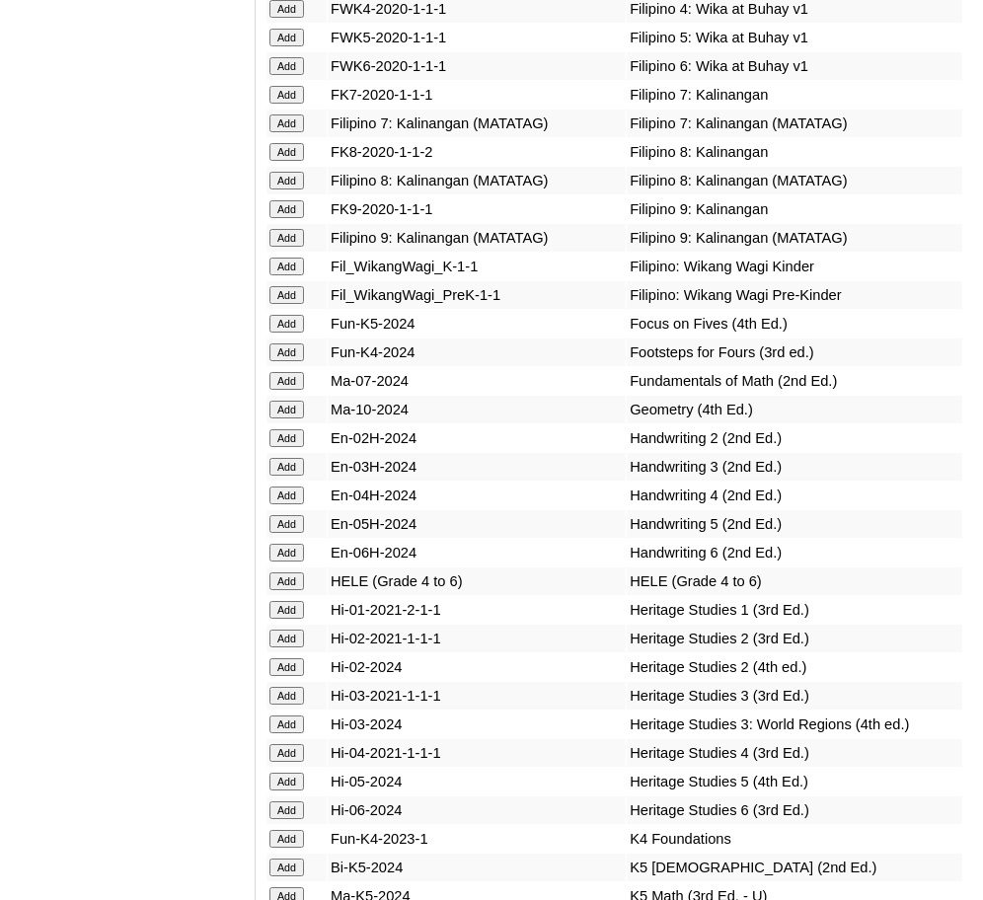
scroll to position [7978, 0]
click at [296, 400] on input "Add" at bounding box center [287, 409] width 35 height 18
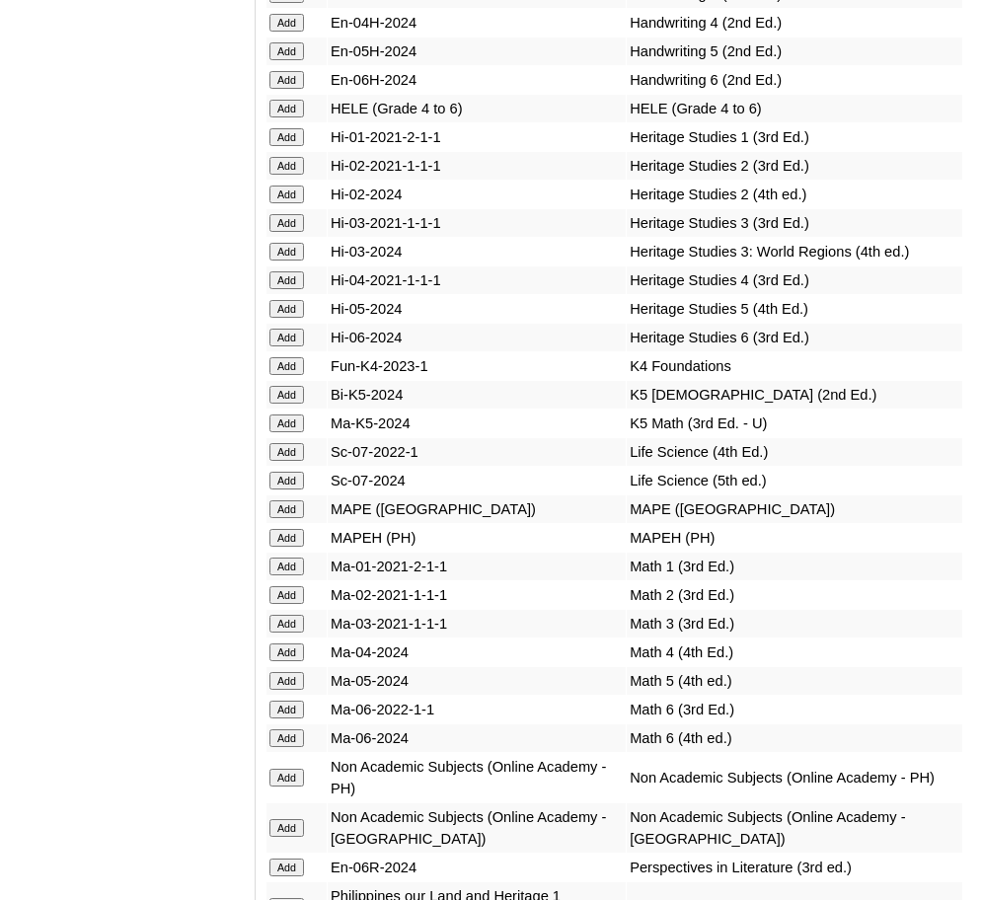
scroll to position [8451, 0]
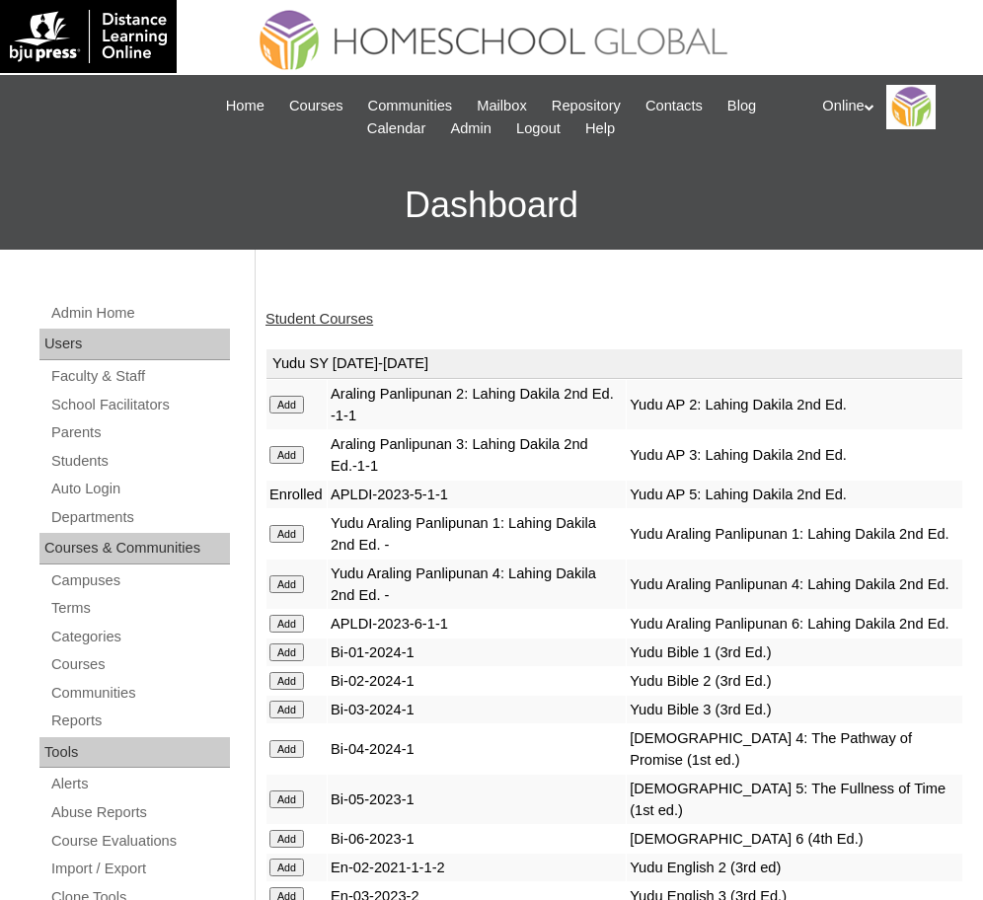
click at [299, 314] on link "Student Courses" at bounding box center [320, 319] width 108 height 16
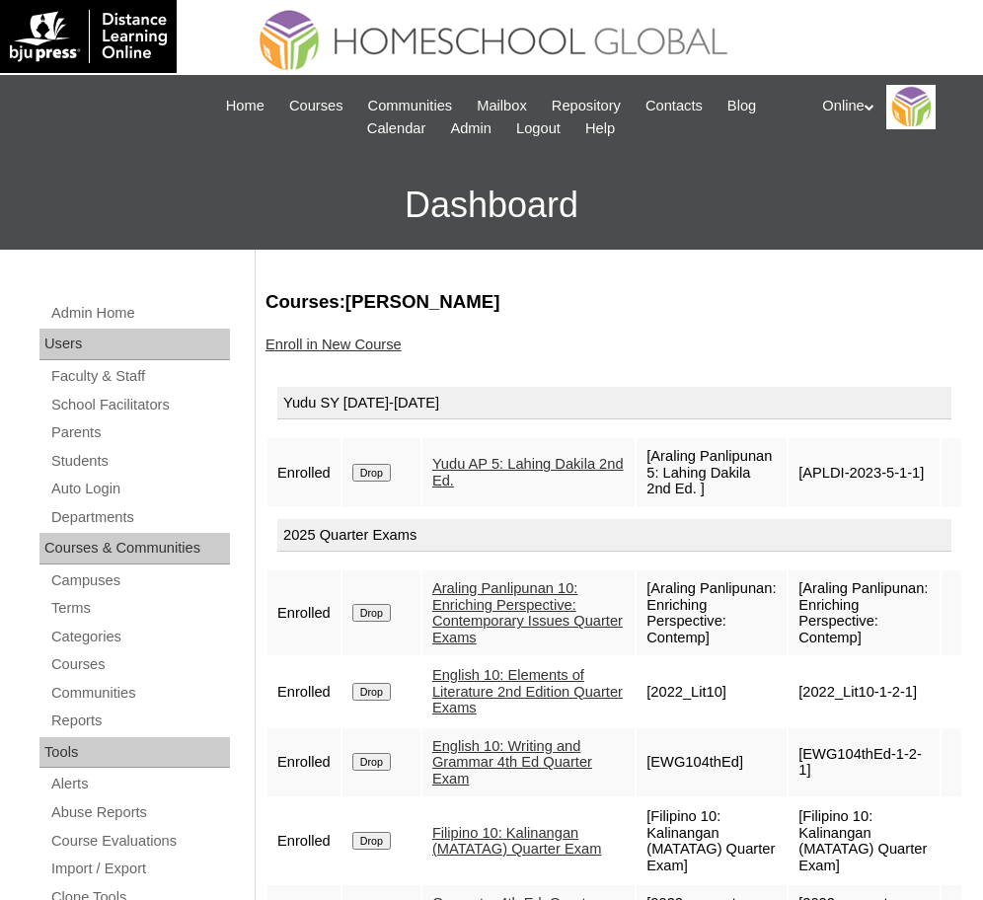
scroll to position [15, 0]
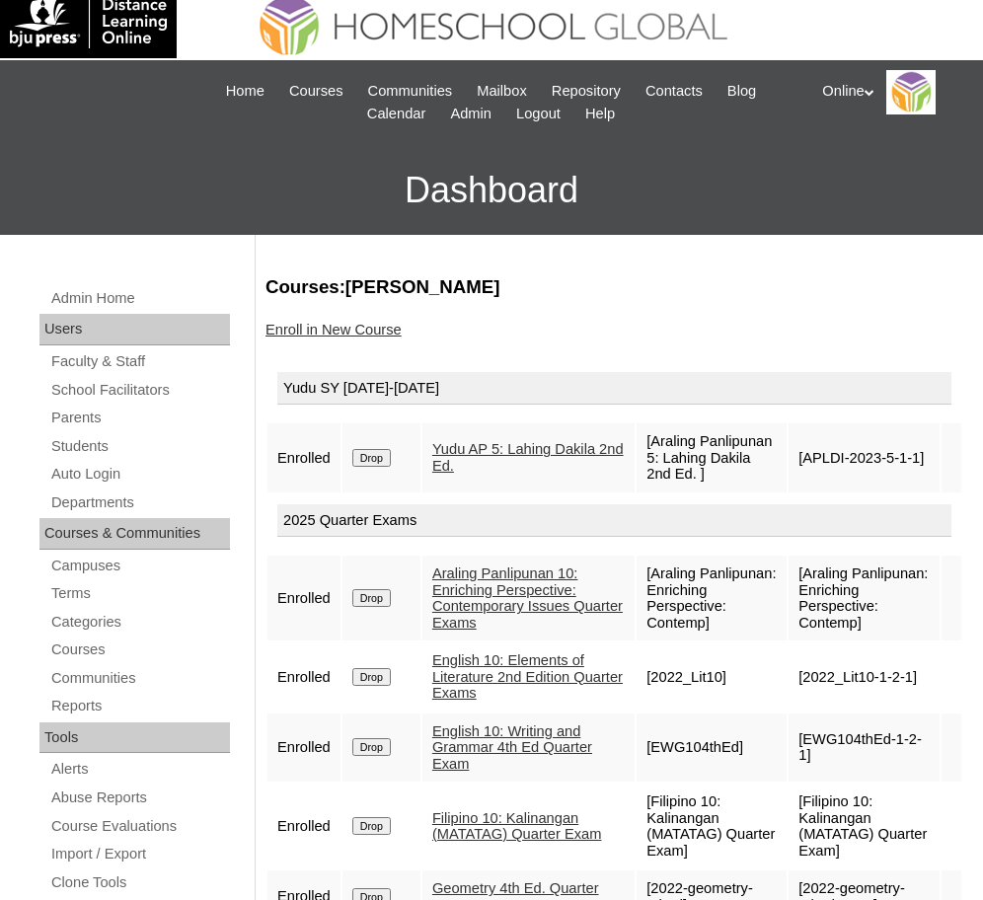
click at [367, 454] on input "Drop" at bounding box center [371, 458] width 39 height 18
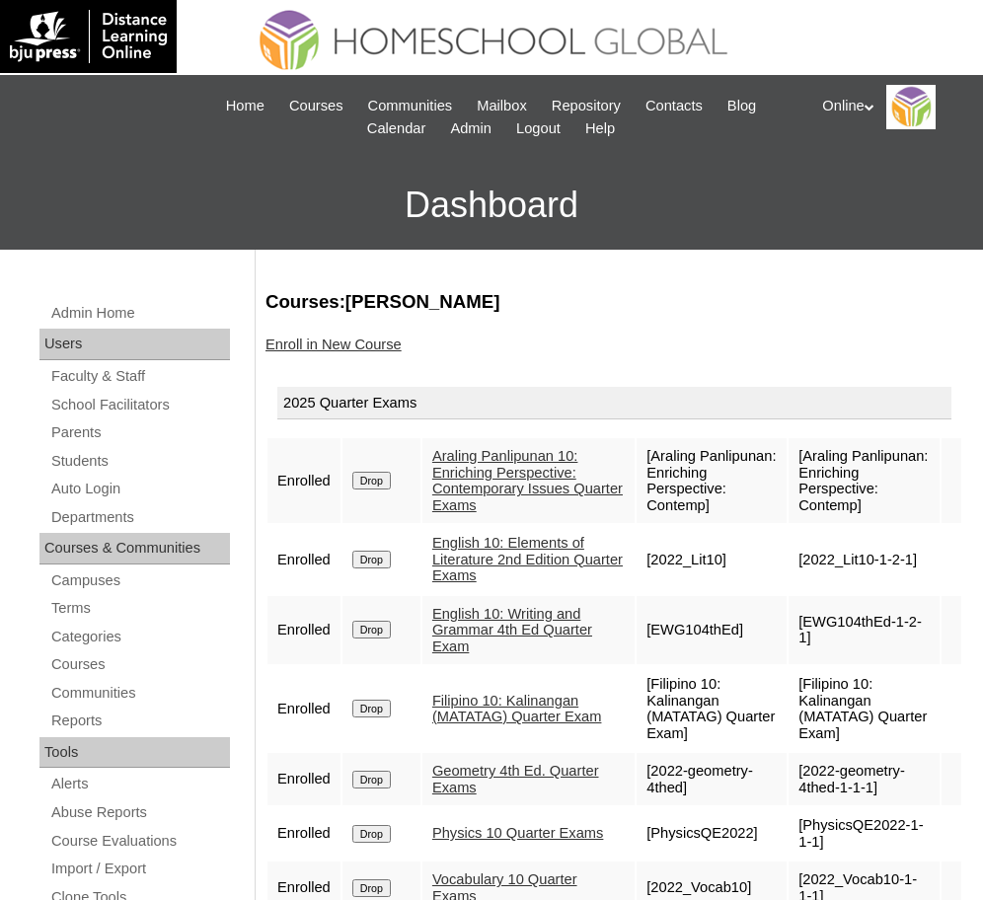
click at [314, 344] on link "Enroll in New Course" at bounding box center [334, 345] width 136 height 16
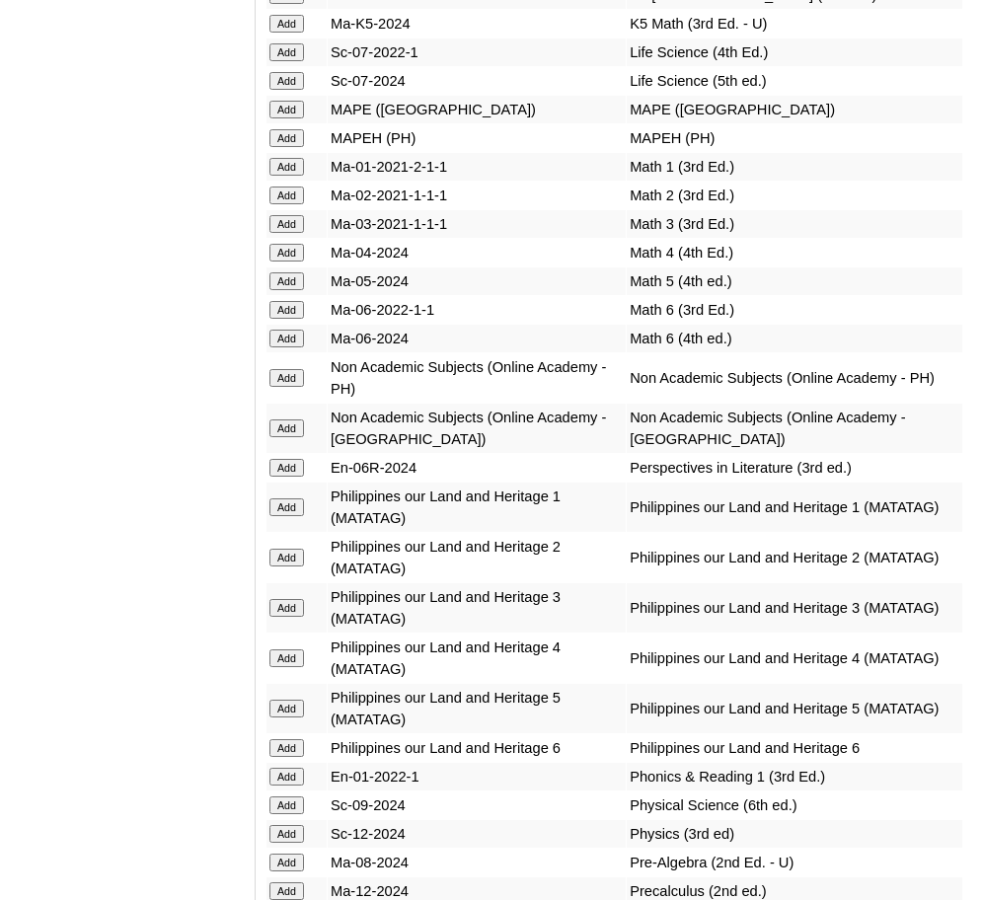
scroll to position [8840, 0]
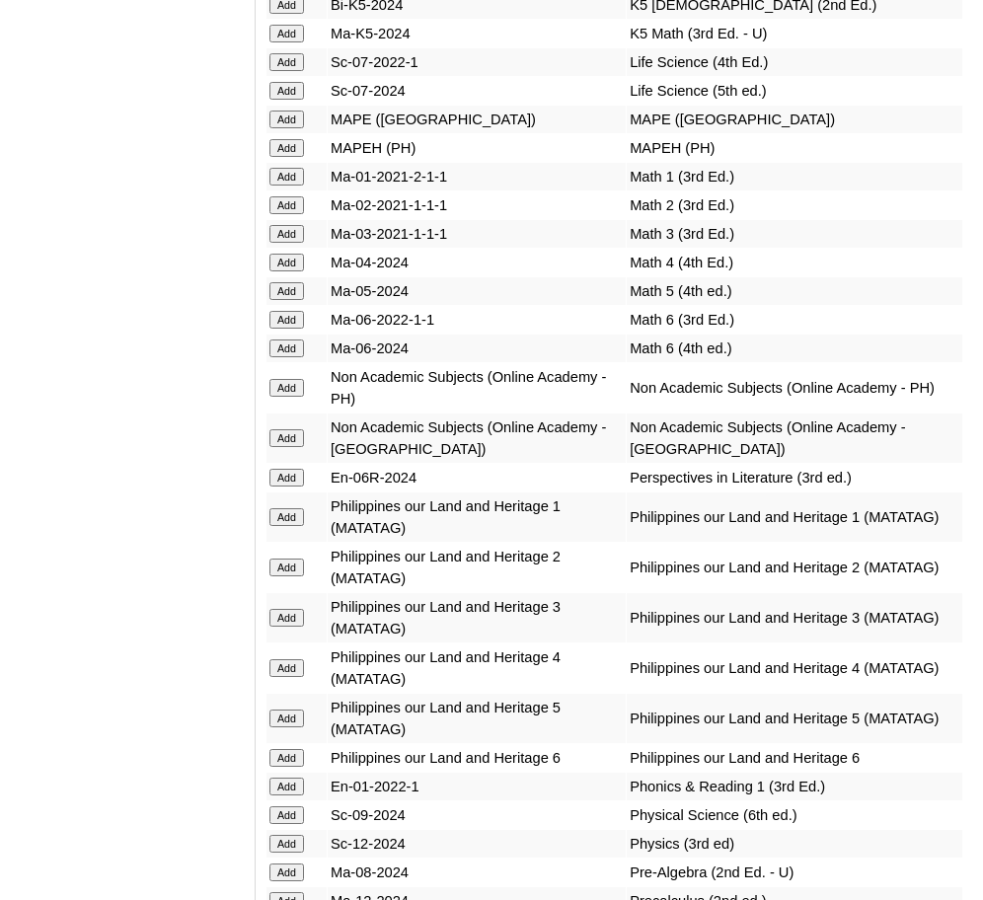
click at [286, 379] on input "Add" at bounding box center [287, 388] width 35 height 18
click at [289, 835] on input "Add" at bounding box center [287, 844] width 35 height 18
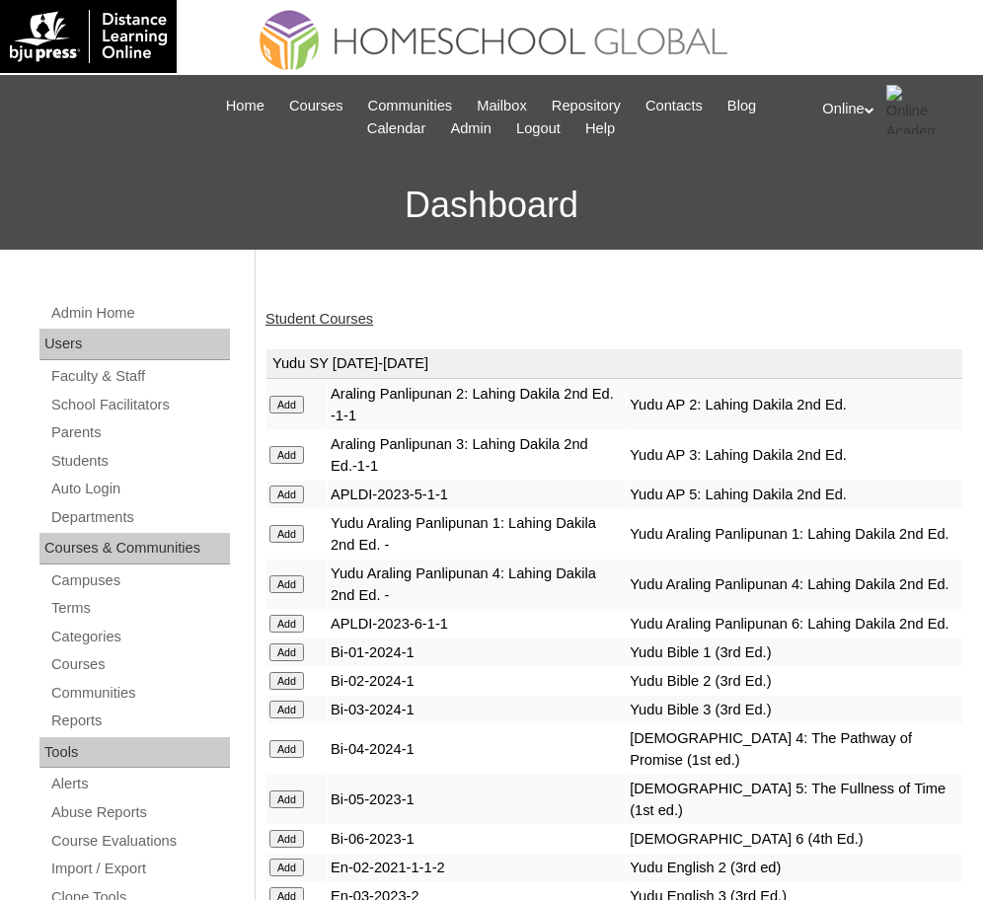
click at [318, 311] on link "Student Courses" at bounding box center [320, 319] width 108 height 16
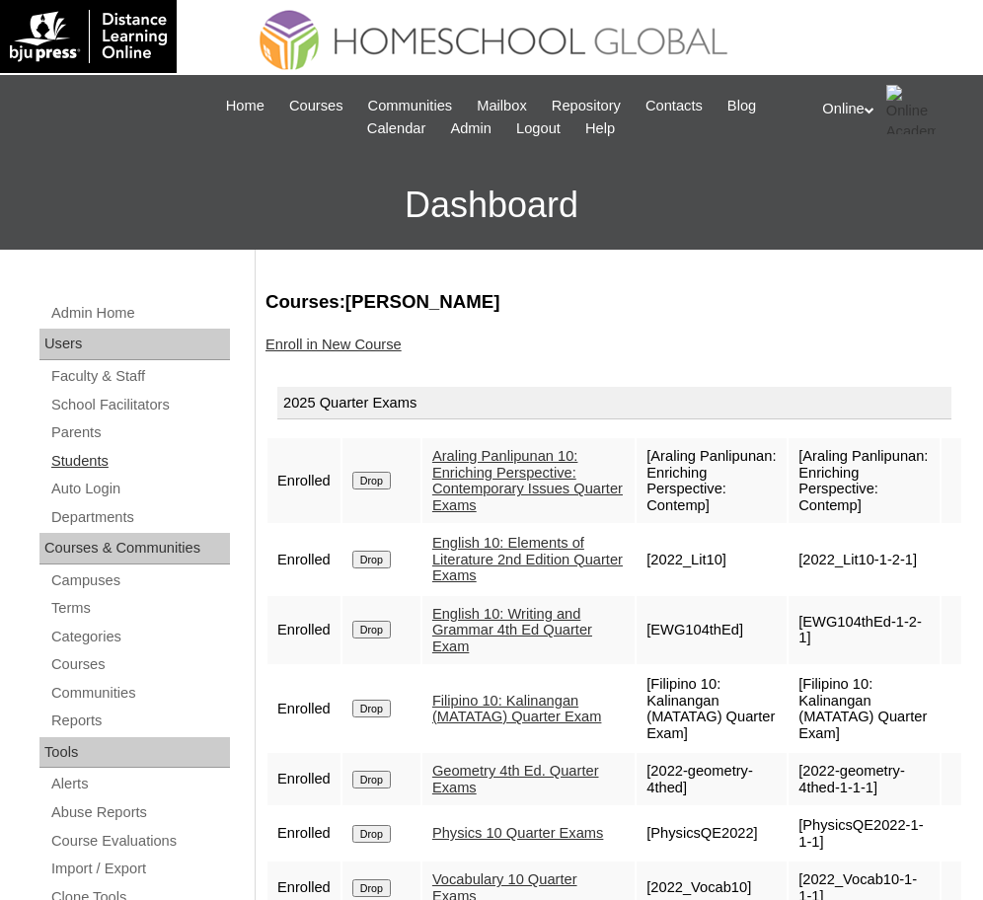
click at [73, 454] on link "Students" at bounding box center [139, 461] width 181 height 25
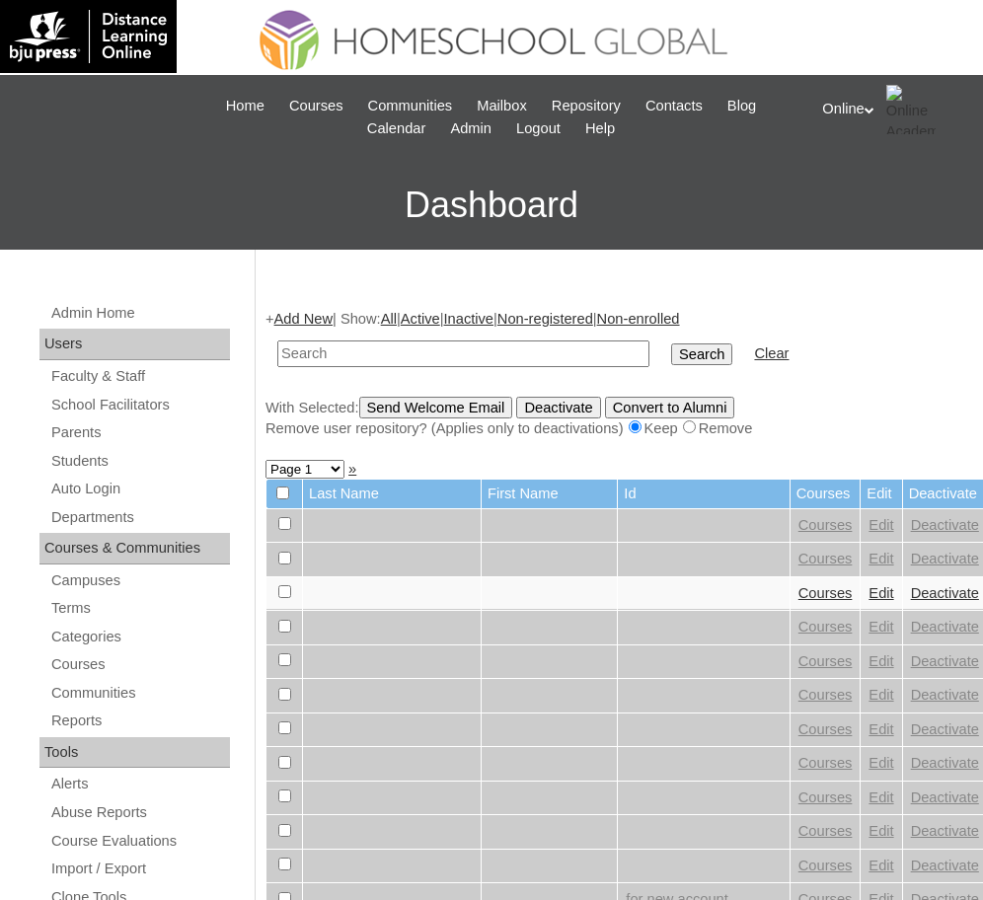
paste input "HG269OACAD2025"
type input "HG269OACAD2025"
click at [671, 359] on input "Search" at bounding box center [701, 355] width 61 height 22
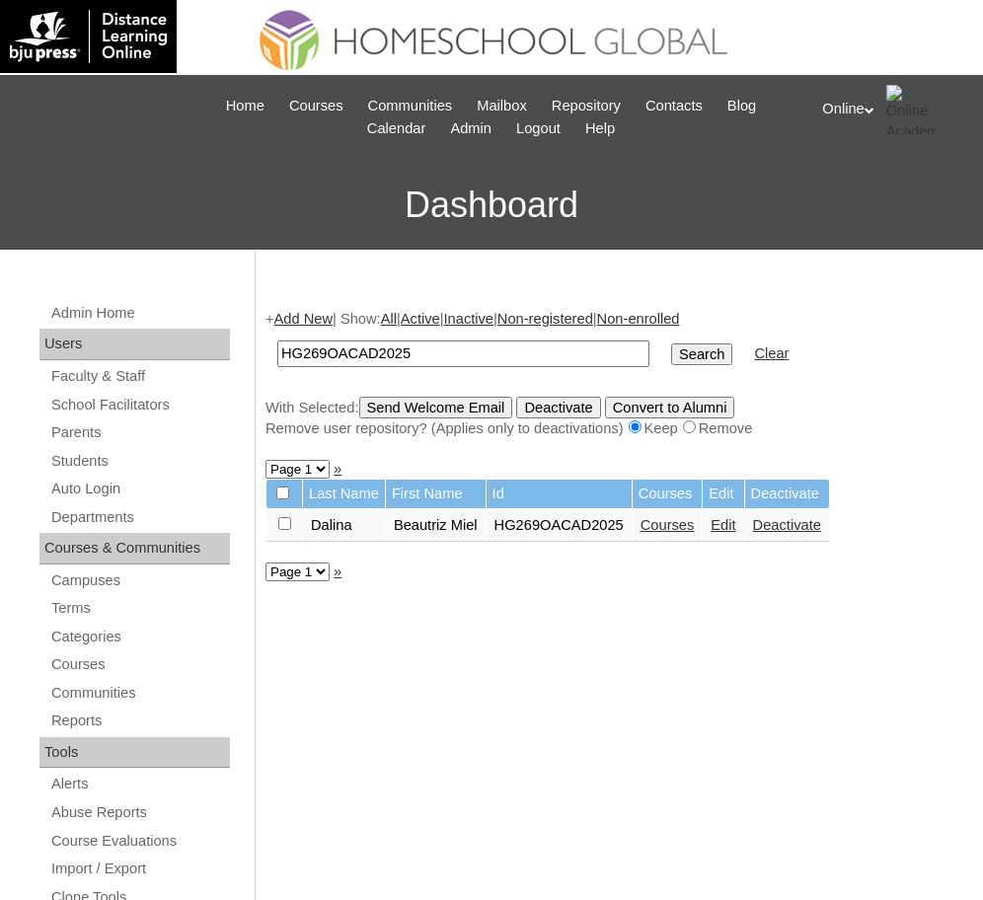
click at [676, 525] on link "Courses" at bounding box center [668, 525] width 54 height 16
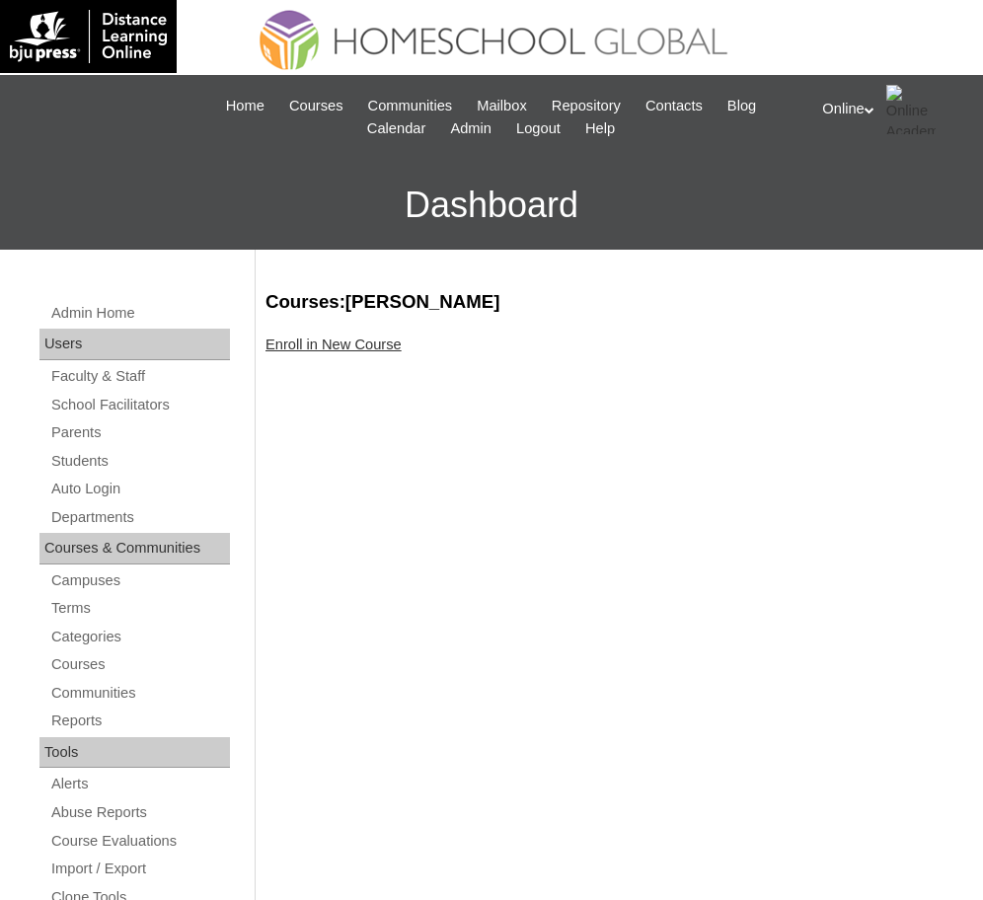
click at [377, 337] on link "Enroll in New Course" at bounding box center [334, 345] width 136 height 16
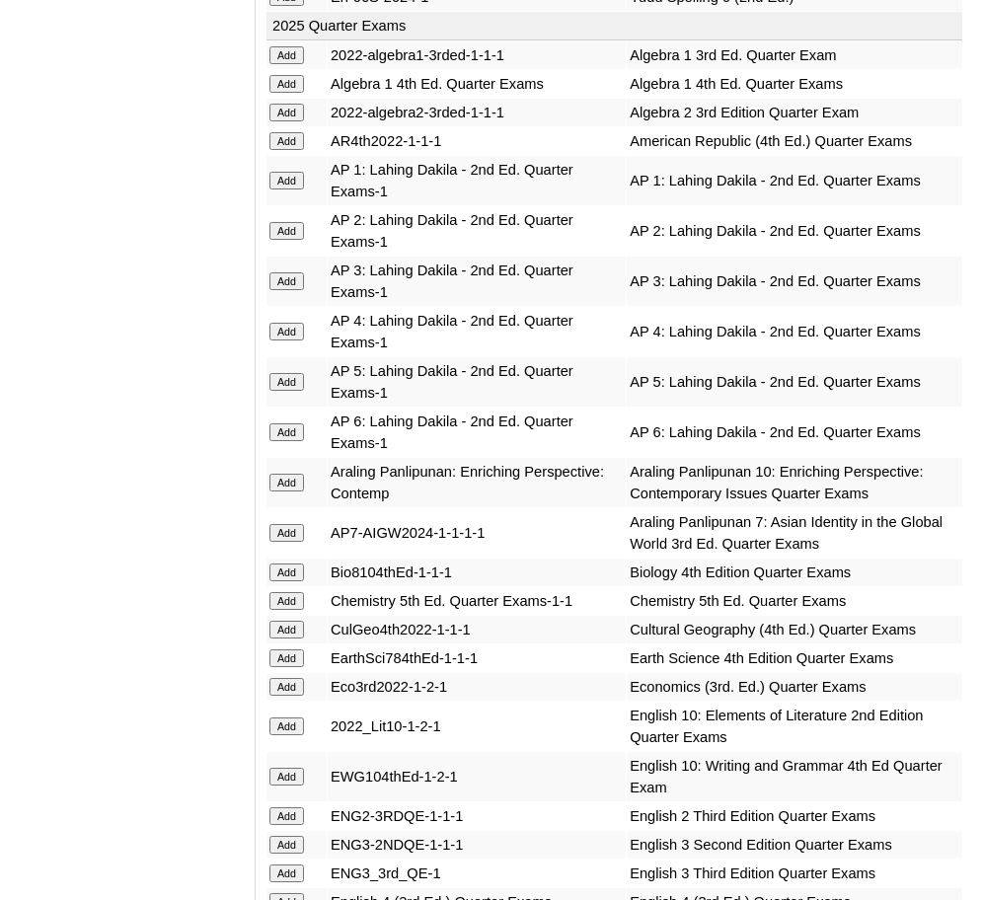
scroll to position [2197, 0]
click at [292, 473] on input "Add" at bounding box center [287, 482] width 35 height 18
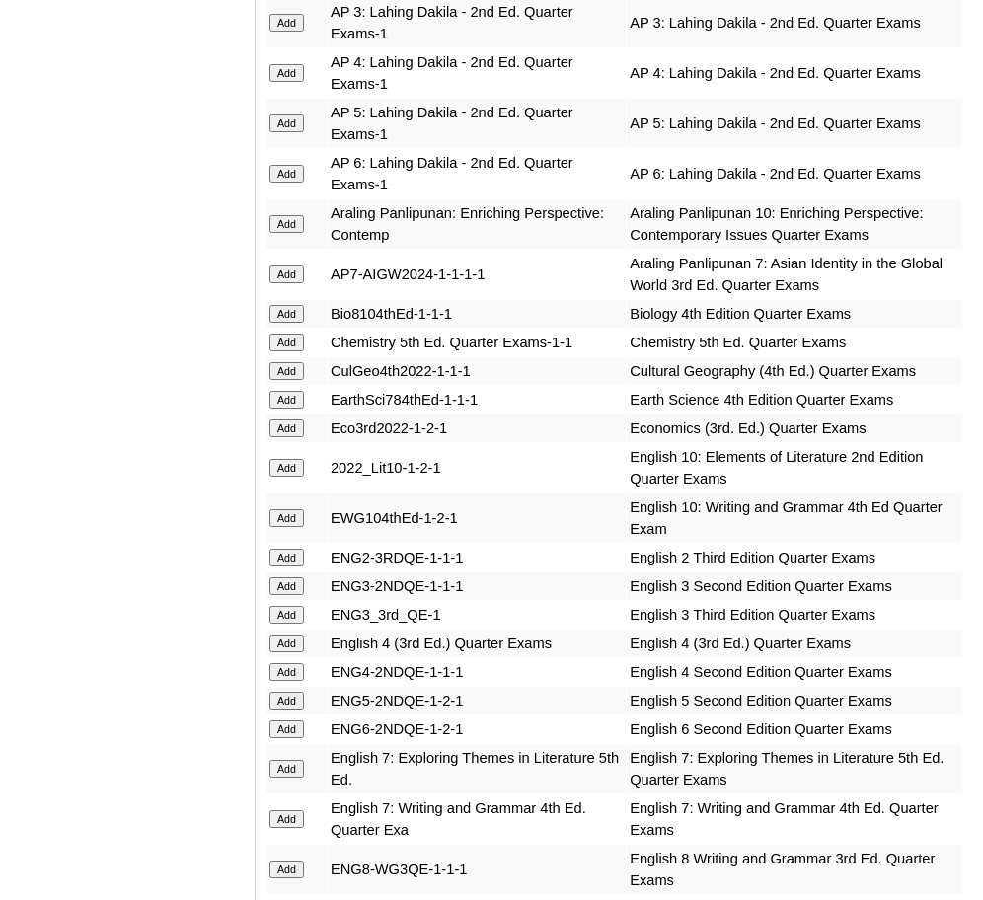
scroll to position [2504, 0]
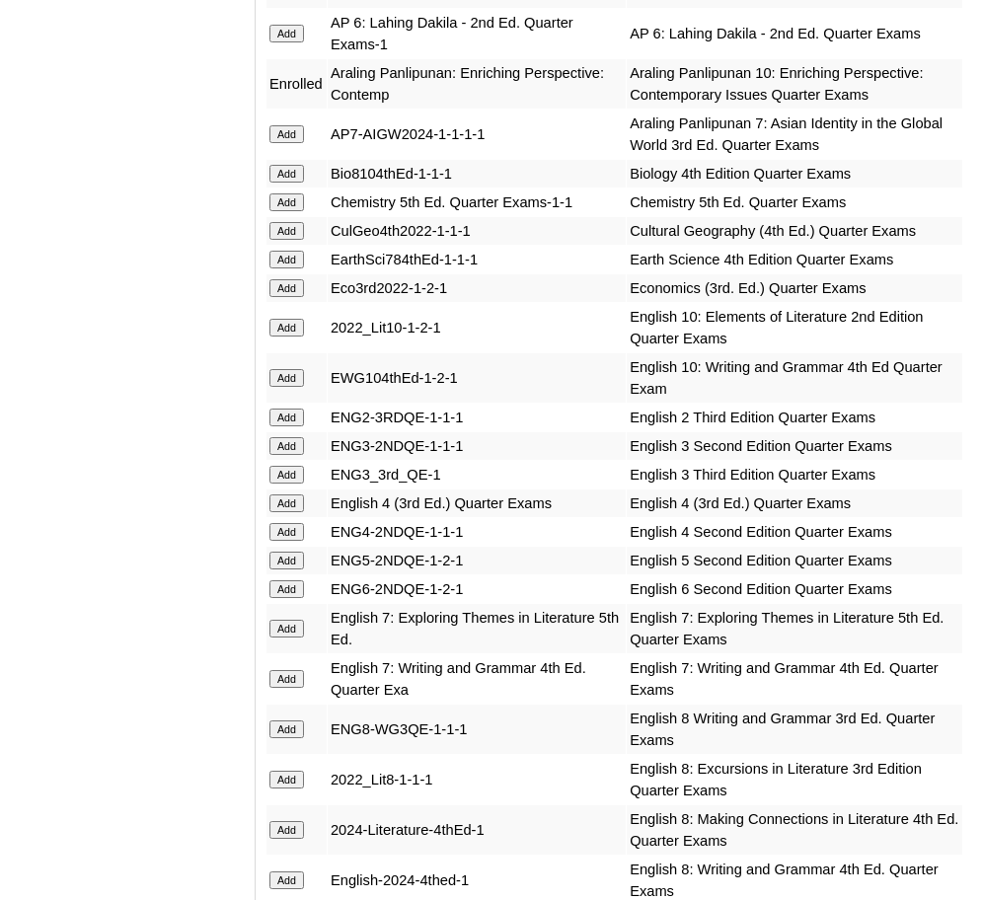
scroll to position [2598, 0]
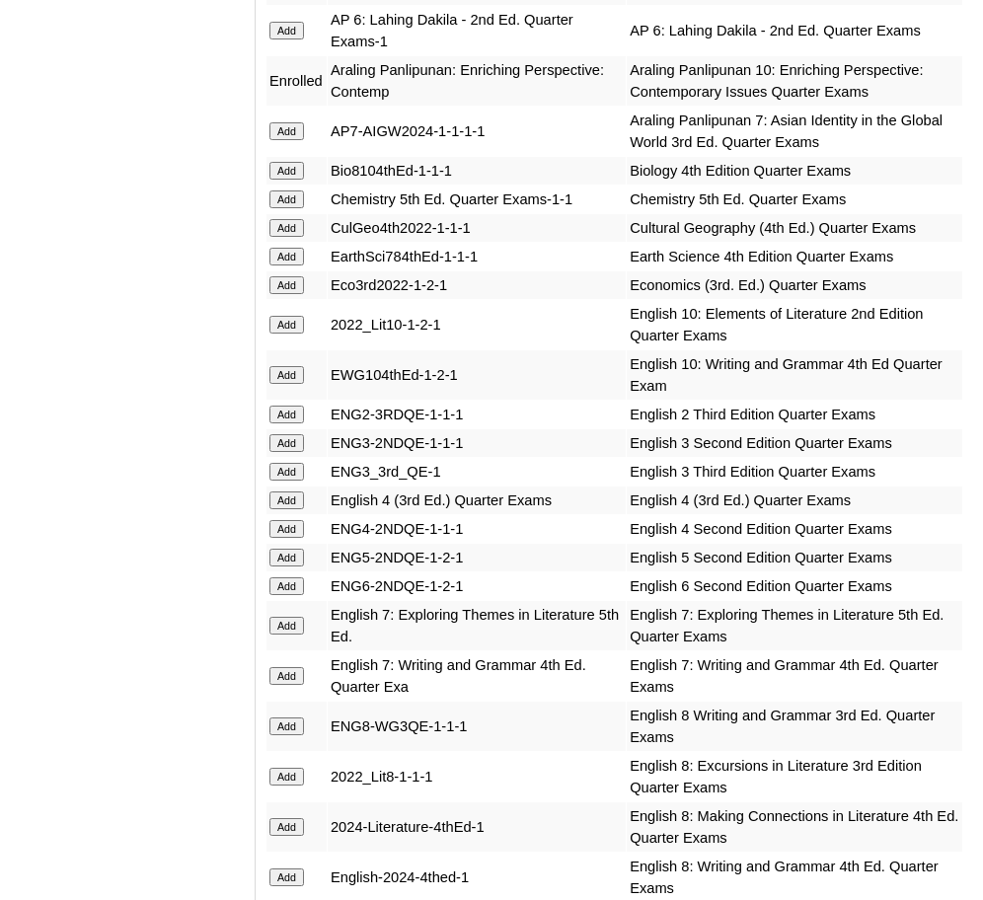
click at [290, 366] on input "Add" at bounding box center [287, 375] width 35 height 18
click at [291, 316] on input "Add" at bounding box center [287, 325] width 35 height 18
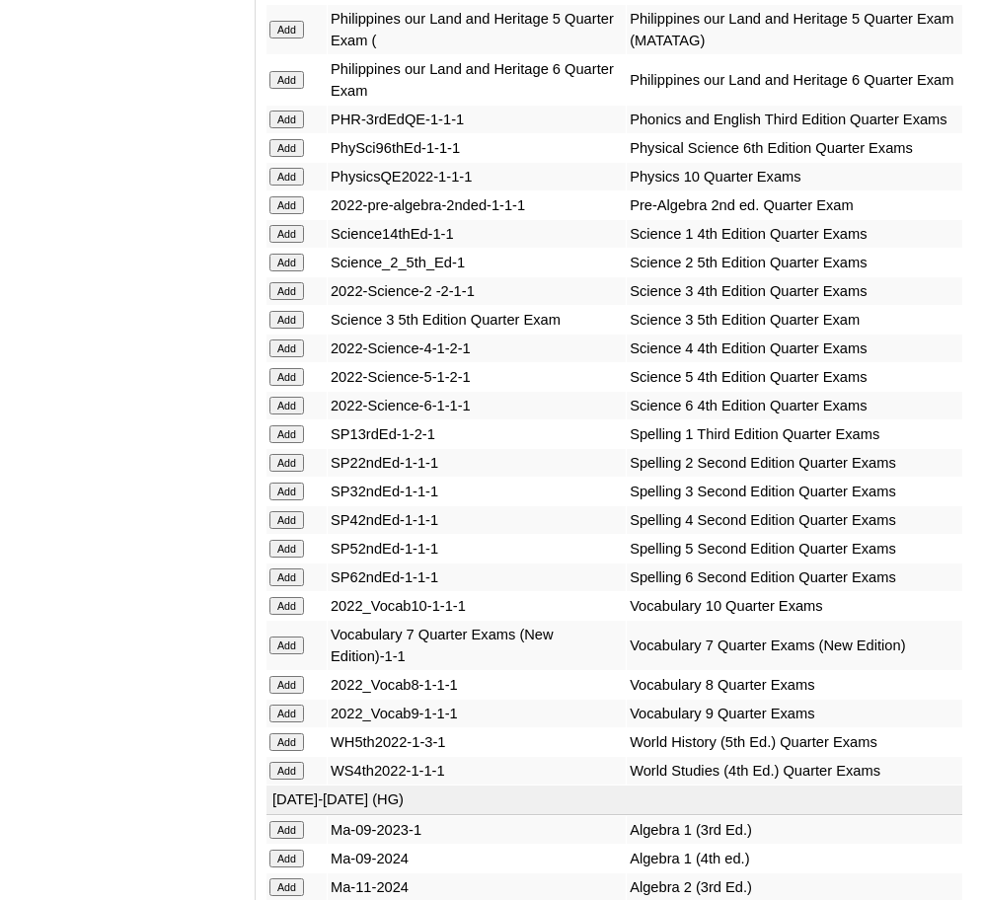
scroll to position [5001, 0]
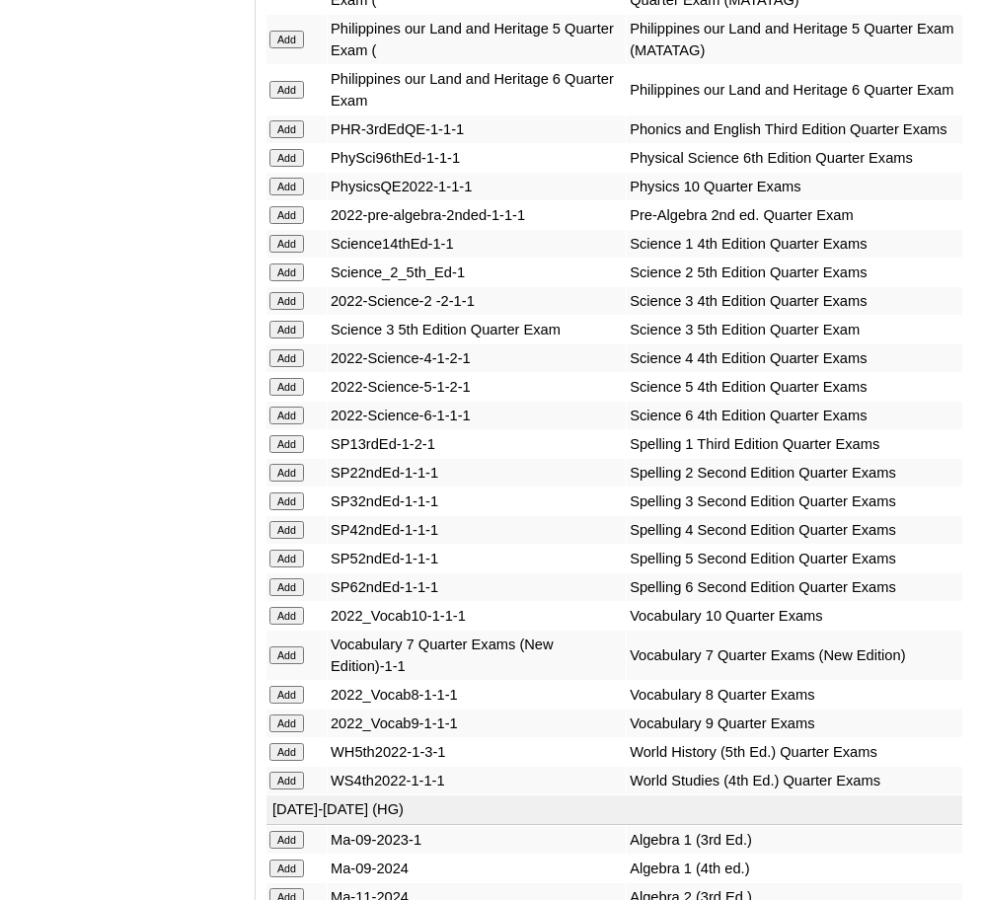
click at [293, 607] on input "Add" at bounding box center [287, 616] width 35 height 18
click at [284, 178] on input "Add" at bounding box center [287, 187] width 35 height 18
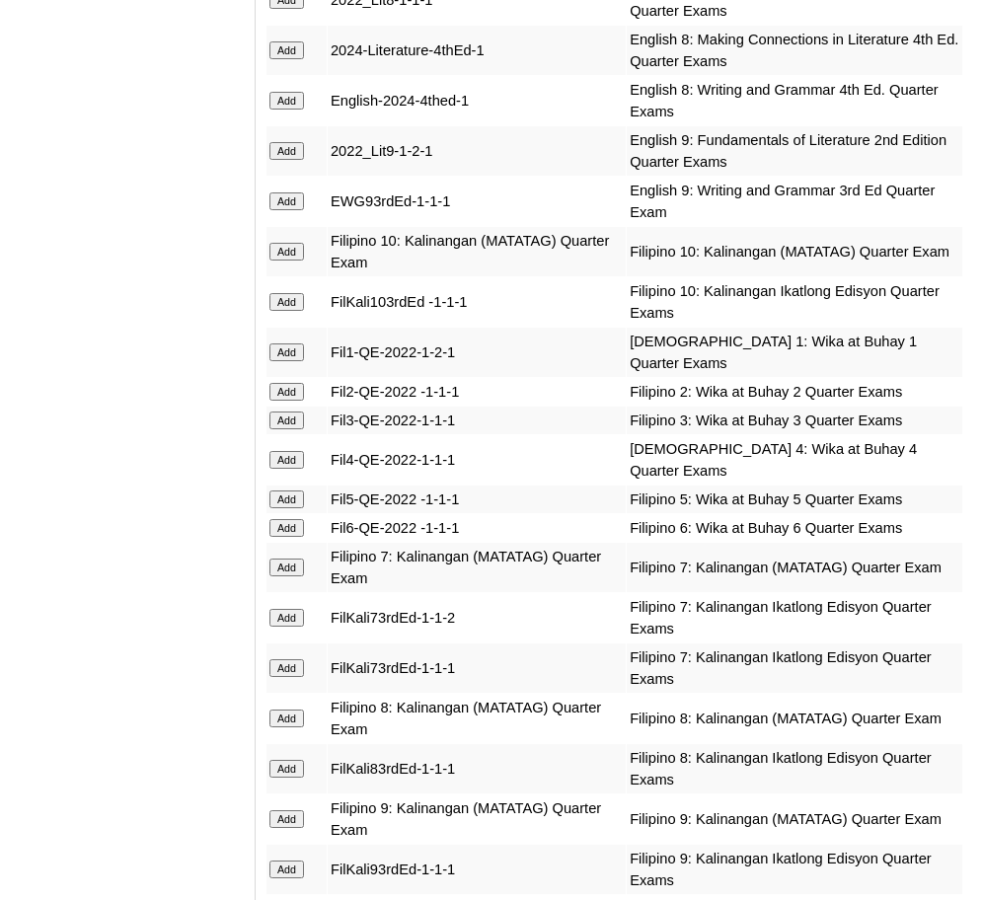
scroll to position [3376, 0]
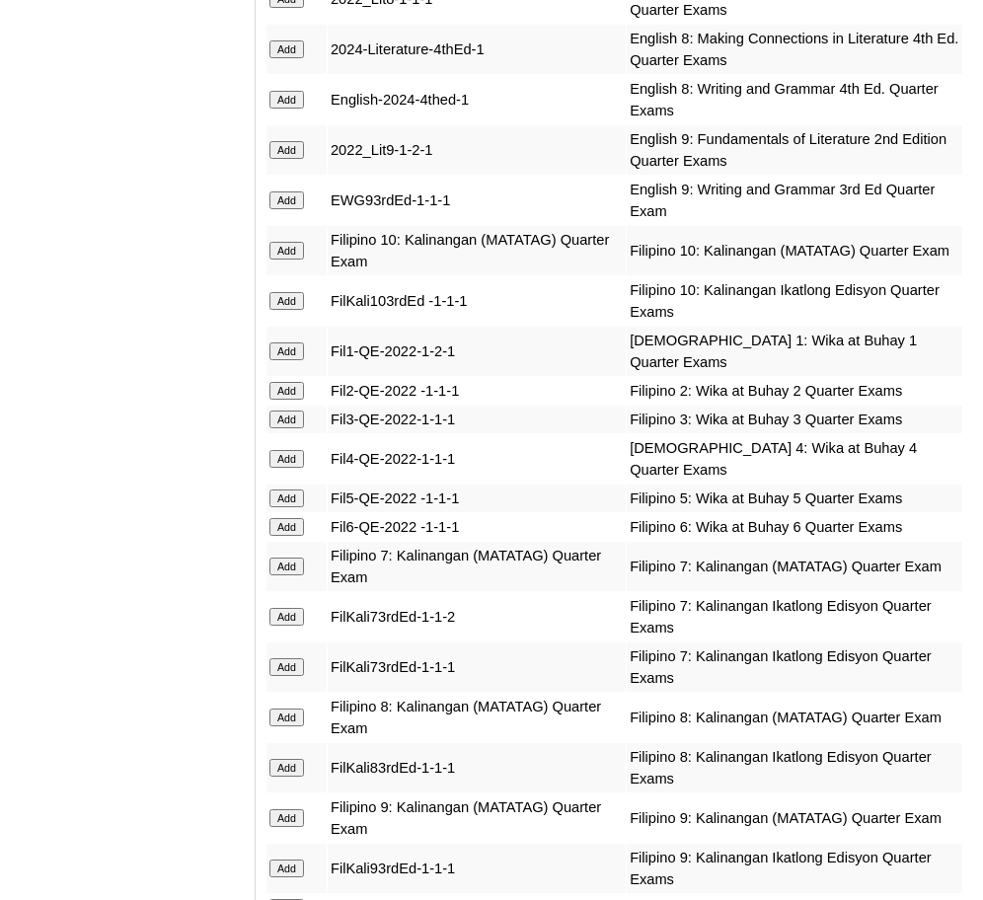
click at [291, 242] on input "Add" at bounding box center [287, 251] width 35 height 18
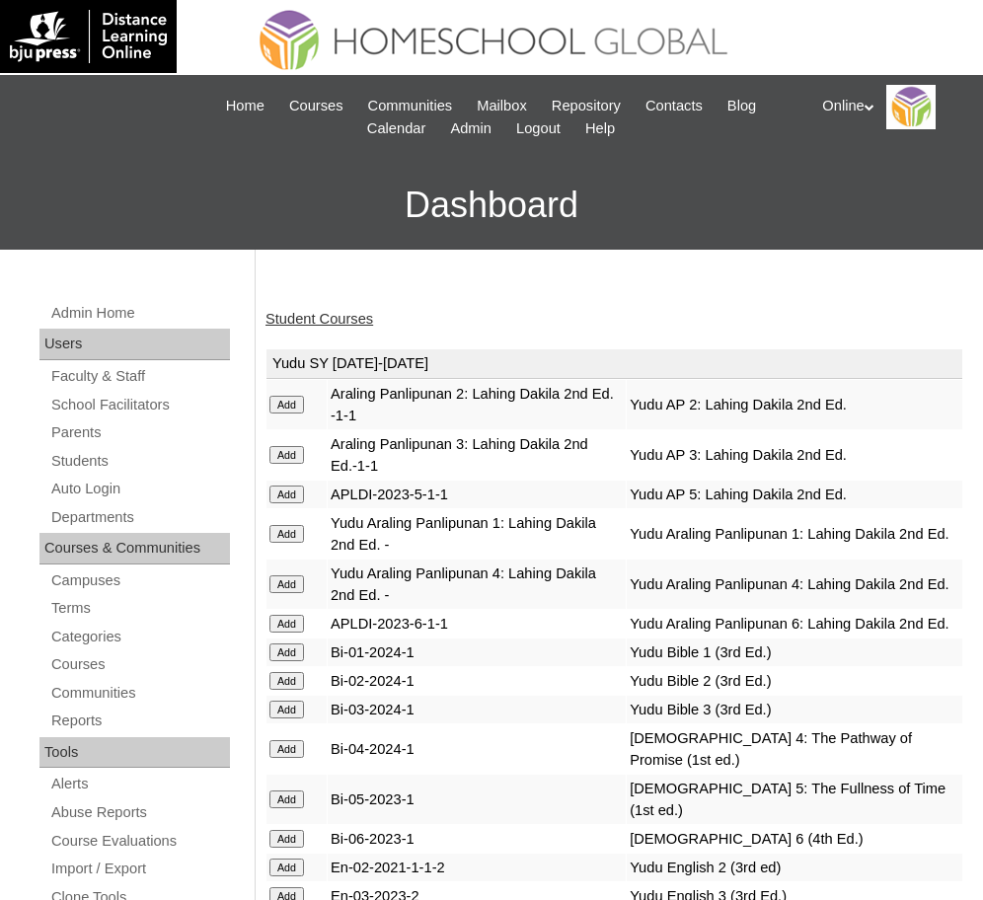
click at [322, 320] on link "Student Courses" at bounding box center [320, 319] width 108 height 16
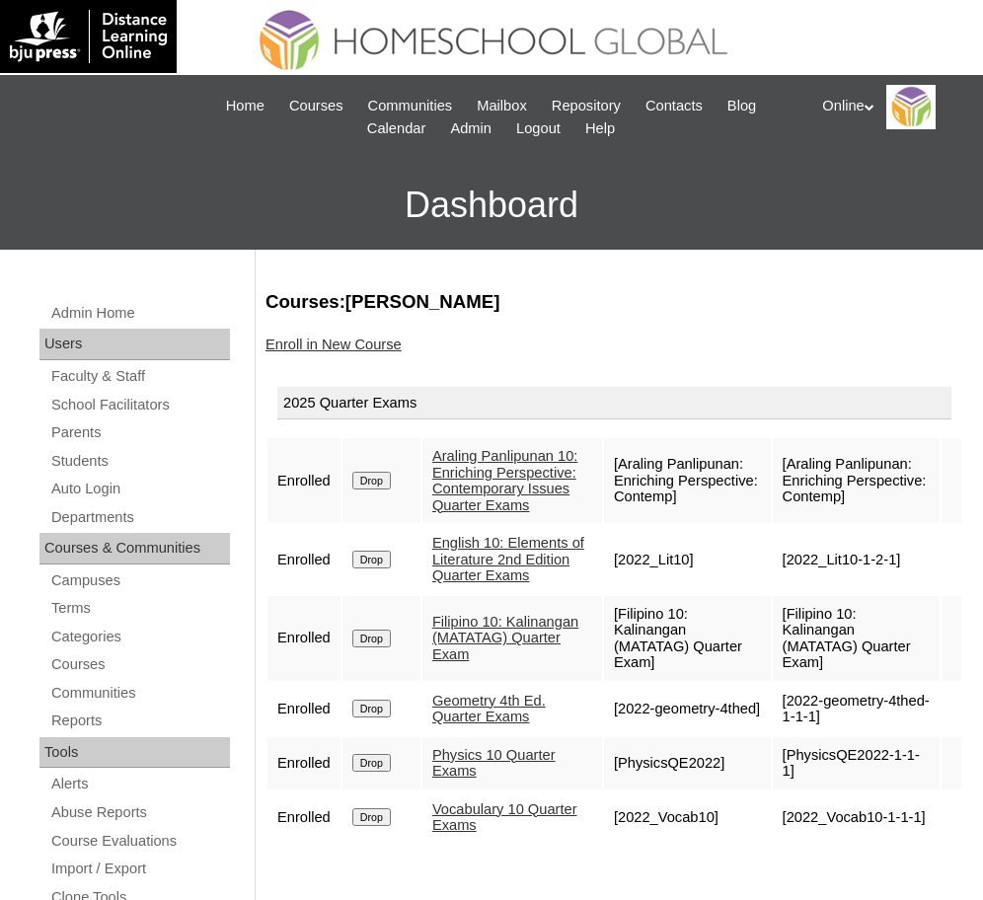
scroll to position [153, 0]
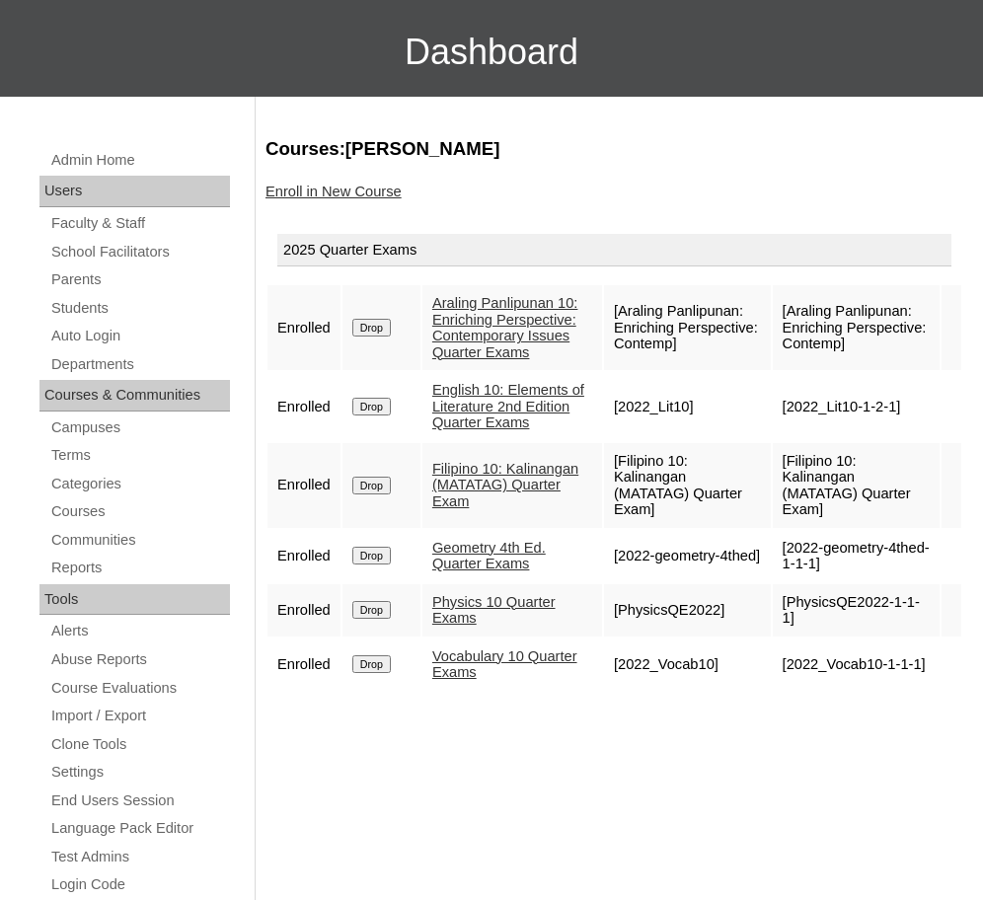
click at [309, 195] on link "Enroll in New Course" at bounding box center [334, 192] width 136 height 16
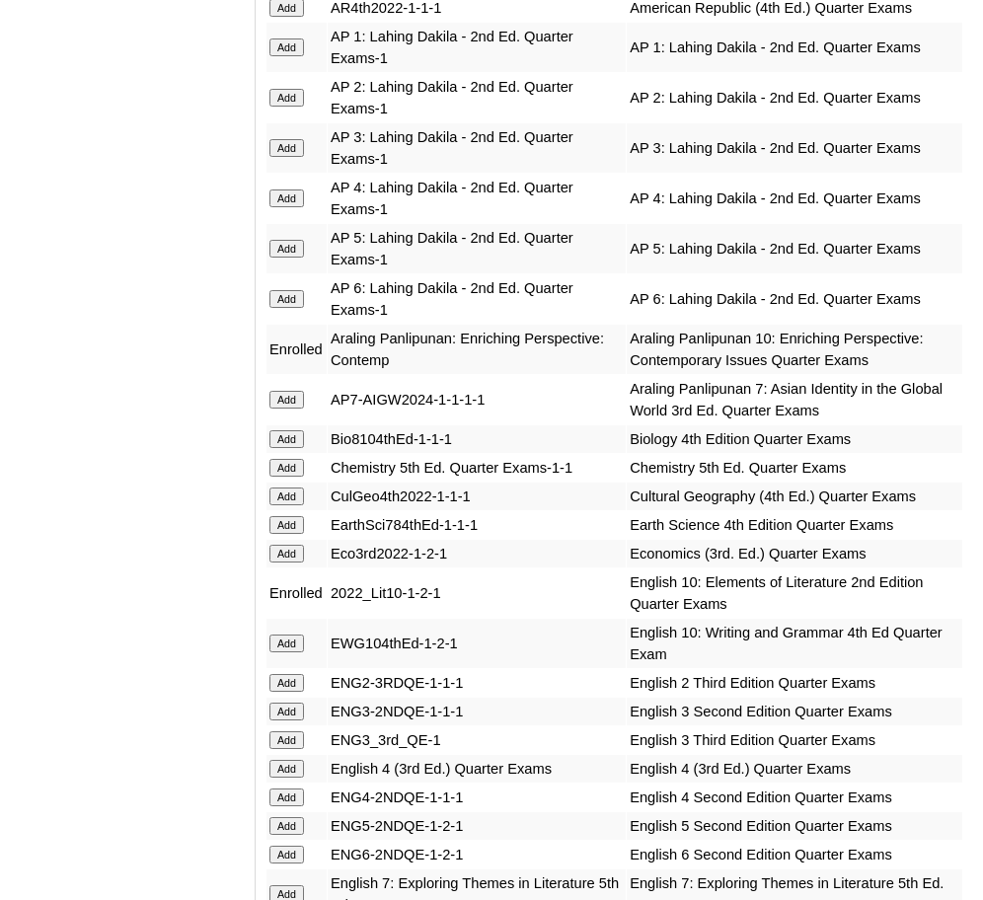
scroll to position [2333, 0]
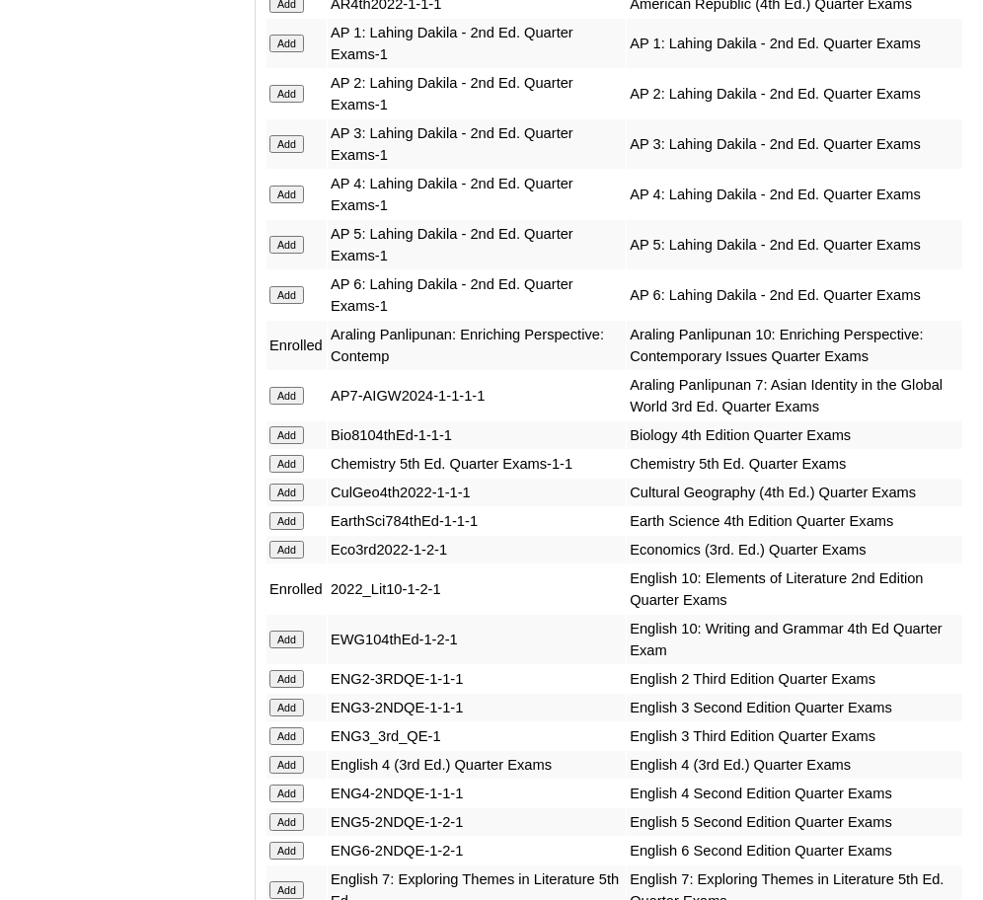
click at [283, 631] on input "Add" at bounding box center [287, 640] width 35 height 18
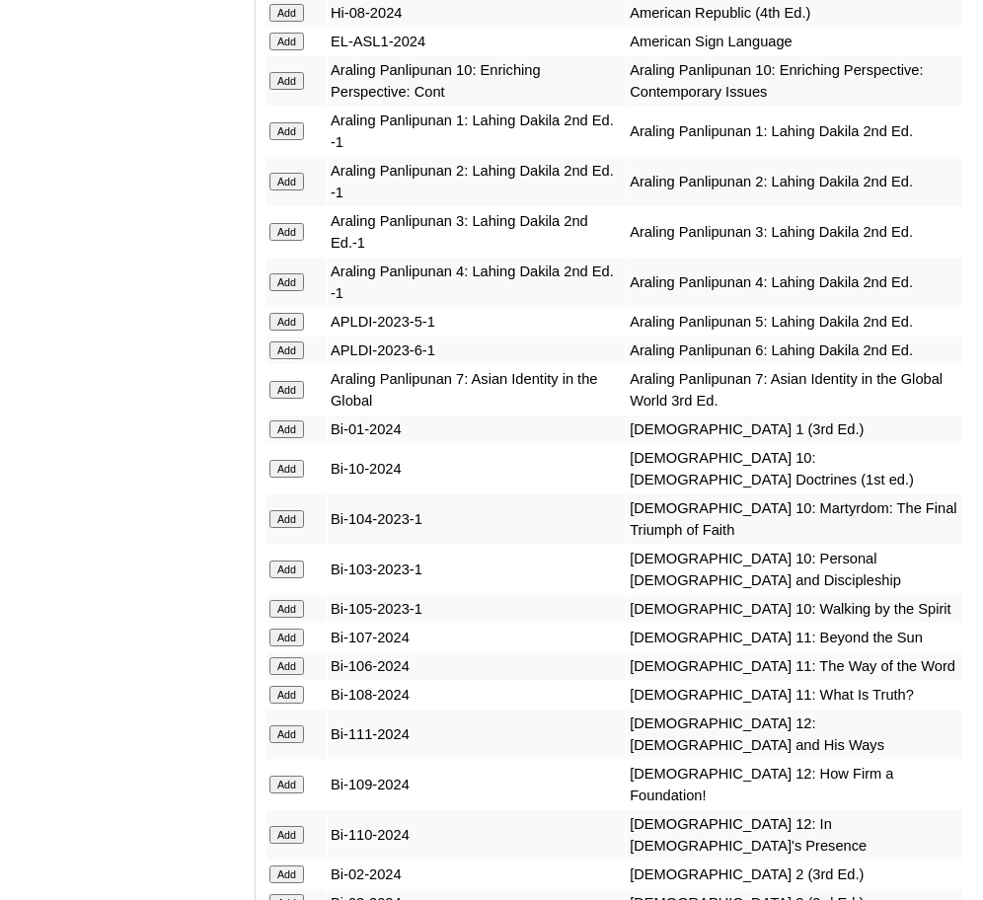
scroll to position [5944, 0]
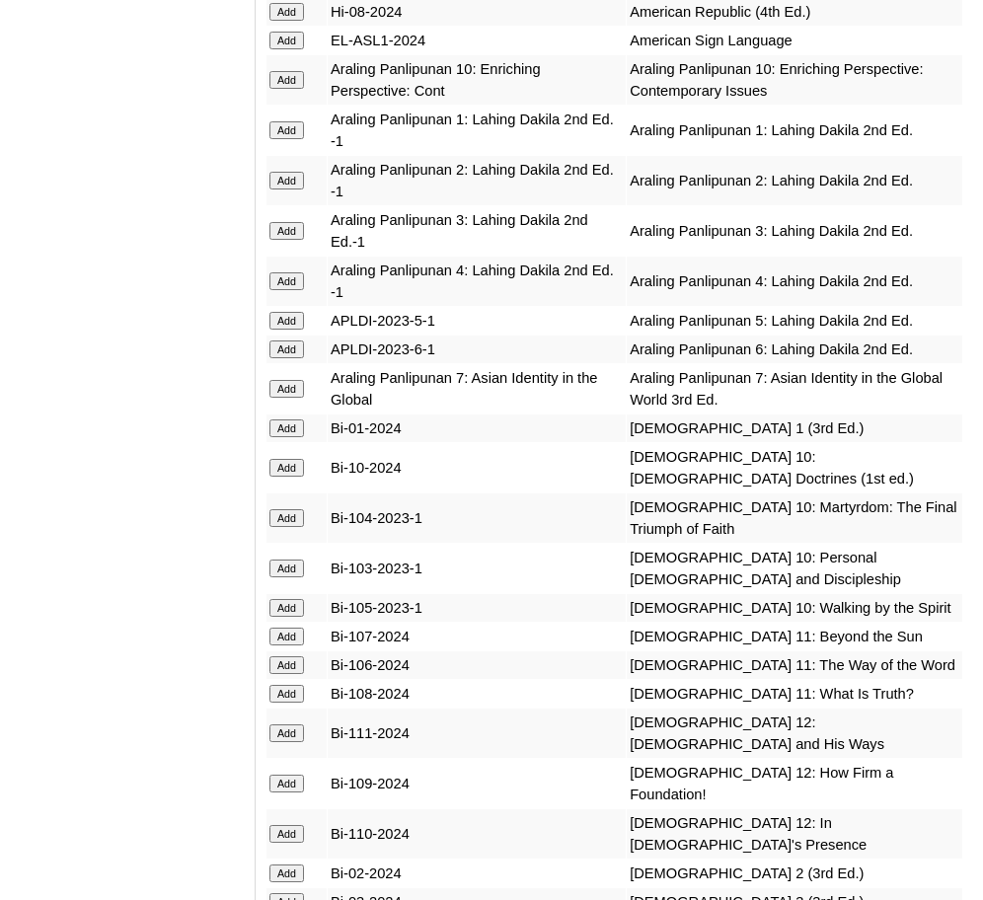
click at [291, 71] on input "Add" at bounding box center [287, 80] width 35 height 18
click at [292, 459] on input "Add" at bounding box center [287, 468] width 35 height 18
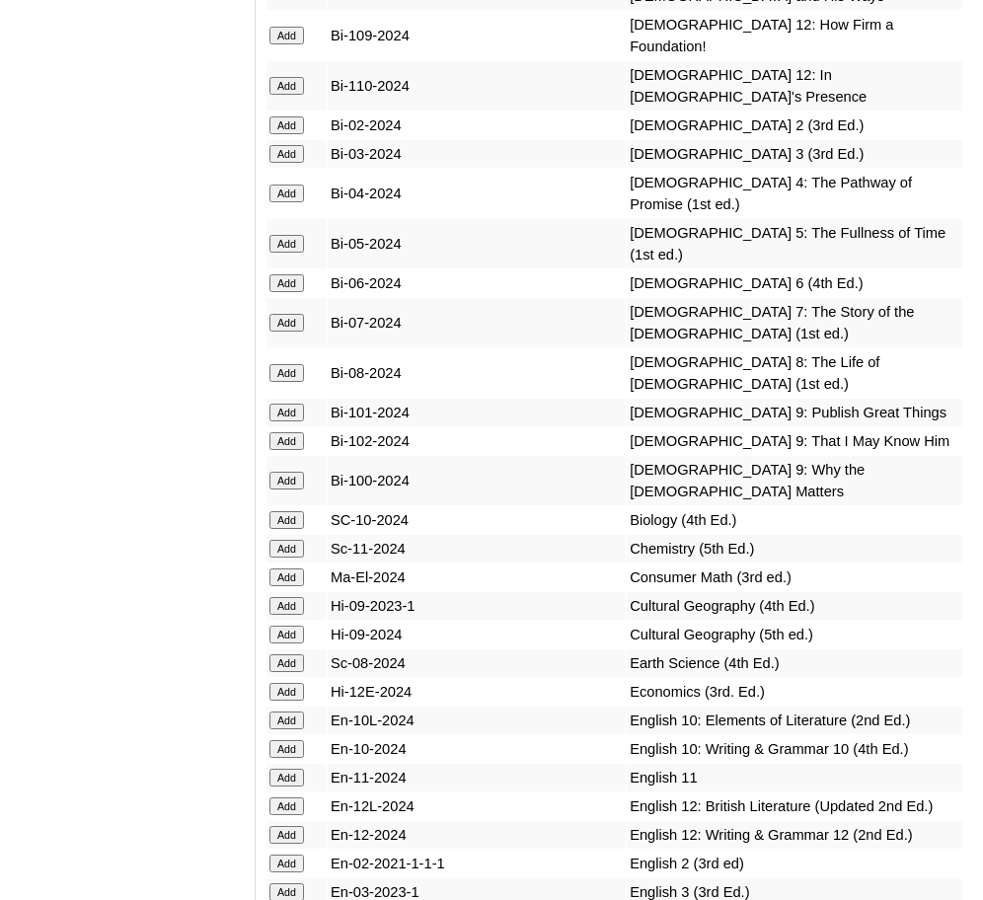
scroll to position [6702, 0]
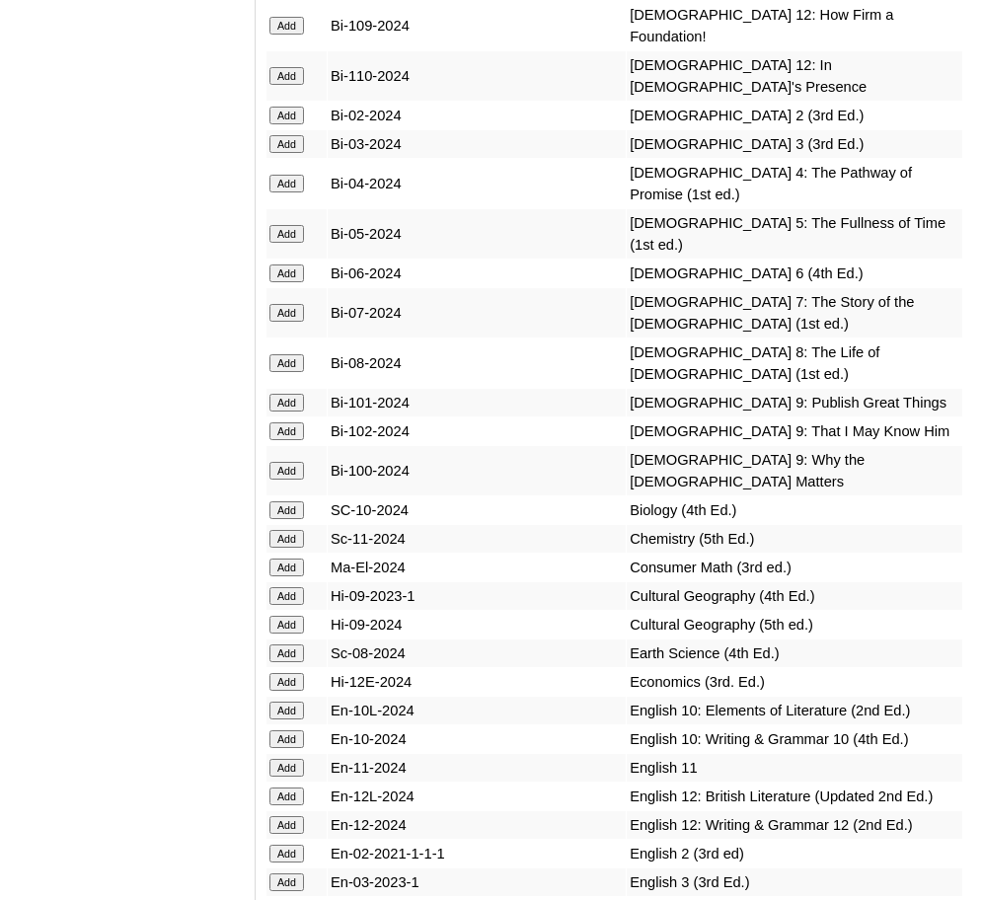
click at [289, 702] on input "Add" at bounding box center [287, 711] width 35 height 18
click at [290, 731] on input "Add" at bounding box center [287, 740] width 35 height 18
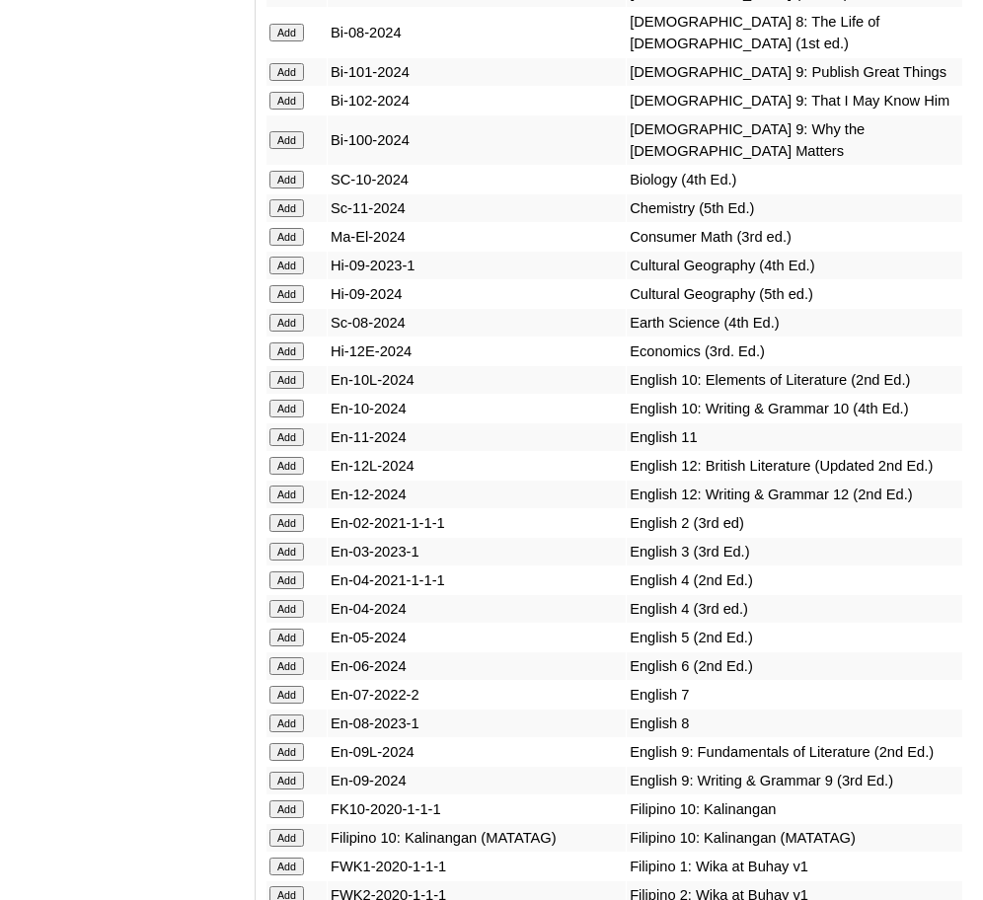
scroll to position [7123, 0]
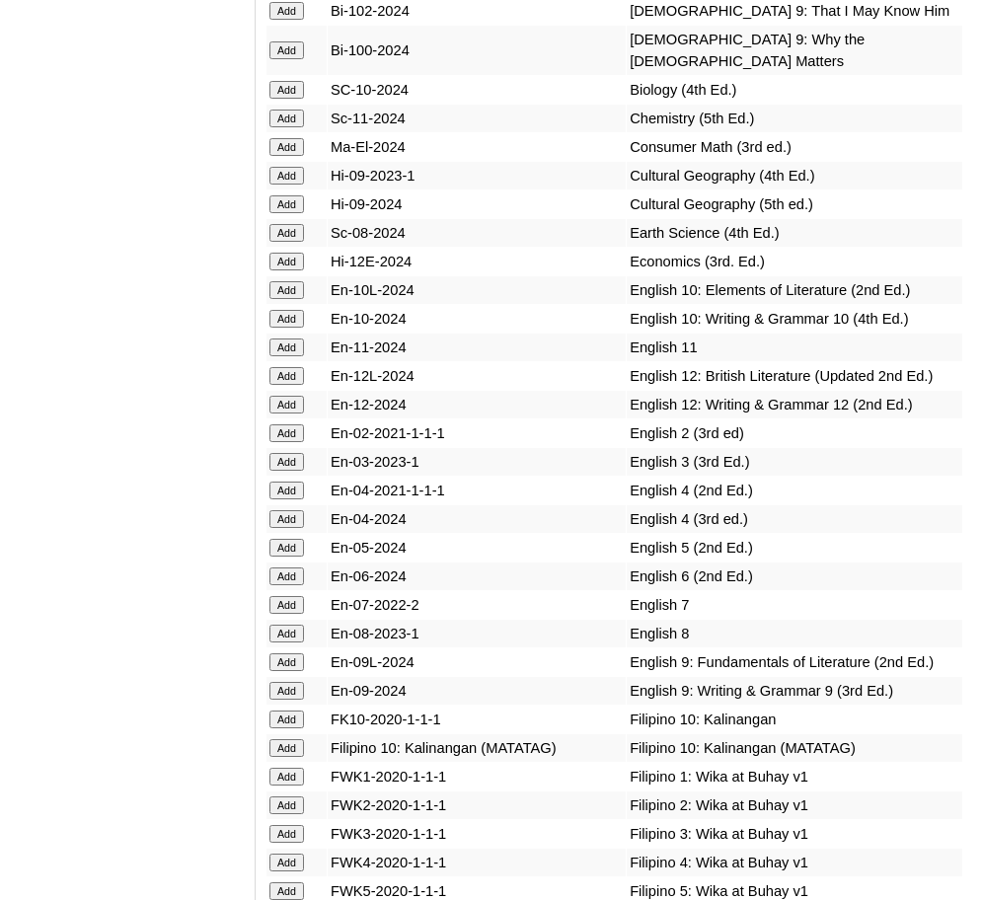
click at [293, 740] on input "Add" at bounding box center [287, 749] width 35 height 18
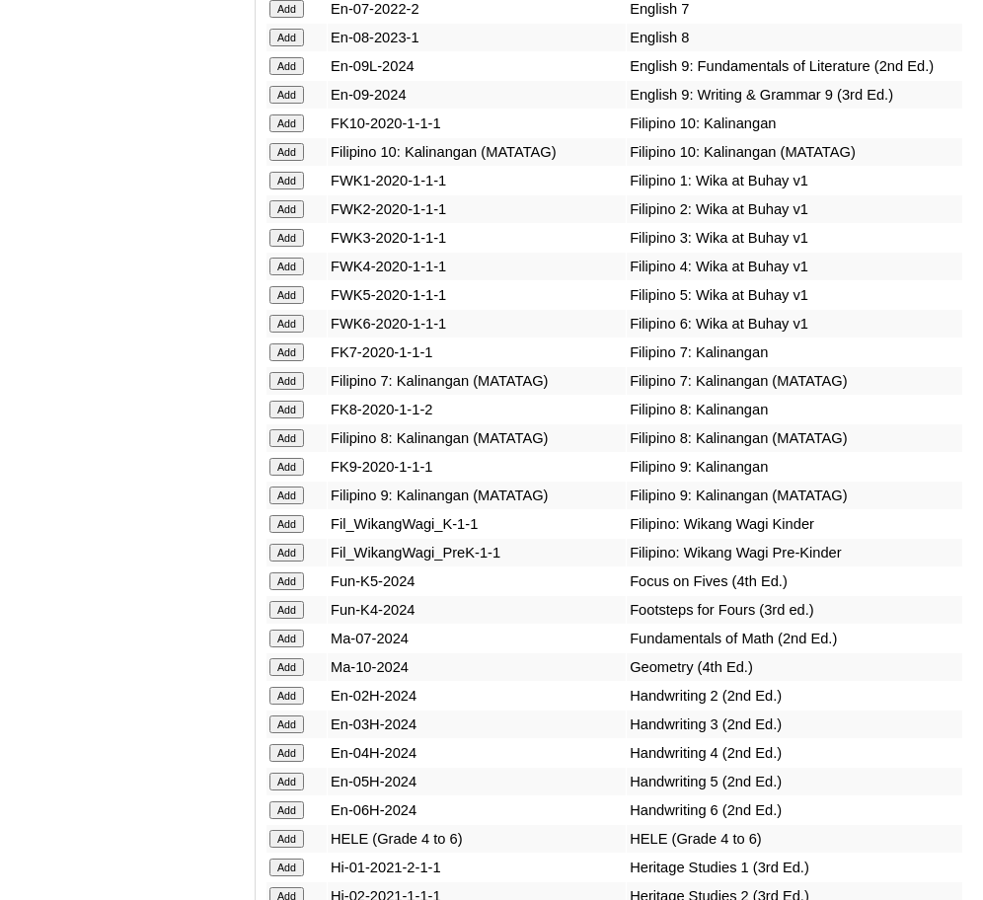
scroll to position [7722, 0]
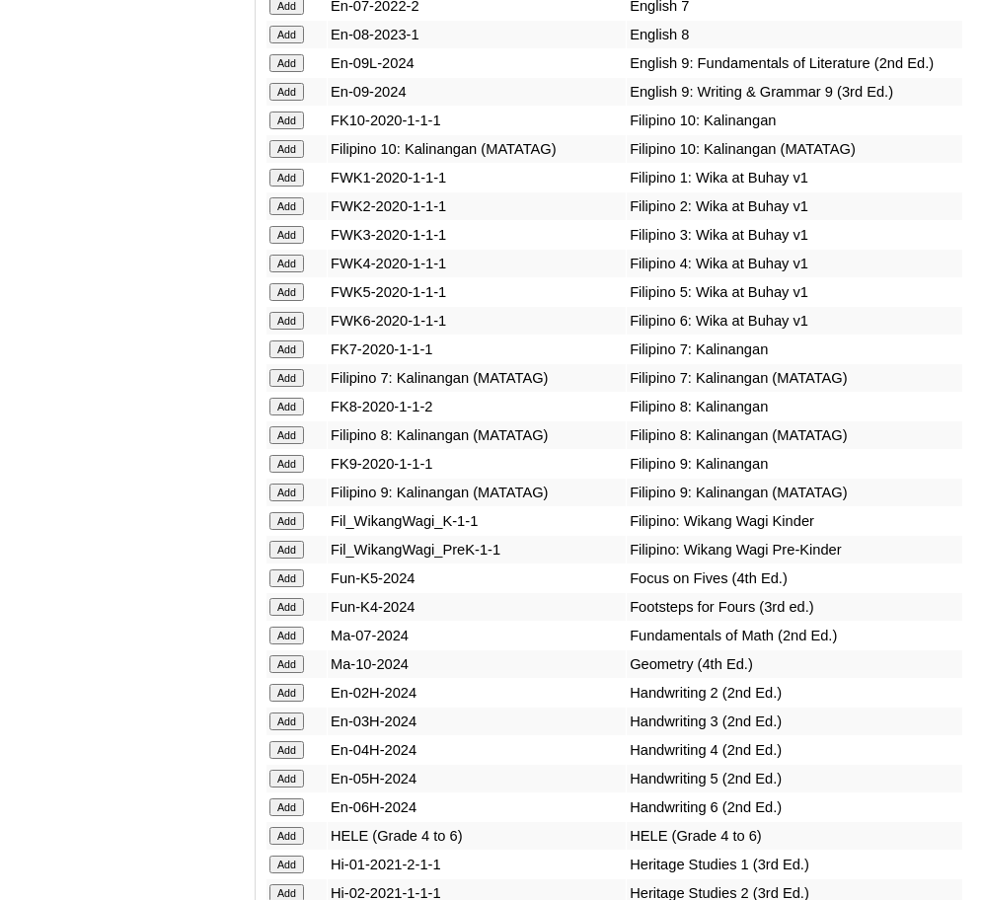
click at [285, 656] on input "Add" at bounding box center [287, 665] width 35 height 18
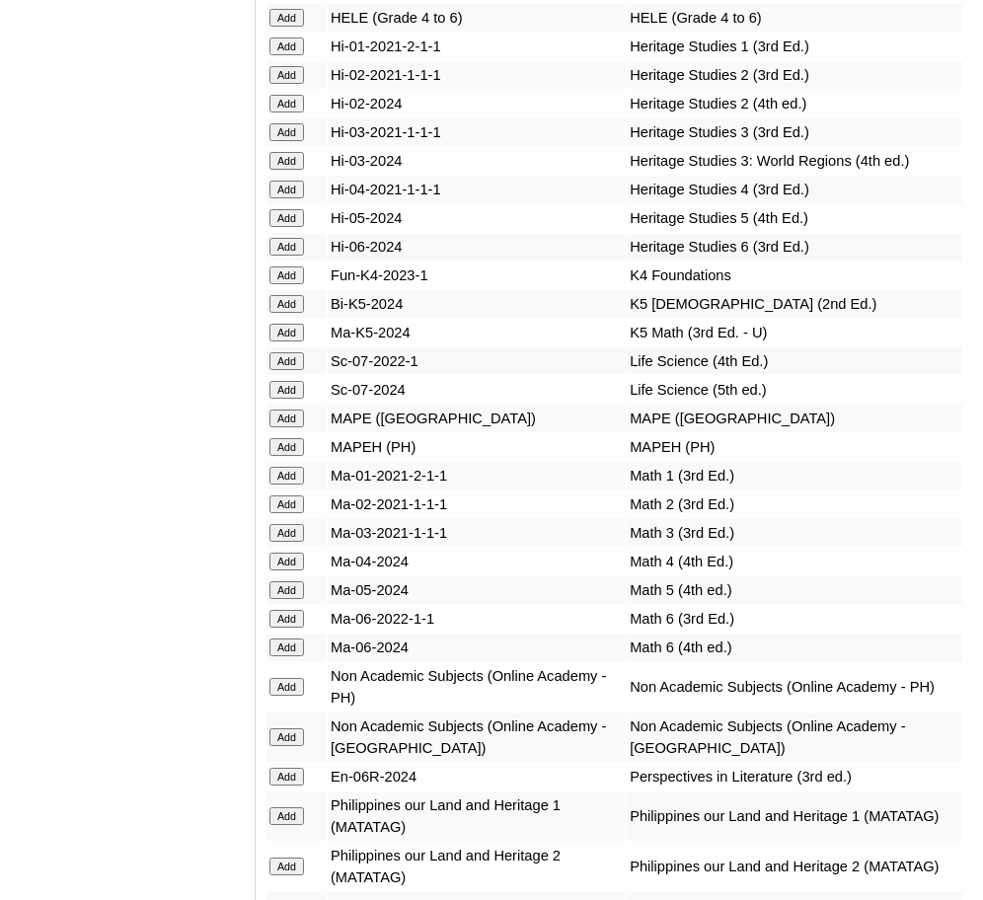
scroll to position [8542, 0]
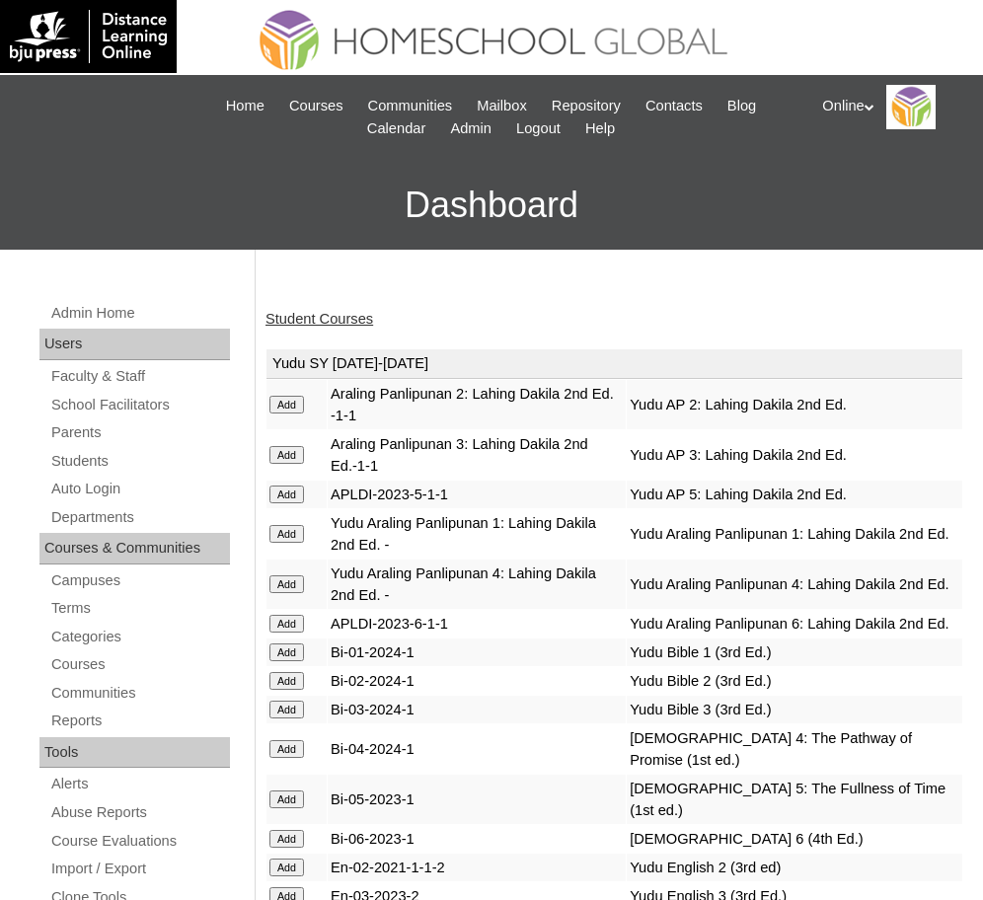
click at [316, 315] on link "Student Courses" at bounding box center [320, 319] width 108 height 16
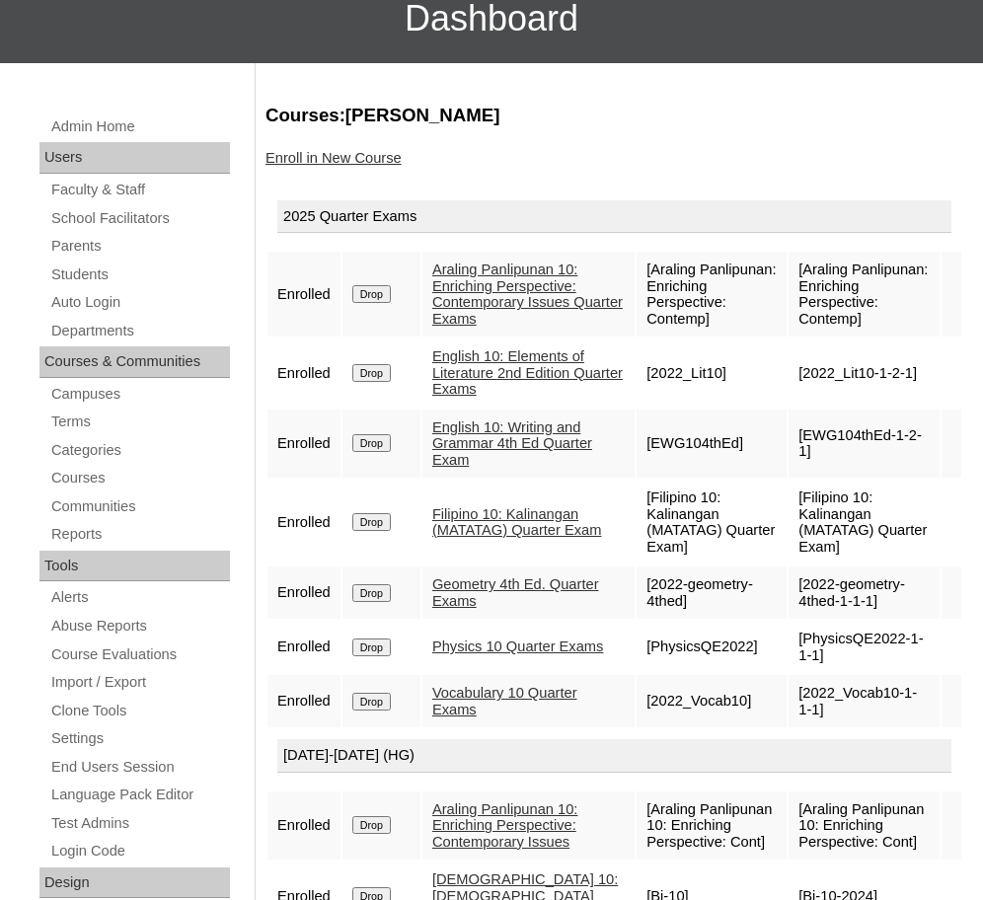
scroll to position [188, 0]
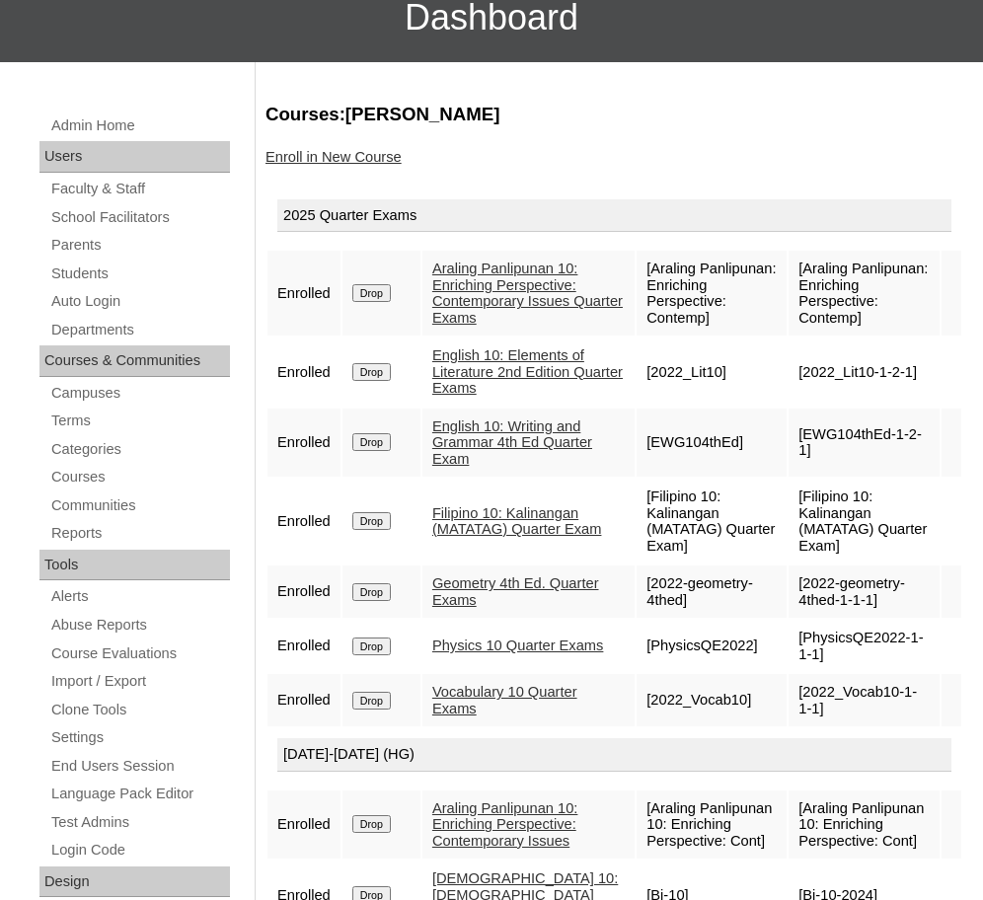
click at [316, 152] on link "Enroll in New Course" at bounding box center [334, 157] width 136 height 16
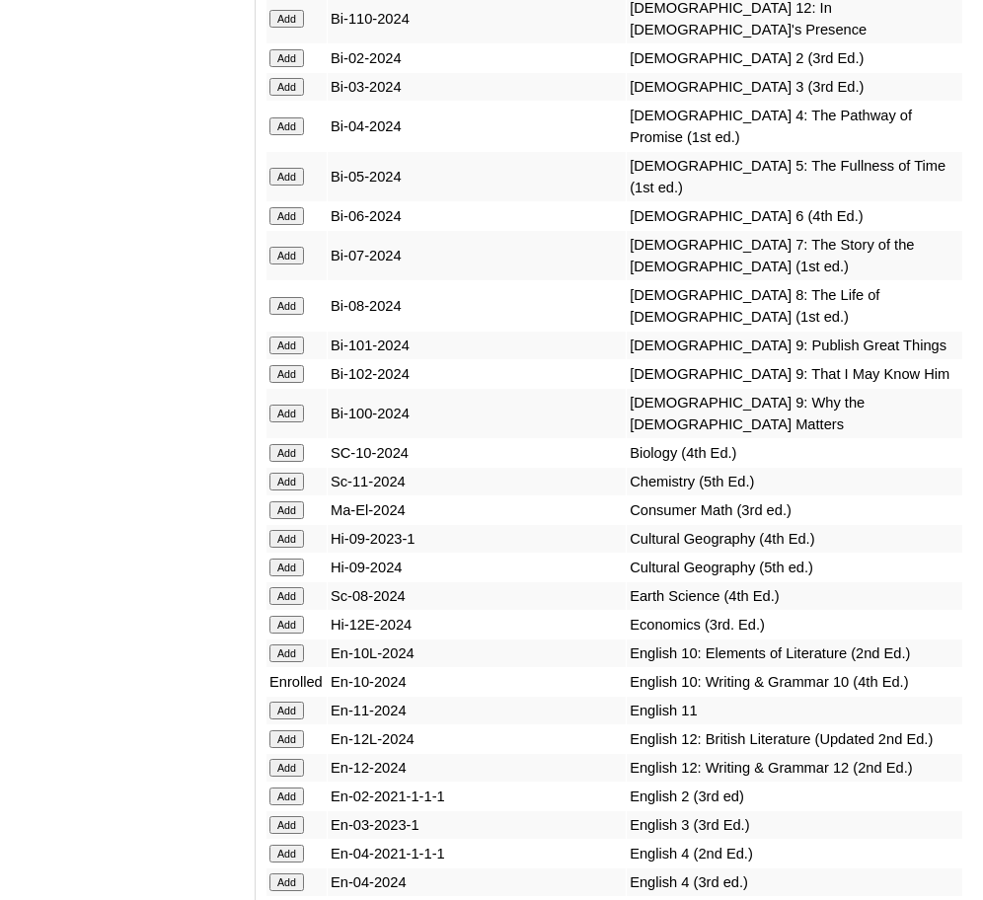
scroll to position [6766, 0]
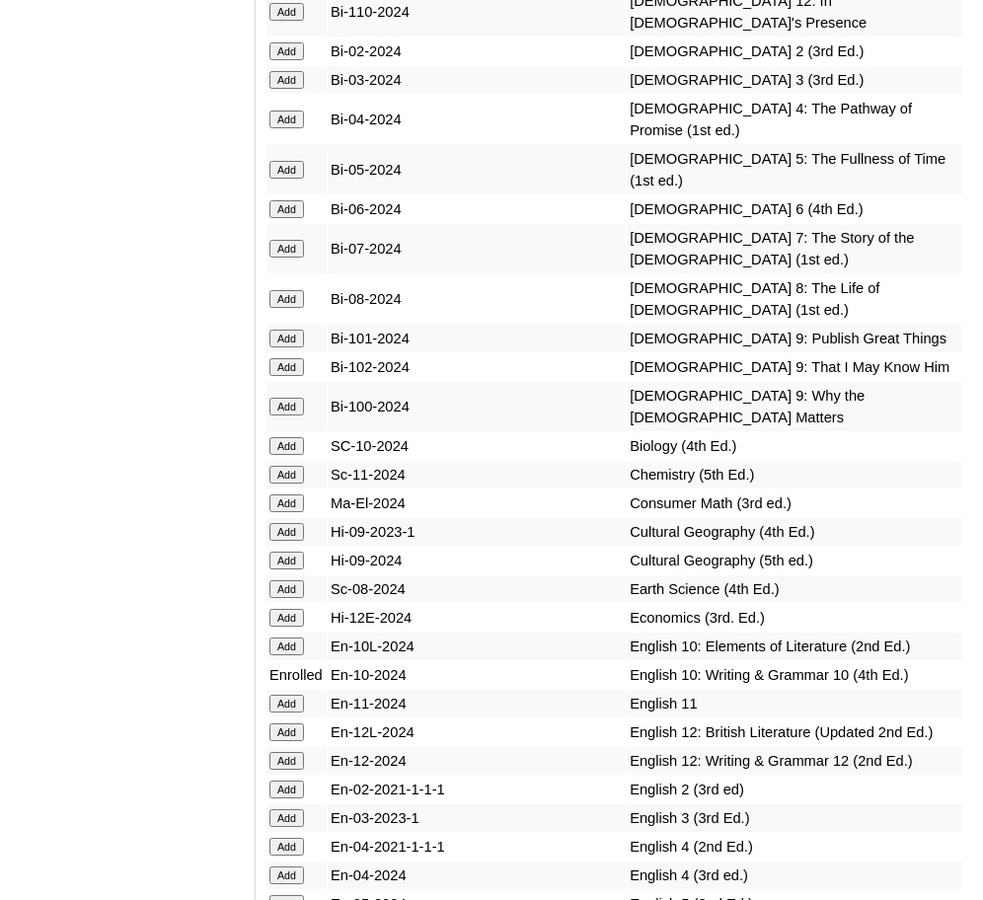
click at [299, 638] on input "Add" at bounding box center [287, 647] width 35 height 18
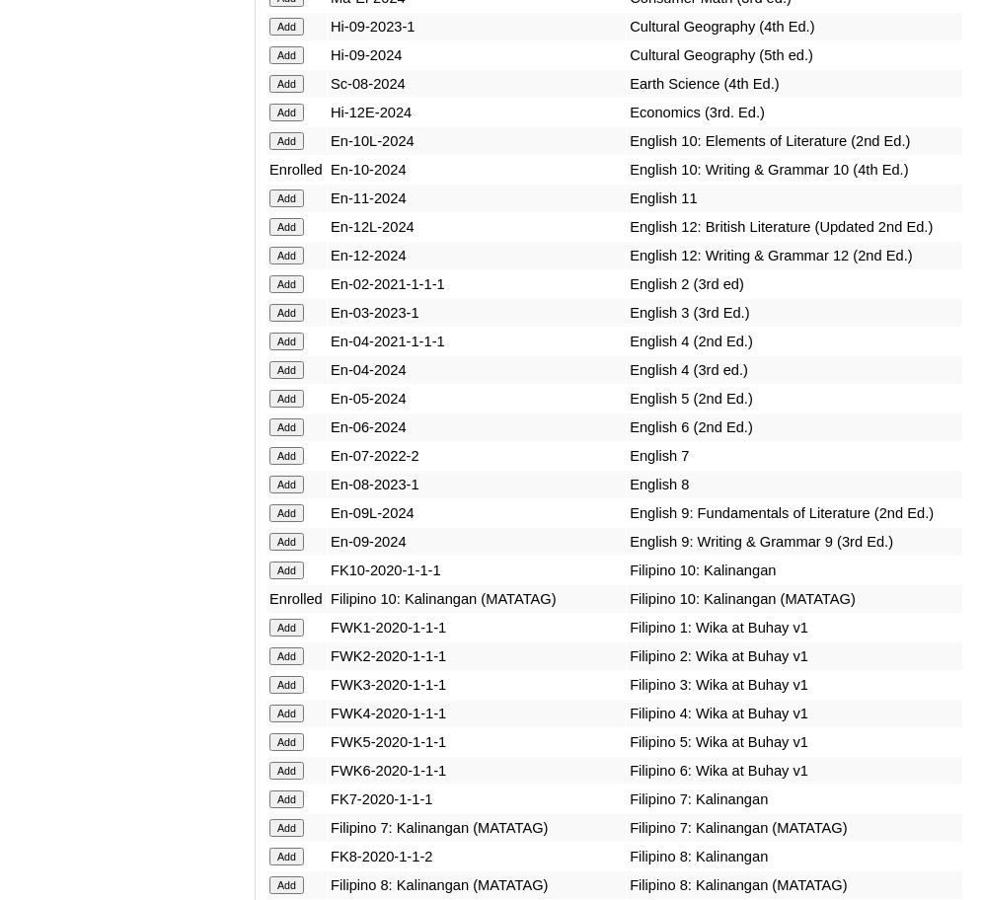
scroll to position [7273, 0]
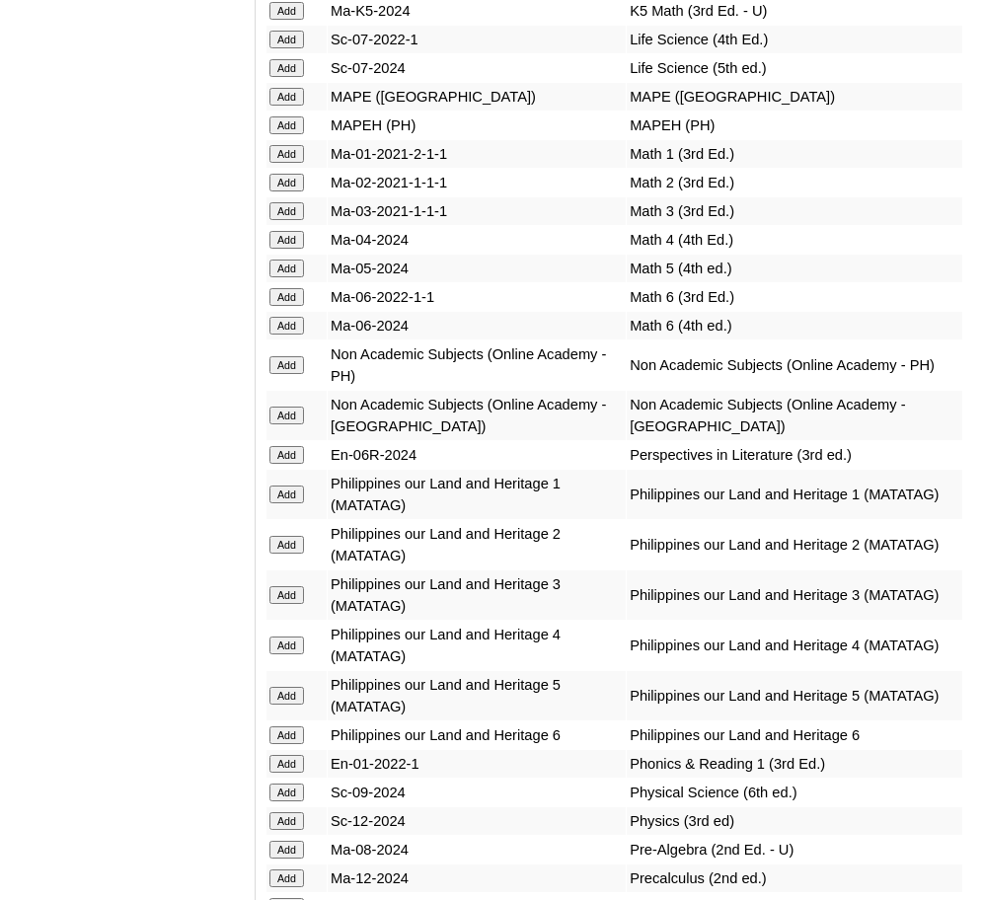
scroll to position [8838, 0]
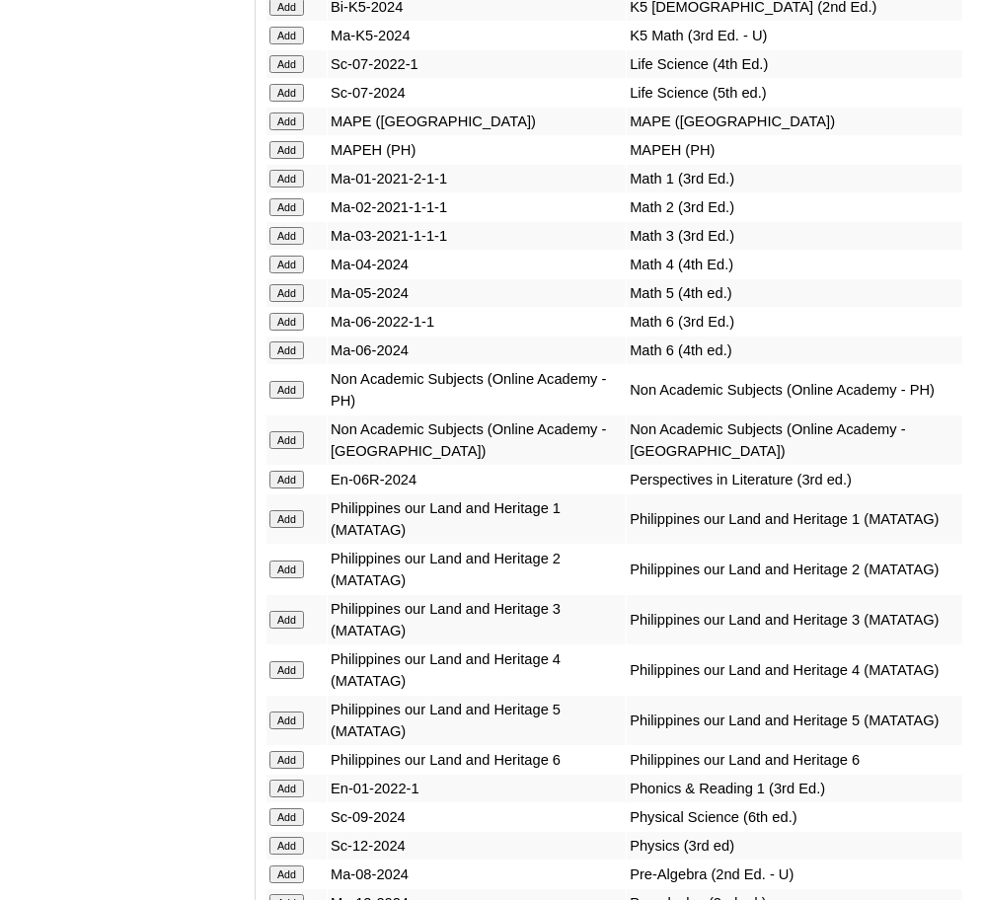
click at [286, 381] on input "Add" at bounding box center [287, 390] width 35 height 18
click at [283, 837] on input "Add" at bounding box center [287, 846] width 35 height 18
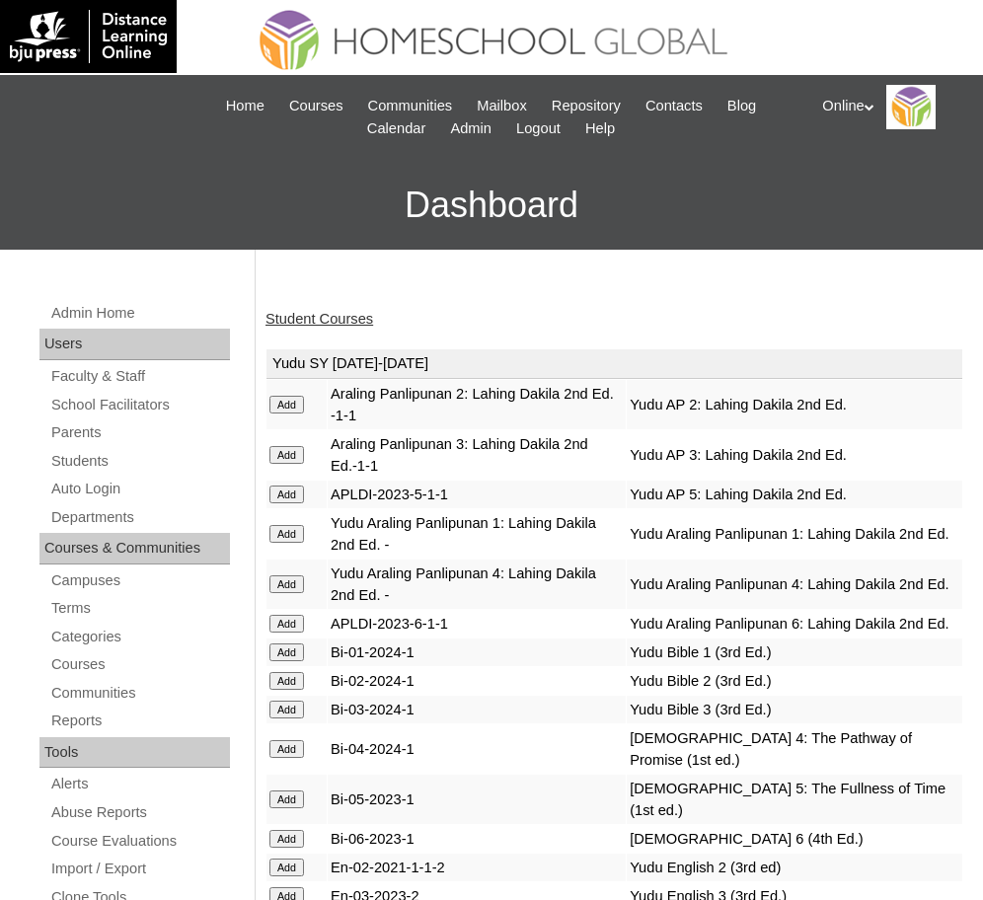
click at [319, 311] on link "Student Courses" at bounding box center [320, 319] width 108 height 16
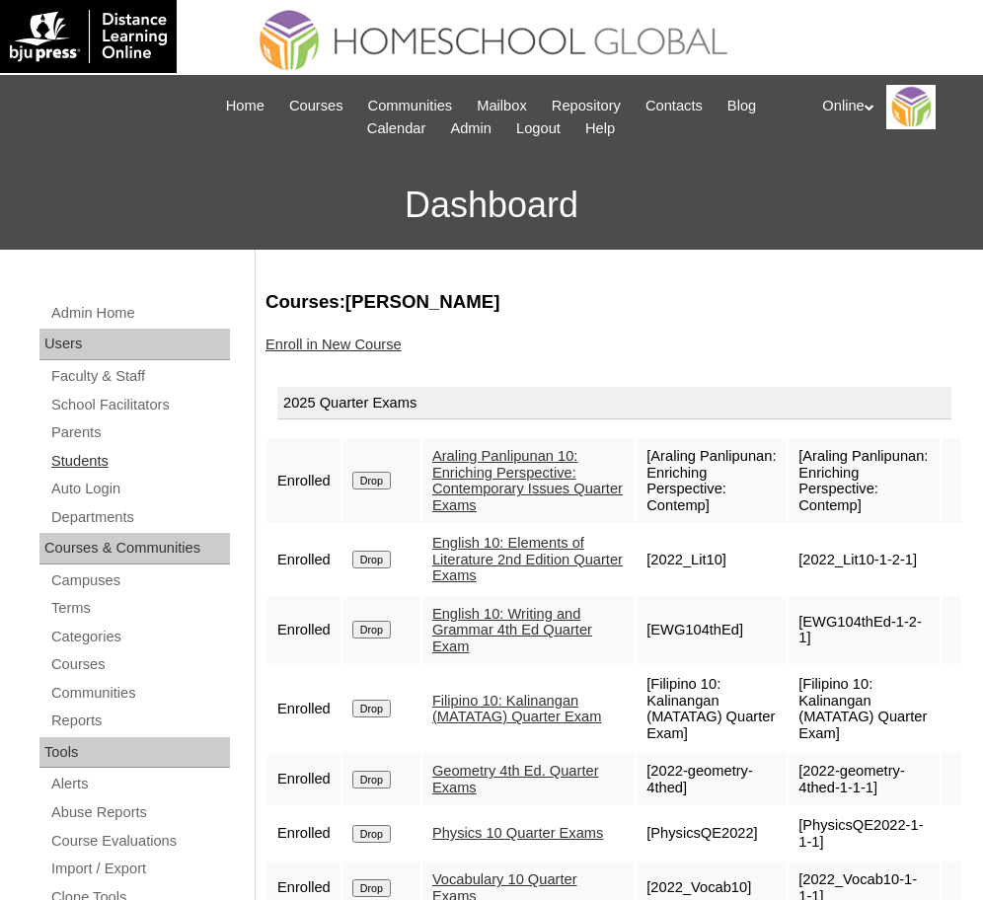
click at [100, 452] on link "Students" at bounding box center [139, 461] width 181 height 25
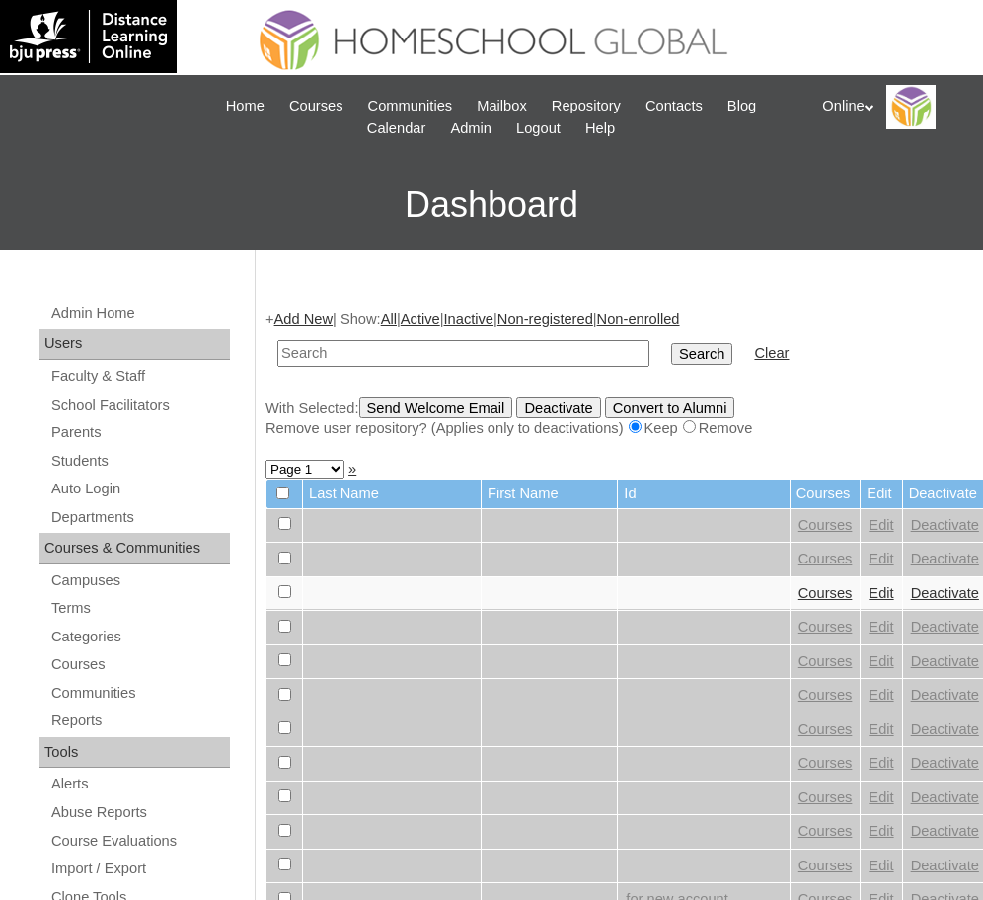
paste input "HG270OACAD2025"
type input "HG270OACAD2025"
click at [671, 355] on input "Search" at bounding box center [701, 355] width 61 height 22
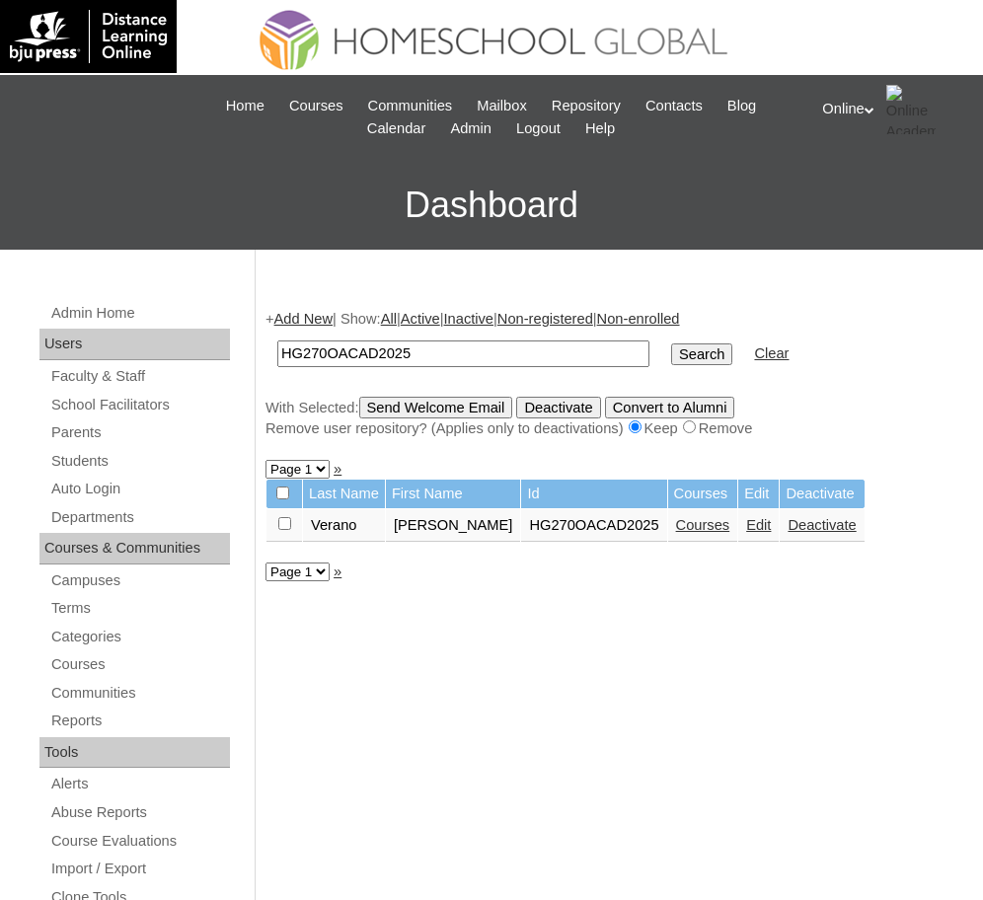
click at [725, 528] on link "Courses" at bounding box center [703, 525] width 54 height 16
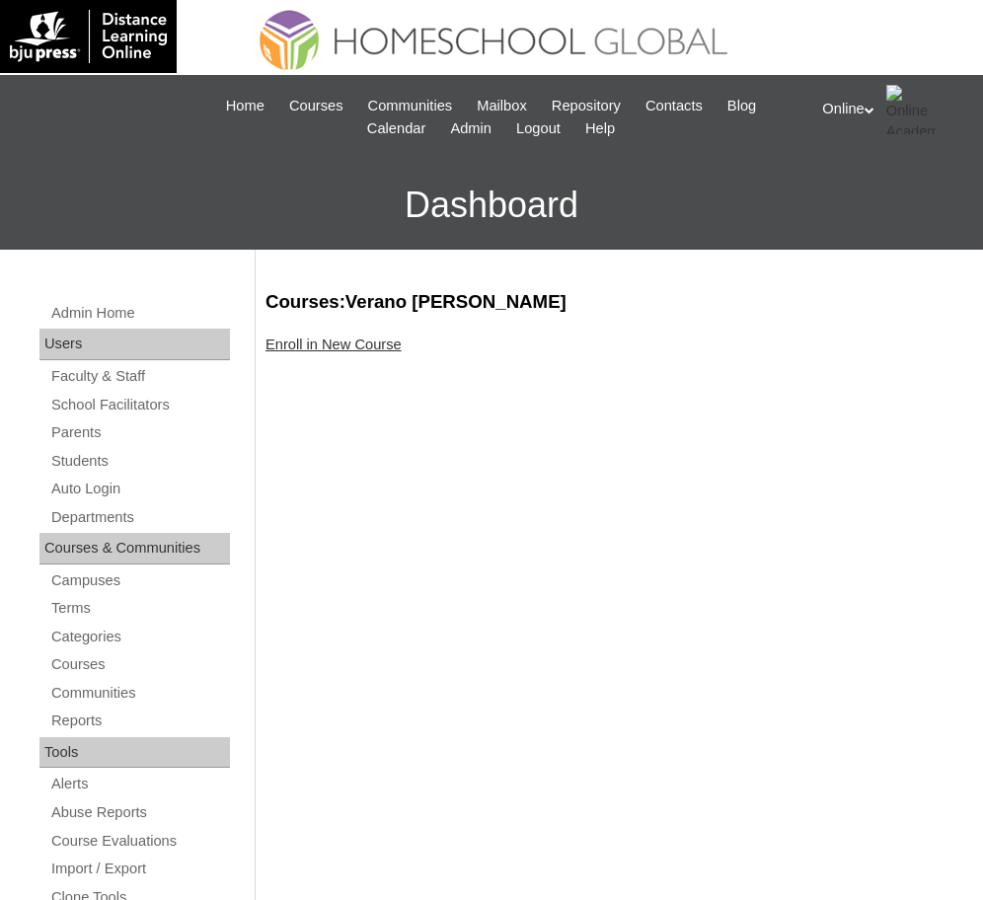
click at [346, 347] on link "Enroll in New Course" at bounding box center [334, 345] width 136 height 16
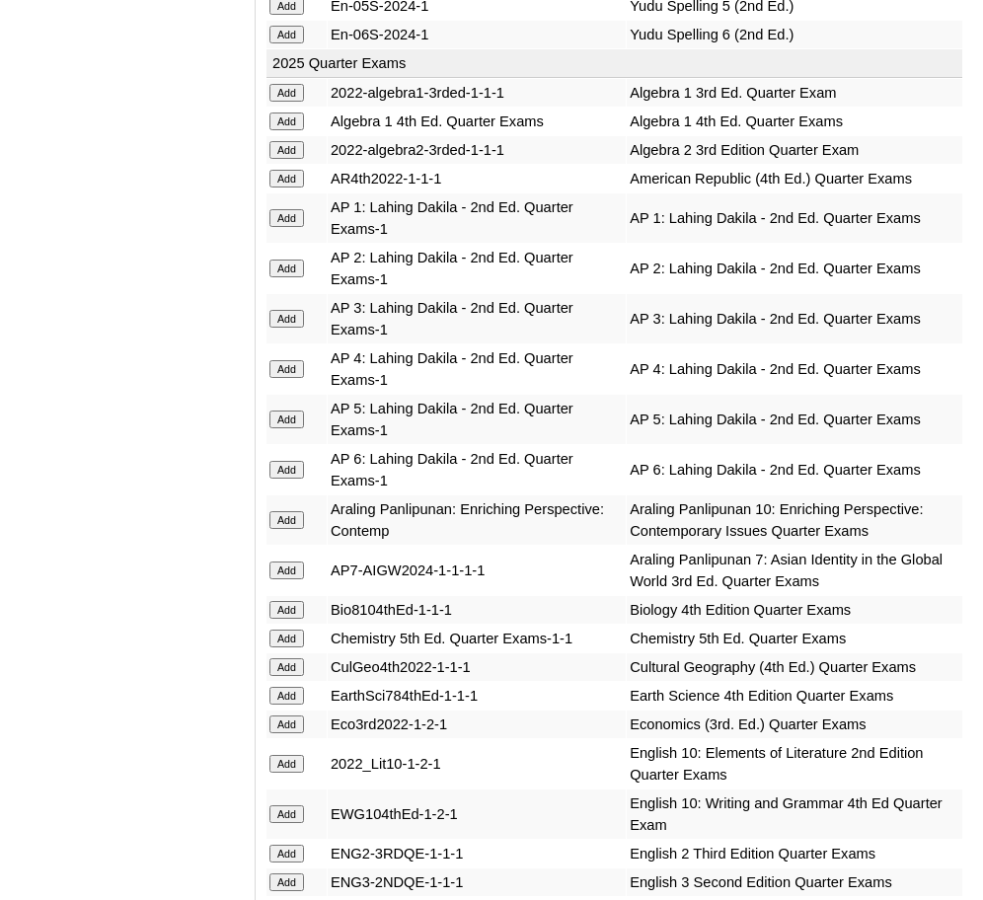
scroll to position [2157, 0]
click at [282, 142] on input "Add" at bounding box center [287, 151] width 35 height 18
click at [291, 631] on input "Add" at bounding box center [287, 640] width 35 height 18
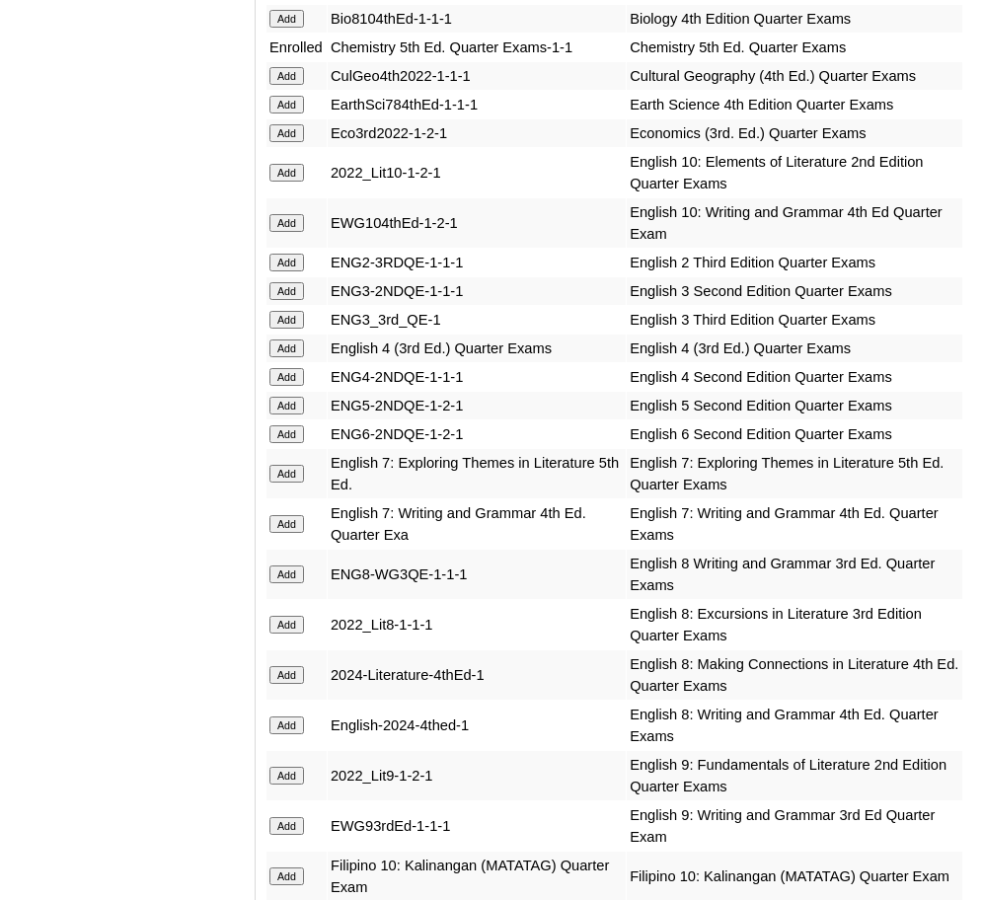
scroll to position [2724, 0]
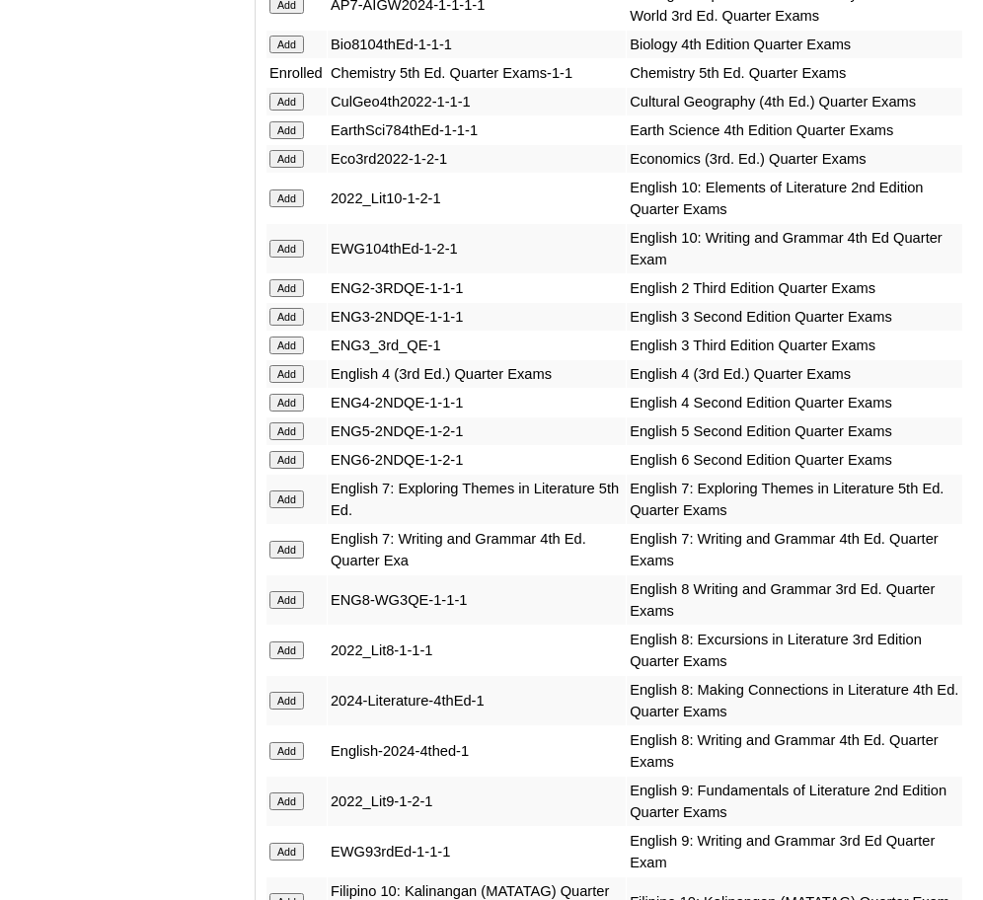
click at [293, 150] on input "Add" at bounding box center [287, 159] width 35 height 18
click at [284, 793] on input "Add" at bounding box center [287, 802] width 35 height 18
click at [286, 843] on input "Add" at bounding box center [287, 852] width 35 height 18
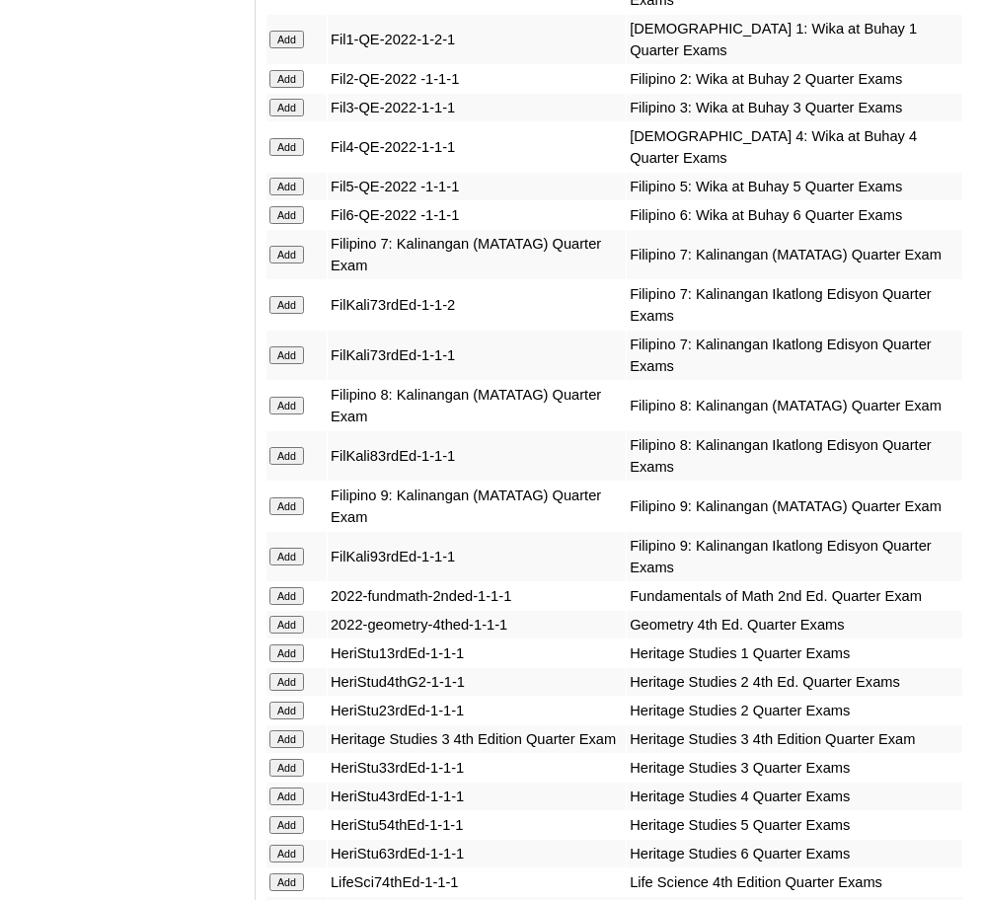
scroll to position [3696, 0]
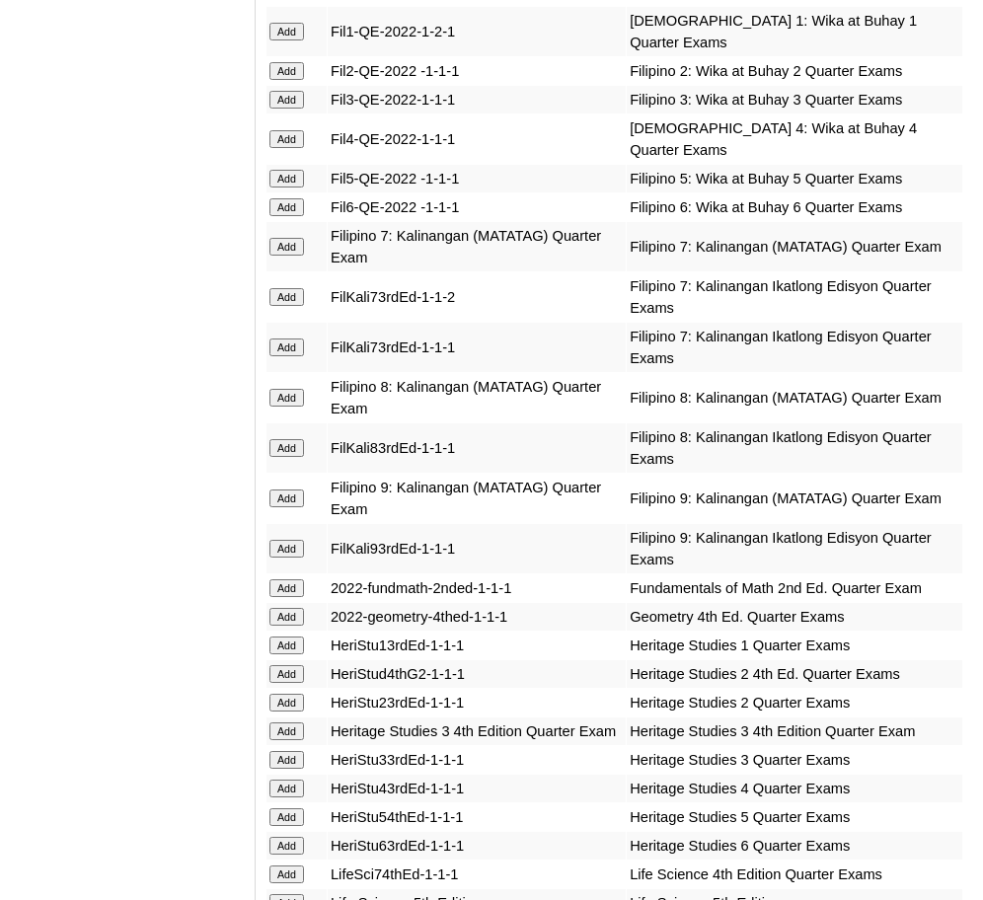
click at [278, 490] on input "Add" at bounding box center [287, 499] width 35 height 18
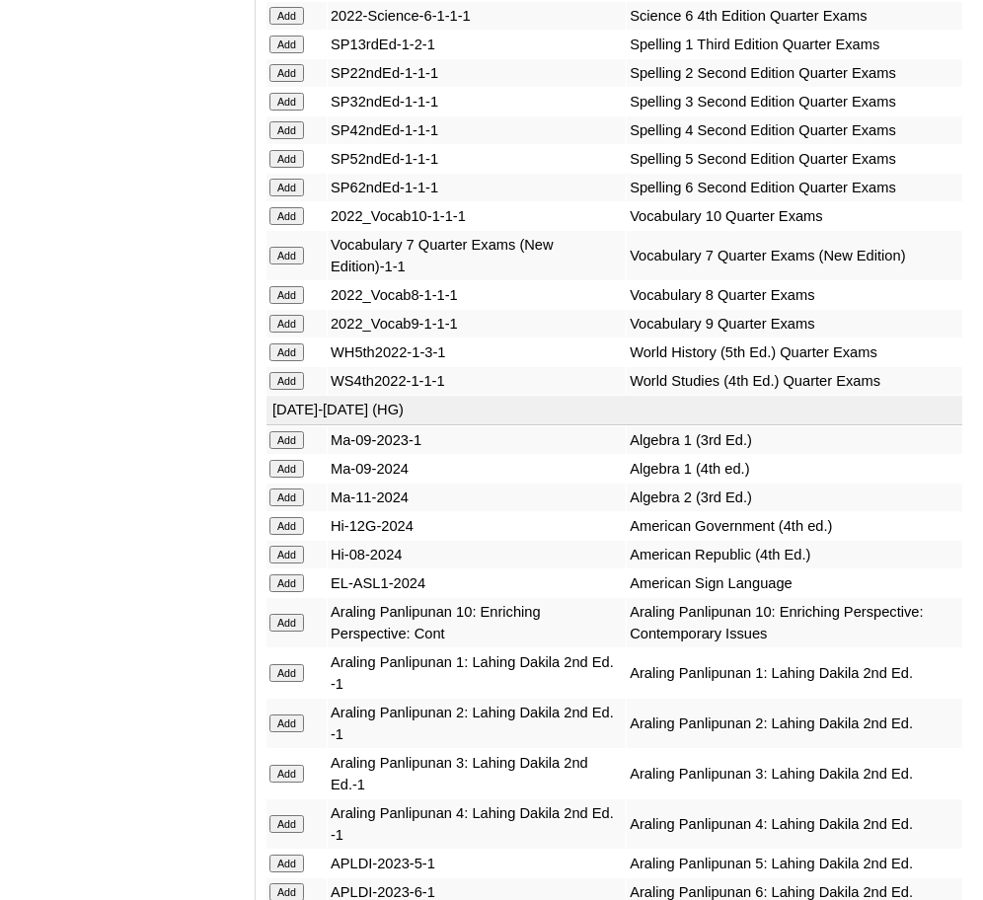
scroll to position [5395, 0]
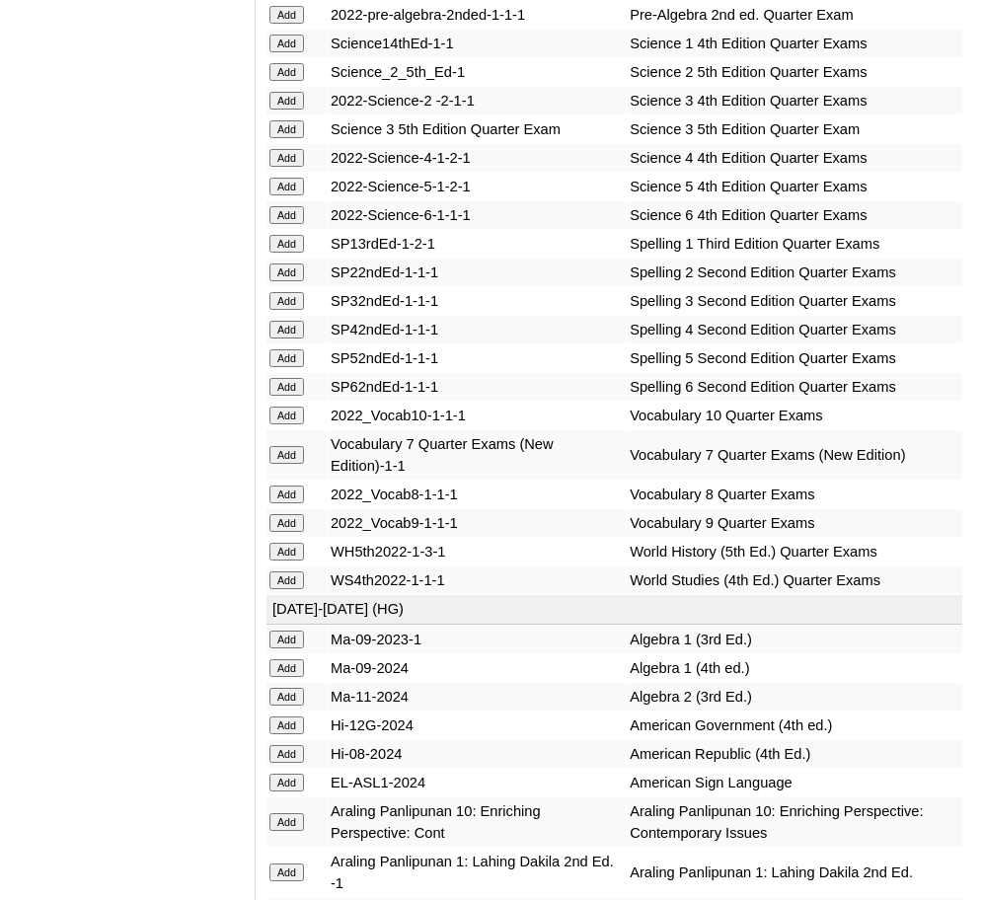
scroll to position [5196, 0]
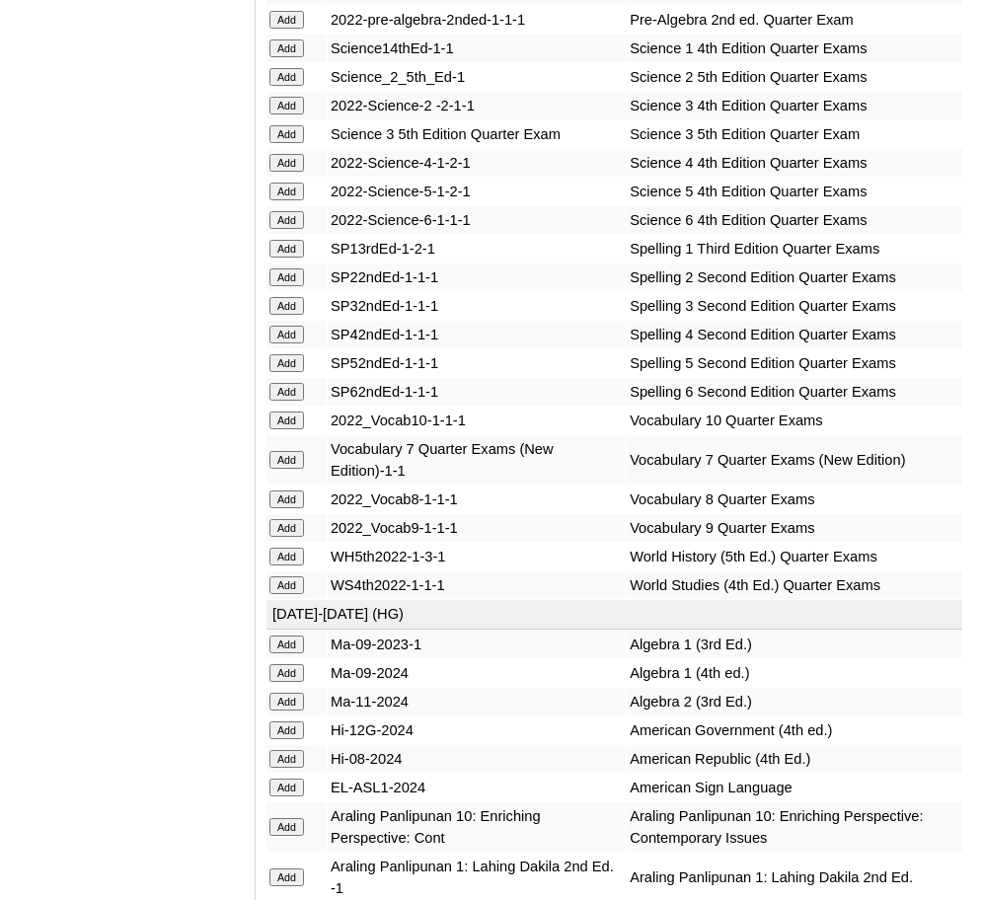
click at [284, 519] on input "Add" at bounding box center [287, 528] width 35 height 18
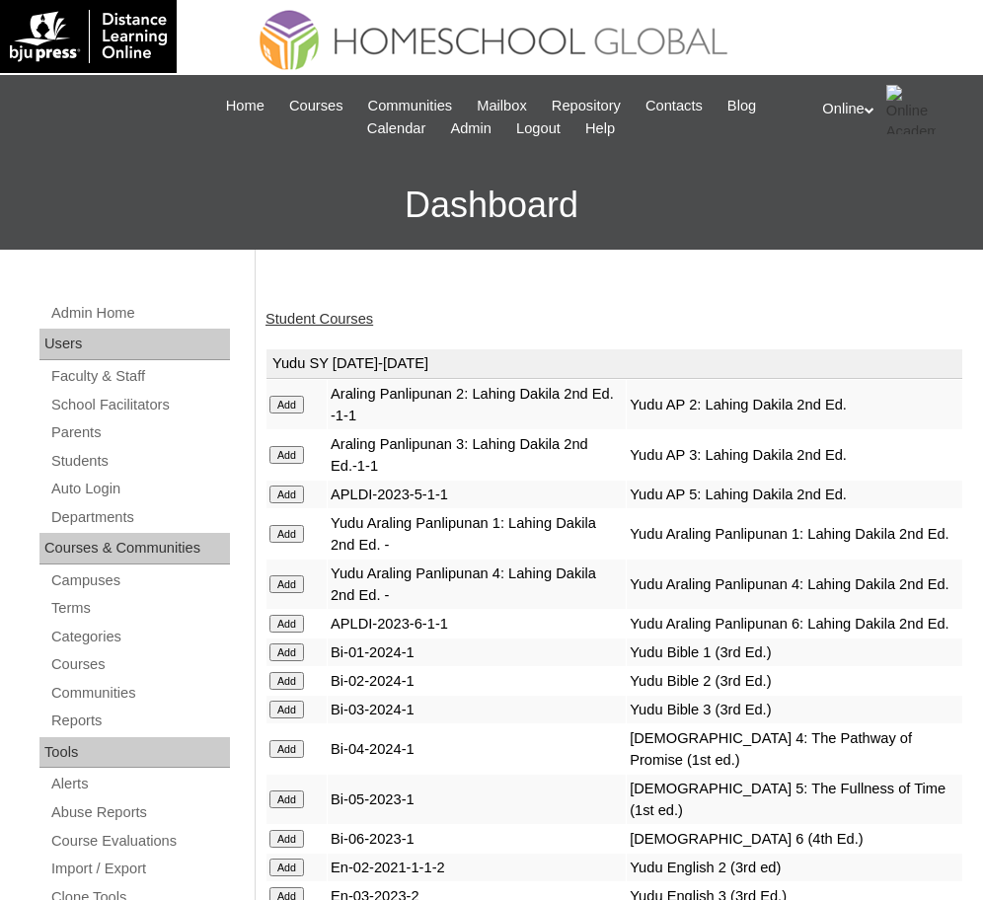
click at [332, 322] on link "Student Courses" at bounding box center [320, 319] width 108 height 16
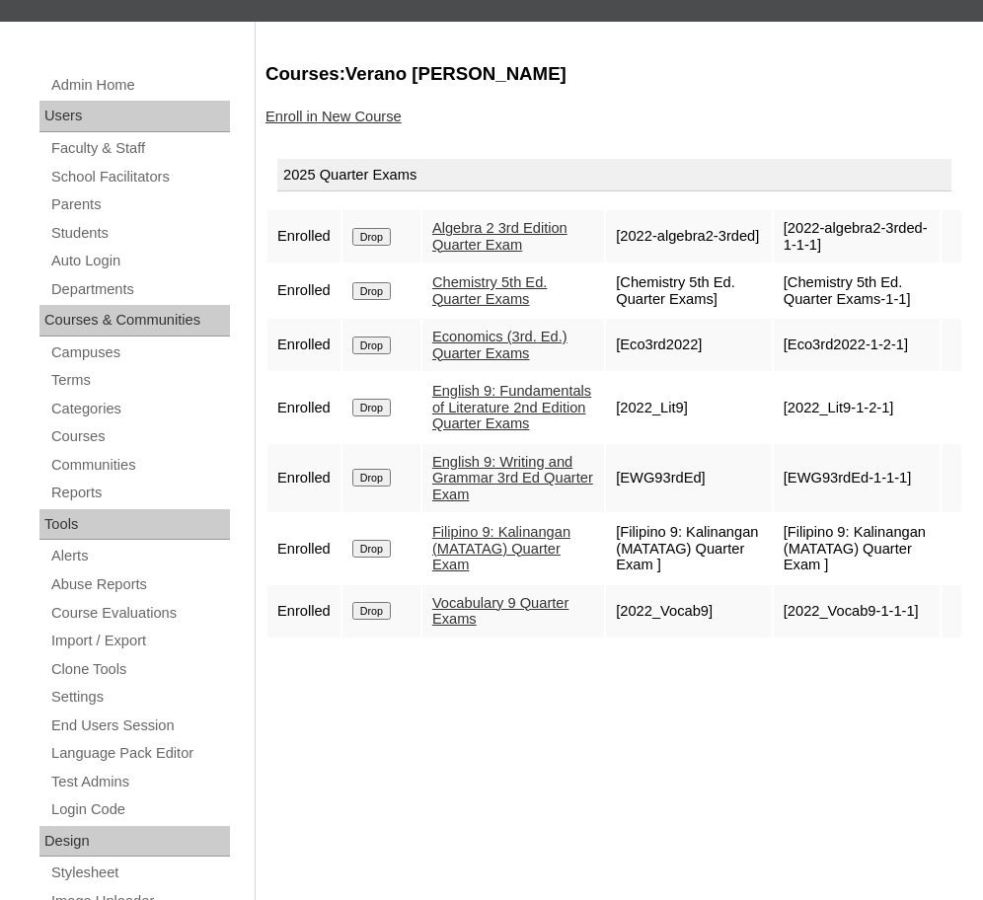
scroll to position [227, 0]
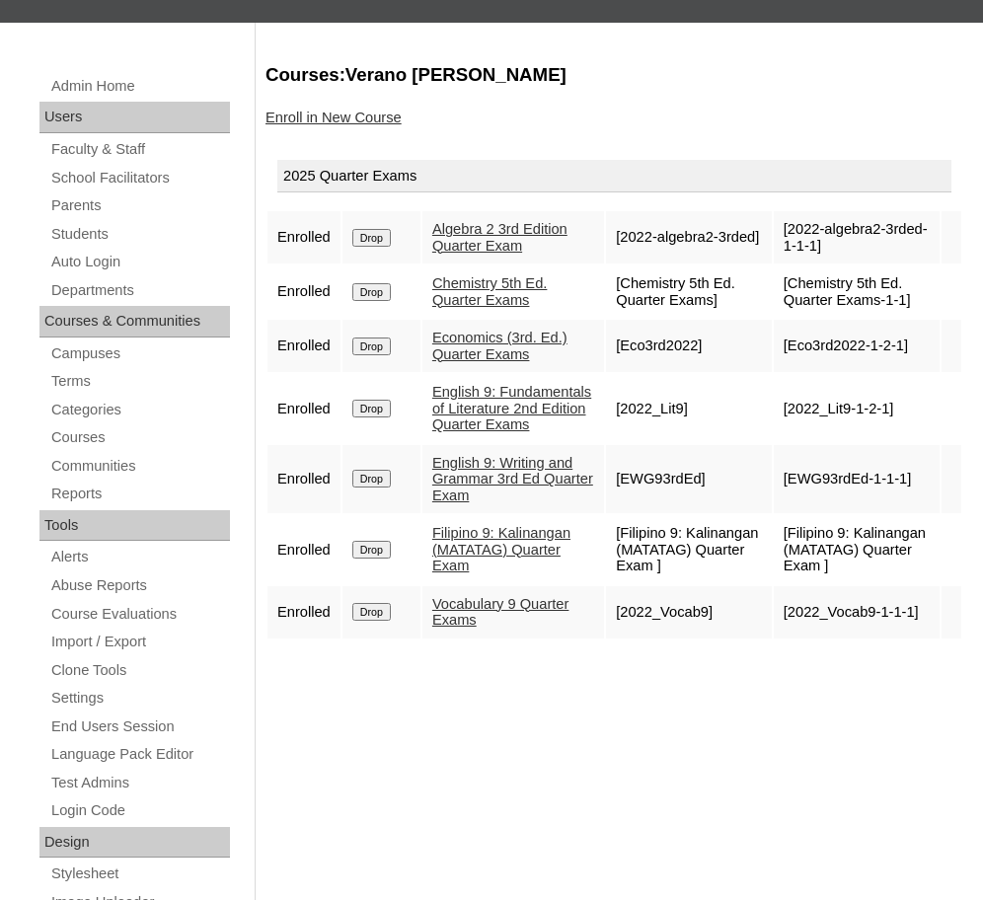
click at [338, 120] on link "Enroll in New Course" at bounding box center [334, 118] width 136 height 16
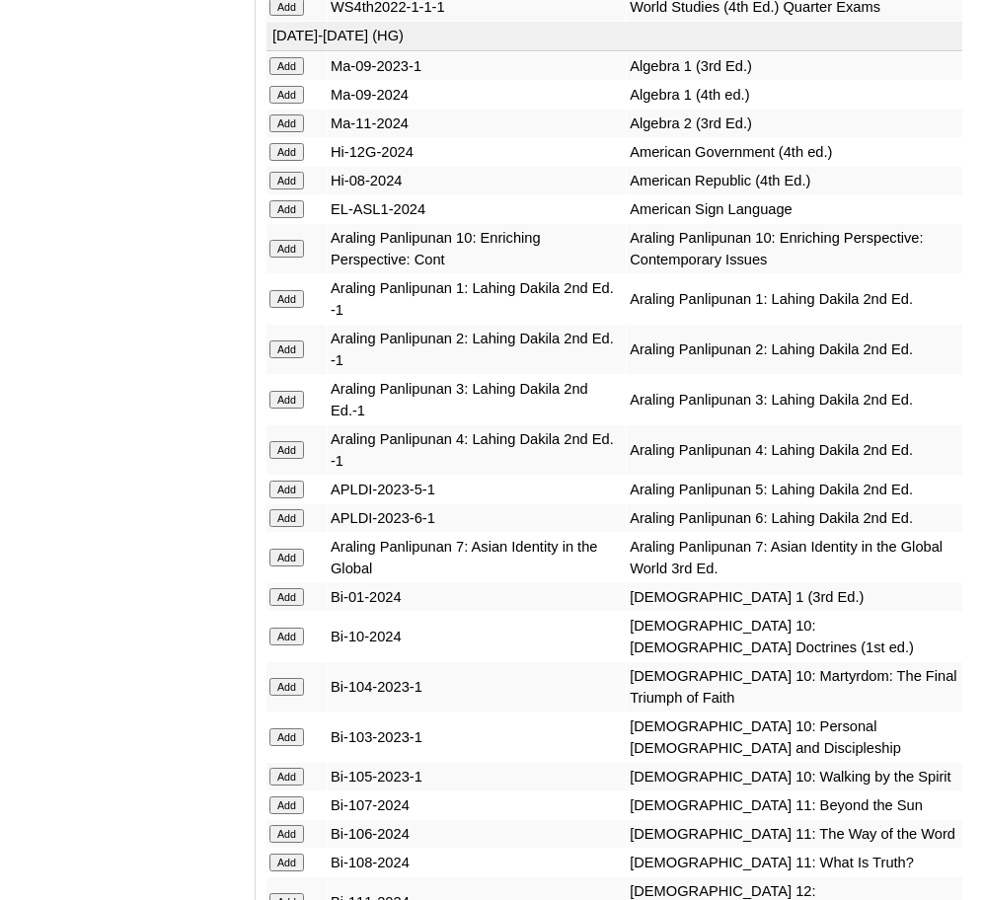
scroll to position [5779, 0]
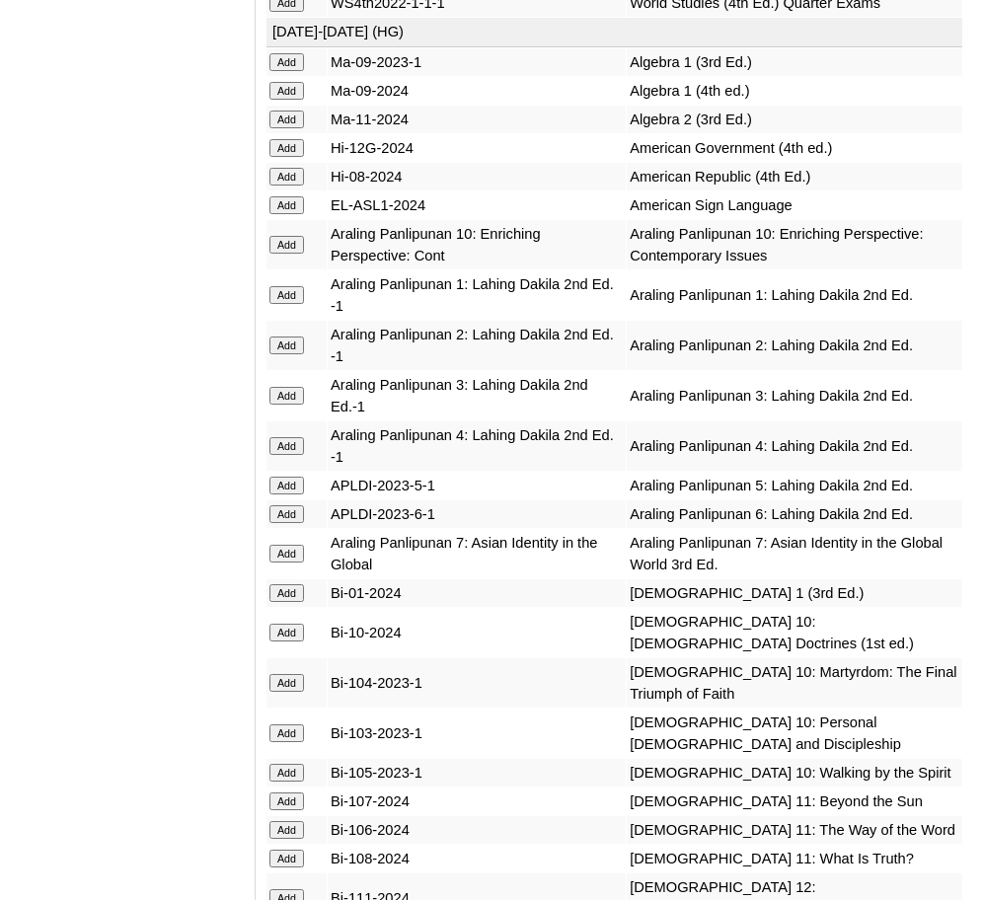
click at [287, 111] on input "Add" at bounding box center [287, 120] width 35 height 18
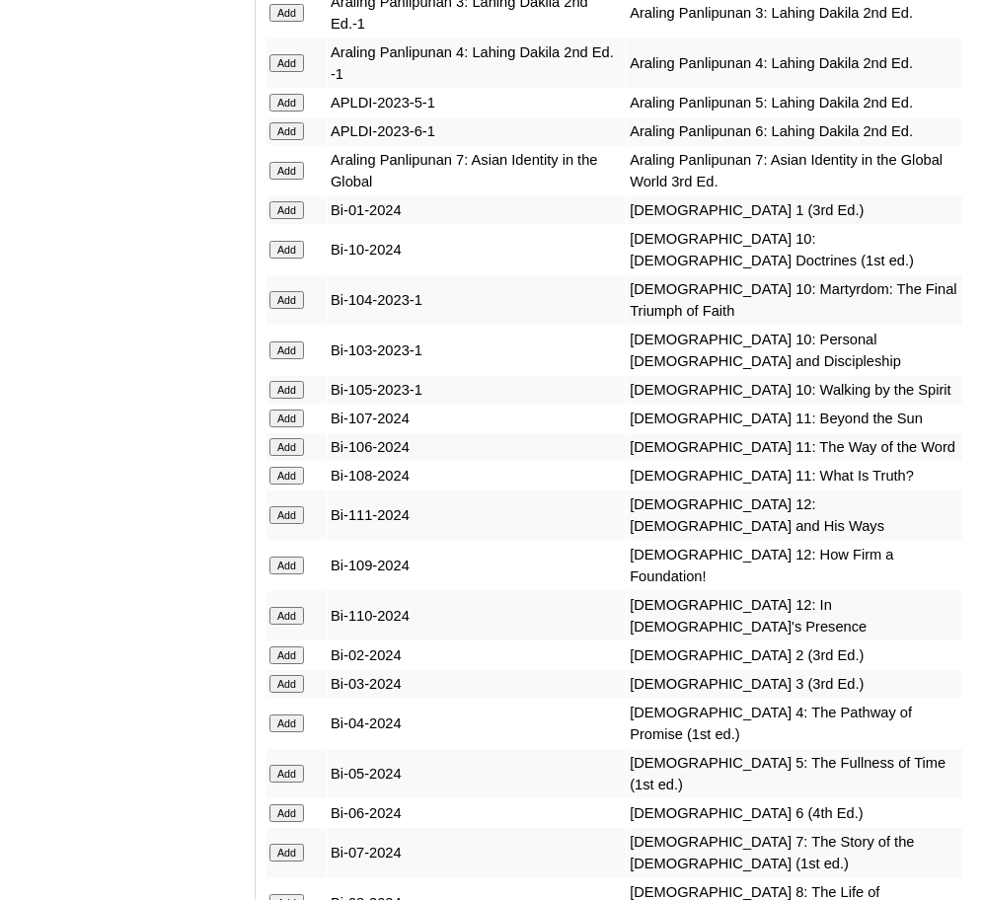
scroll to position [6164, 0]
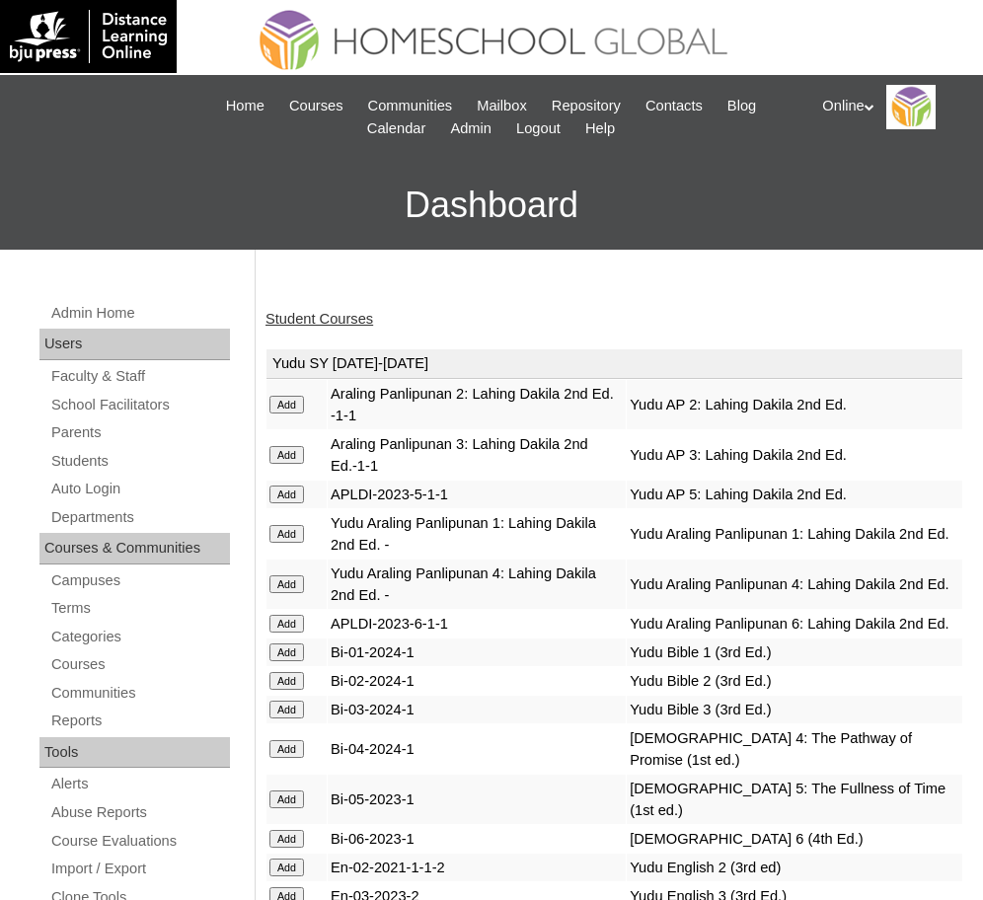
click at [332, 318] on link "Student Courses" at bounding box center [320, 319] width 108 height 16
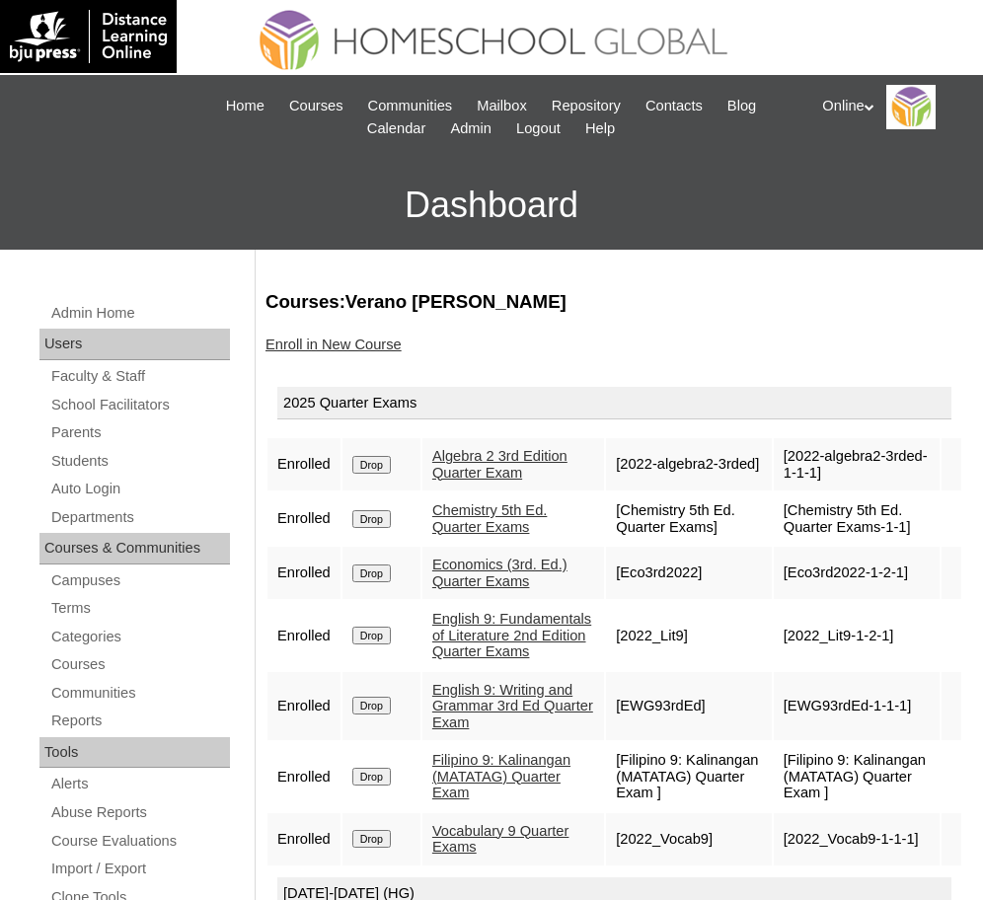
click at [328, 342] on link "Enroll in New Course" at bounding box center [334, 345] width 136 height 16
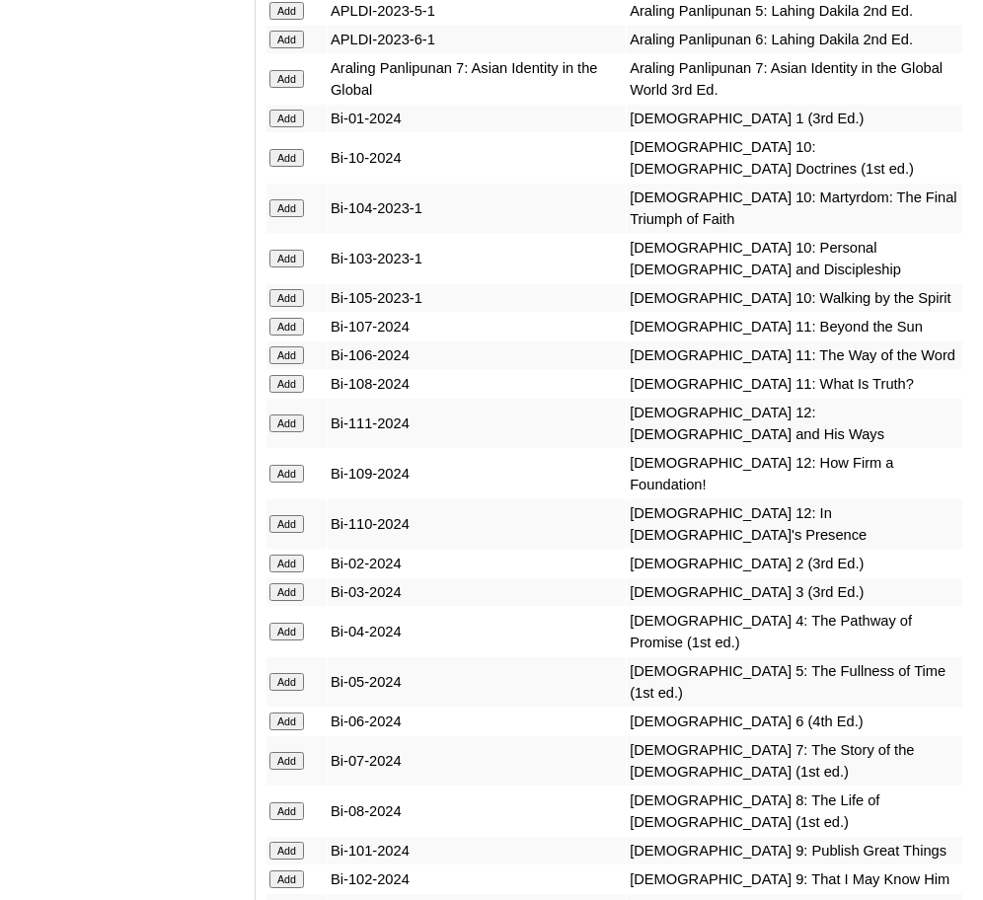
scroll to position [6254, 0]
click at [292, 842] on input "Add" at bounding box center [287, 851] width 35 height 18
click at [289, 871] on input "Add" at bounding box center [287, 880] width 35 height 18
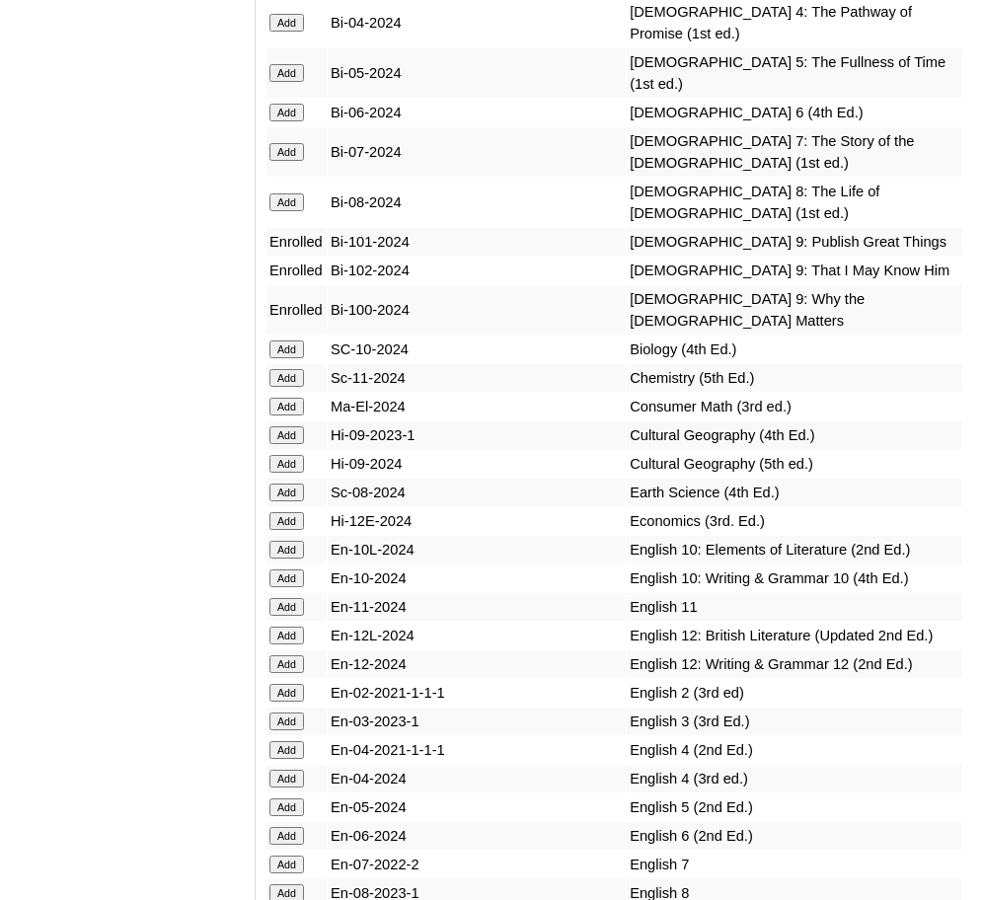
scroll to position [6861, 0]
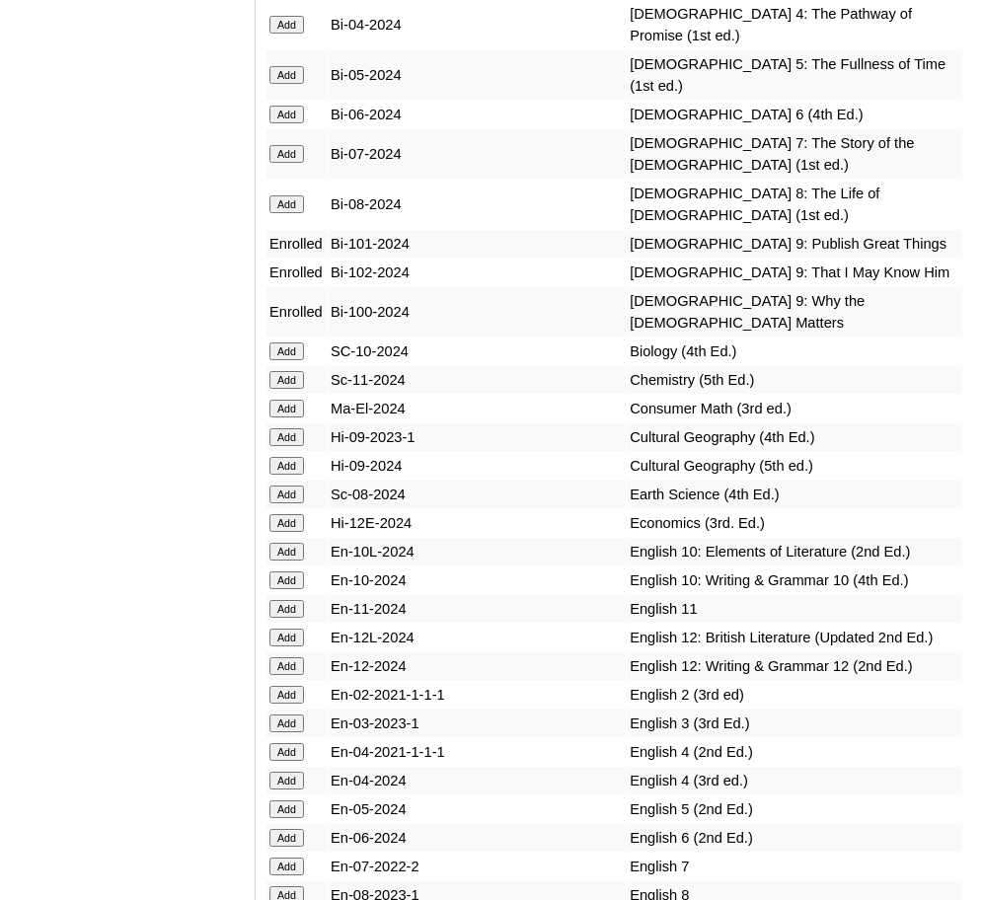
click at [289, 371] on input "Add" at bounding box center [287, 380] width 35 height 18
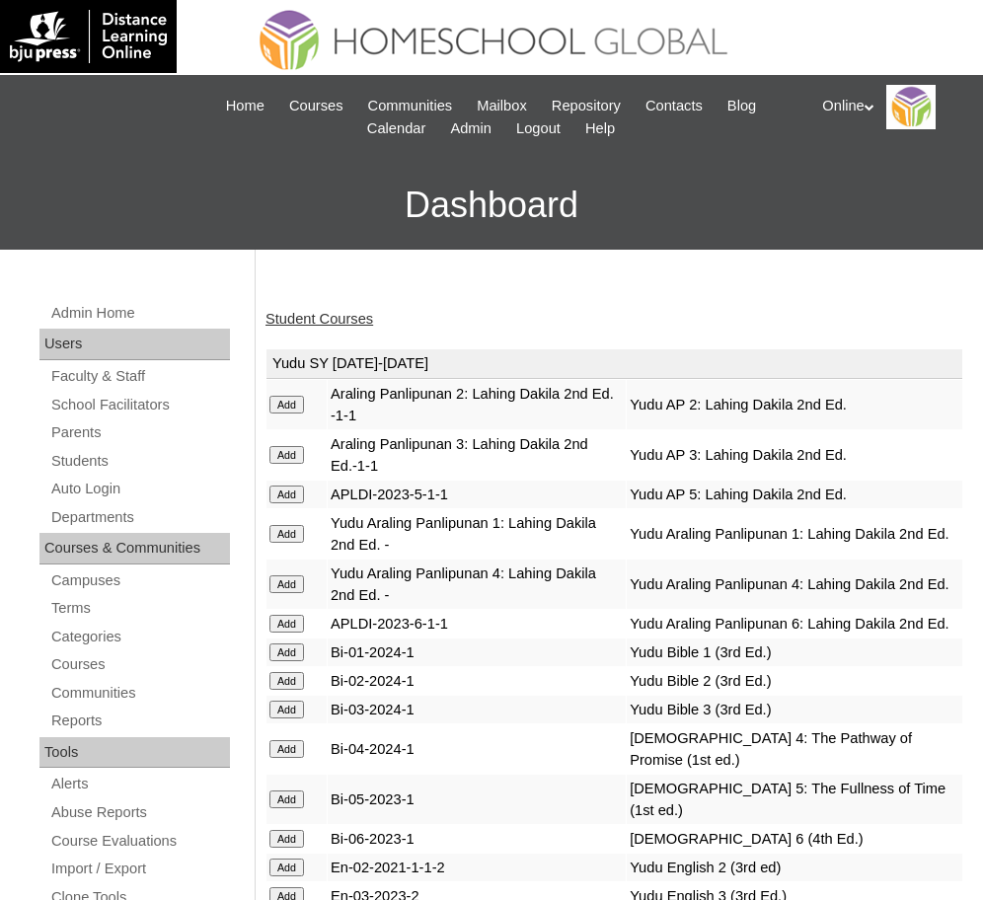
drag, startPoint x: 0, startPoint y: 0, endPoint x: 337, endPoint y: 322, distance: 465.8
click at [337, 322] on link "Student Courses" at bounding box center [320, 319] width 108 height 16
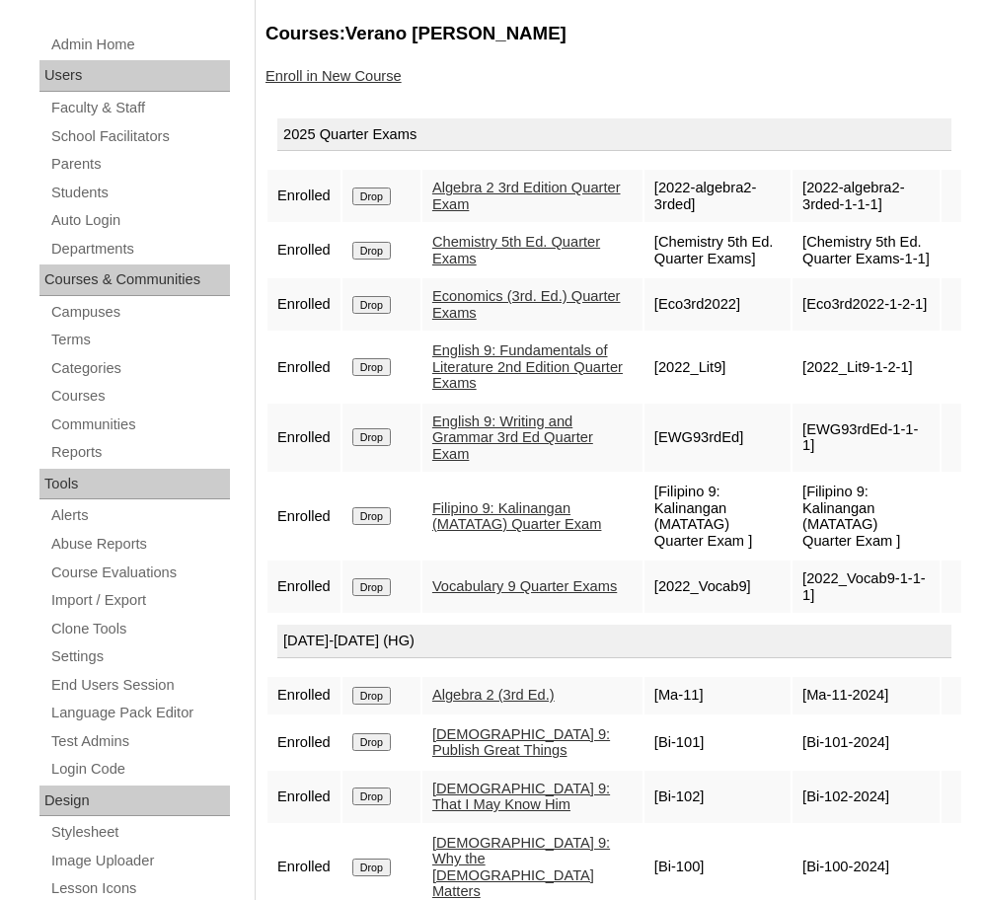
scroll to position [258, 0]
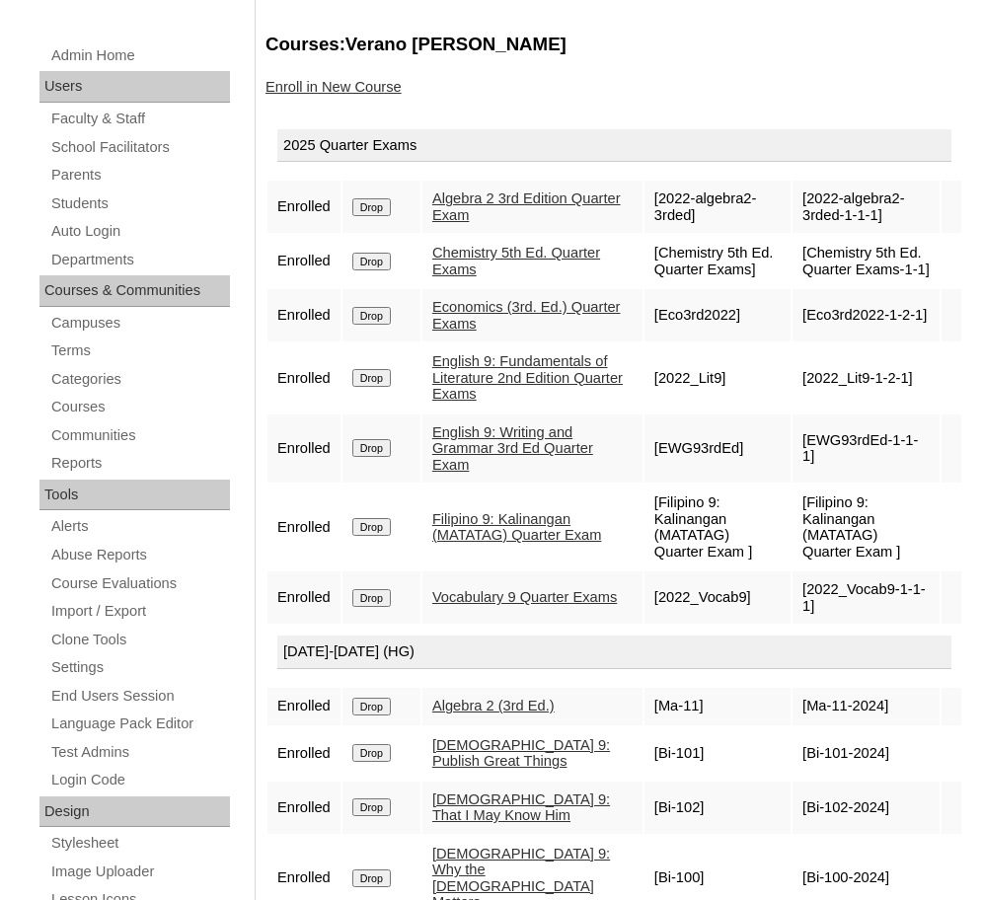
click at [339, 94] on link "Enroll in New Course" at bounding box center [334, 87] width 136 height 16
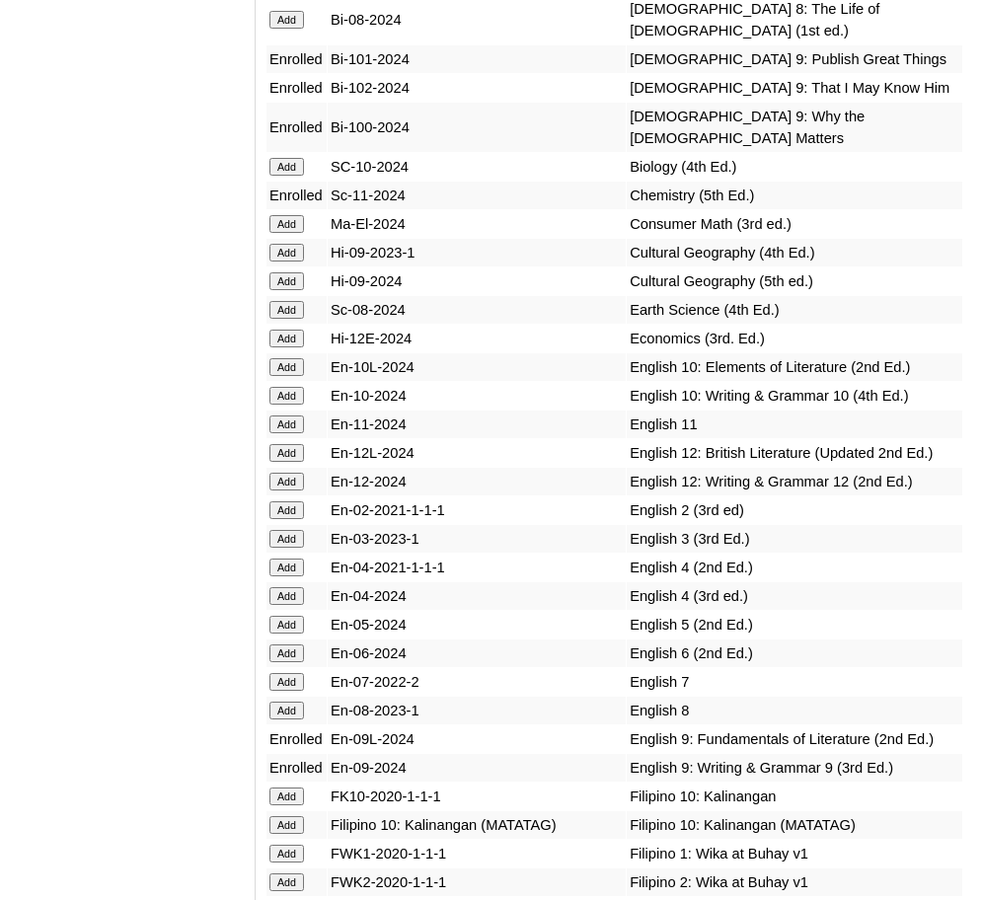
scroll to position [7045, 0]
click at [296, 331] on input "Add" at bounding box center [287, 340] width 35 height 18
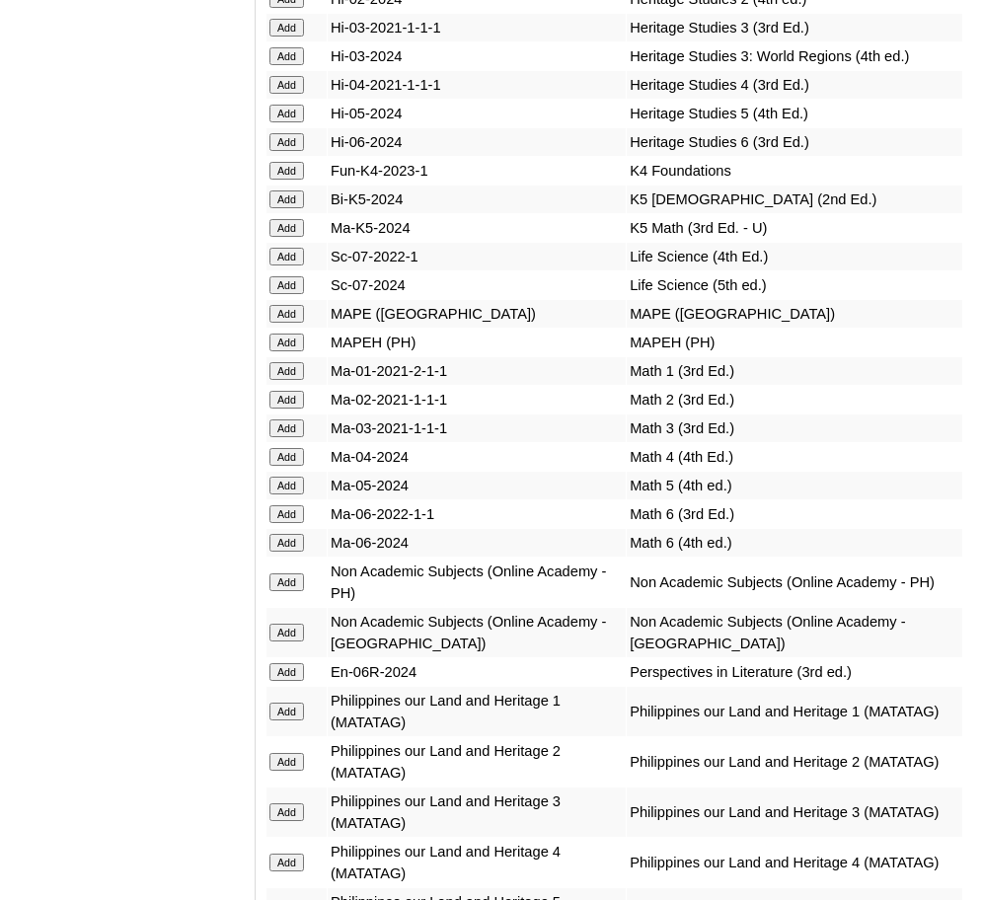
scroll to position [8647, 0]
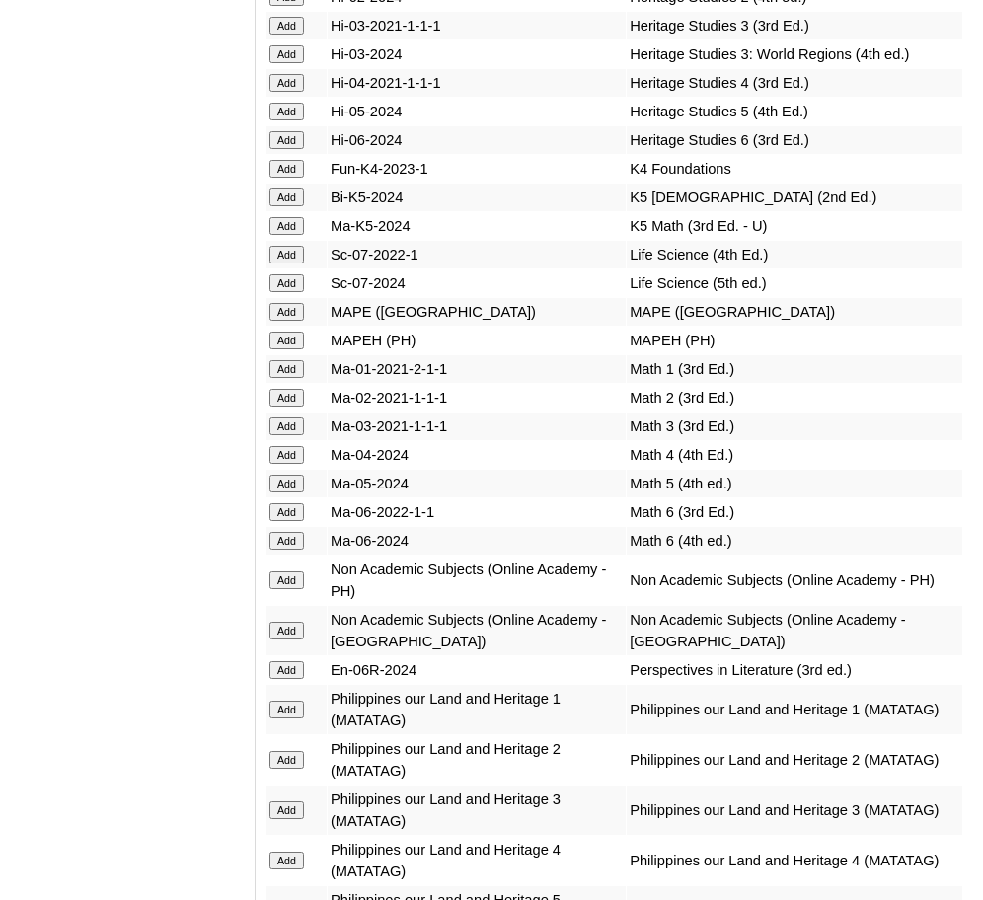
click at [291, 572] on input "Add" at bounding box center [287, 581] width 35 height 18
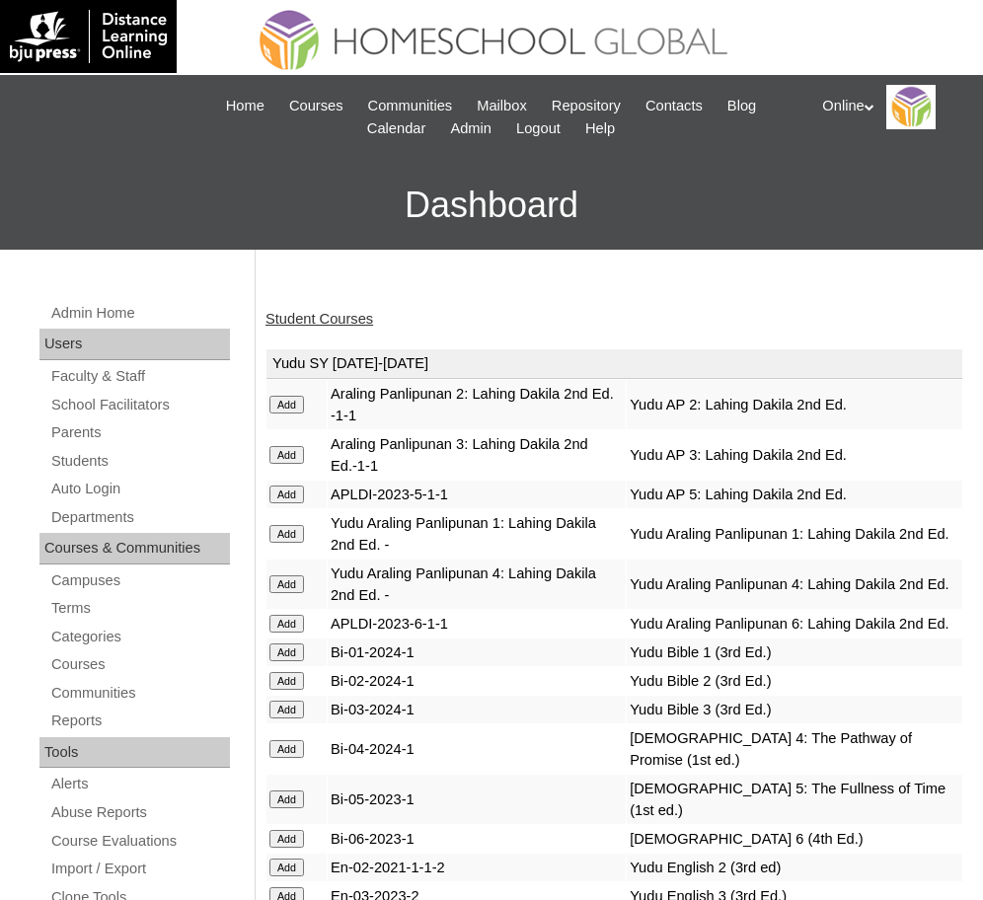
click at [341, 311] on link "Student Courses" at bounding box center [320, 319] width 108 height 16
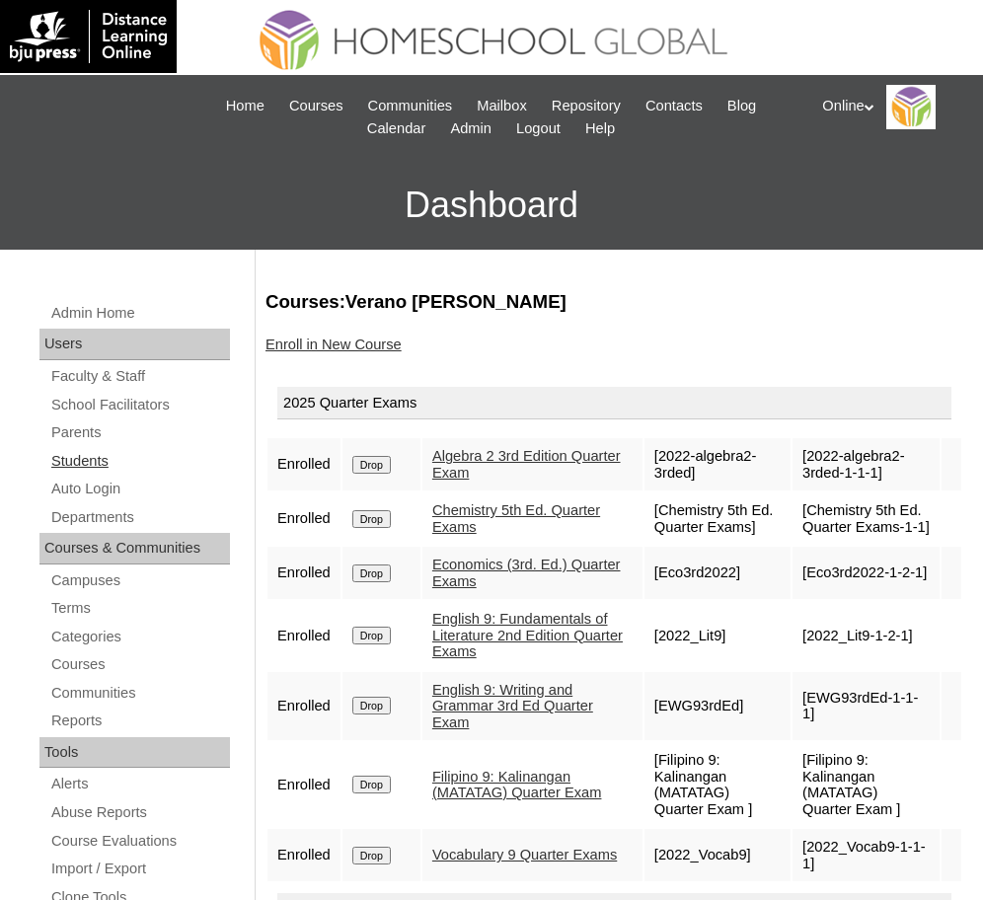
click at [117, 455] on link "Students" at bounding box center [139, 461] width 181 height 25
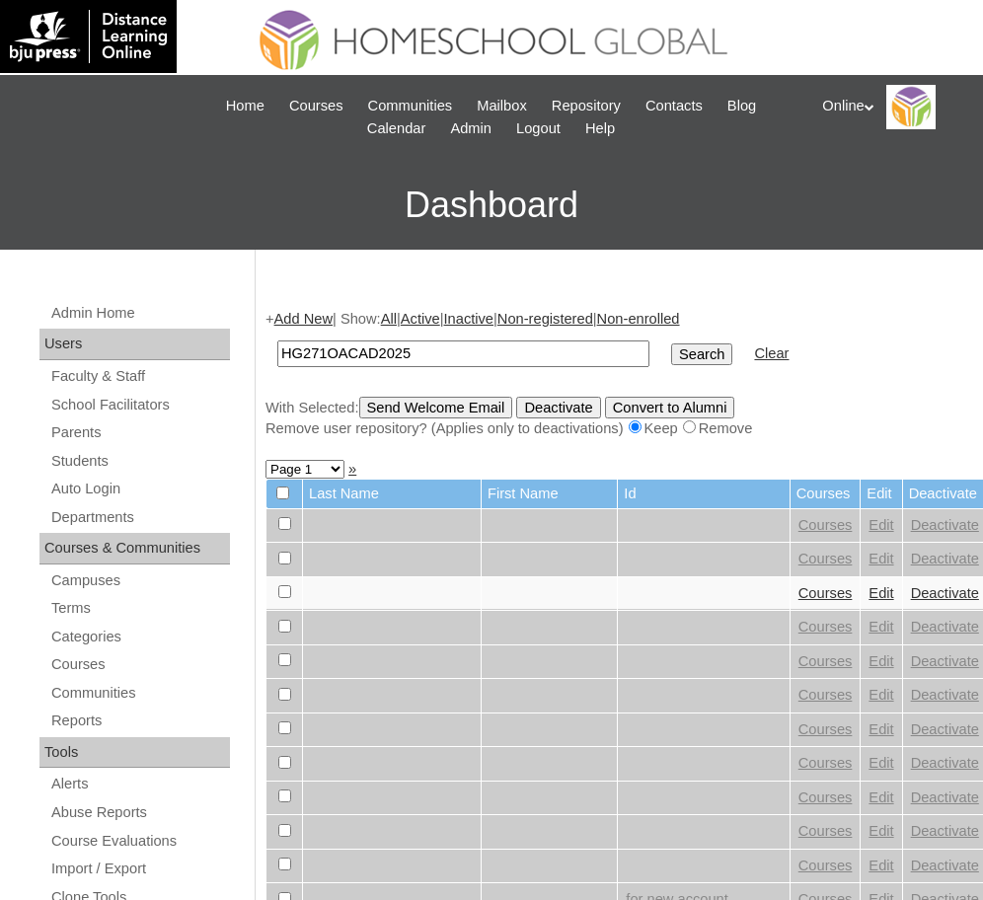
type input "HG271OACAD2025"
click at [671, 351] on input "Search" at bounding box center [701, 355] width 61 height 22
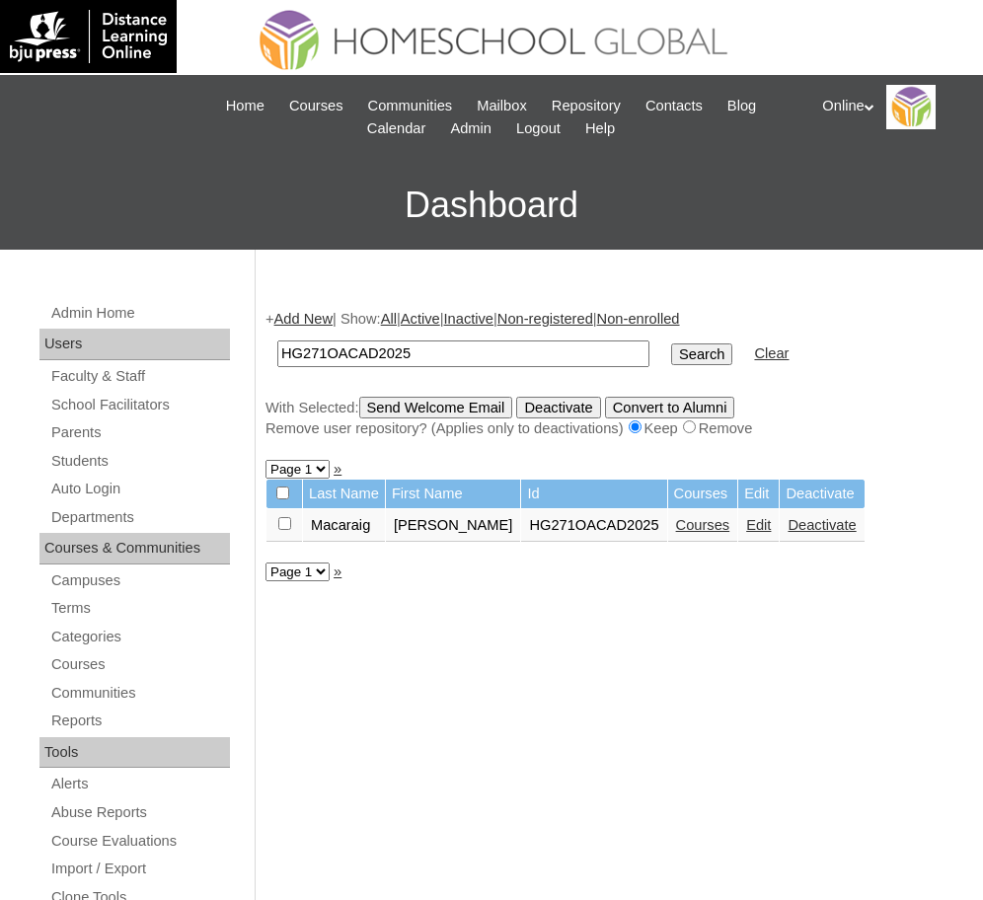
click at [703, 525] on link "Courses" at bounding box center [703, 525] width 54 height 16
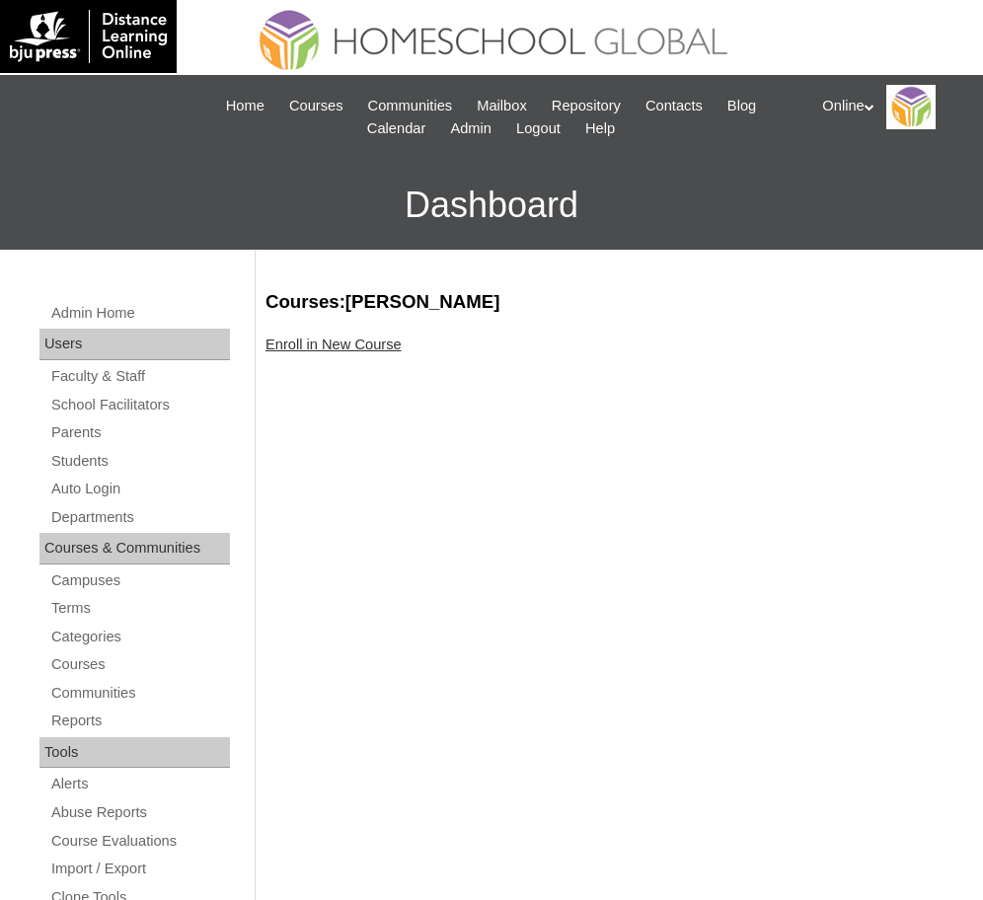
click at [356, 342] on link "Enroll in New Course" at bounding box center [334, 345] width 136 height 16
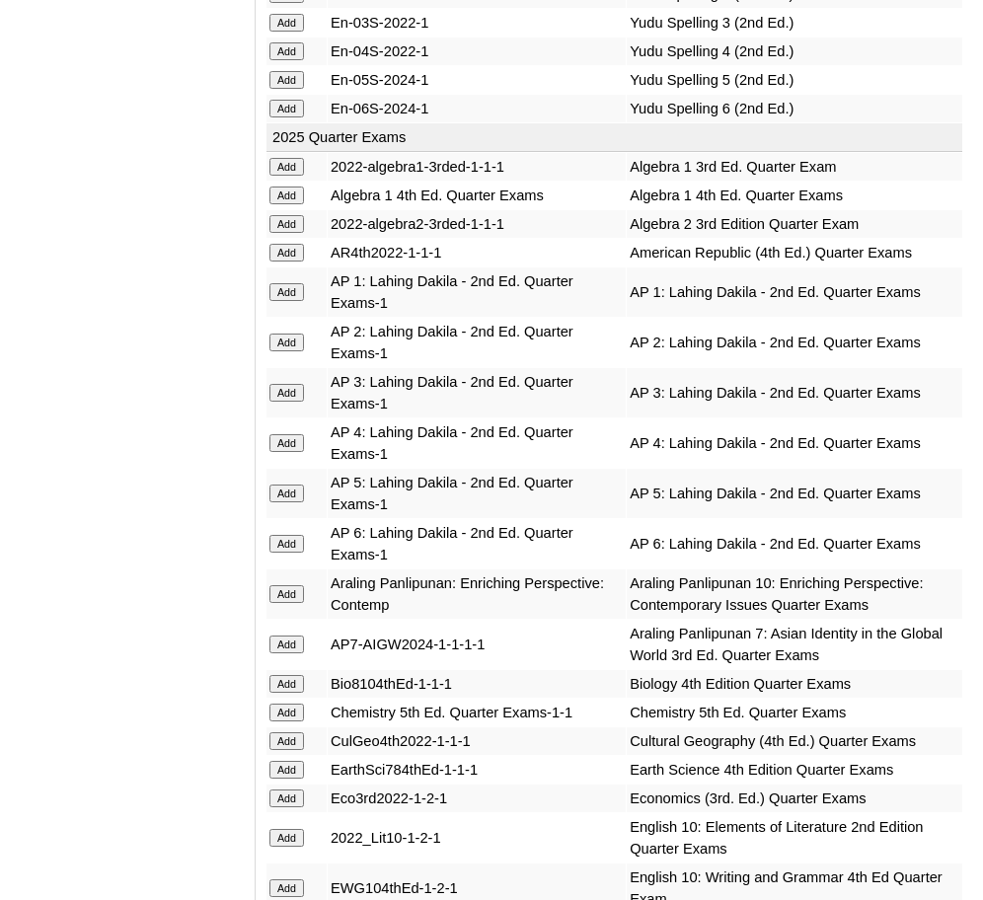
scroll to position [2083, 0]
click at [284, 188] on input "Add" at bounding box center [287, 197] width 35 height 18
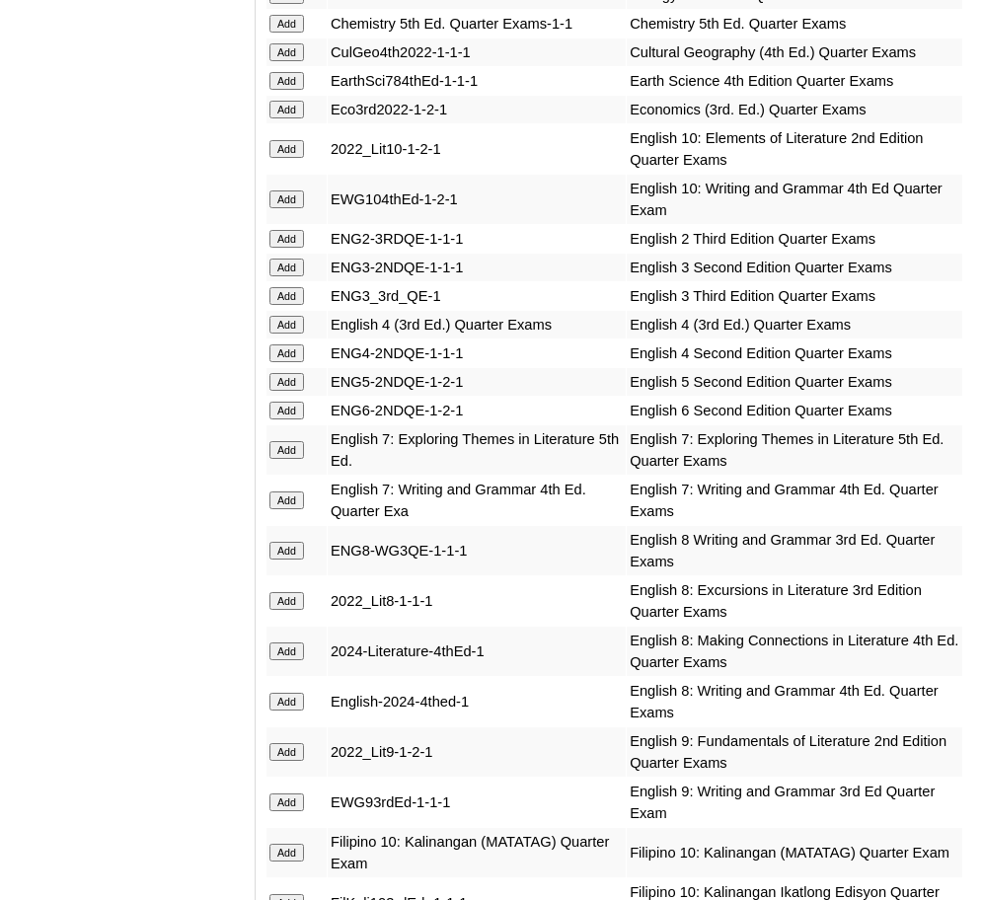
scroll to position [2777, 0]
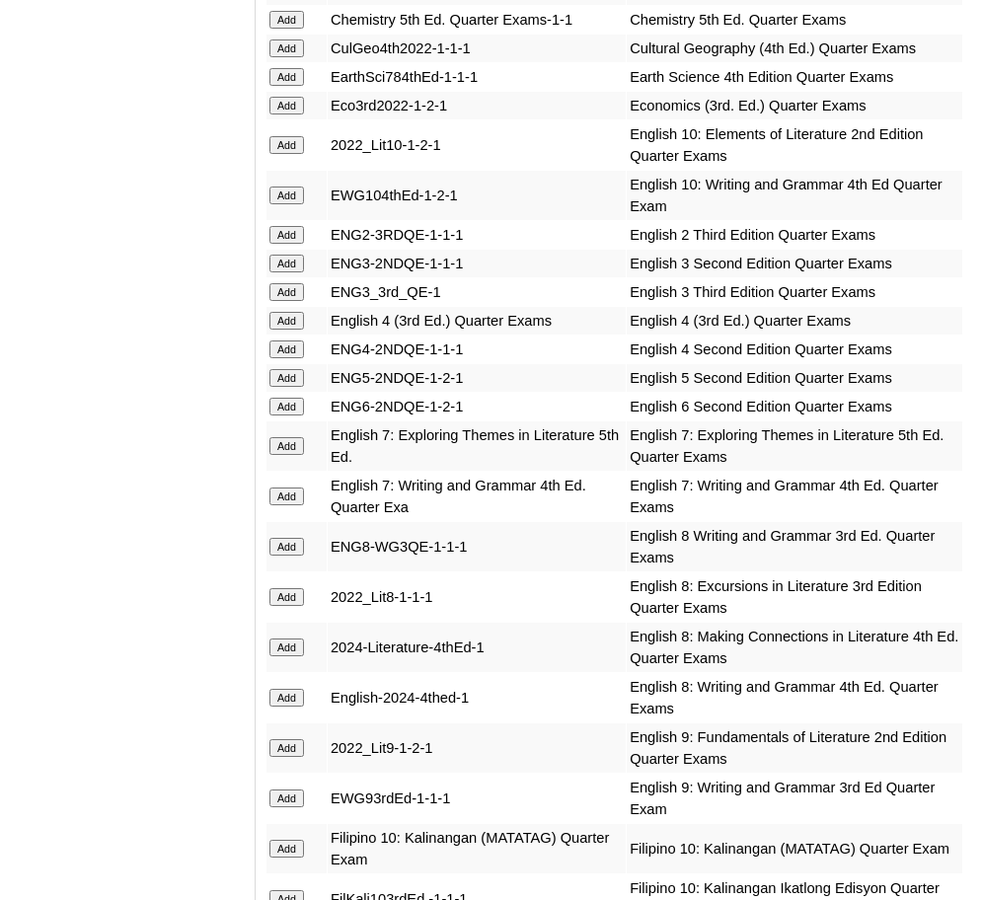
click at [286, 538] on input "Add" at bounding box center [287, 547] width 35 height 18
click at [291, 639] on input "Add" at bounding box center [287, 648] width 35 height 18
click at [284, 689] on input "Add" at bounding box center [287, 698] width 35 height 18
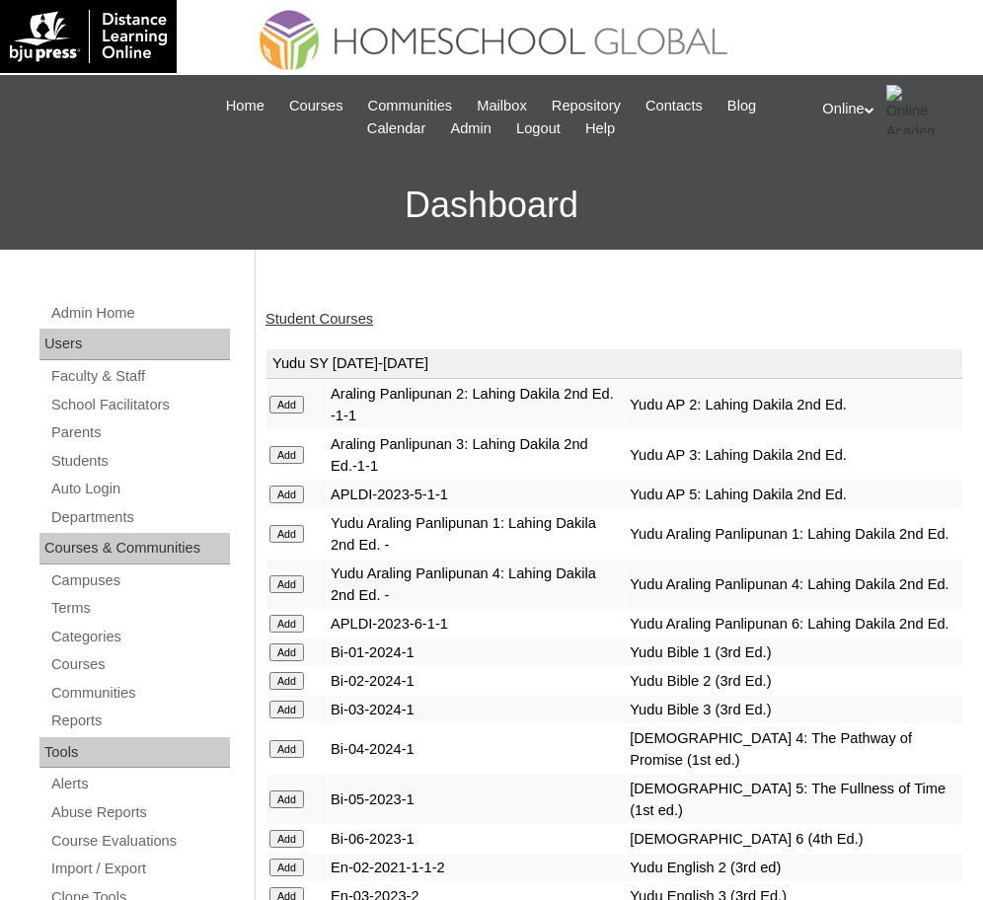
drag, startPoint x: 0, startPoint y: 0, endPoint x: 336, endPoint y: 320, distance: 463.7
click at [336, 320] on link "Student Courses" at bounding box center [320, 319] width 108 height 16
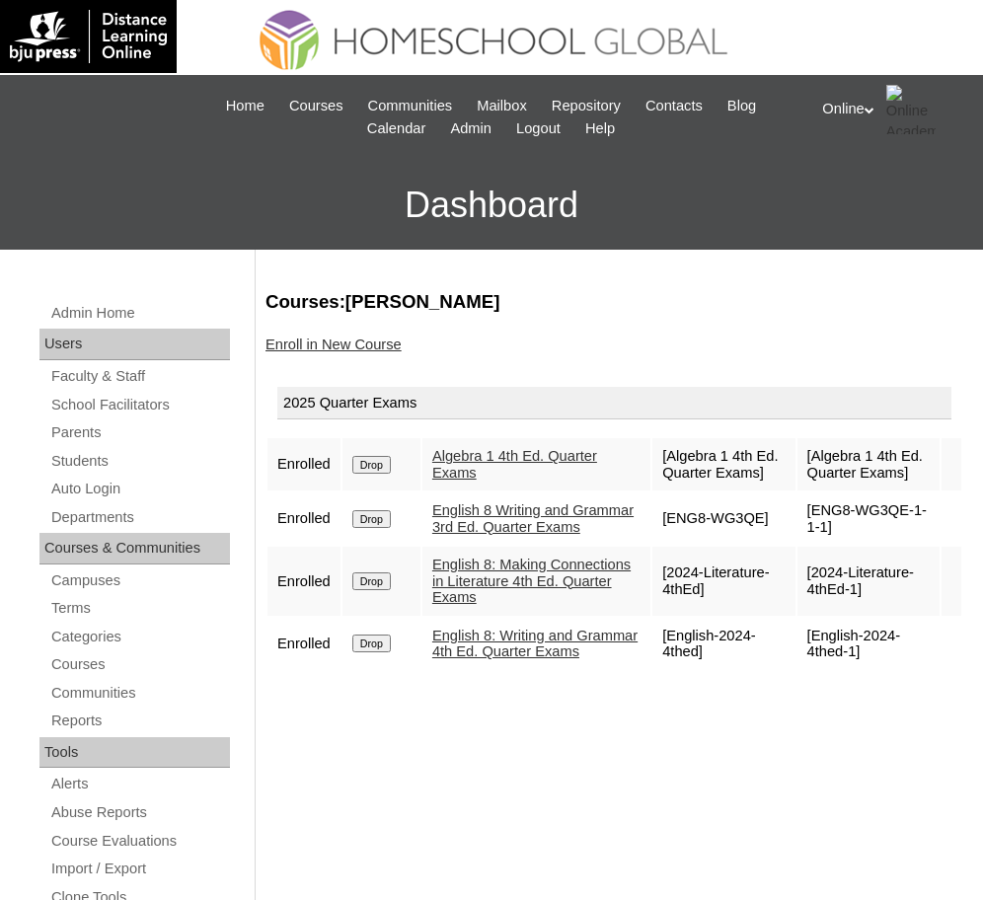
click at [376, 528] on input "Drop" at bounding box center [371, 519] width 39 height 18
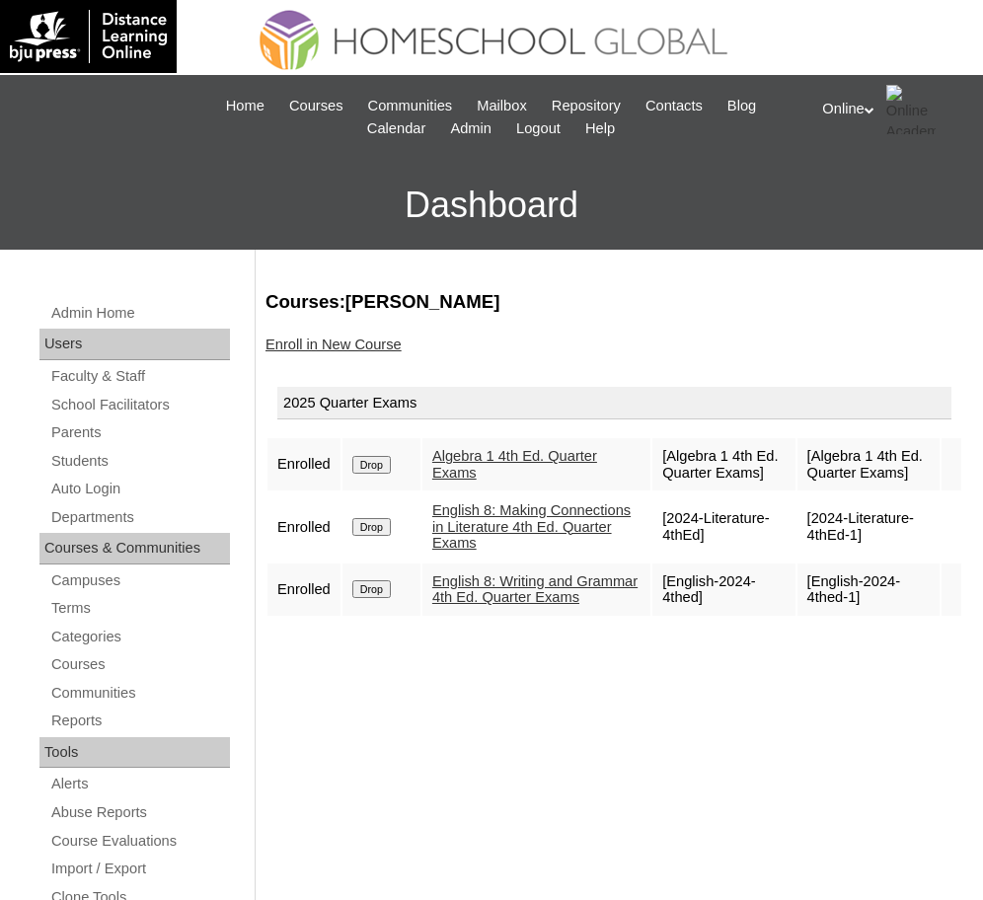
click at [361, 343] on link "Enroll in New Course" at bounding box center [334, 345] width 136 height 16
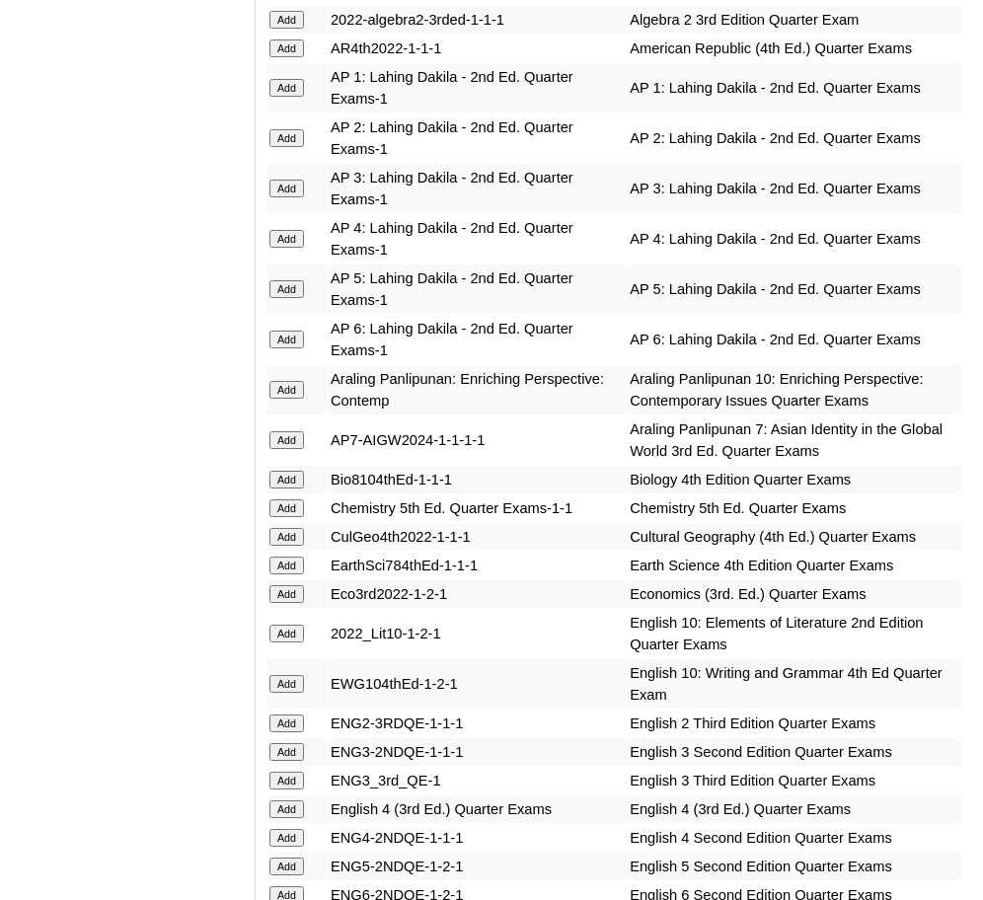
scroll to position [2290, 0]
click at [291, 470] on input "Add" at bounding box center [287, 479] width 35 height 18
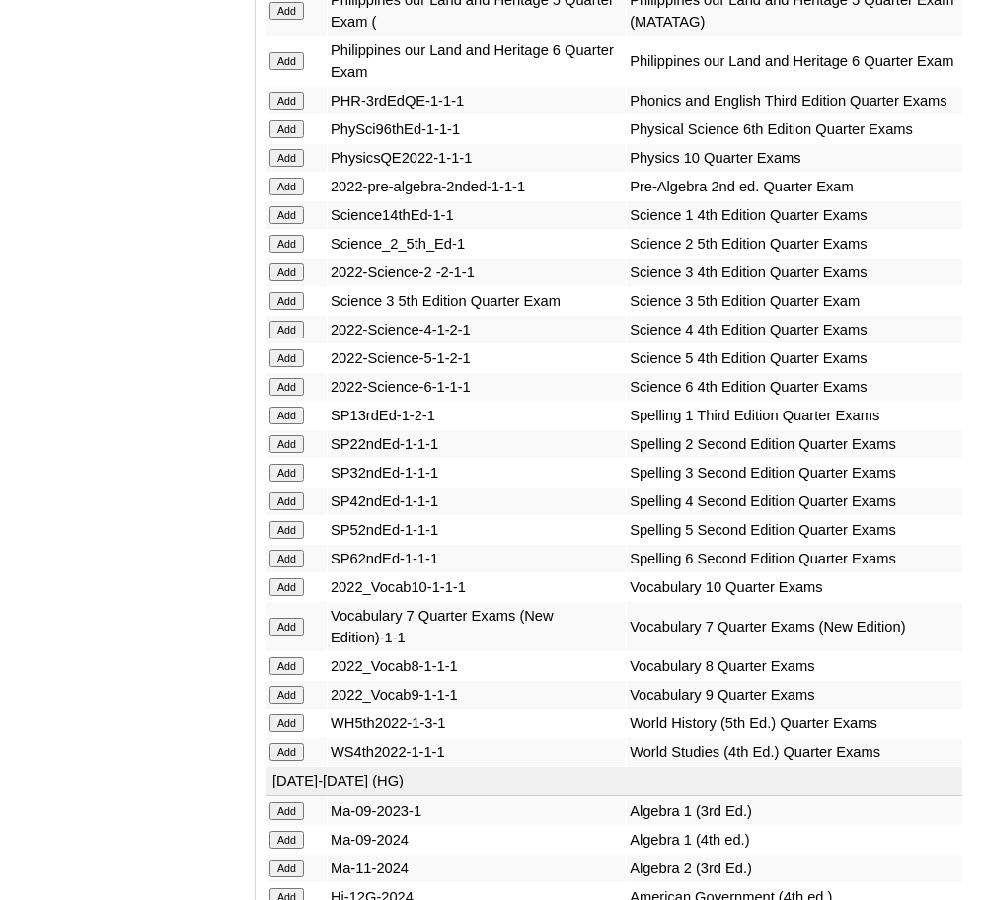
scroll to position [5031, 0]
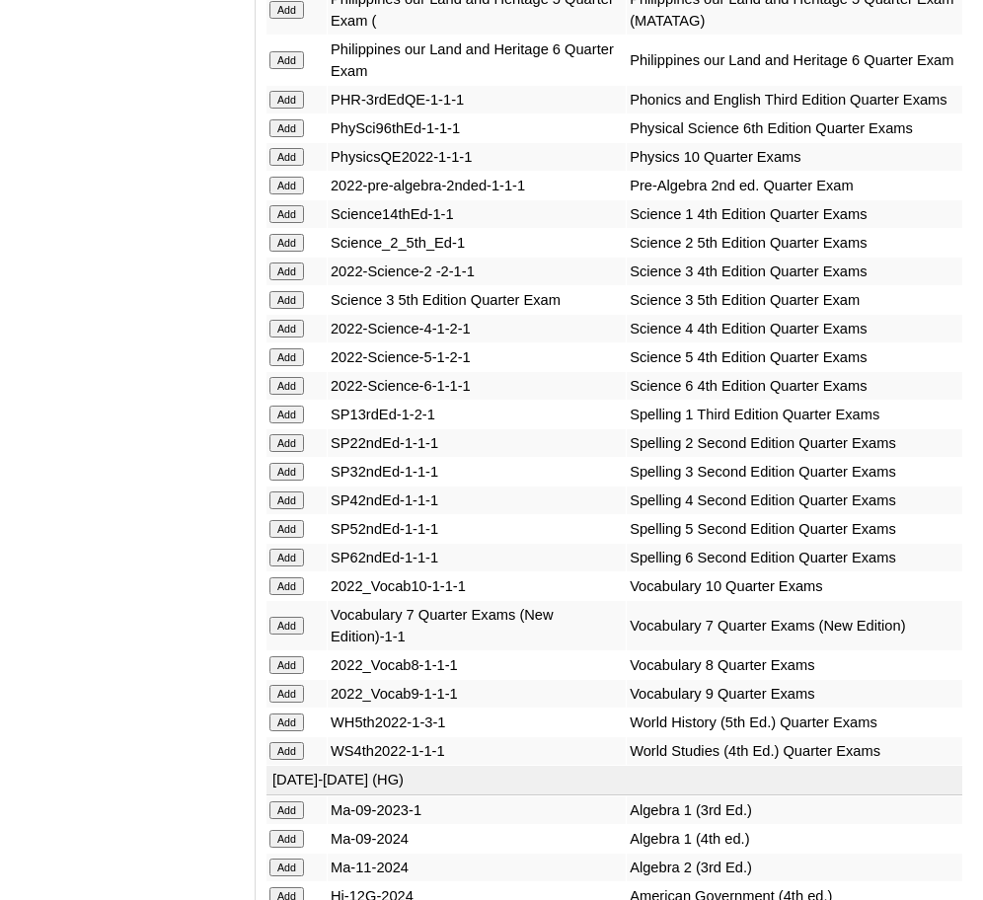
click at [290, 657] on input "Add" at bounding box center [287, 666] width 35 height 18
click at [294, 714] on input "Add" at bounding box center [287, 723] width 35 height 18
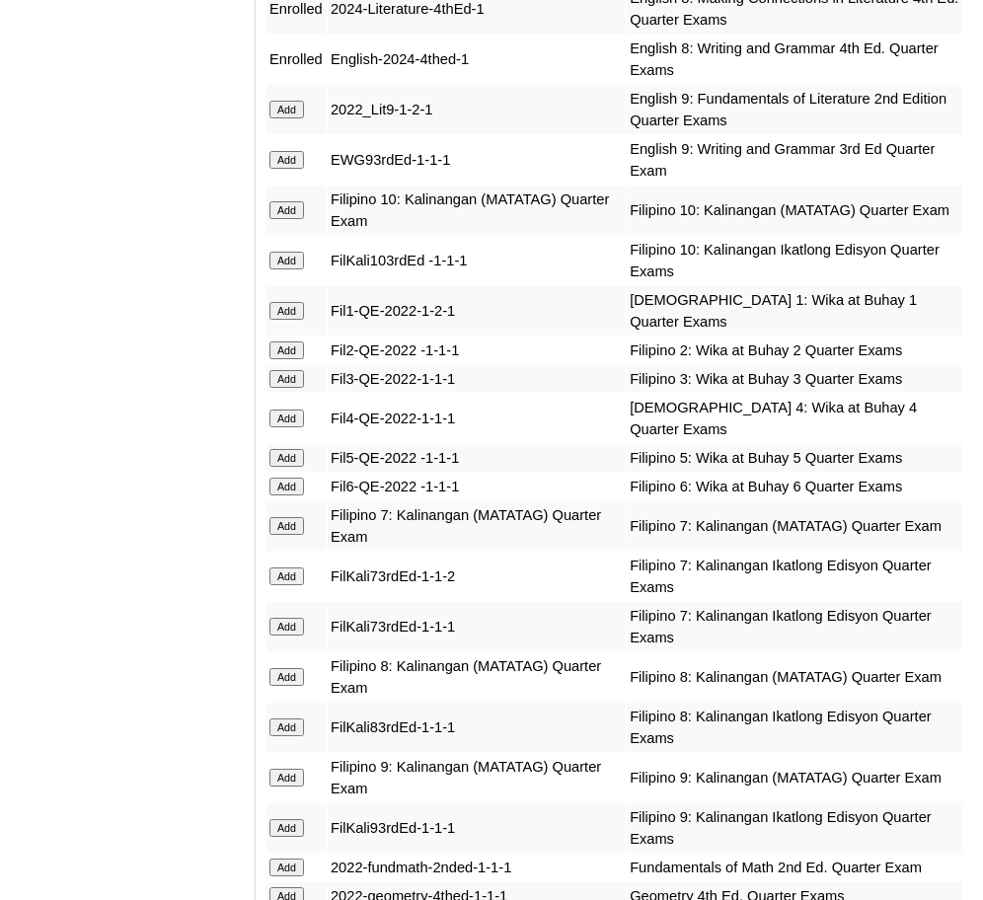
scroll to position [3425, 0]
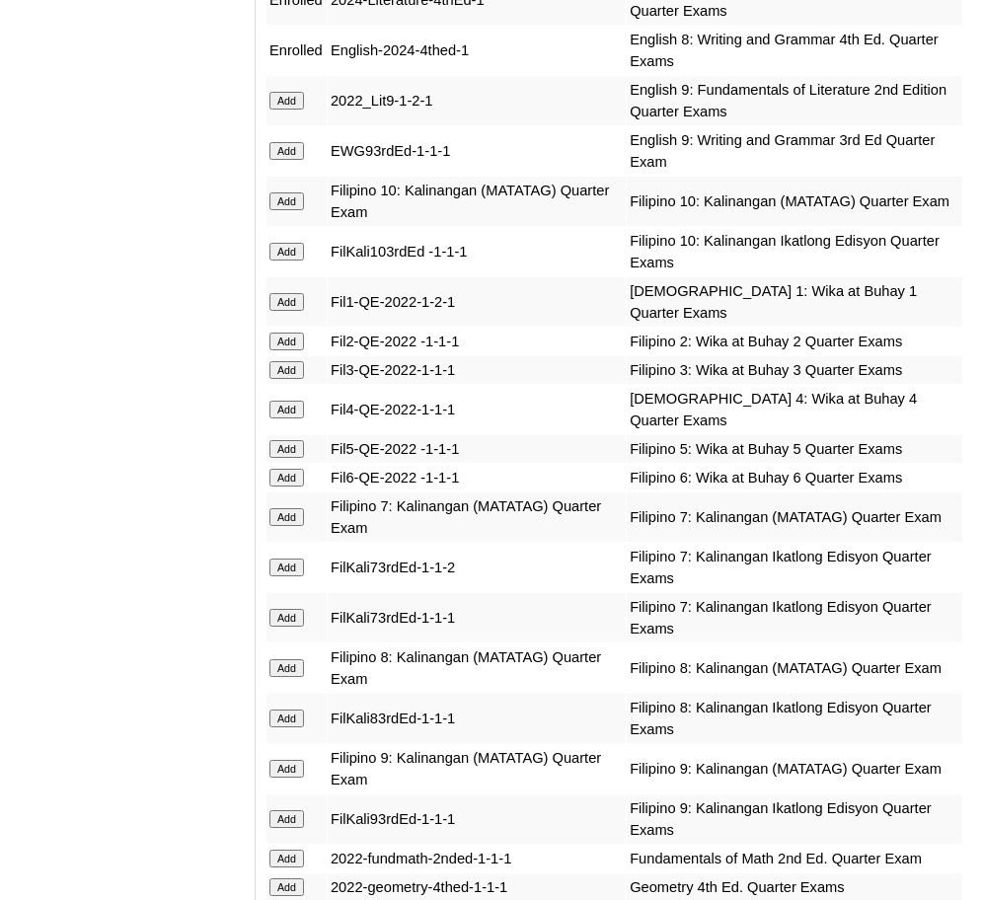
click at [281, 660] on input "Add" at bounding box center [287, 669] width 35 height 18
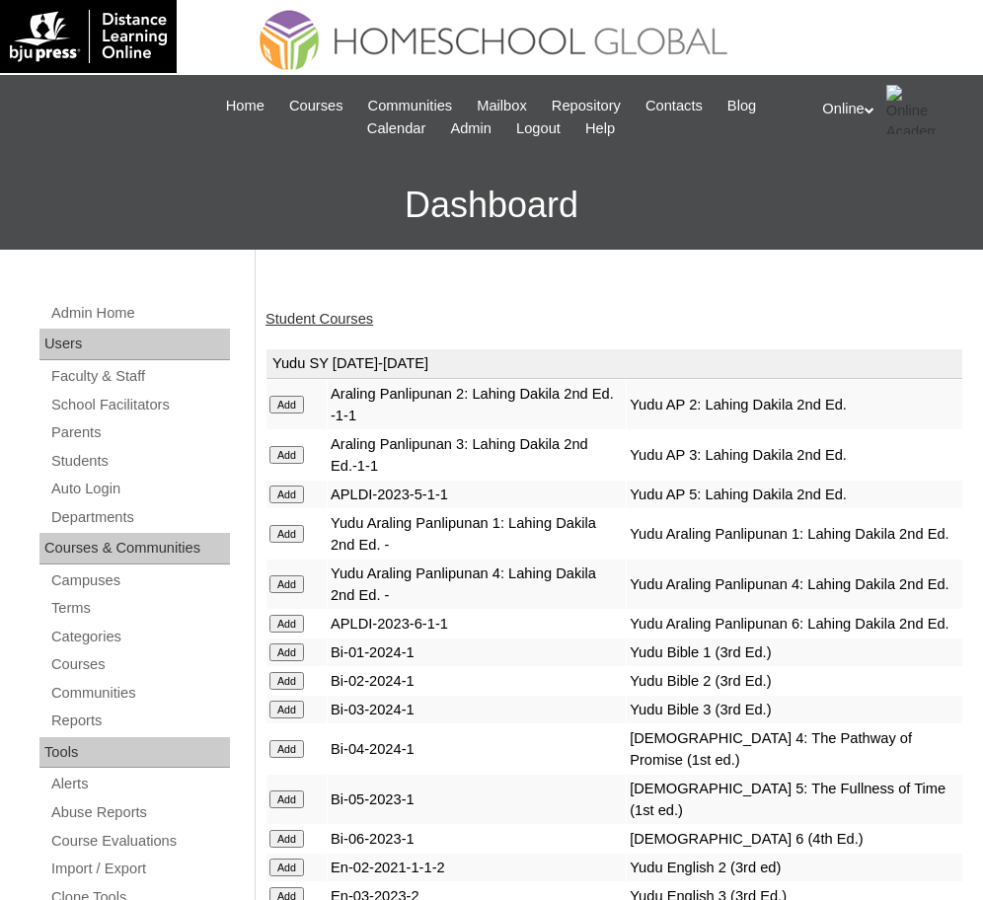
click at [331, 312] on link "Student Courses" at bounding box center [320, 319] width 108 height 16
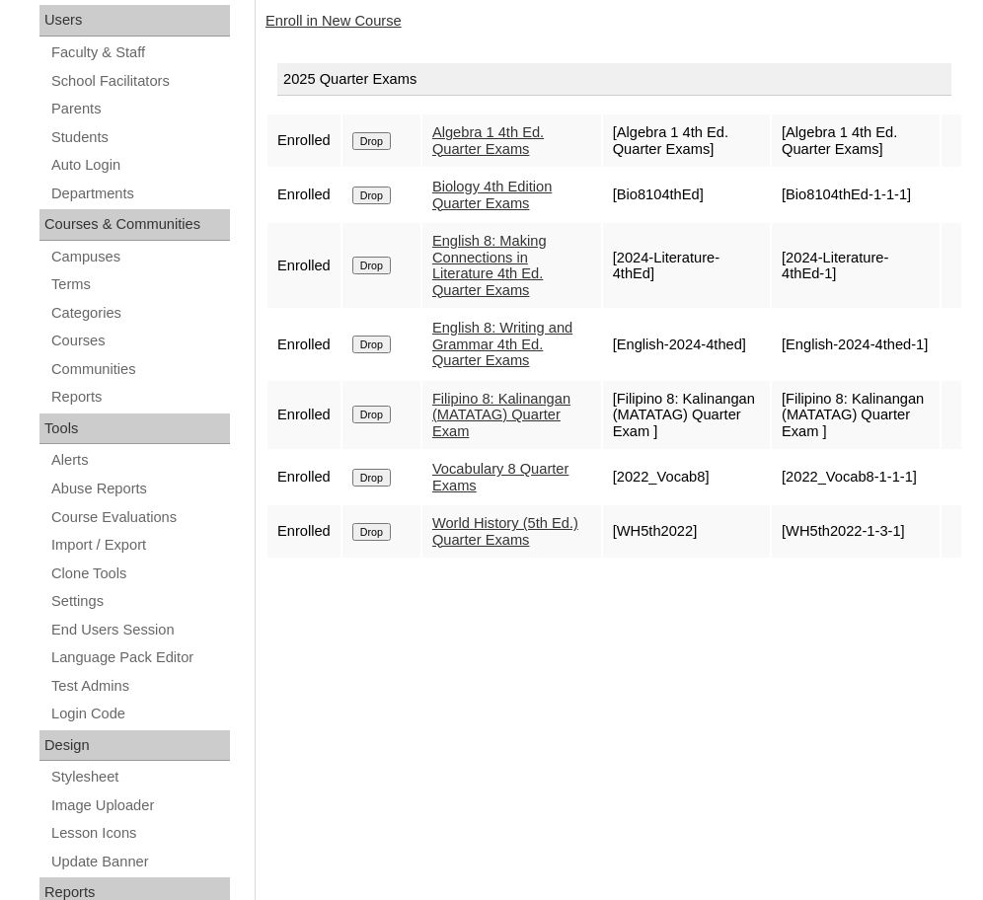
scroll to position [292, 0]
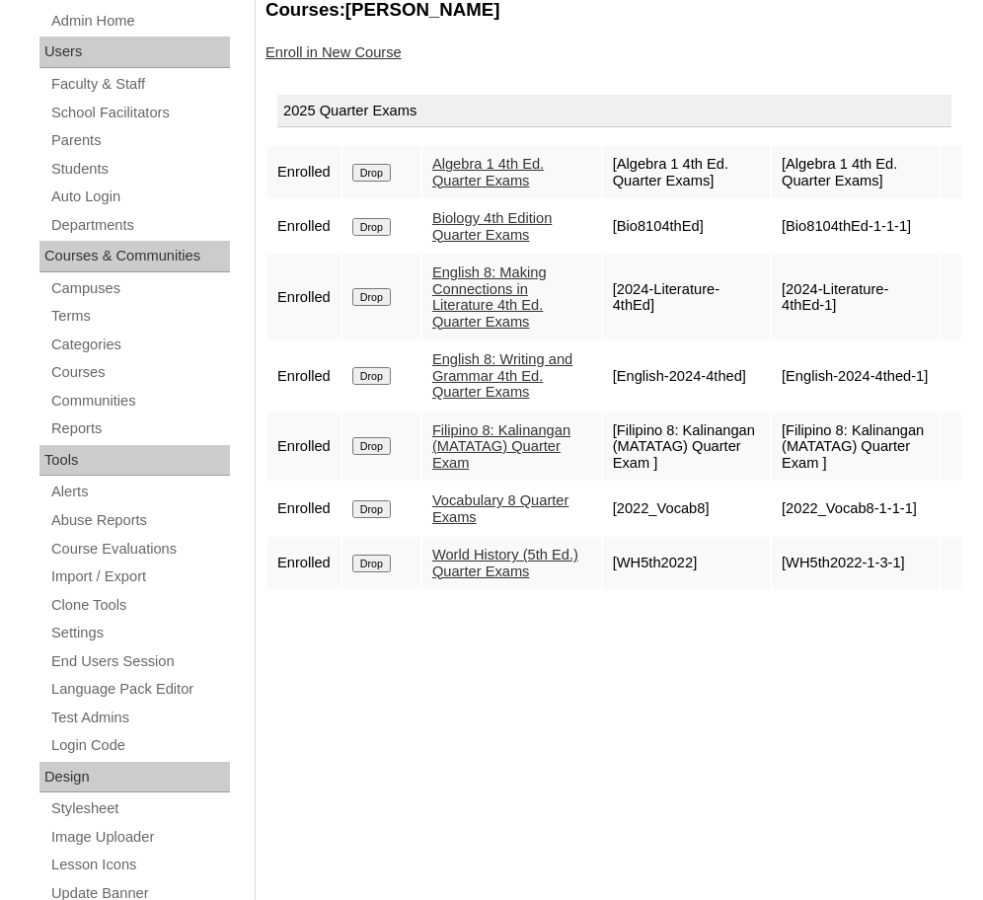
click at [329, 56] on link "Enroll in New Course" at bounding box center [334, 52] width 136 height 16
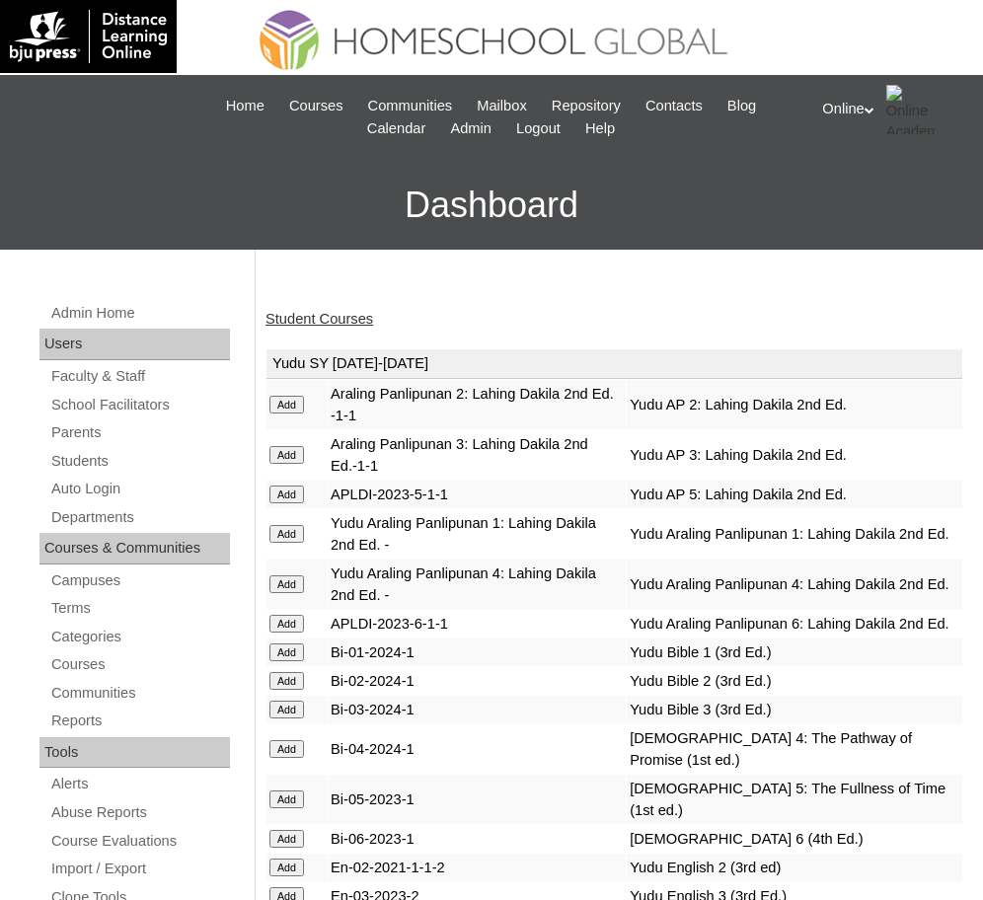
scroll to position [28, 0]
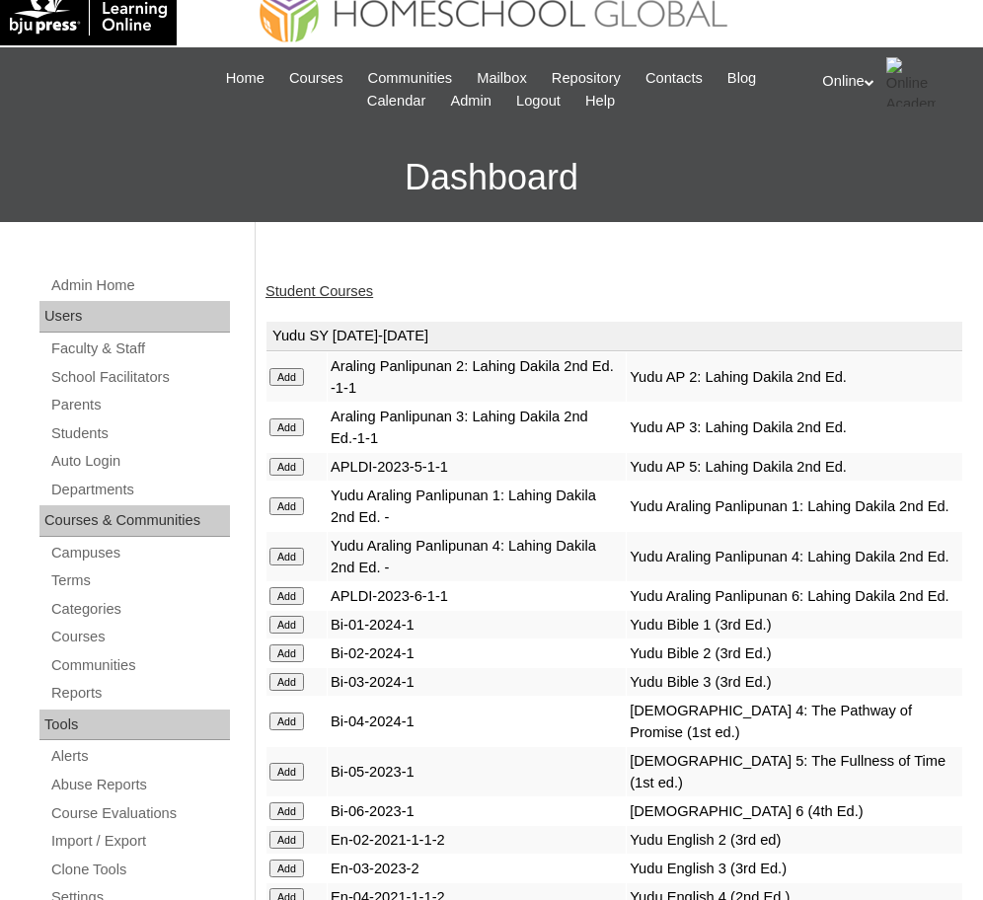
click at [333, 286] on link "Student Courses" at bounding box center [320, 291] width 108 height 16
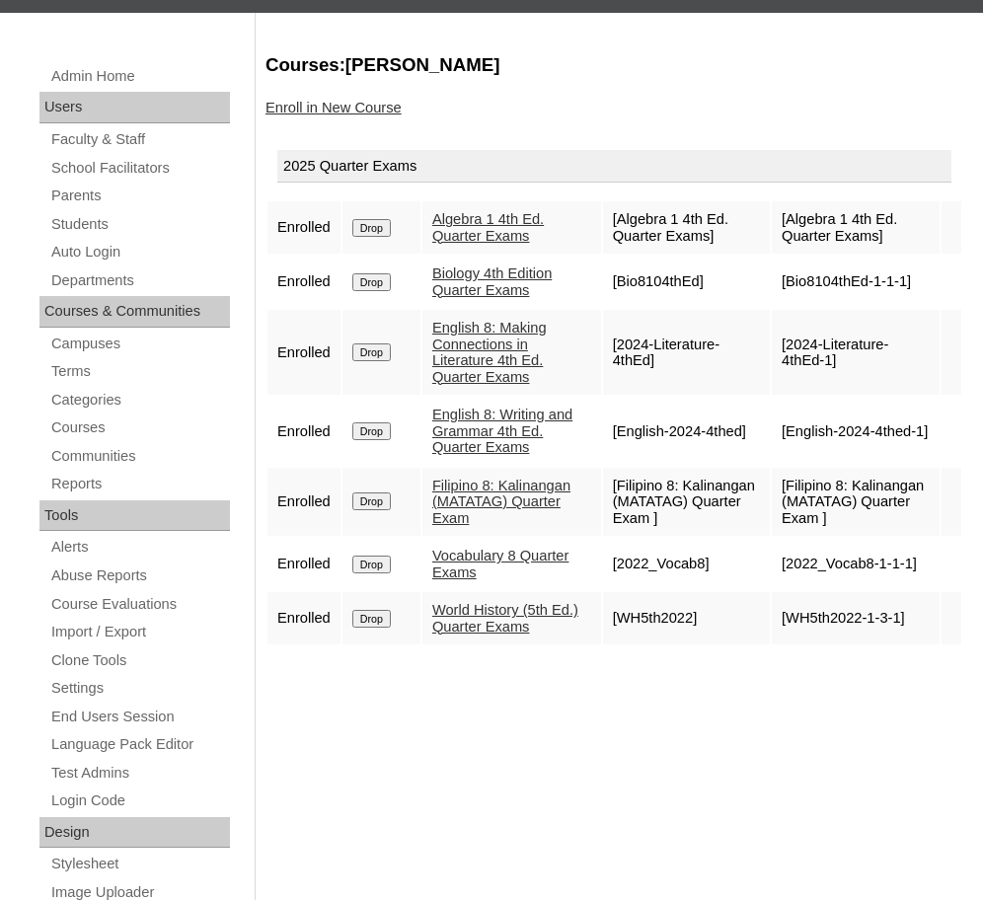
scroll to position [222, 0]
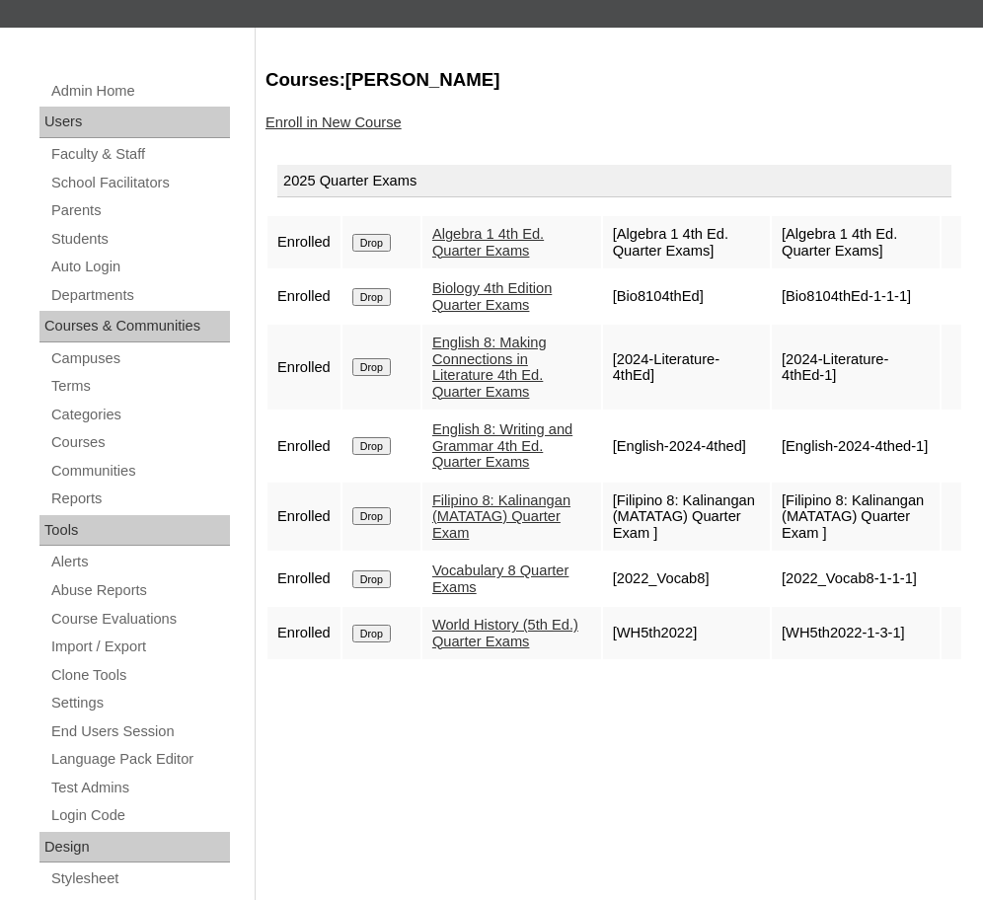
click at [300, 120] on link "Enroll in New Course" at bounding box center [334, 123] width 136 height 16
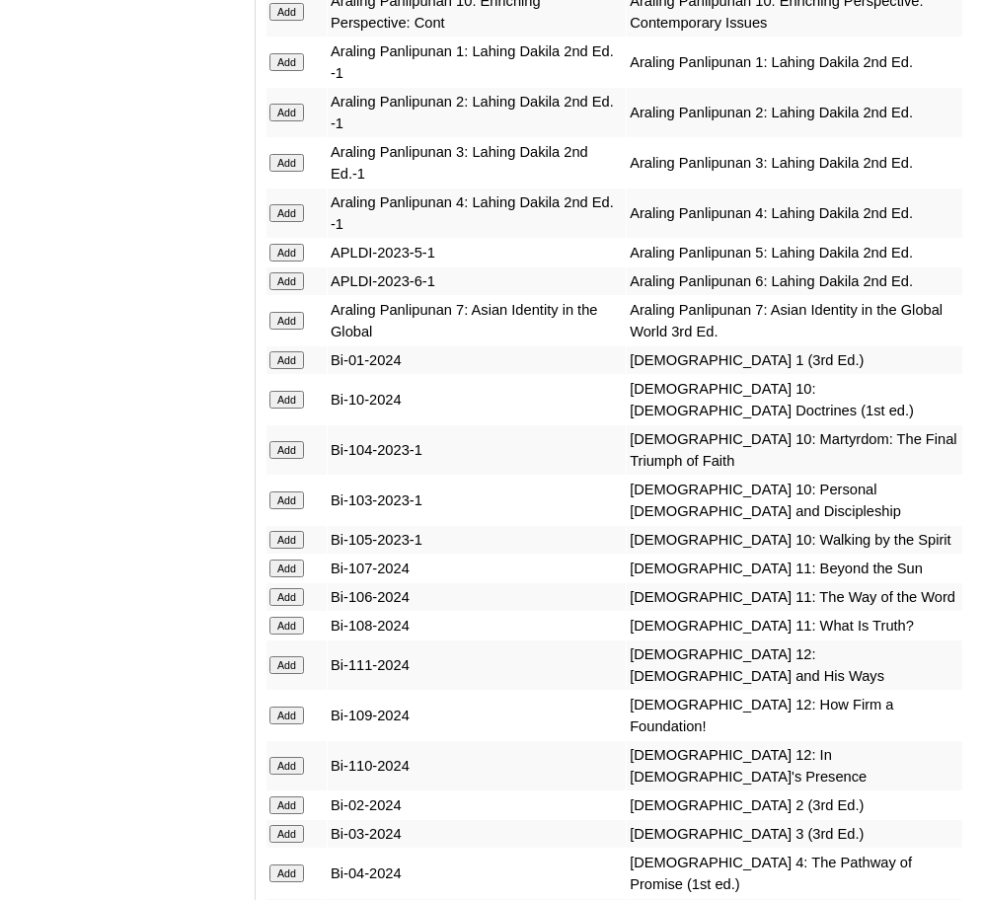
scroll to position [6014, 0]
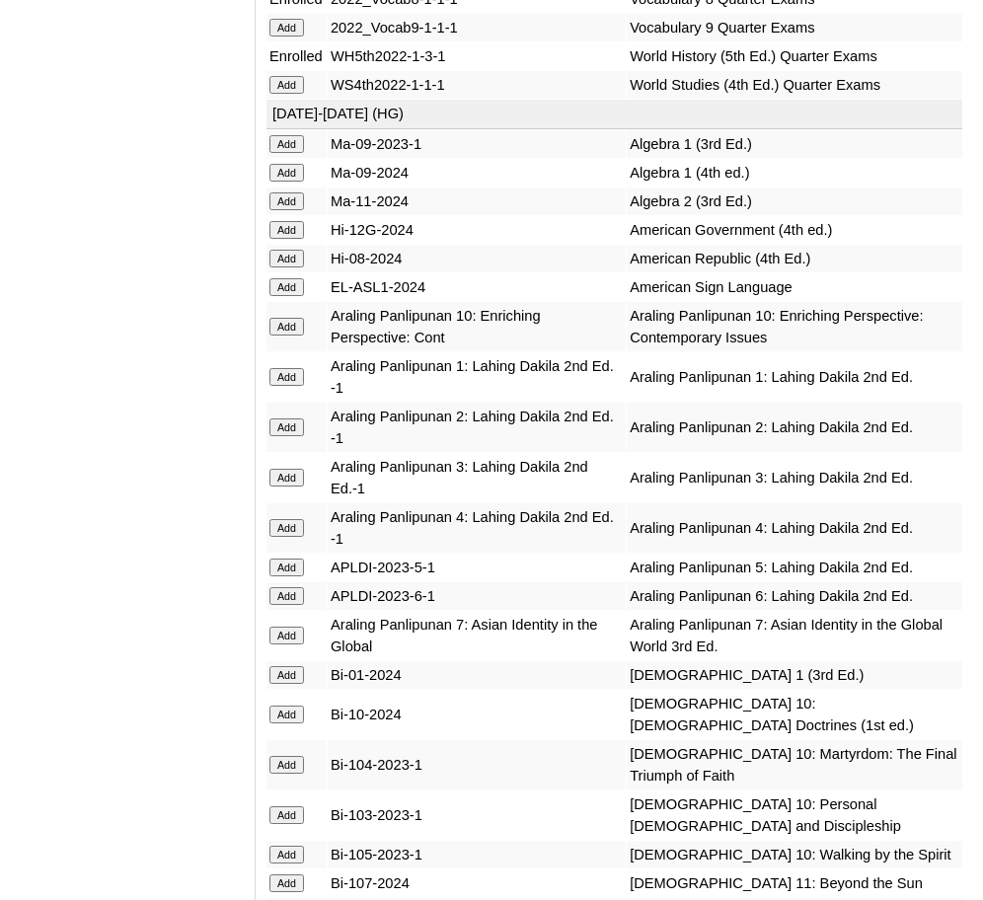
scroll to position [5687, 0]
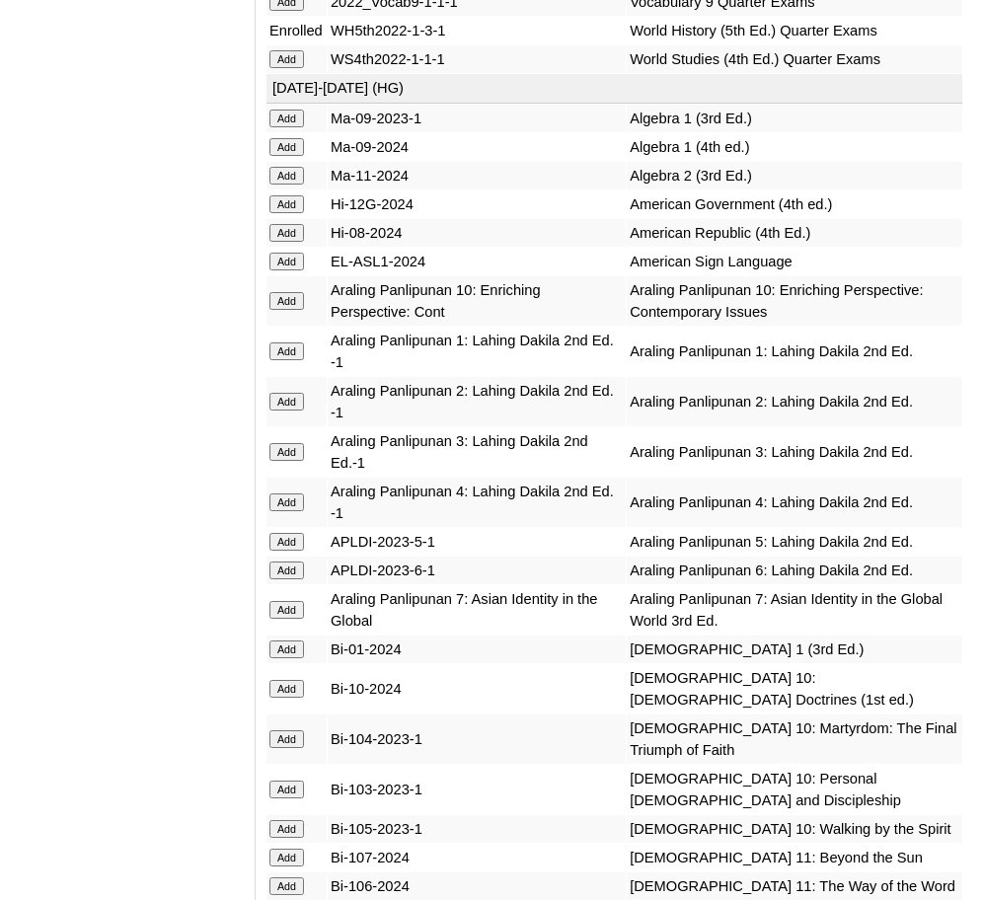
scroll to position [5722, 0]
click at [284, 139] on input "Add" at bounding box center [287, 148] width 35 height 18
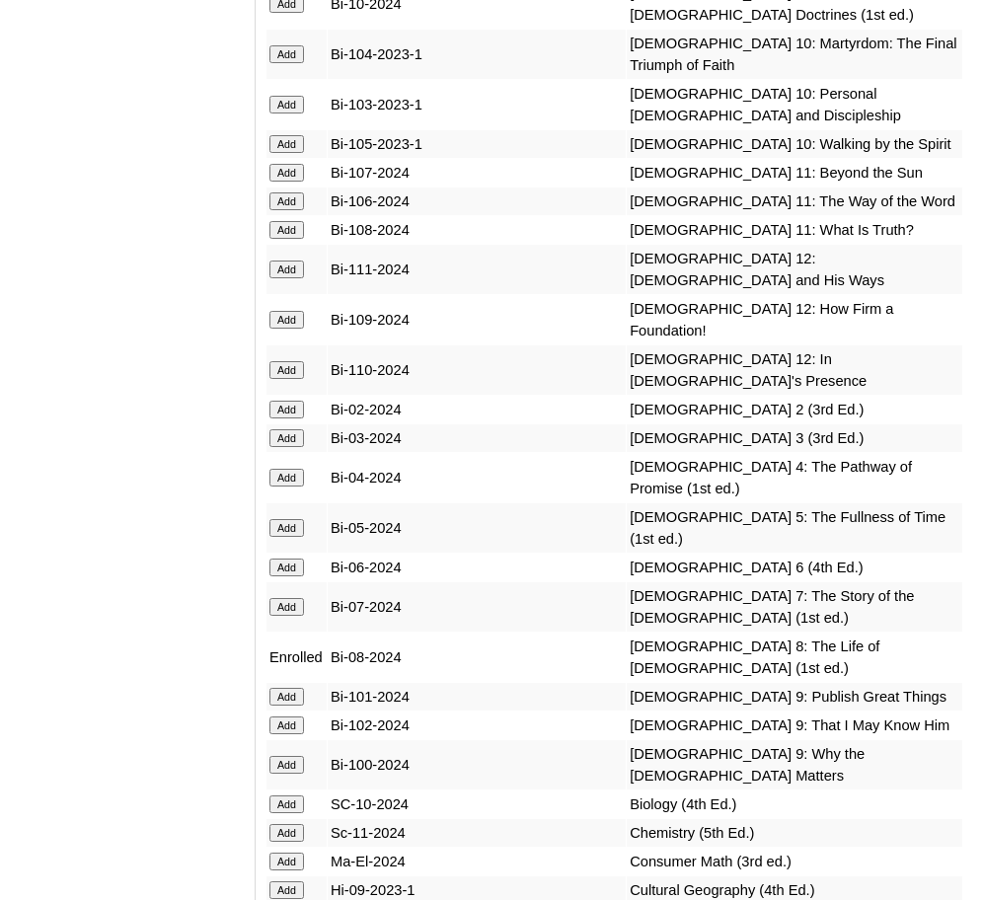
scroll to position [6433, 0]
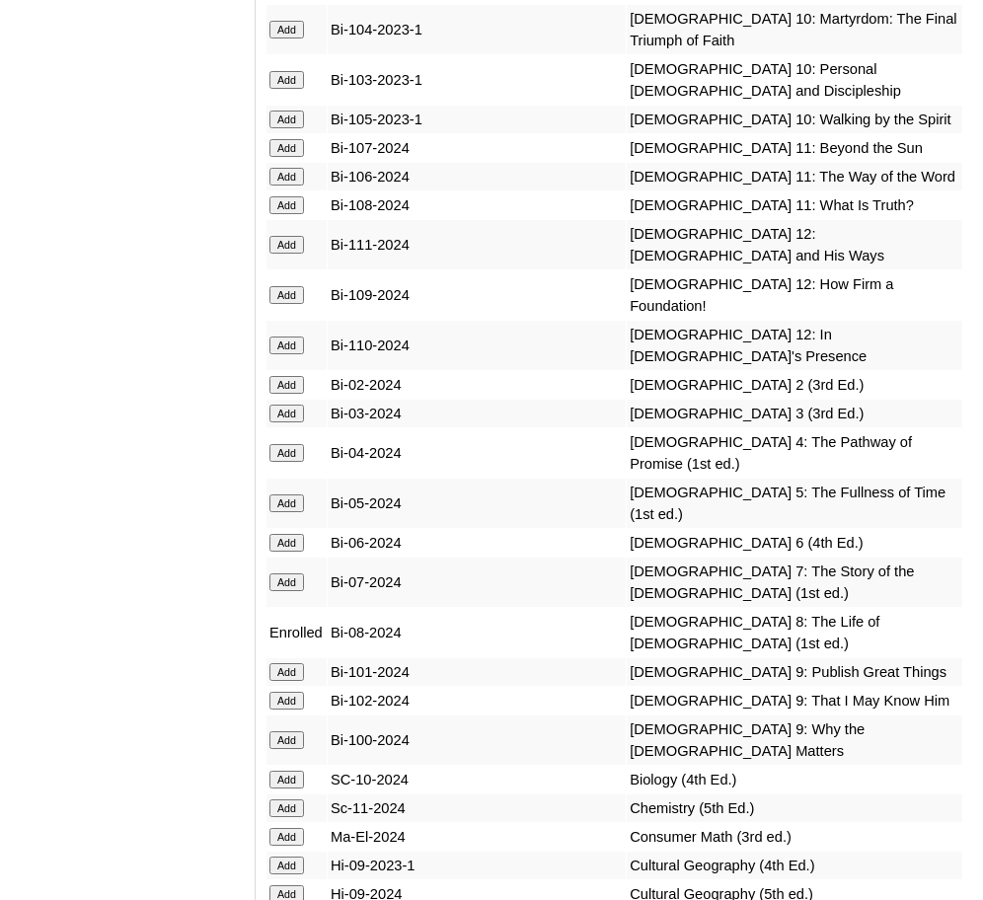
click at [286, 771] on input "Add" at bounding box center [287, 780] width 35 height 18
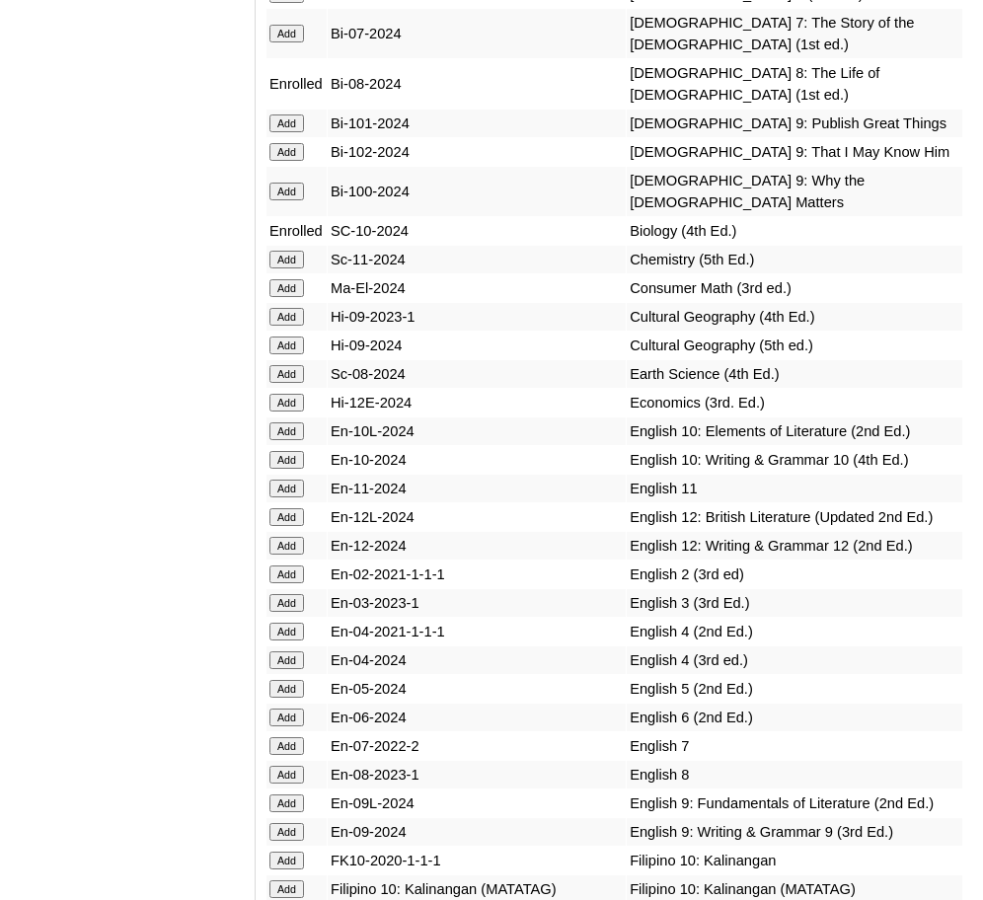
scroll to position [6986, 0]
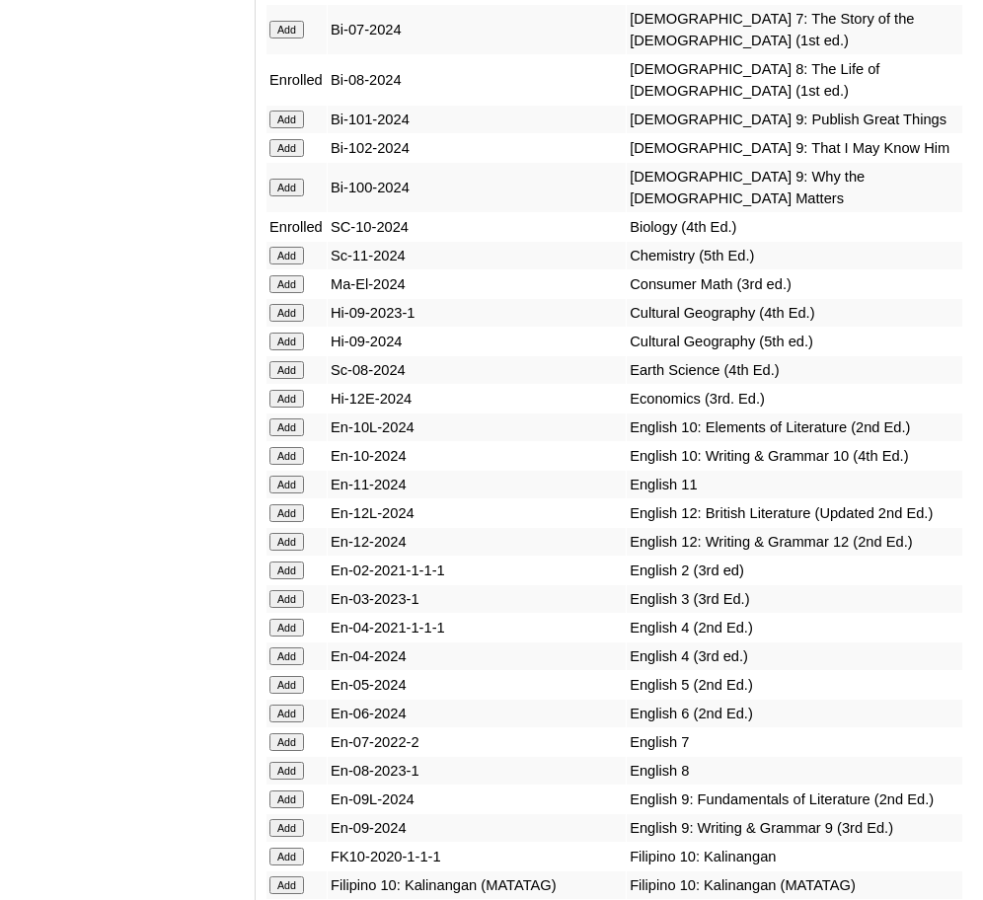
click at [277, 762] on input "Add" at bounding box center [287, 771] width 35 height 18
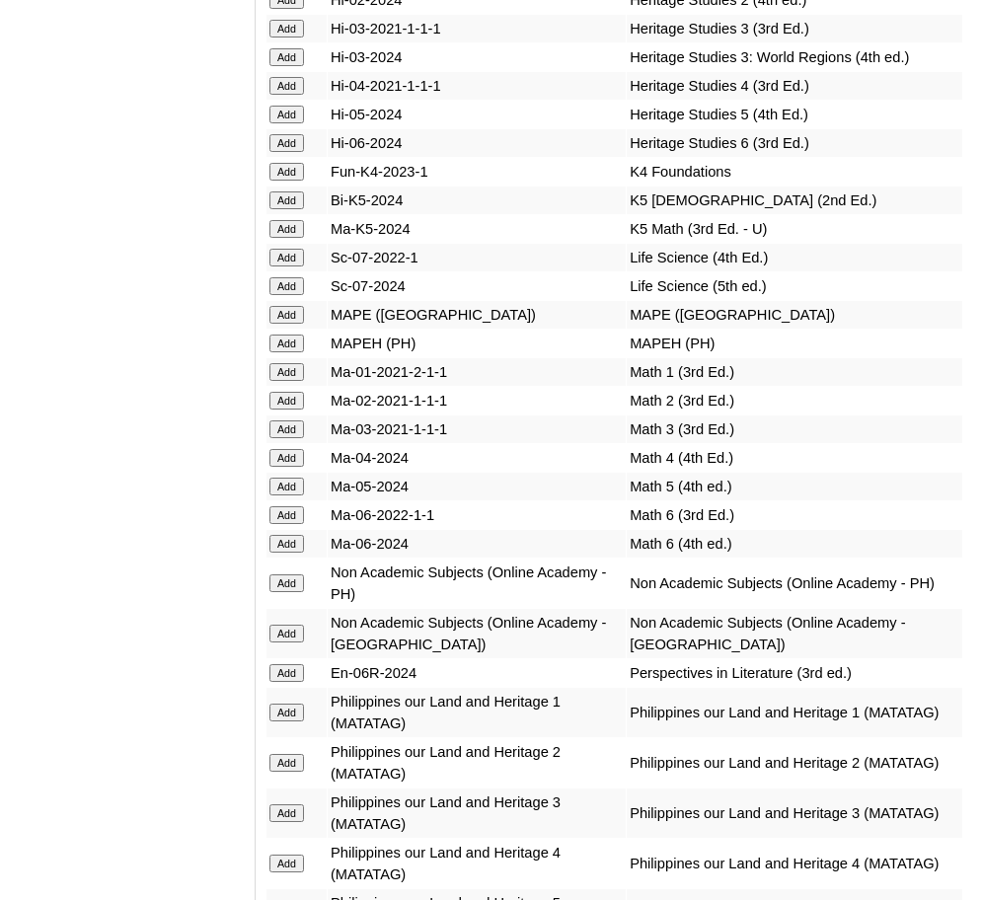
scroll to position [8643, 0]
click at [294, 576] on input "Add" at bounding box center [287, 585] width 35 height 18
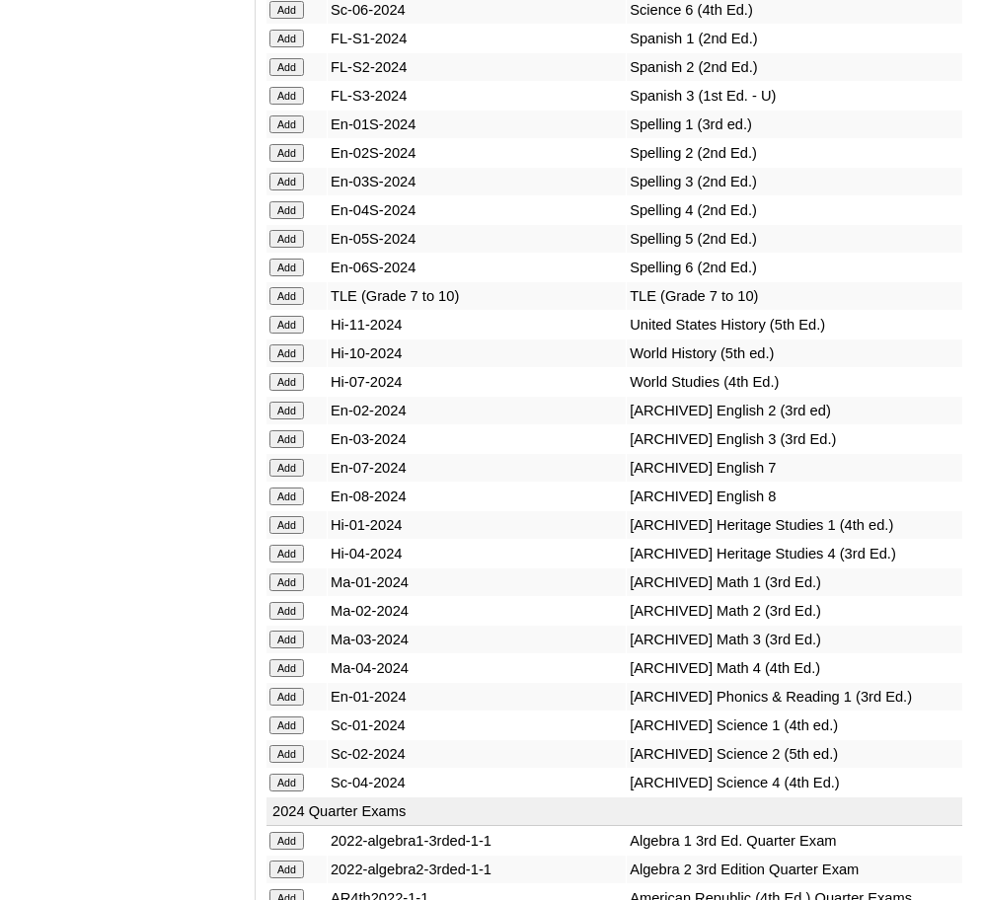
scroll to position [10080, 0]
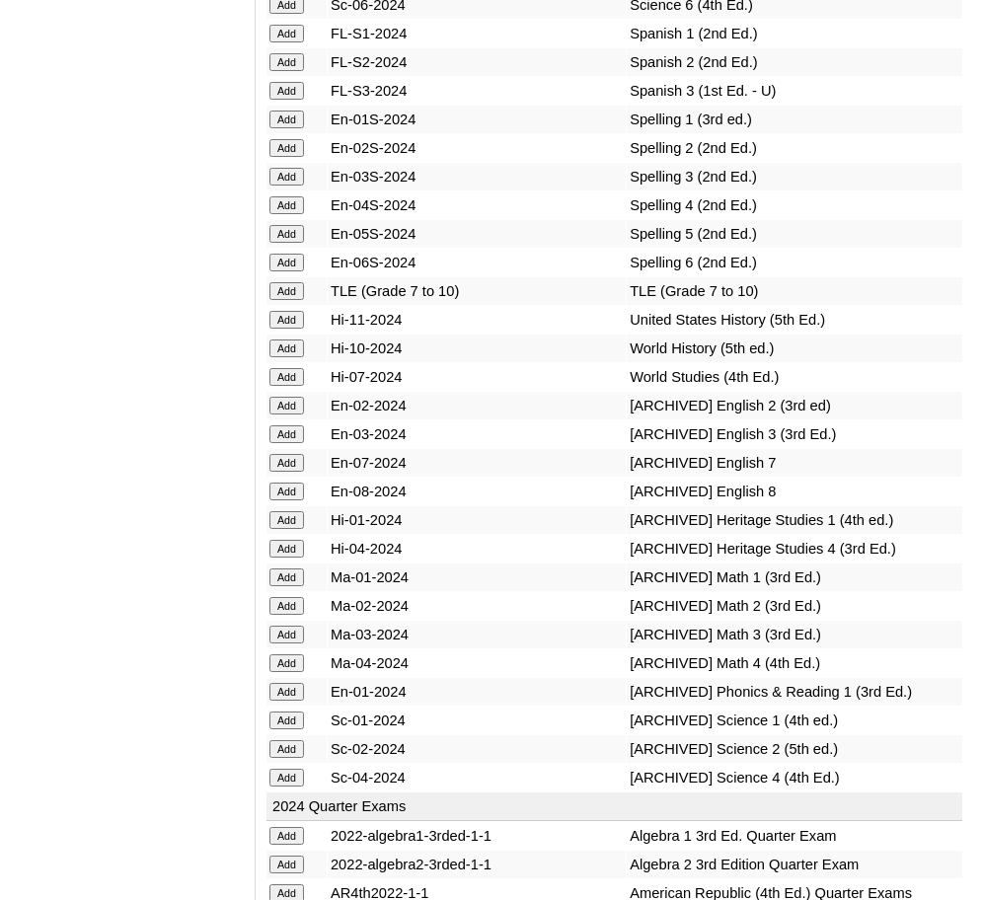
click at [298, 340] on input "Add" at bounding box center [287, 349] width 35 height 18
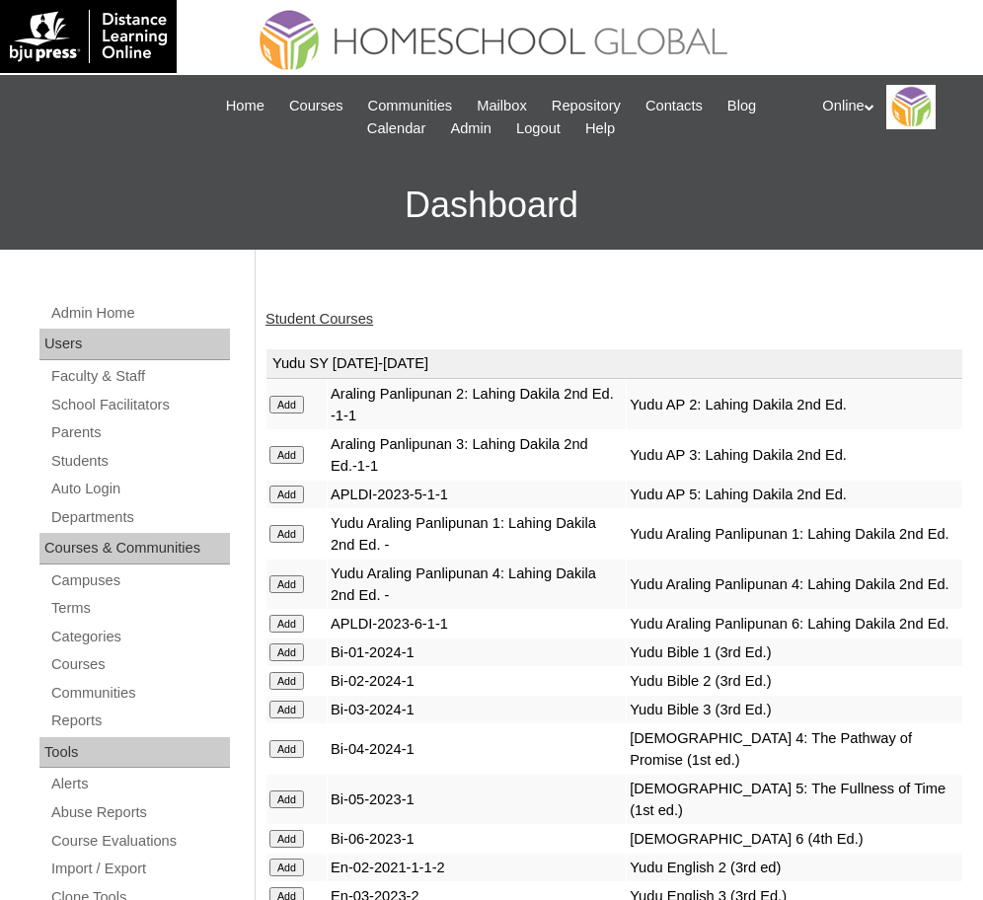
click at [339, 314] on link "Student Courses" at bounding box center [320, 319] width 108 height 16
